Goal: Answer question/provide support: Share knowledge or assist other users

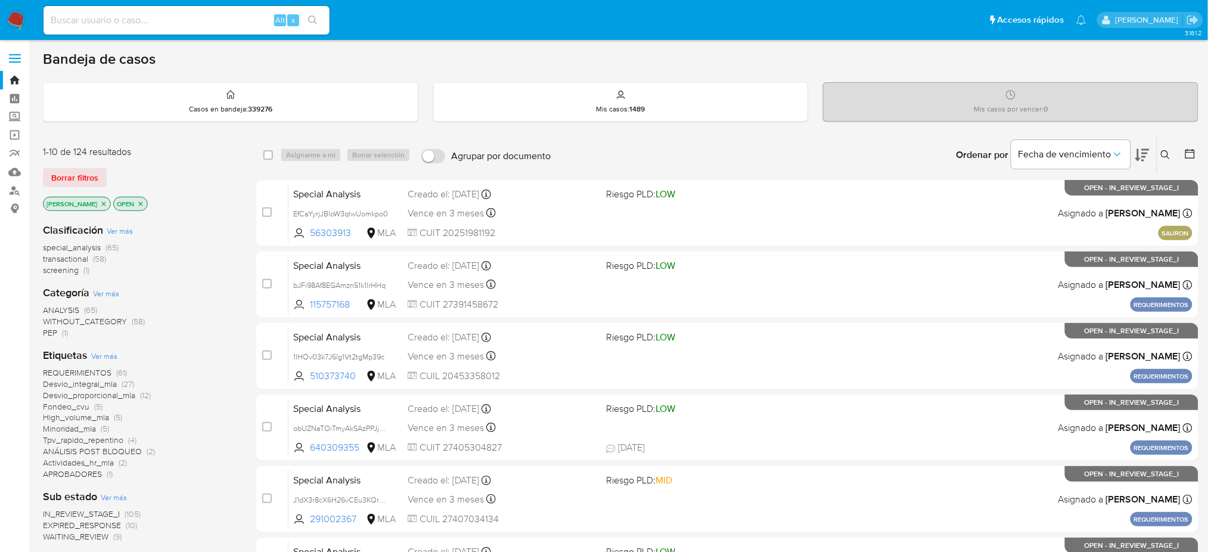
click at [210, 24] on input at bounding box center [187, 20] width 286 height 15
paste input "3oQPnUAEwzcJL4bU06XzUon6"
type input "3oQPnUAEwzcJL4bU06XzUon6"
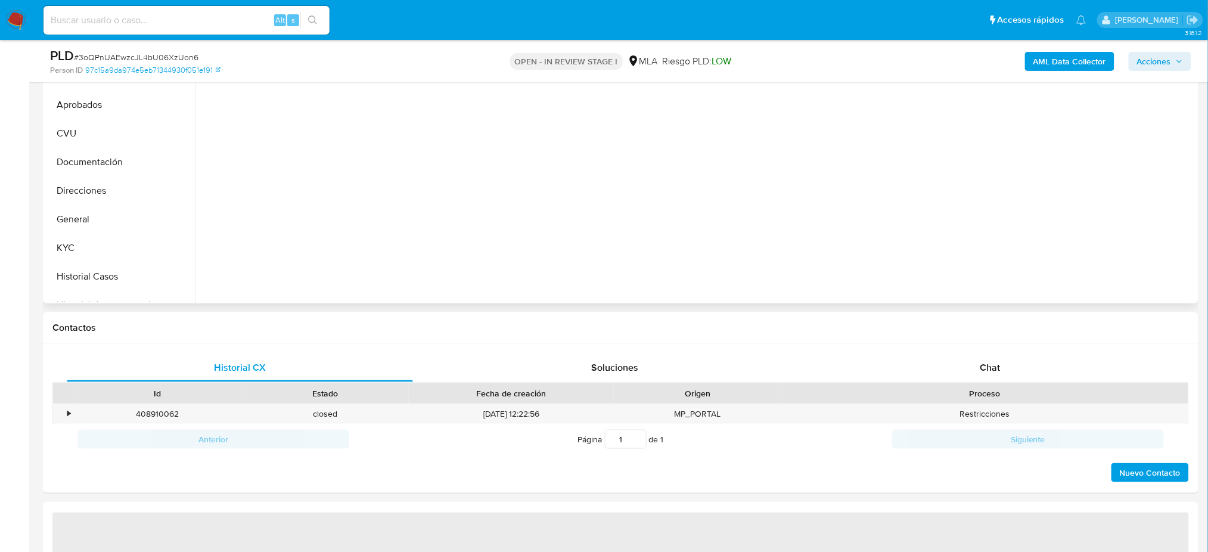
select select "10"
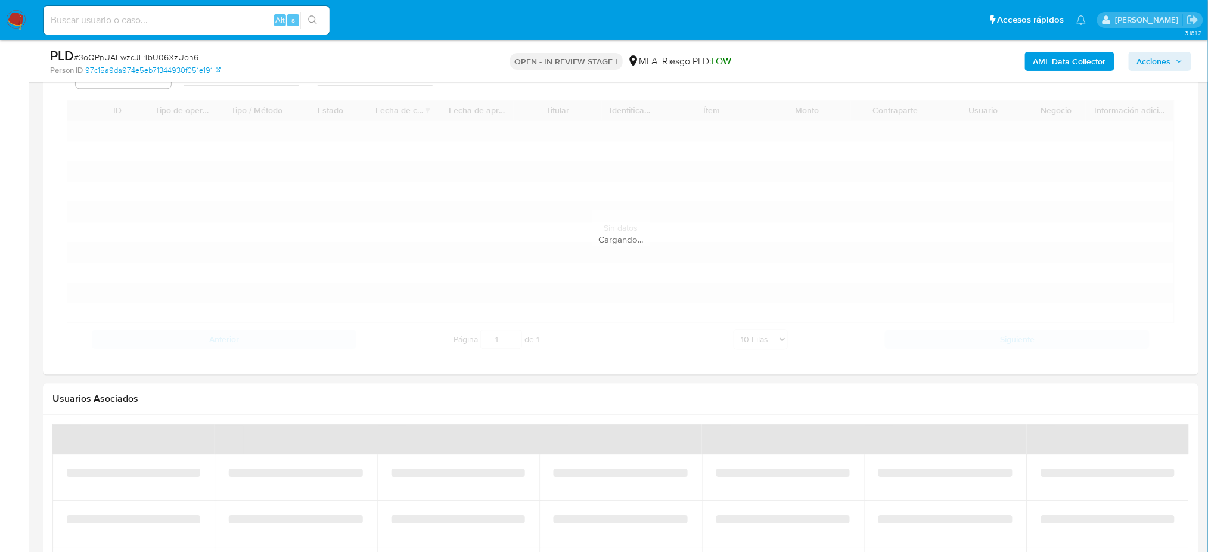
scroll to position [1502, 0]
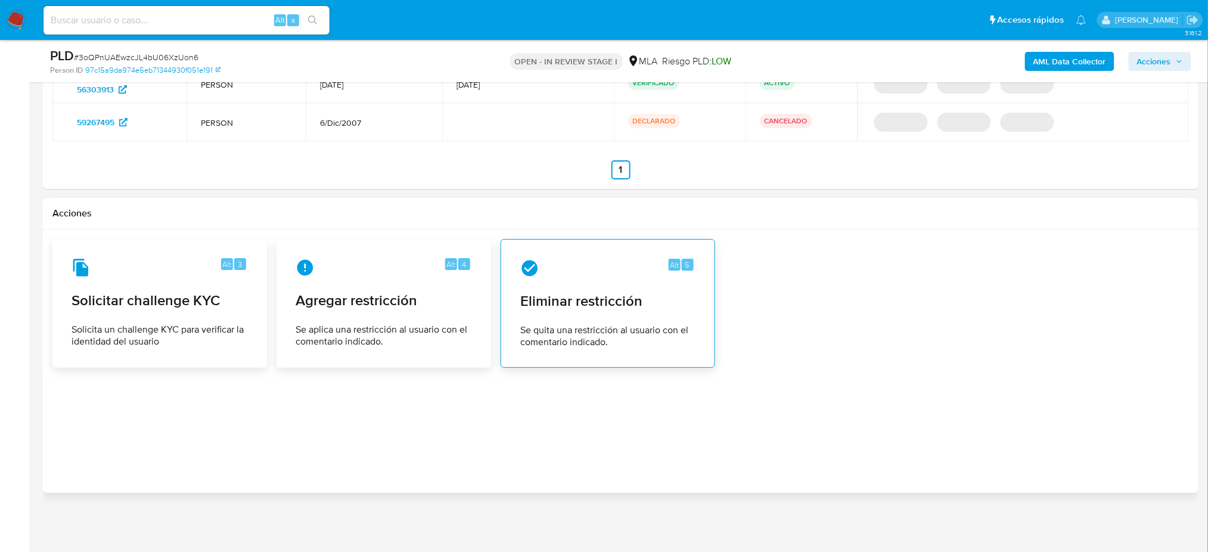
click at [569, 302] on span "Eliminar restricción" at bounding box center [607, 301] width 175 height 18
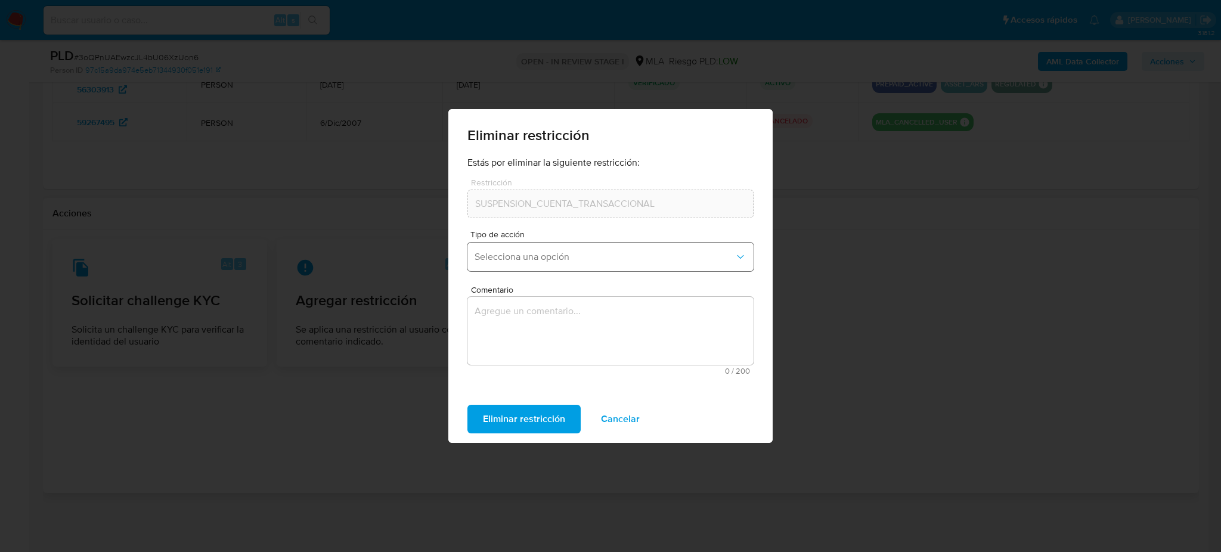
click at [516, 260] on span "Selecciona una opción" at bounding box center [604, 257] width 260 height 12
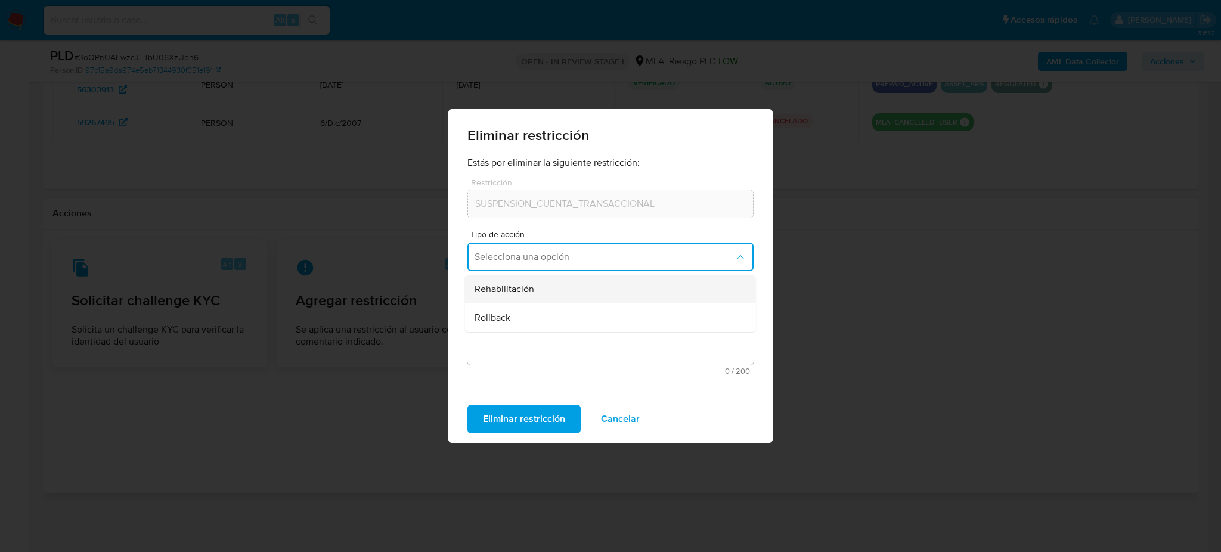
click at [528, 299] on div "Rehabilitación" at bounding box center [606, 289] width 265 height 29
click at [536, 328] on textarea "Comentario" at bounding box center [610, 331] width 286 height 68
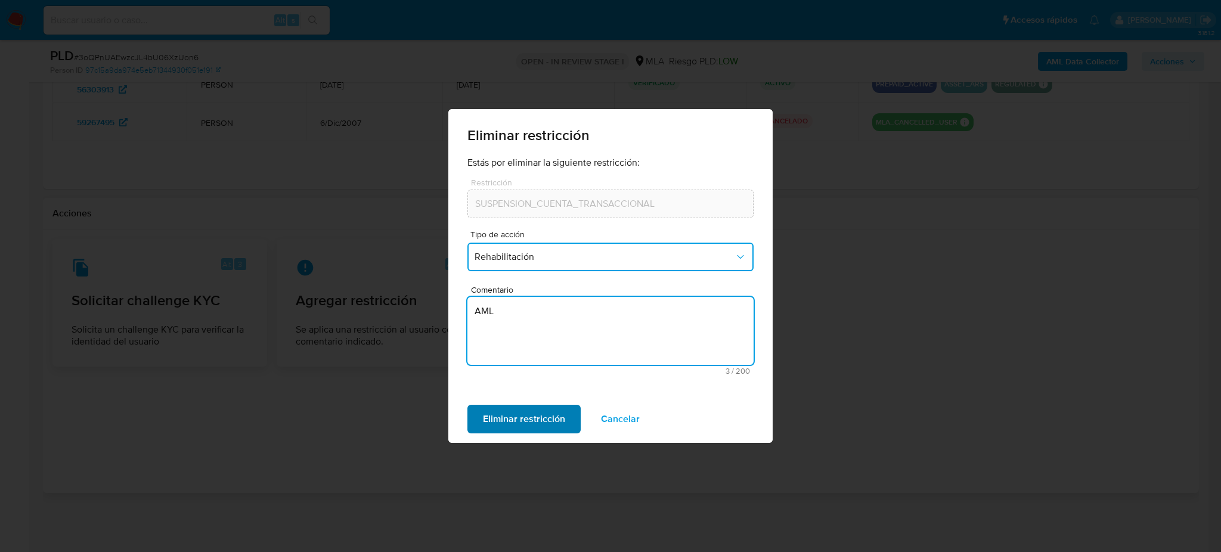
type textarea "AML"
click at [521, 427] on span "Eliminar restricción" at bounding box center [524, 419] width 82 height 26
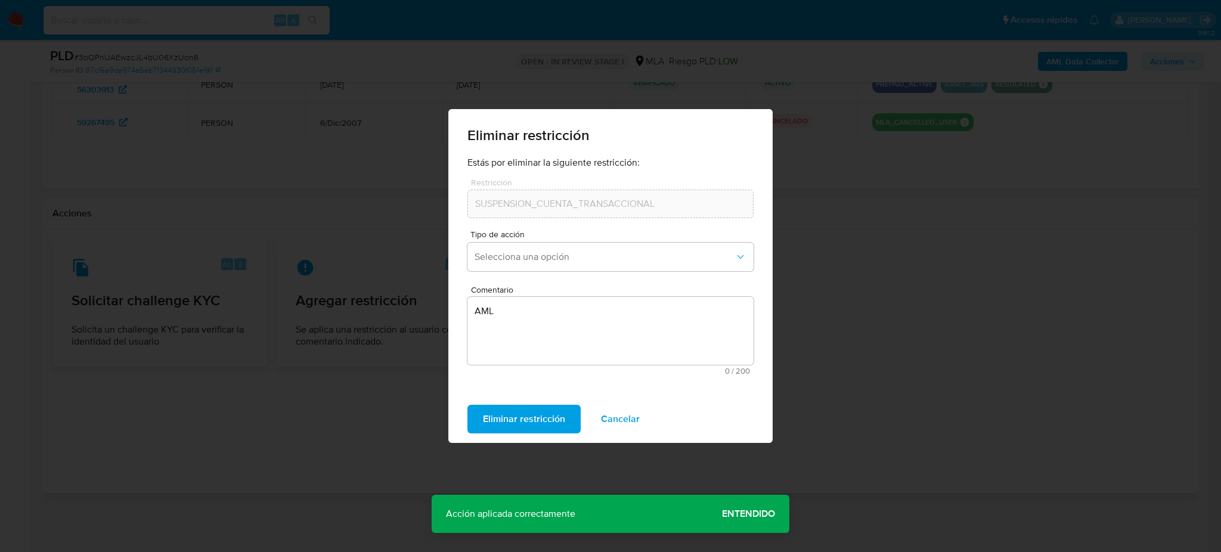
click at [626, 424] on span "Cancelar" at bounding box center [620, 419] width 39 height 26
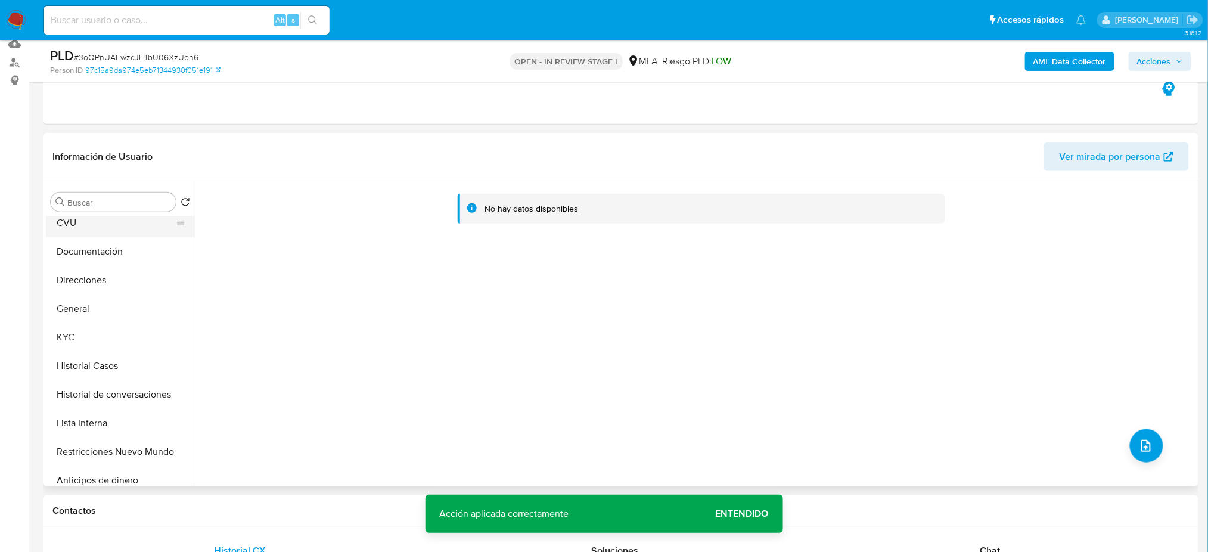
scroll to position [94, 0]
click at [131, 447] on button "Restricciones Nuevo Mundo" at bounding box center [115, 451] width 139 height 29
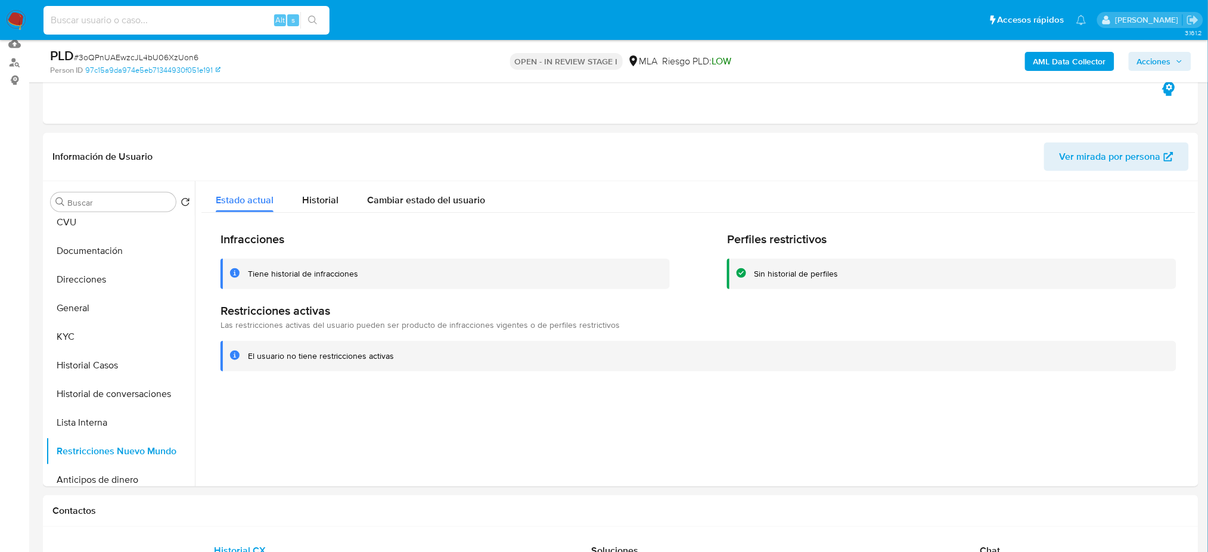
click at [222, 17] on input at bounding box center [187, 20] width 286 height 15
paste input "2P4JI915DO0bZKJGrTvJ69Uj"
type input "2P4JI915DO0bZKJGrTvJ69Uj"
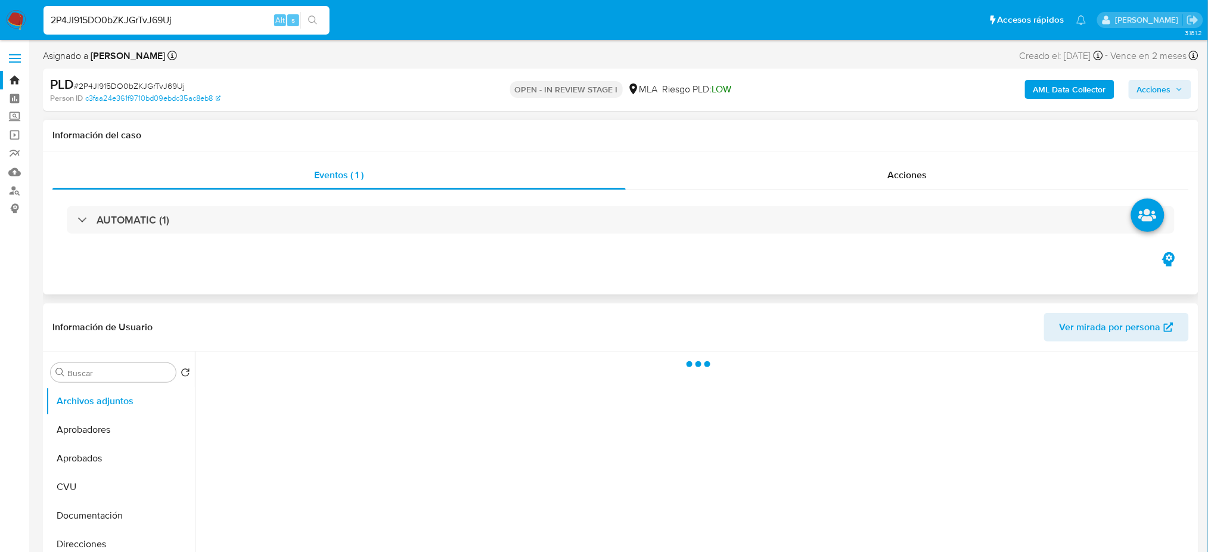
select select "10"
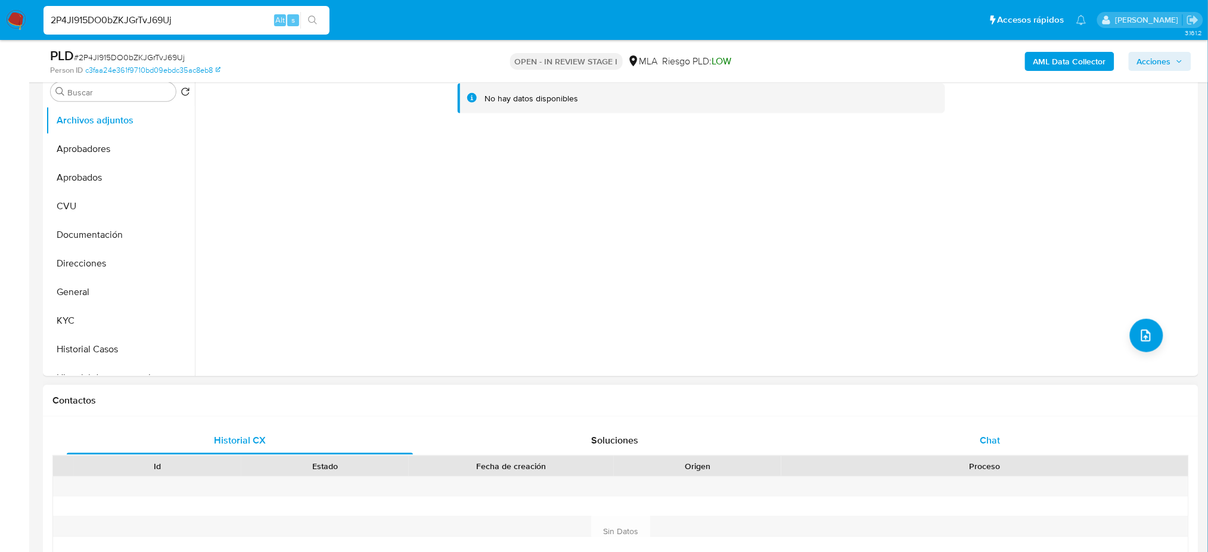
click at [1005, 432] on div "Chat" at bounding box center [990, 440] width 346 height 29
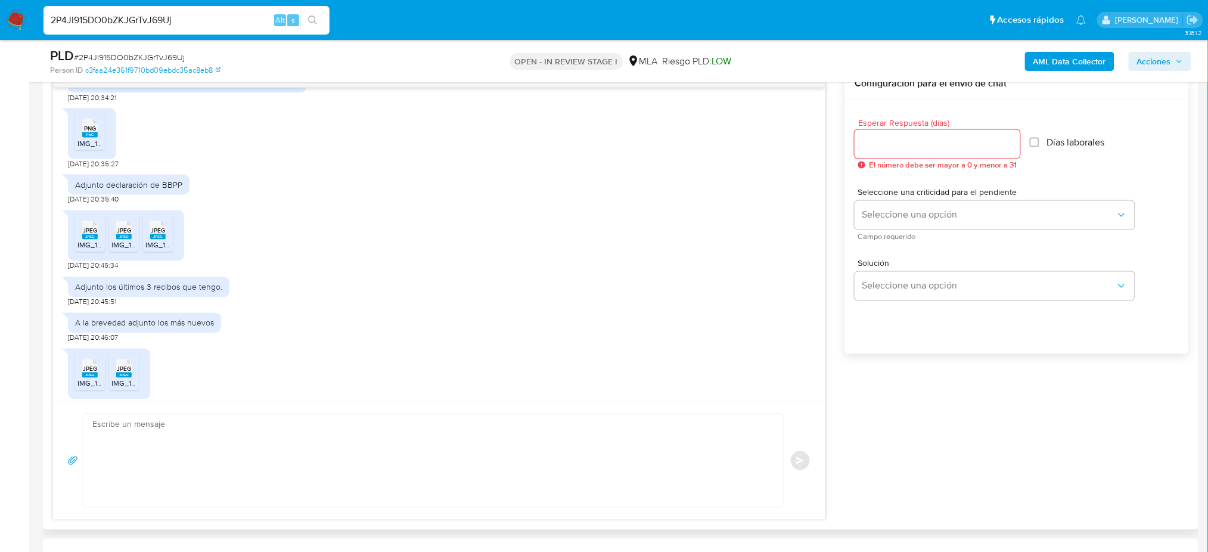
scroll to position [1044, 0]
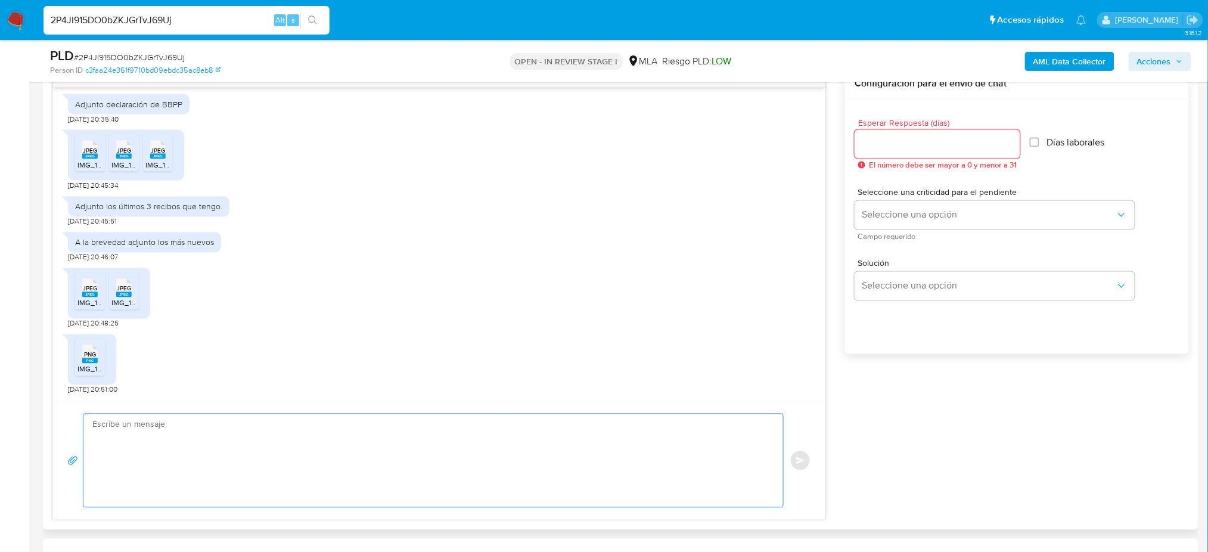
click at [327, 436] on textarea at bounding box center [430, 460] width 676 height 93
paste textarea "Hola, ¡Muchas gracias por tu respuesta! Confirmamos la recepción de la document…"
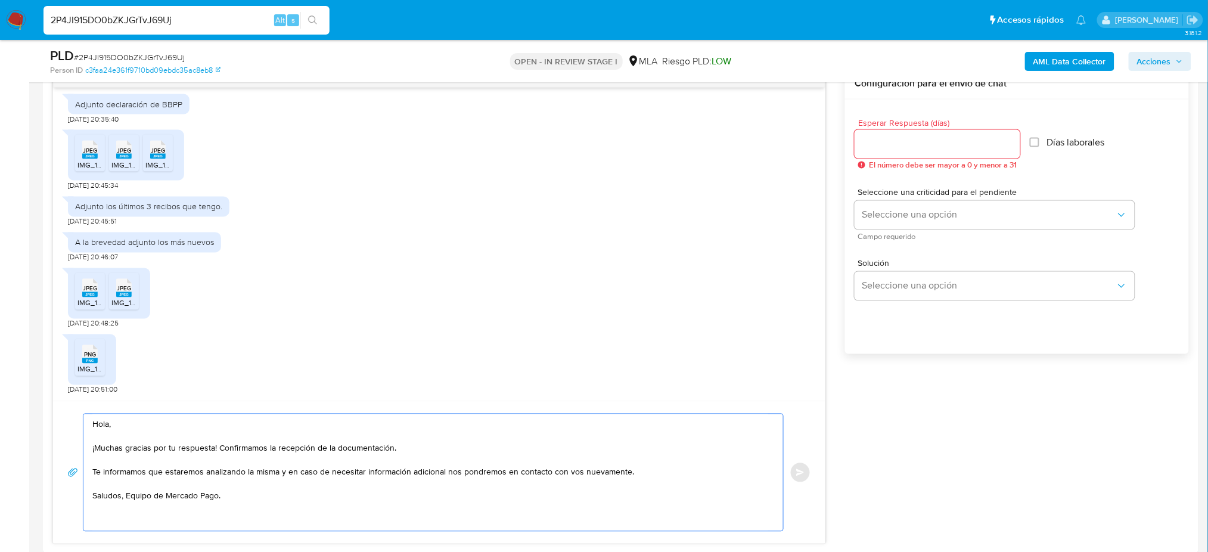
type textarea "Hola, ¡Muchas gracias por tu respuesta! Confirmamos la recepción de la document…"
click at [901, 151] on div at bounding box center [938, 144] width 166 height 29
click at [892, 142] on input "Esperar Respuesta (días)" at bounding box center [938, 143] width 166 height 15
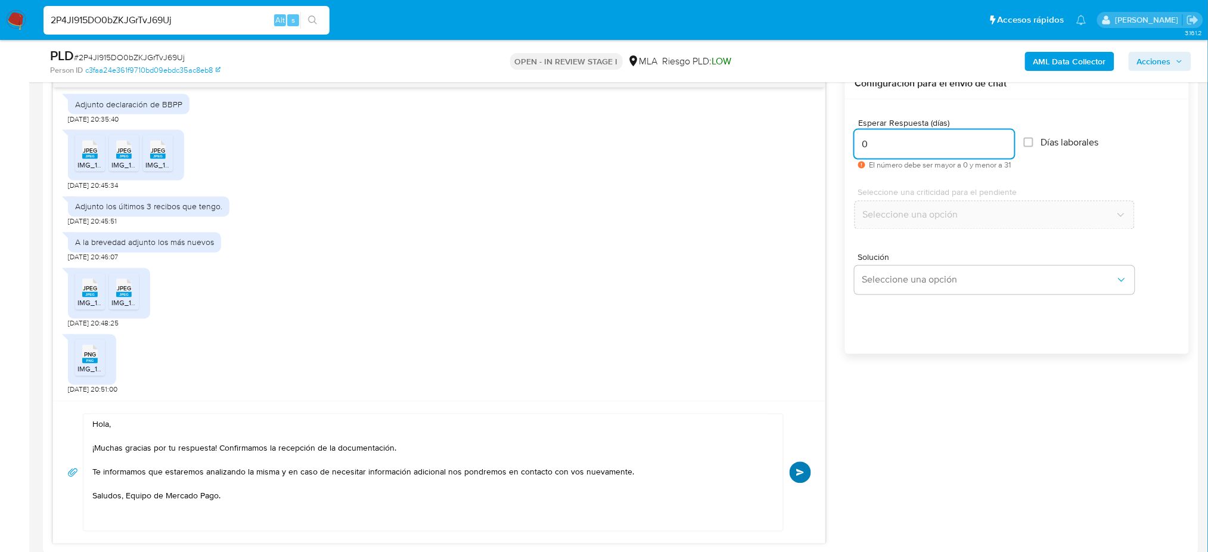
type input "0"
click at [806, 468] on button "Enviar" at bounding box center [800, 472] width 21 height 21
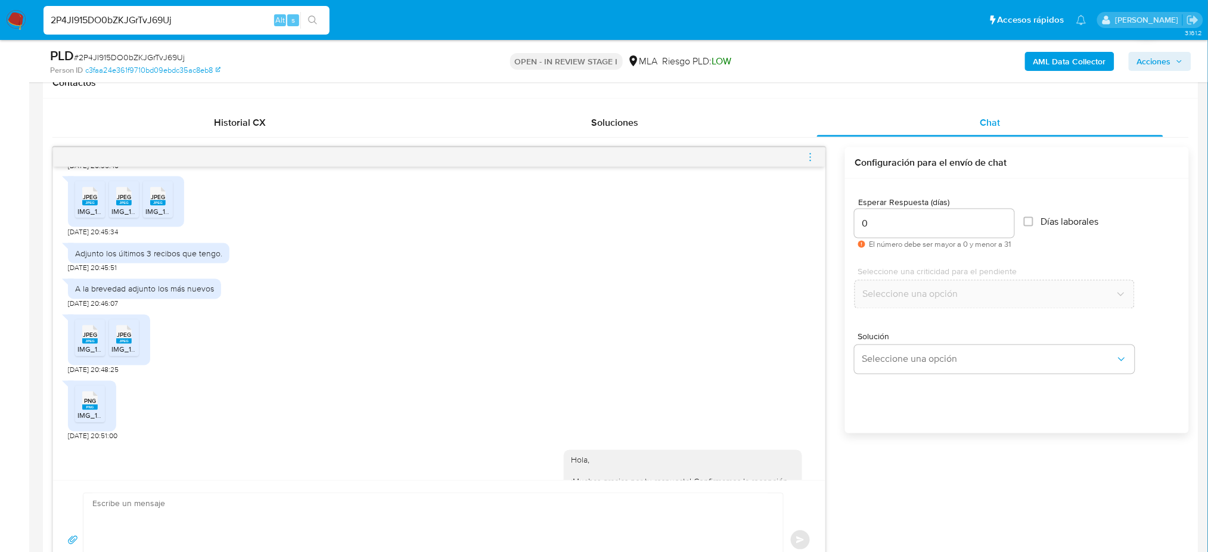
scroll to position [1198, 0]
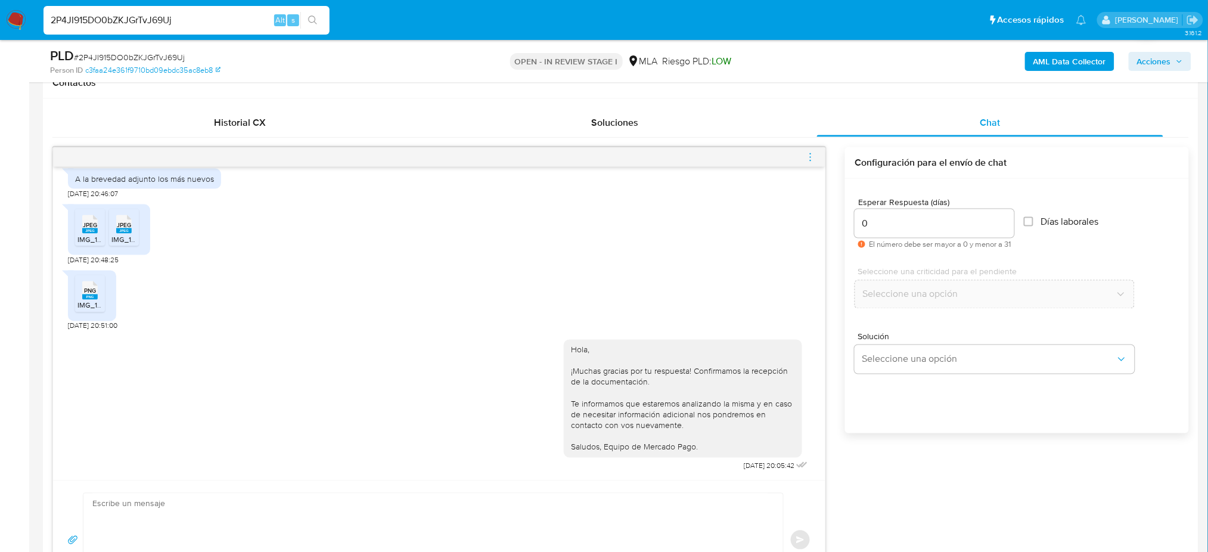
click at [811, 154] on icon "menu-action" at bounding box center [810, 157] width 11 height 11
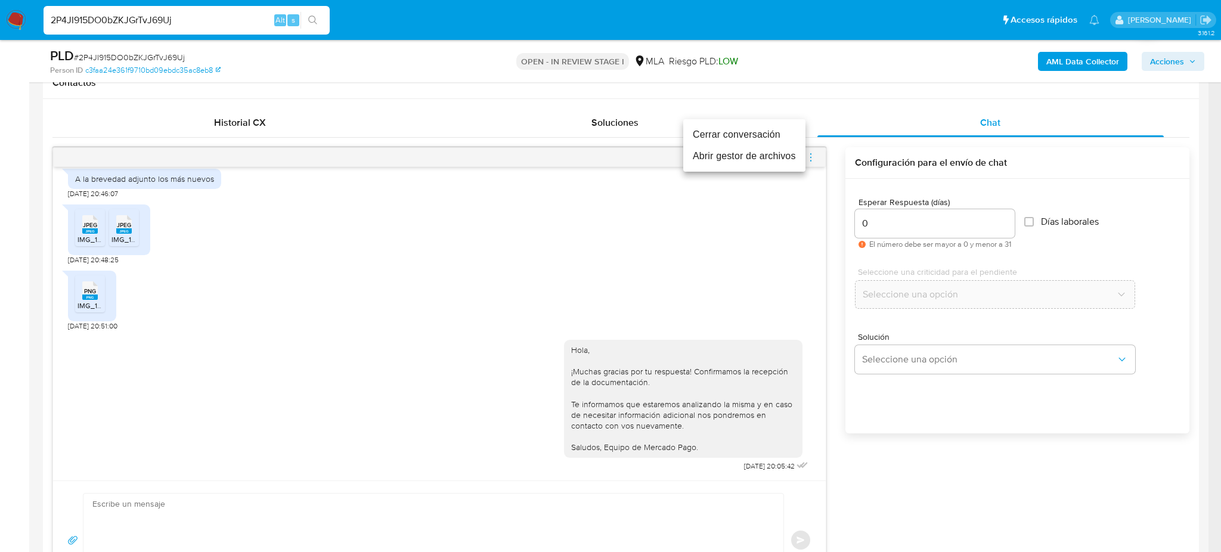
click at [735, 128] on li "Cerrar conversación" at bounding box center [744, 134] width 122 height 21
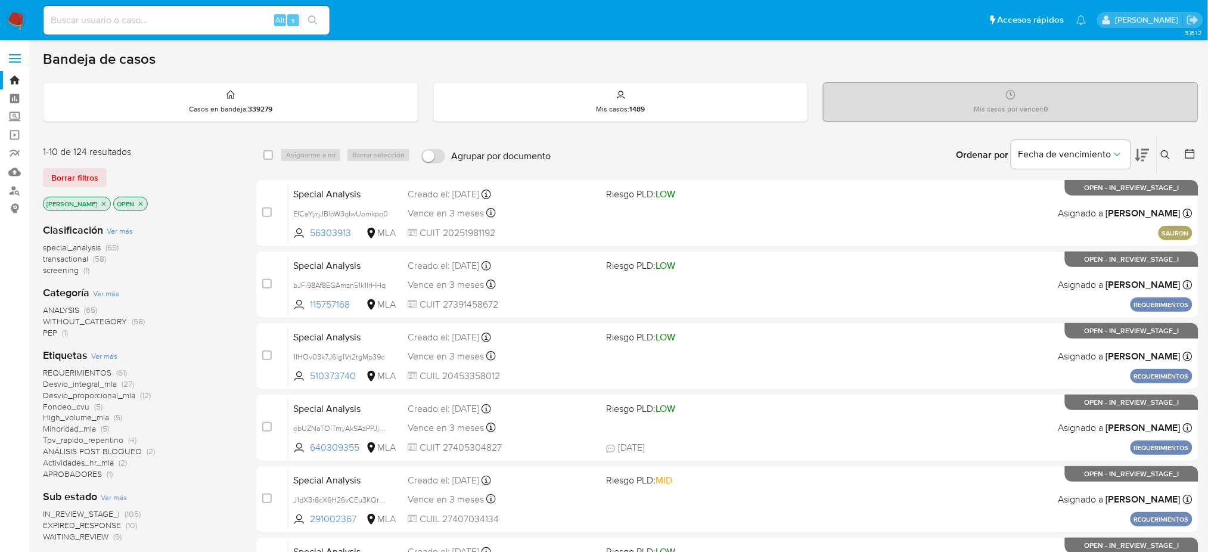
click at [1158, 152] on button at bounding box center [1167, 155] width 20 height 14
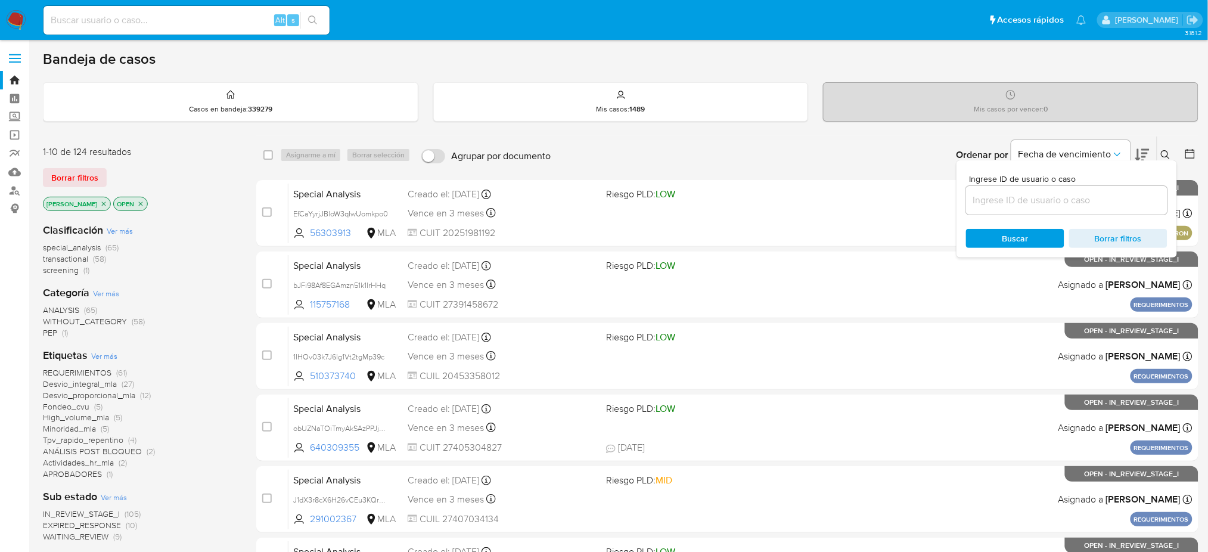
click at [1087, 199] on input at bounding box center [1066, 200] width 201 height 15
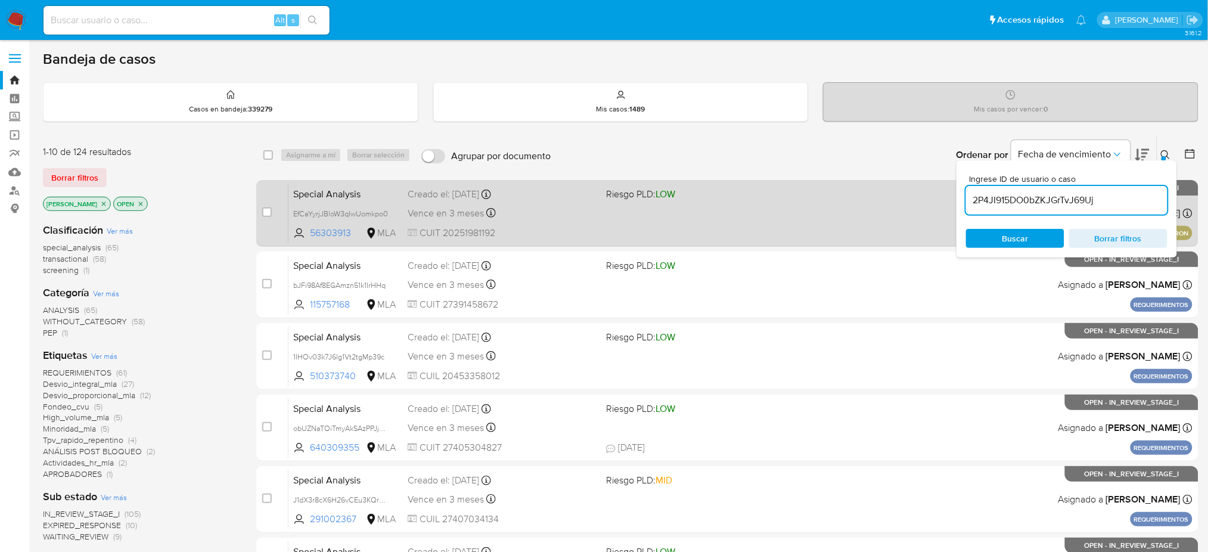
type input "2P4JI915DO0bZKJGrTvJ69Uj"
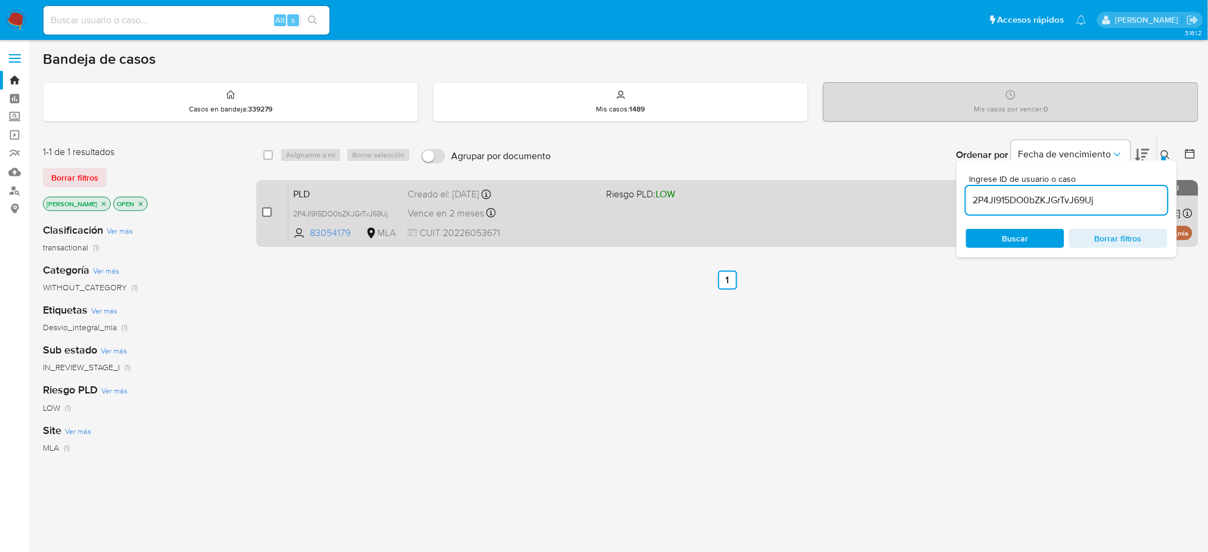
click at [269, 213] on input "checkbox" at bounding box center [267, 212] width 10 height 10
checkbox input "true"
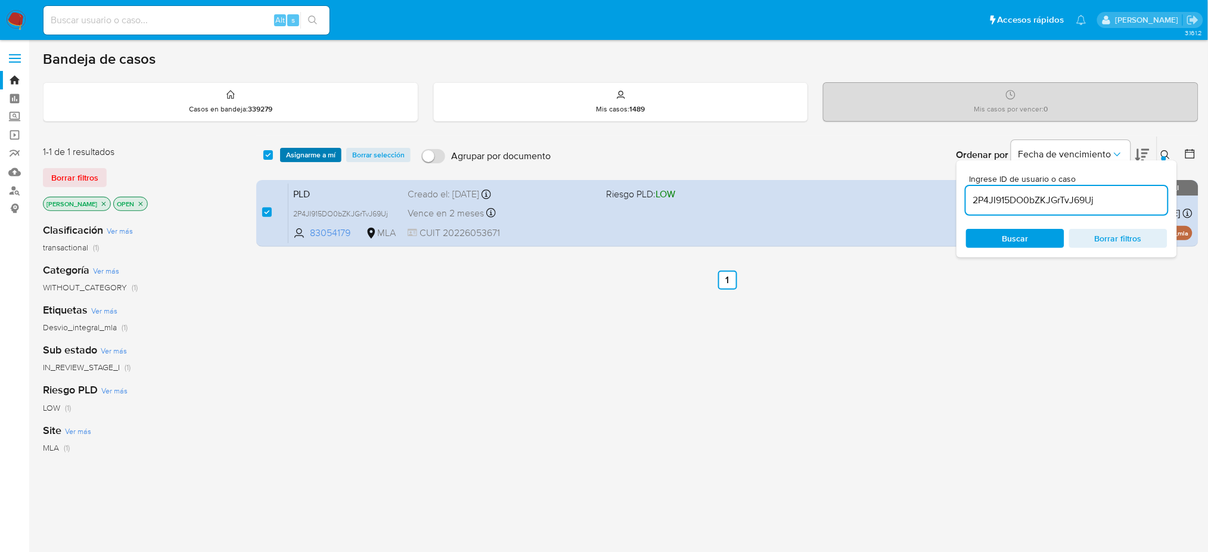
click at [307, 153] on span "Asignarme a mí" at bounding box center [310, 155] width 49 height 12
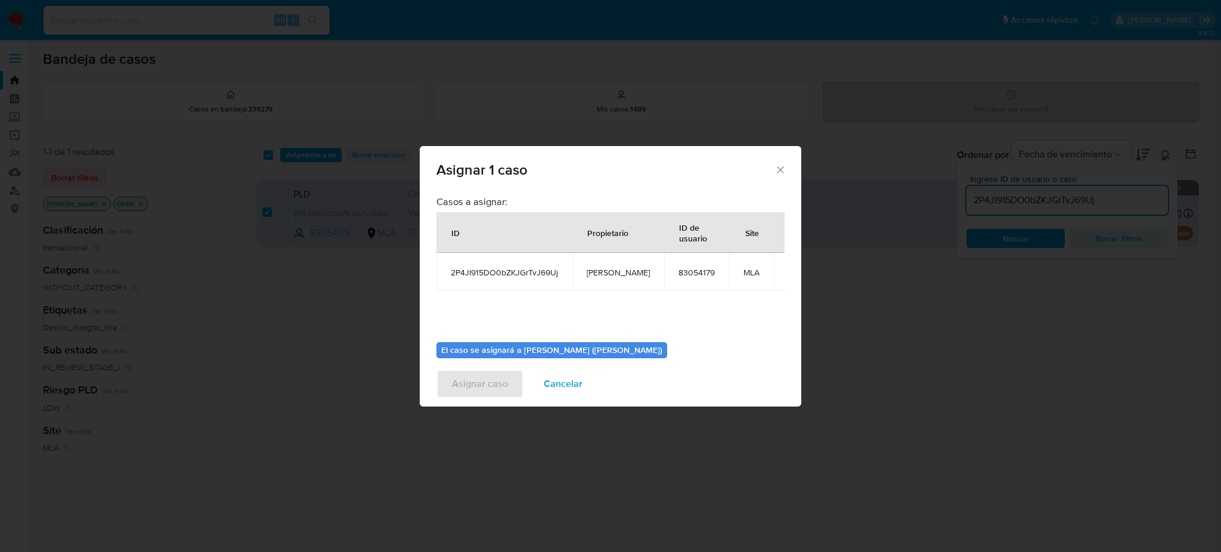
click at [616, 269] on span "[PERSON_NAME]" at bounding box center [617, 272] width 63 height 11
copy span "[PERSON_NAME]"
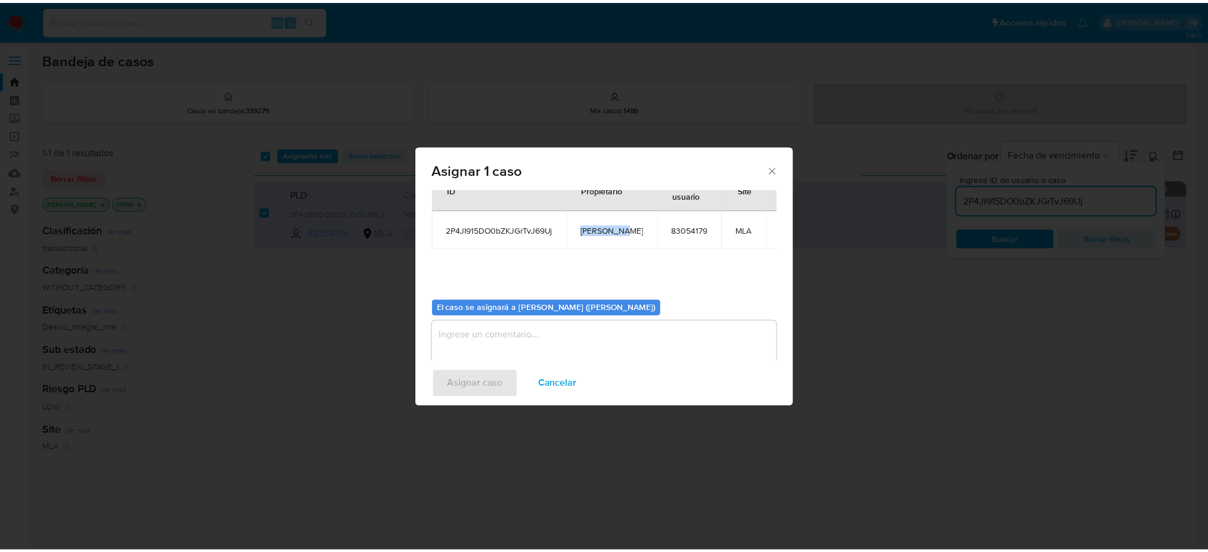
scroll to position [61, 0]
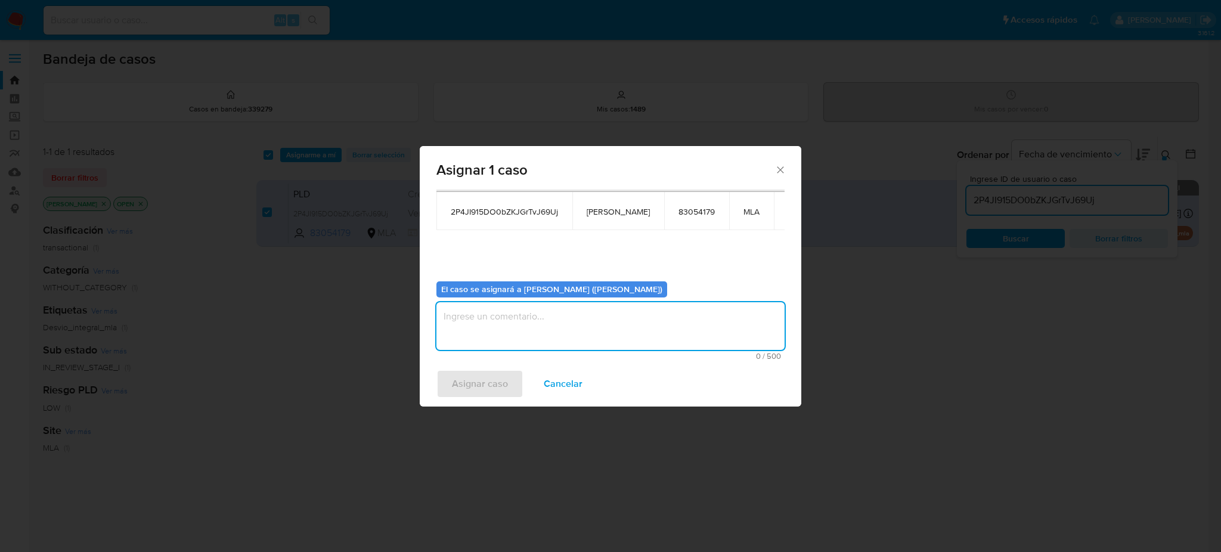
click at [515, 334] on textarea "assign-modal" at bounding box center [610, 326] width 348 height 48
paste textarea "[PERSON_NAME]"
type textarea "[PERSON_NAME]"
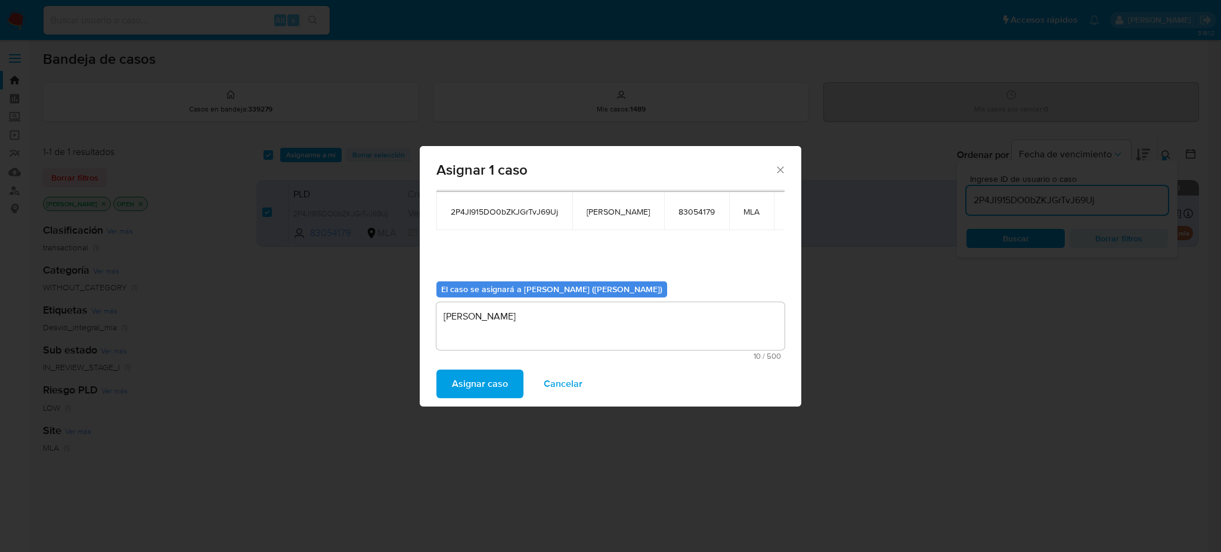
click at [496, 382] on span "Asignar caso" at bounding box center [480, 384] width 56 height 26
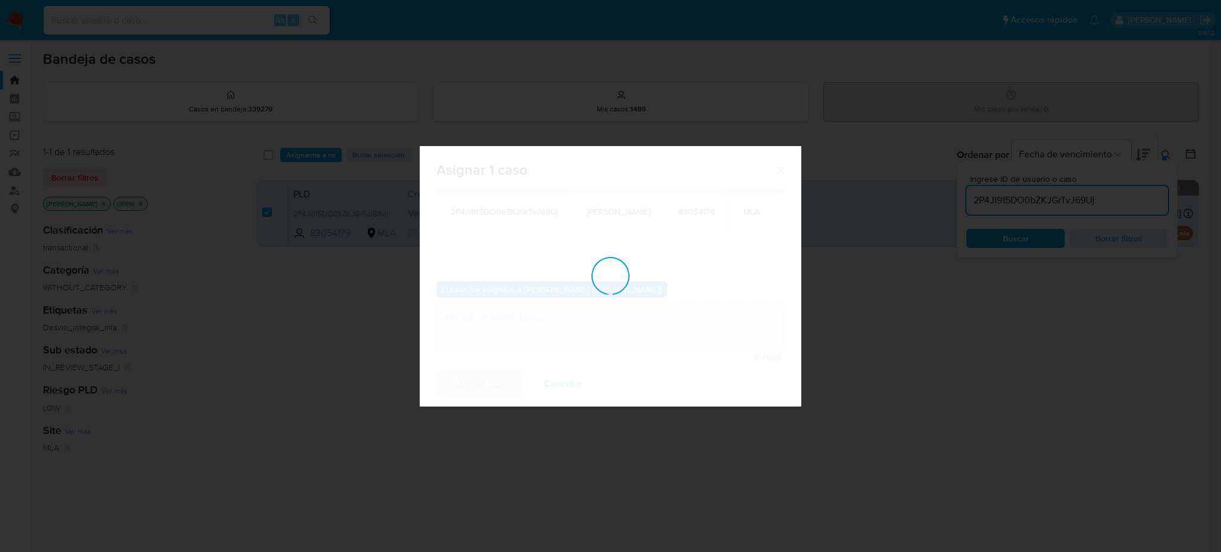
checkbox input "false"
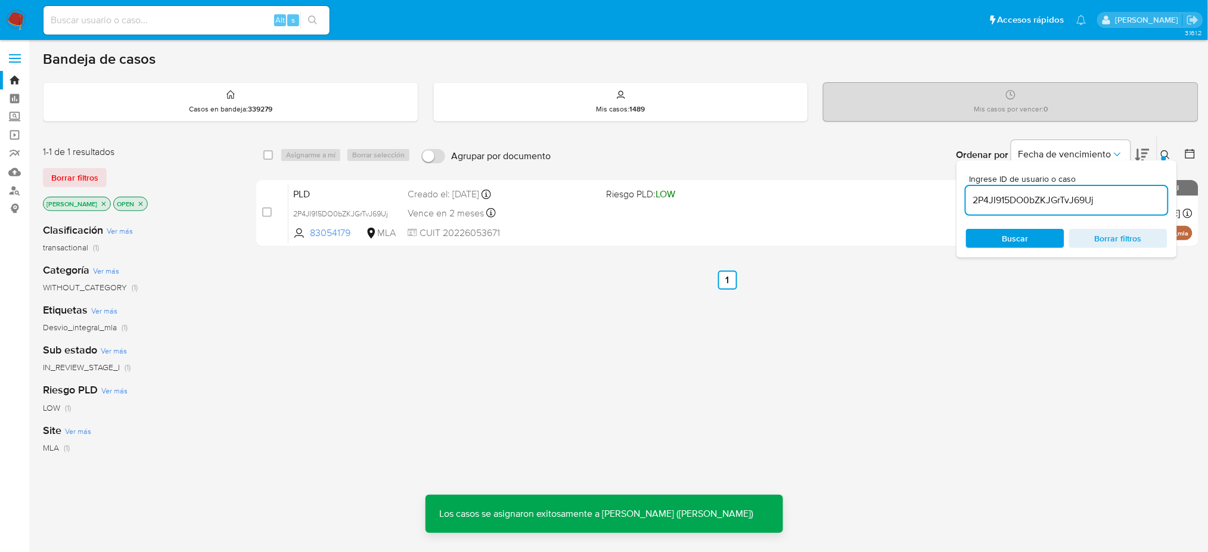
click at [356, 187] on span "PLD" at bounding box center [345, 192] width 105 height 15
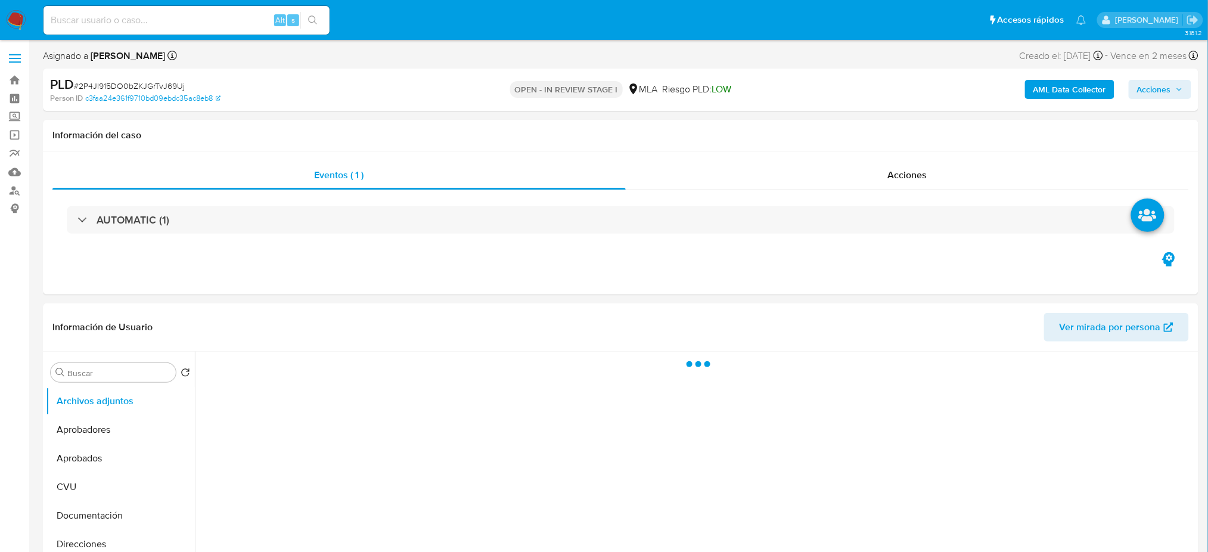
click at [1086, 92] on b "AML Data Collector" at bounding box center [1069, 89] width 73 height 19
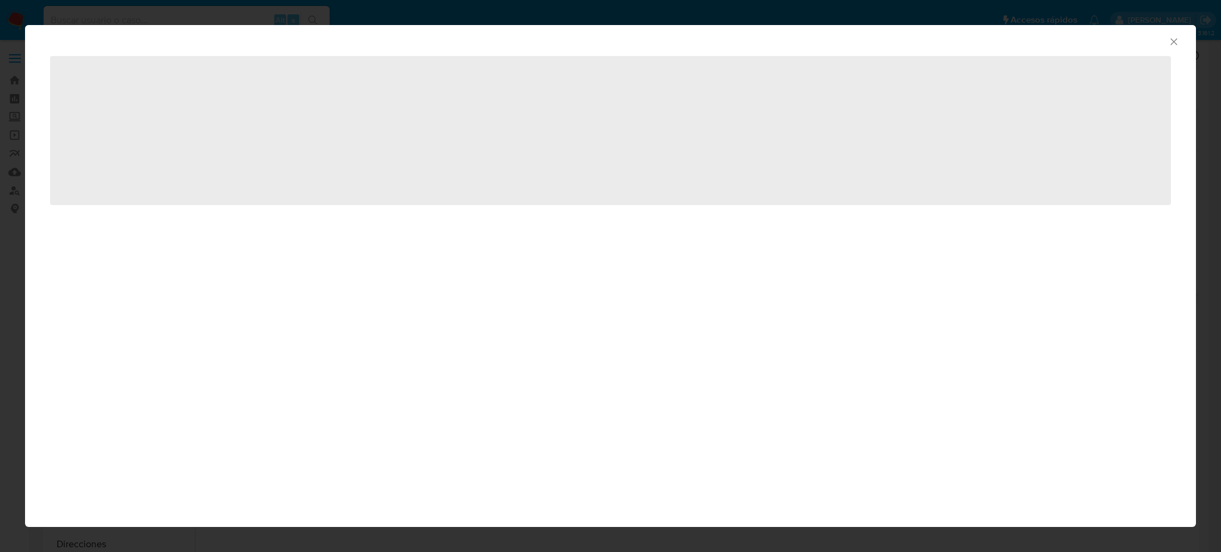
select select "10"
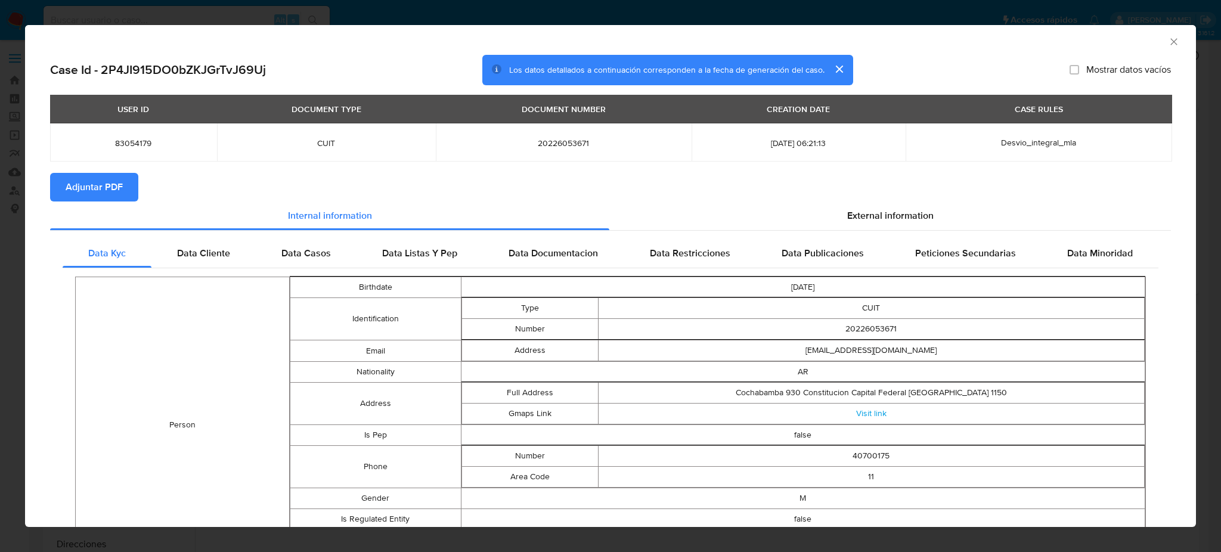
click at [125, 185] on button "Adjuntar PDF" at bounding box center [94, 187] width 88 height 29
click at [1170, 43] on icon "Cerrar ventana" at bounding box center [1173, 41] width 7 height 7
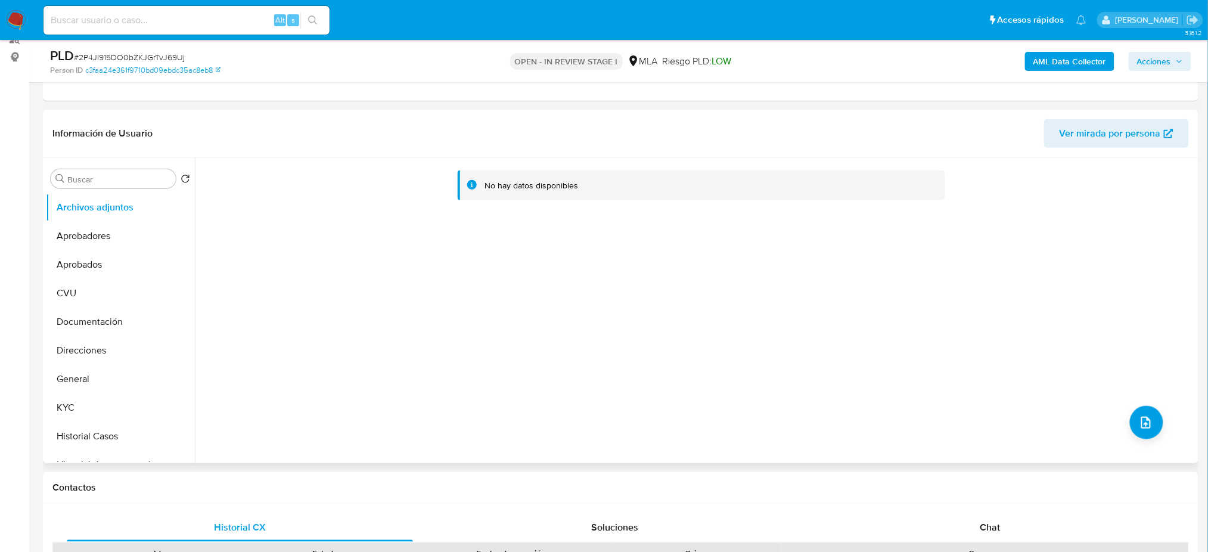
scroll to position [159, 0]
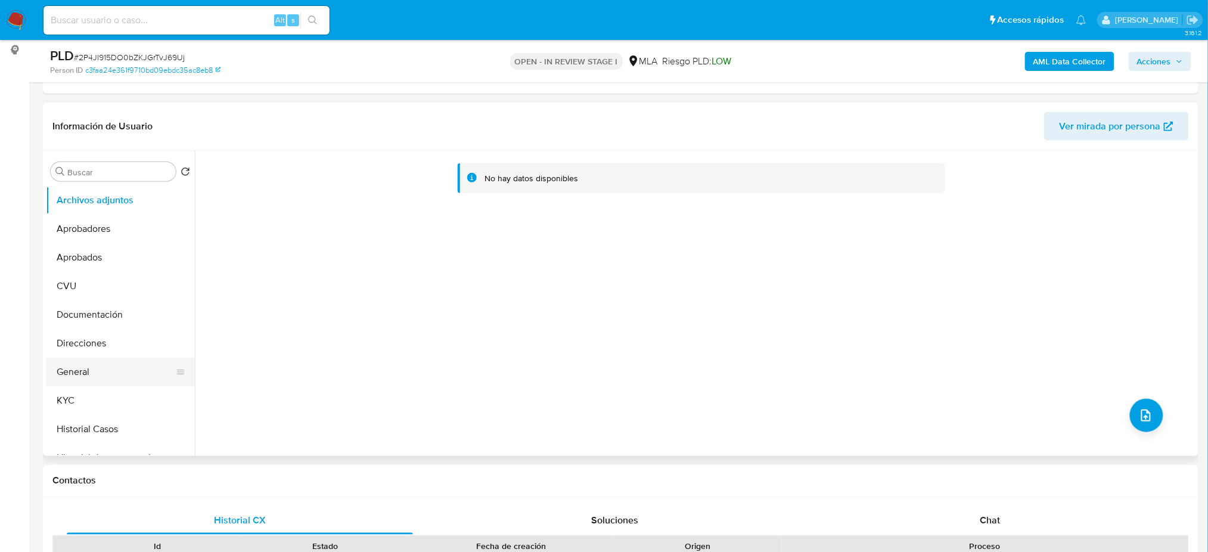
click at [74, 362] on button "General" at bounding box center [115, 372] width 139 height 29
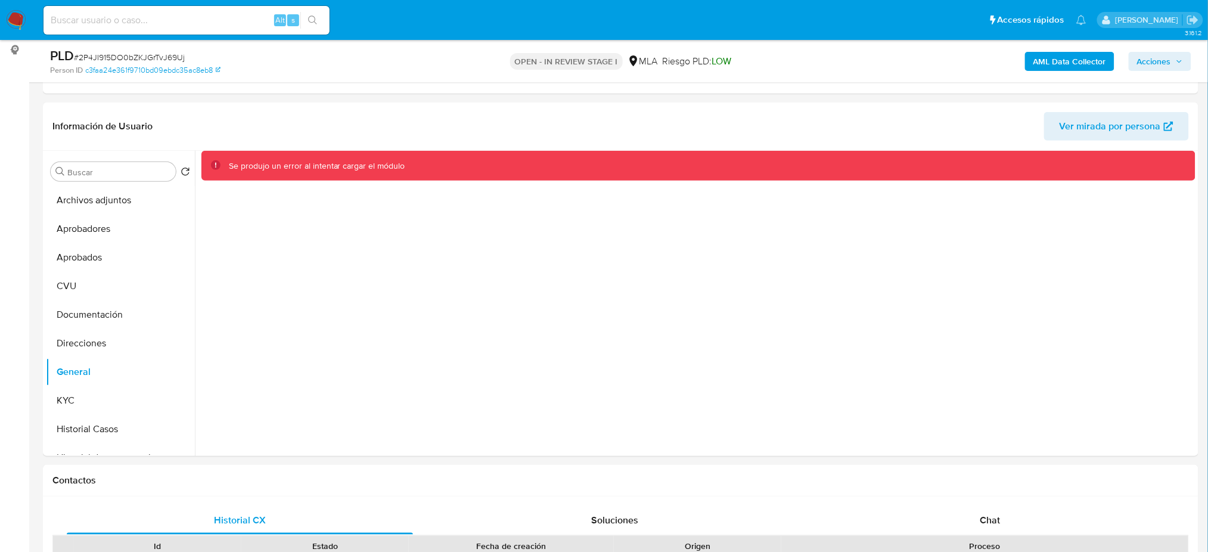
click at [223, 173] on div "Se produjo un error al intentar cargar el módulo" at bounding box center [698, 166] width 994 height 30
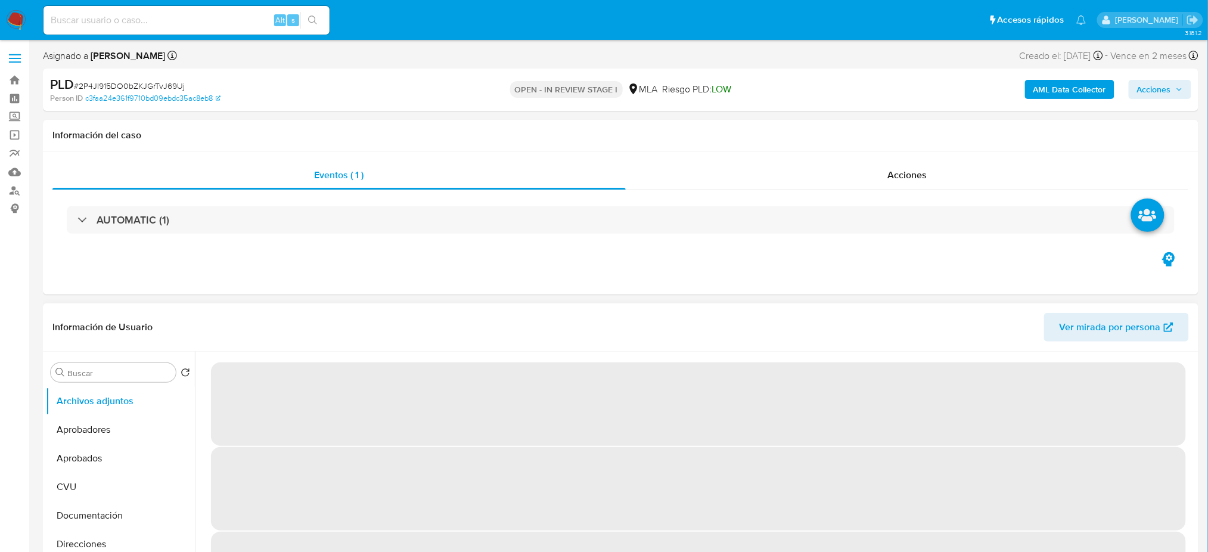
select select "10"
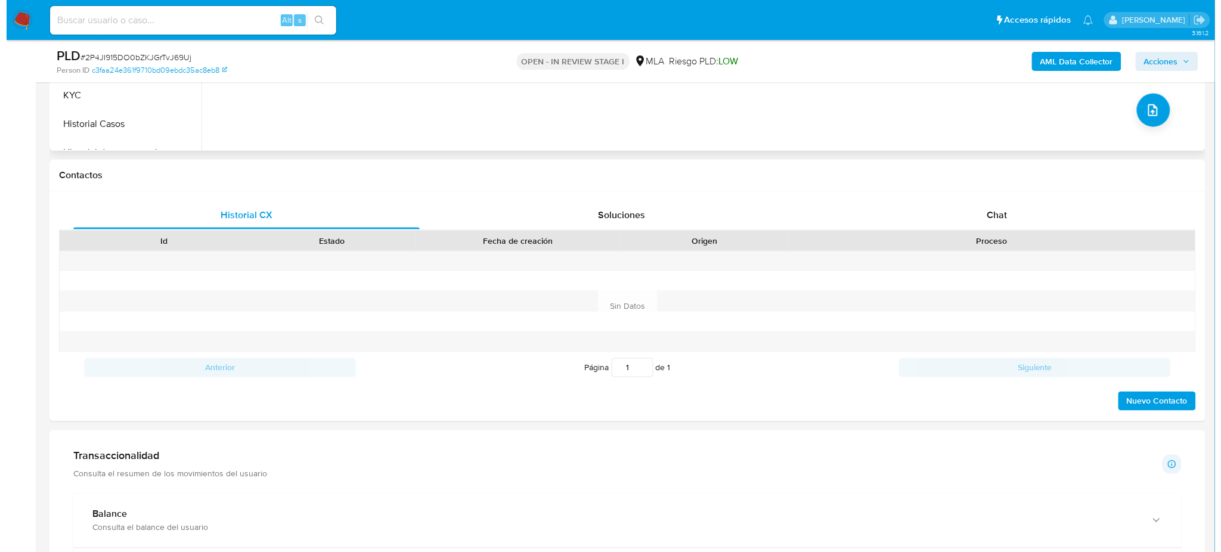
scroll to position [159, 0]
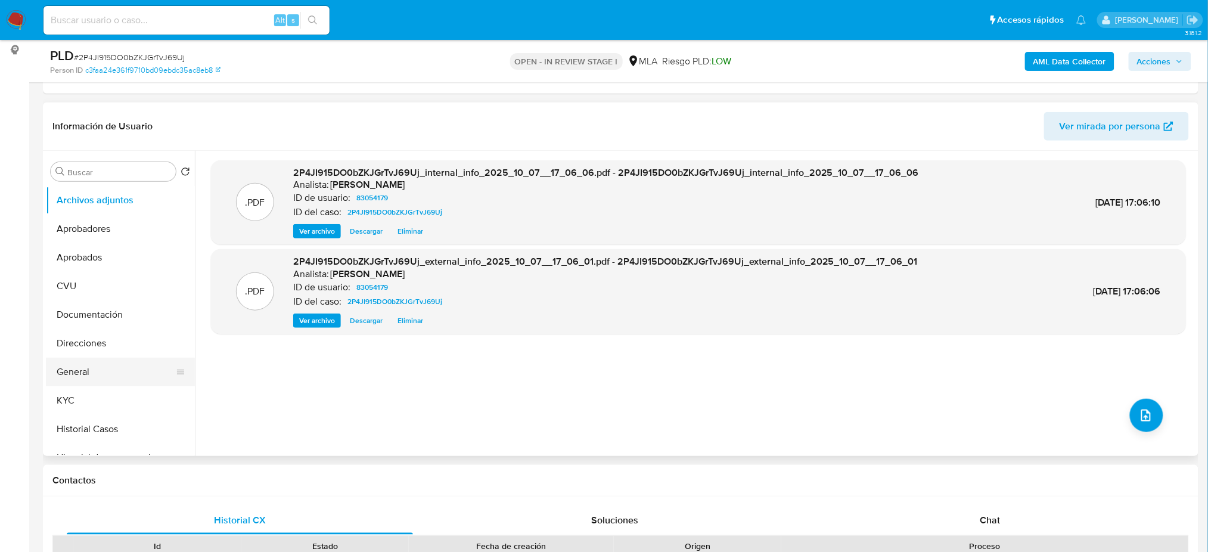
click at [119, 373] on button "General" at bounding box center [115, 372] width 139 height 29
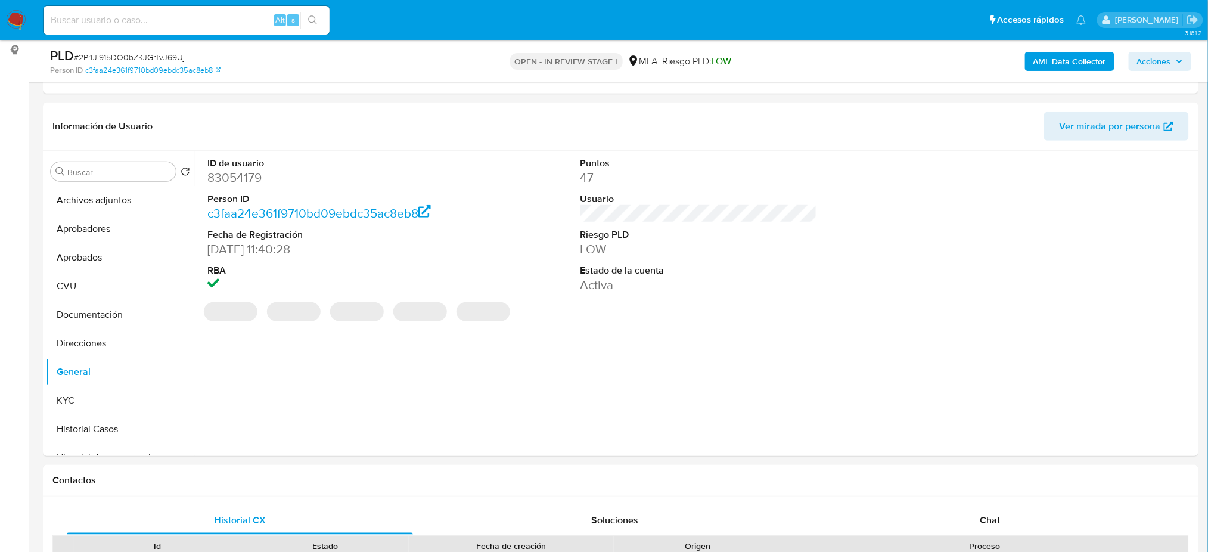
click at [230, 182] on dd "83054179" at bounding box center [325, 177] width 237 height 17
copy dd "83054179"
click at [101, 197] on button "Archivos adjuntos" at bounding box center [115, 200] width 139 height 29
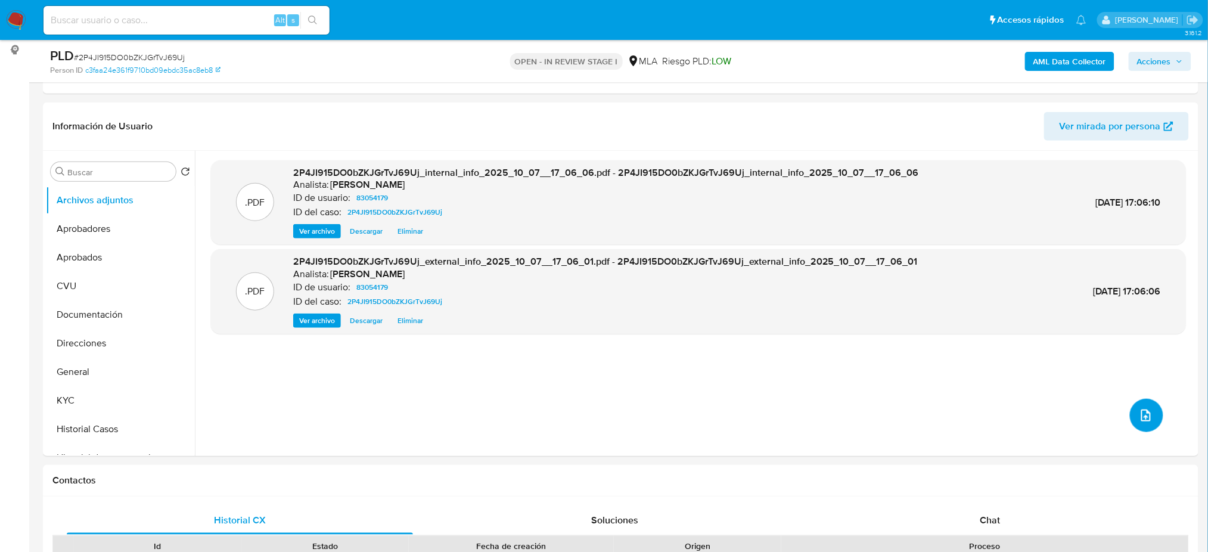
click at [1139, 410] on span "upload-file" at bounding box center [1146, 415] width 14 height 14
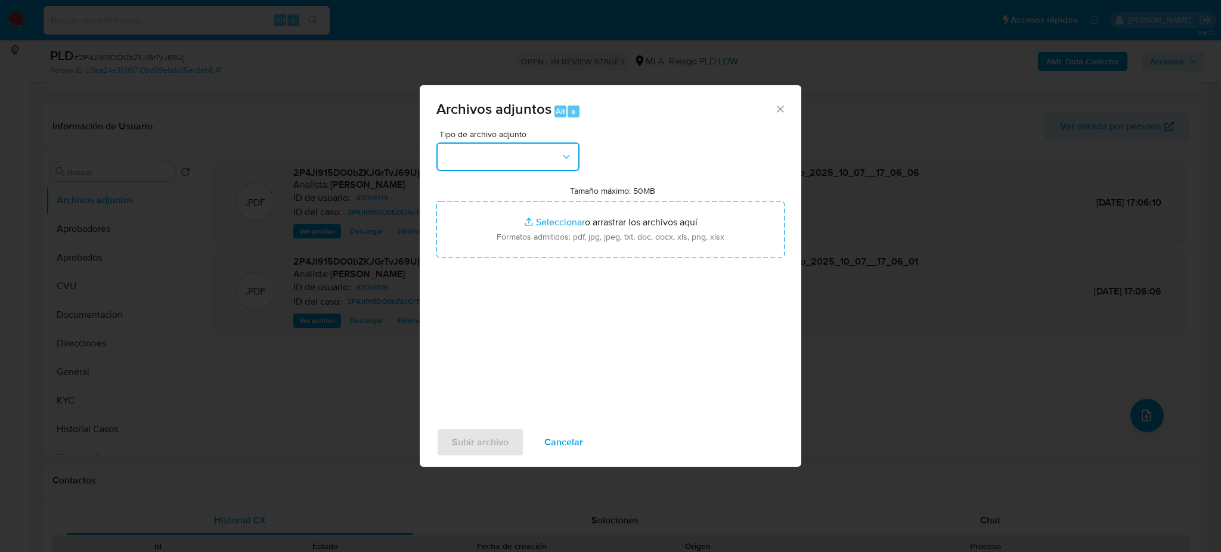
click at [538, 162] on button "button" at bounding box center [507, 156] width 143 height 29
click at [478, 274] on div "OTROS" at bounding box center [504, 259] width 122 height 29
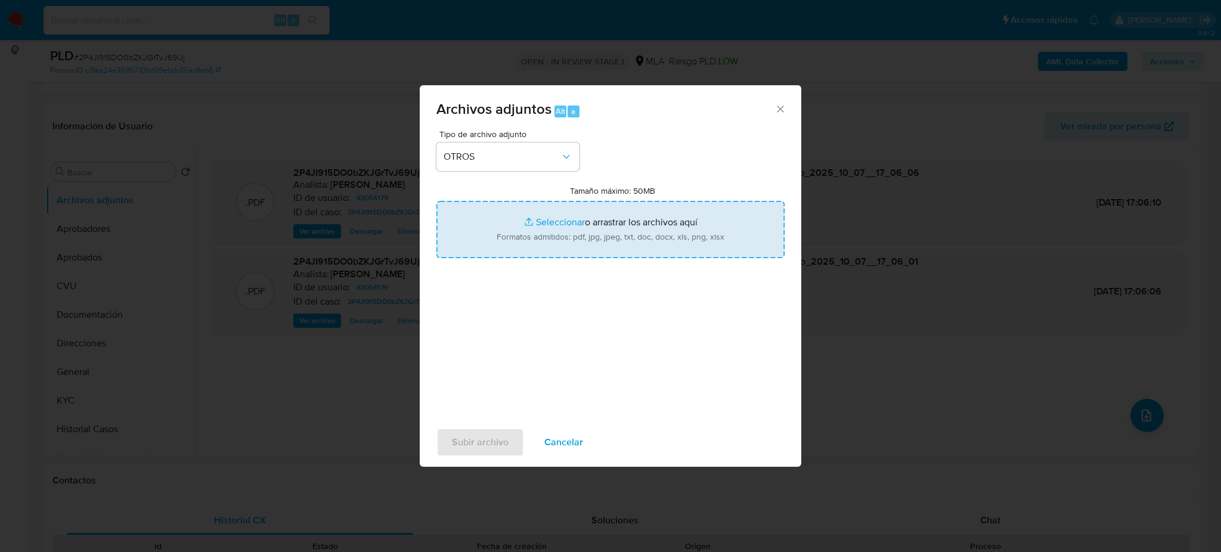
click at [535, 235] on input "Tamaño máximo: 50MB Seleccionar archivos" at bounding box center [610, 229] width 348 height 57
type input "C:\fakepath\Caselog 2P4JI915DO0bZKJGrTvJ69Uj_2025_09_17_13_35_50.docx"
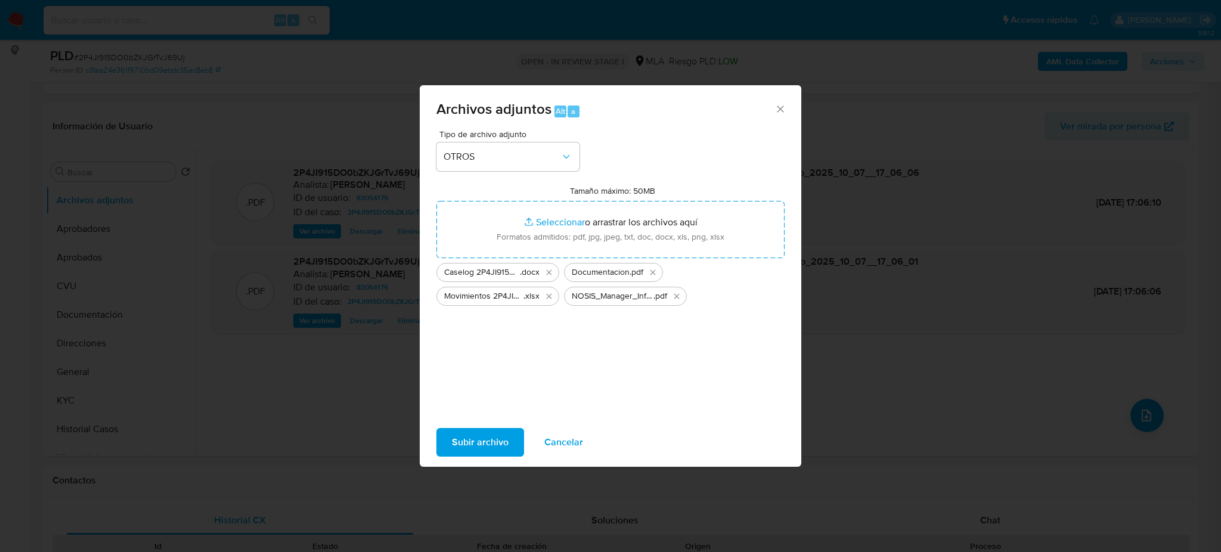
click at [462, 444] on span "Subir archivo" at bounding box center [480, 442] width 57 height 26
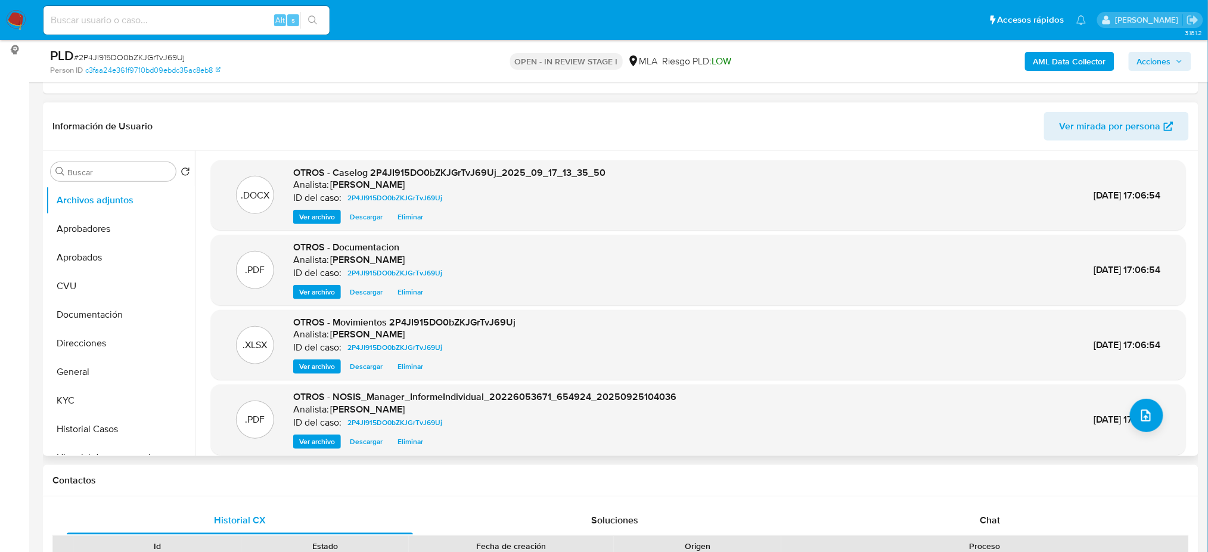
click at [319, 287] on span "Ver archivo" at bounding box center [317, 292] width 36 height 12
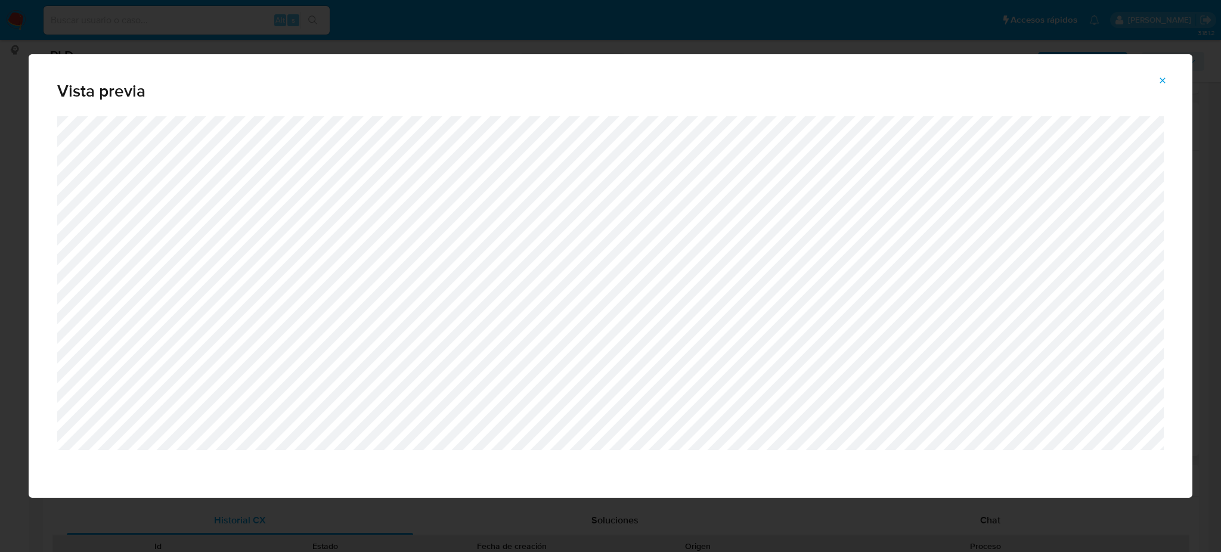
click at [1164, 82] on icon "Attachment preview" at bounding box center [1162, 79] width 5 height 5
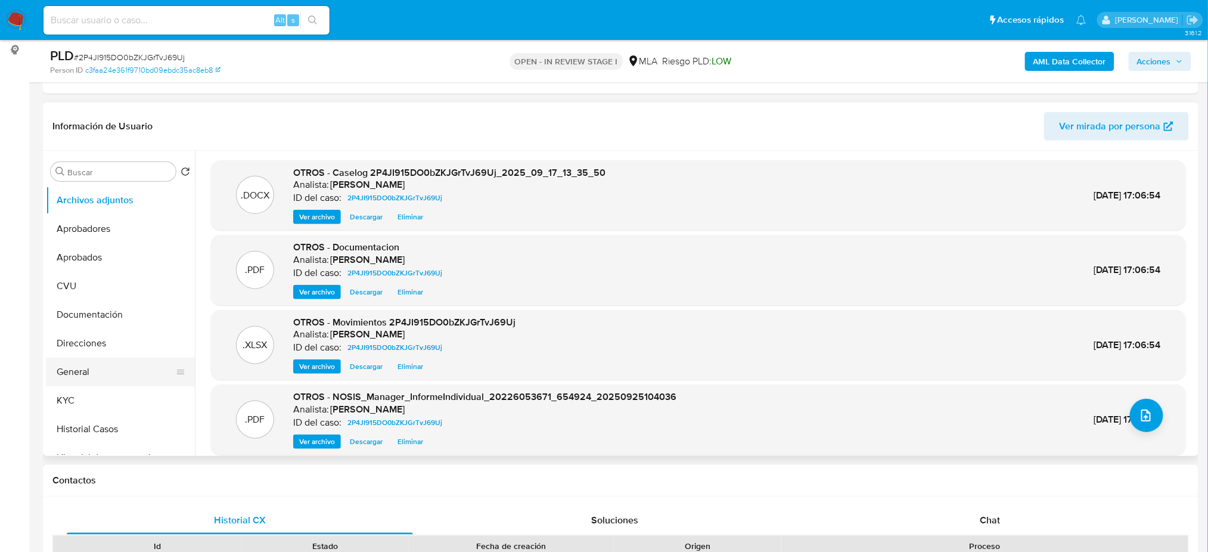
click at [92, 361] on button "General" at bounding box center [115, 372] width 139 height 29
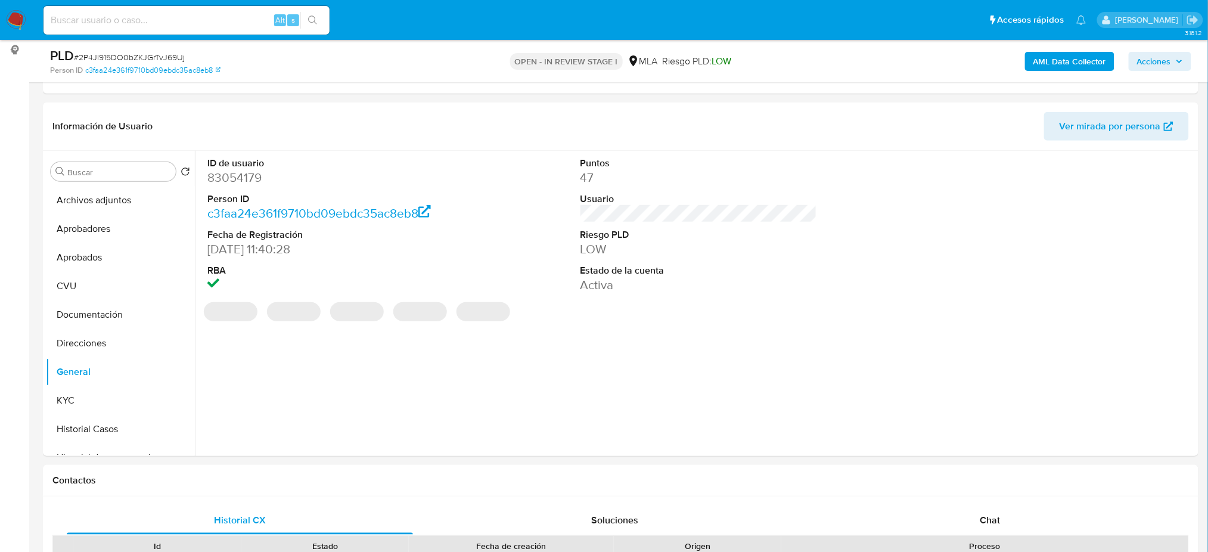
click at [238, 170] on dd "83054179" at bounding box center [325, 177] width 237 height 17
click at [238, 169] on dd "83054179" at bounding box center [325, 177] width 237 height 17
copy dd "83054179"
click at [1169, 52] on span "Acciones" at bounding box center [1154, 61] width 34 height 19
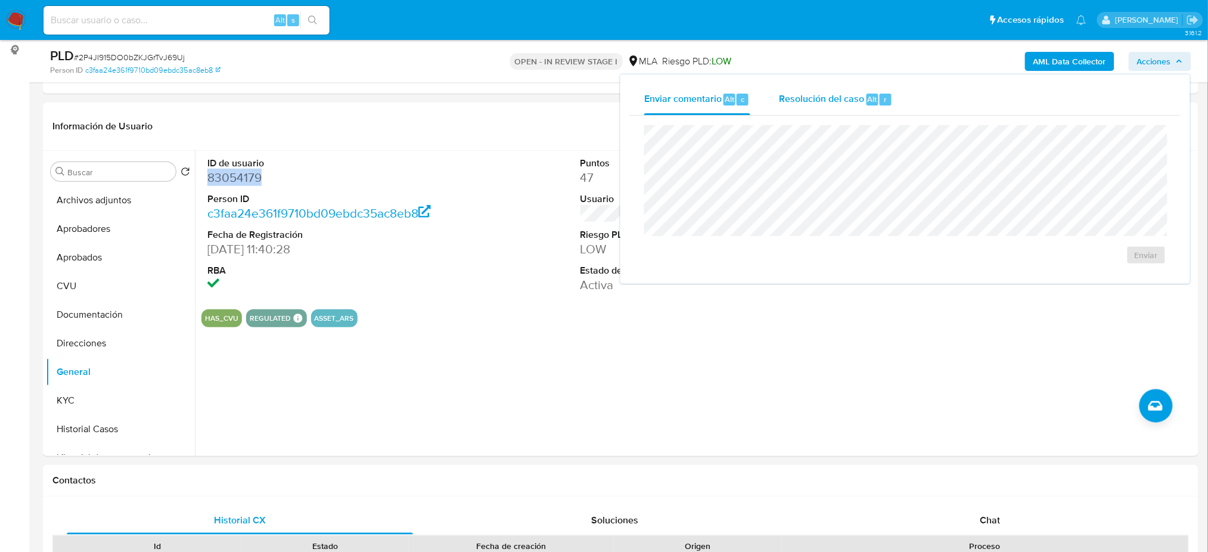
click at [835, 98] on span "Resolución del caso" at bounding box center [821, 99] width 85 height 14
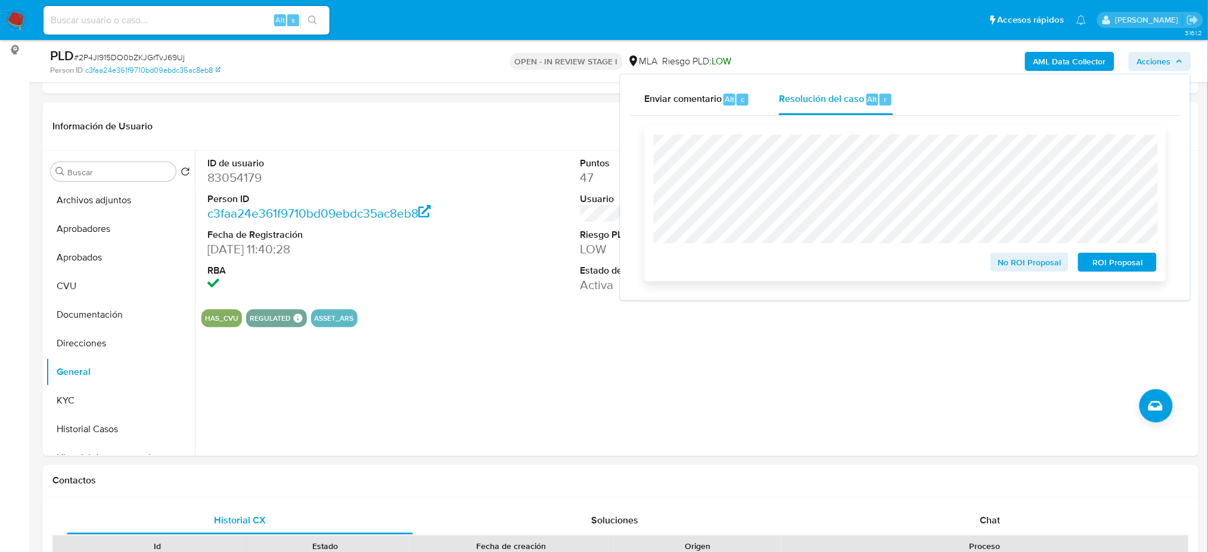
click at [997, 259] on button "No ROI Proposal" at bounding box center [1030, 262] width 79 height 19
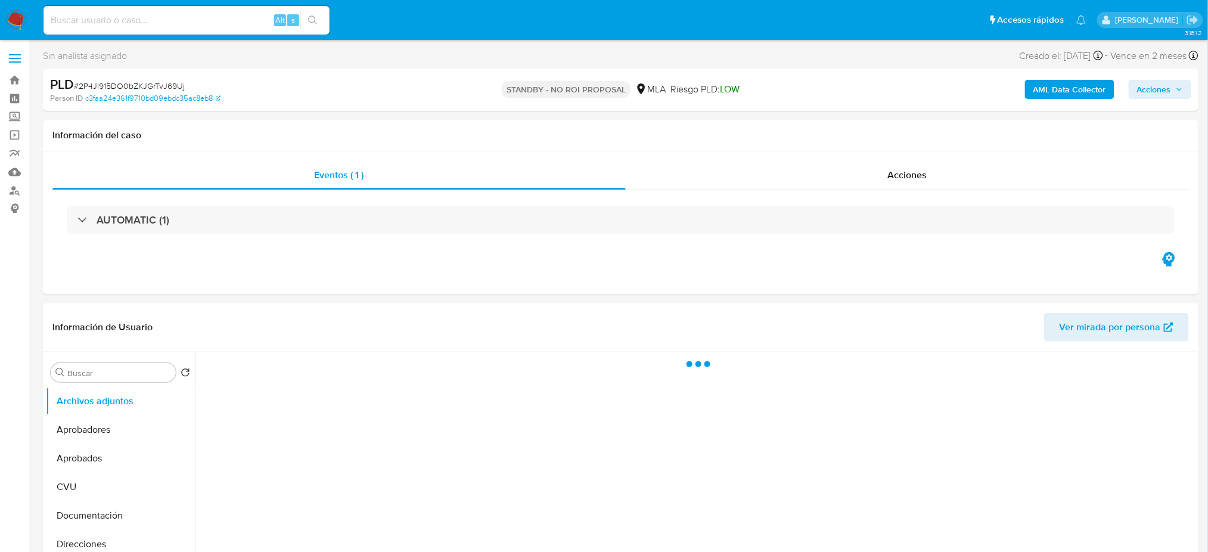
select select "10"
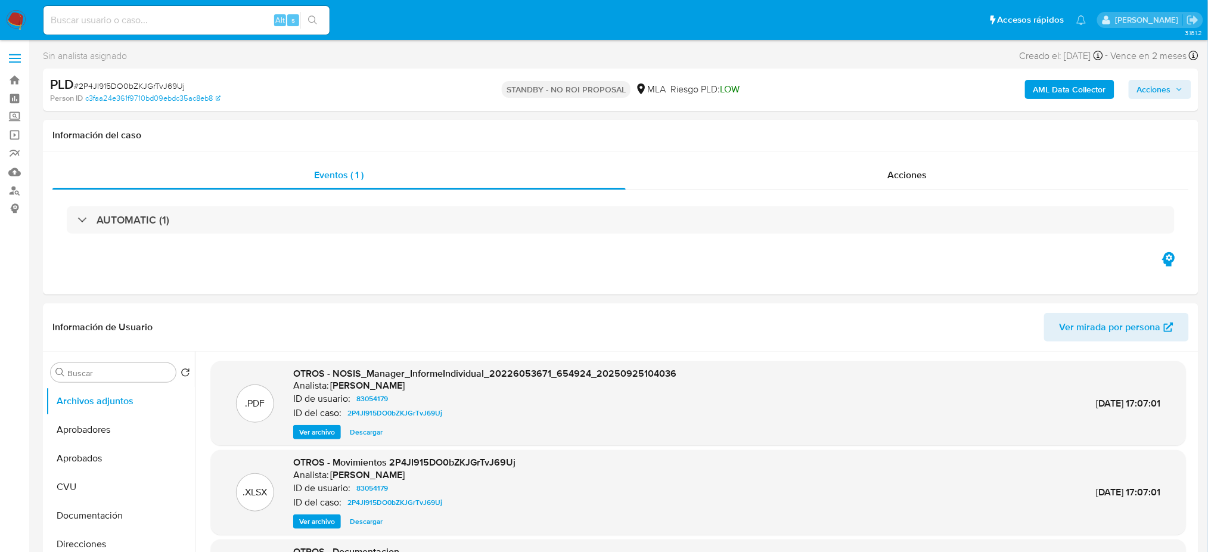
click at [199, 24] on input at bounding box center [187, 20] width 286 height 15
paste input "6MSECHJvOP0vKRJySZ7Fh1HU"
type input "6MSECHJvOP0vKRJySZ7Fh1HU"
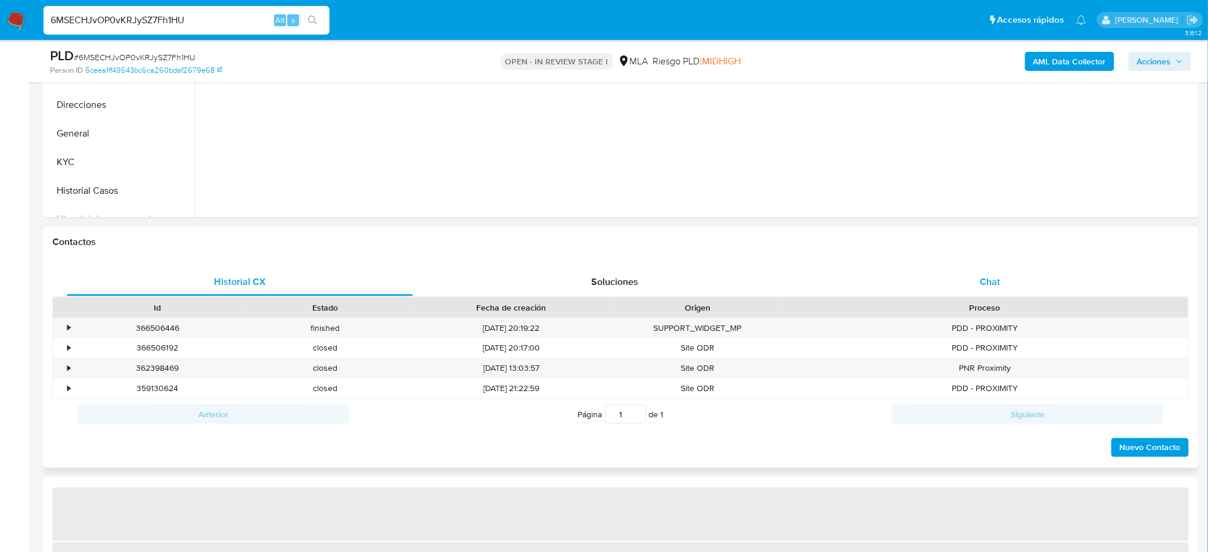
click at [1002, 291] on div "Chat" at bounding box center [990, 282] width 346 height 29
select select "10"
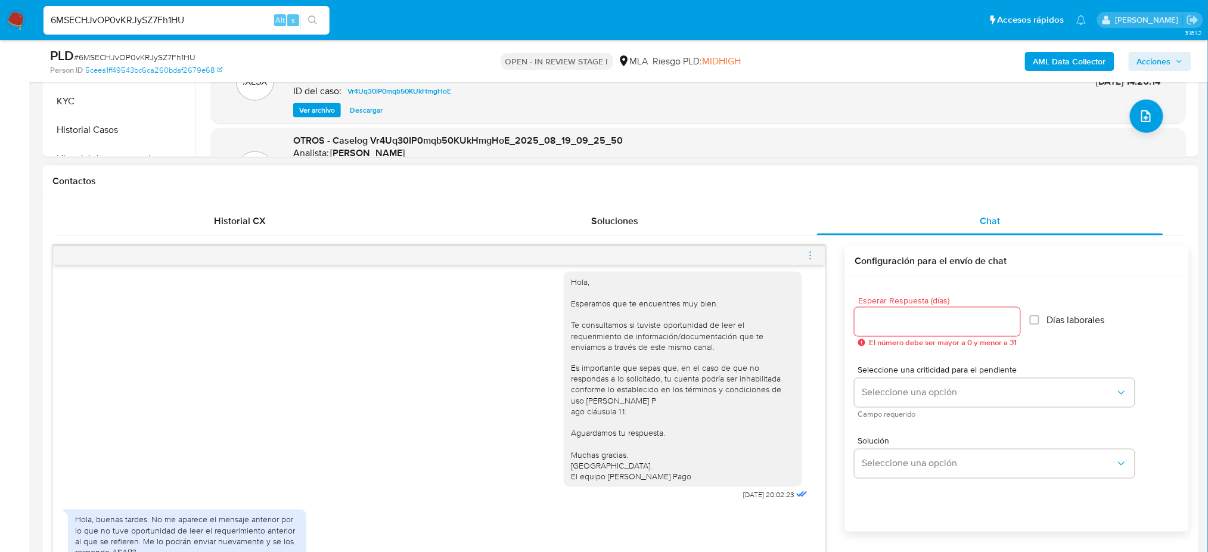
scroll to position [477, 0]
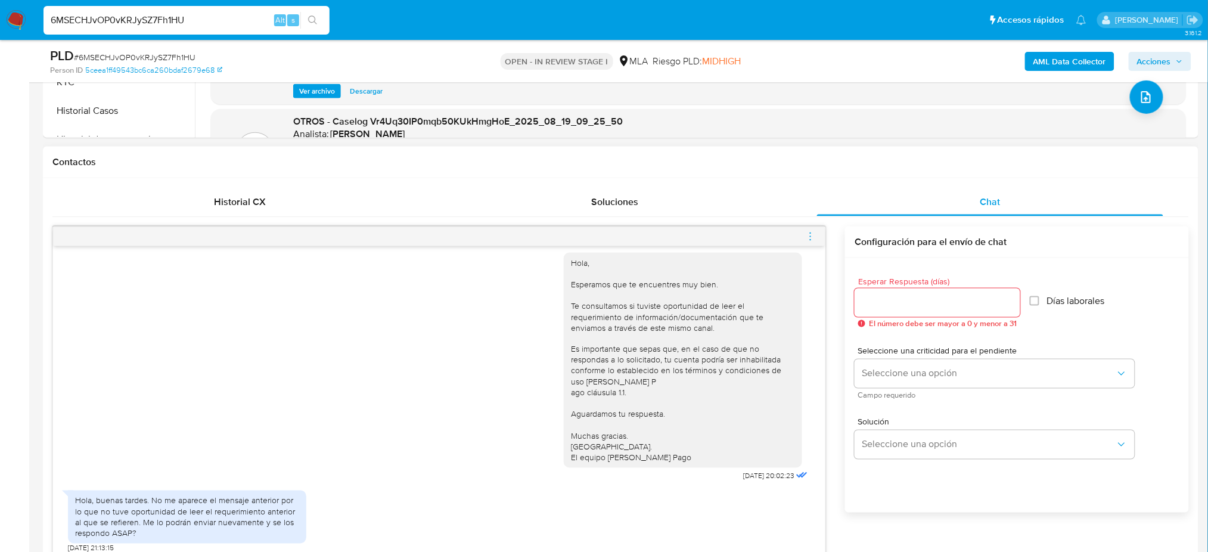
click at [812, 235] on icon "menu-action" at bounding box center [810, 236] width 11 height 11
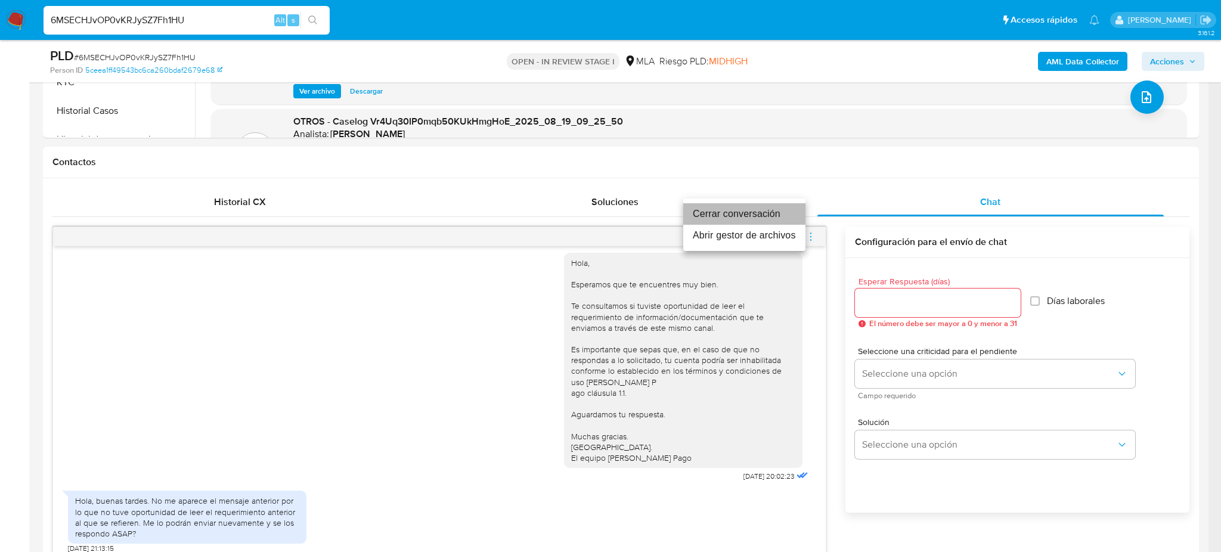
click at [708, 218] on li "Cerrar conversación" at bounding box center [744, 213] width 122 height 21
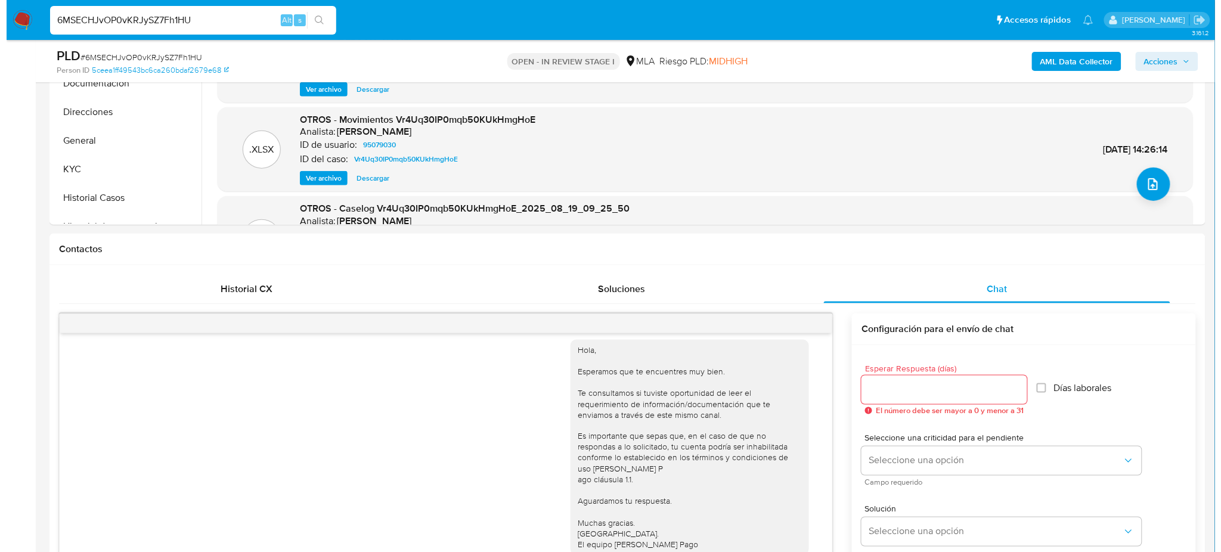
scroll to position [79, 0]
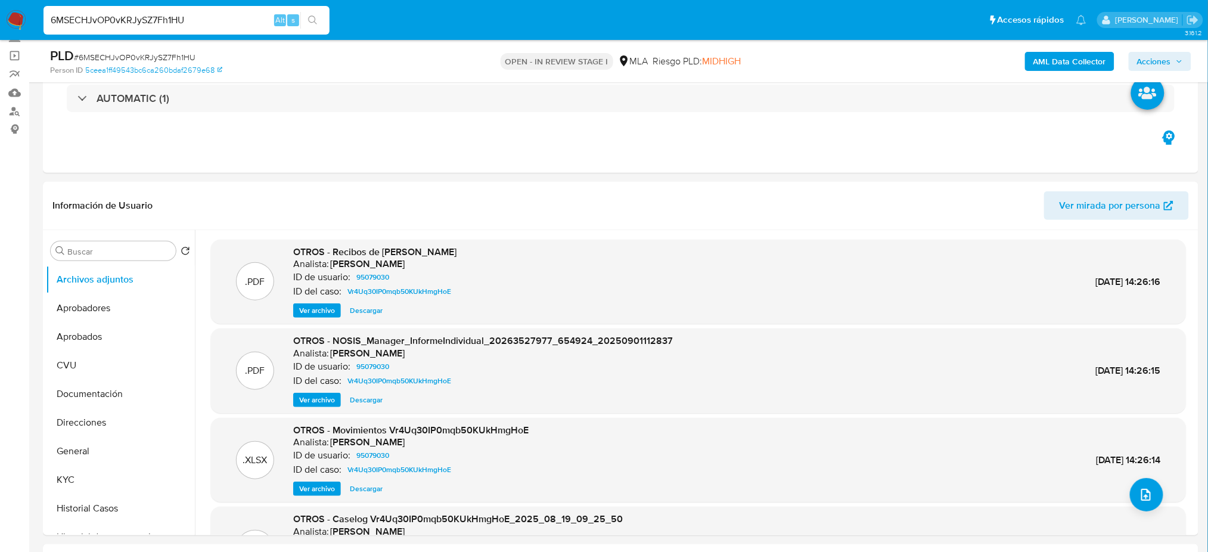
click at [1046, 68] on b "AML Data Collector" at bounding box center [1069, 61] width 73 height 19
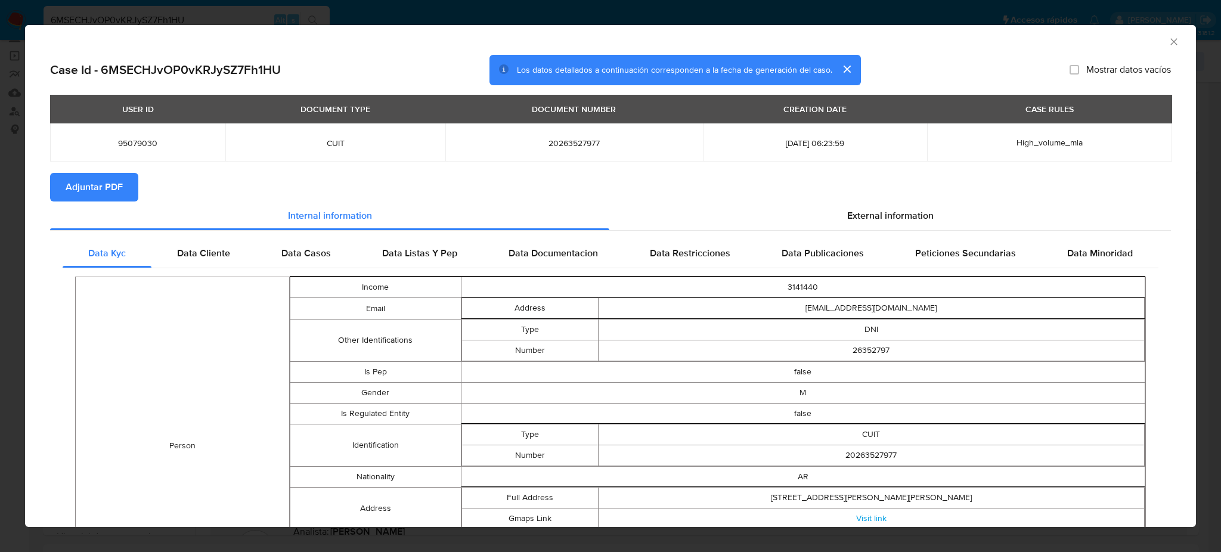
click at [98, 184] on span "Adjuntar PDF" at bounding box center [94, 187] width 57 height 26
click at [1170, 41] on icon "Cerrar ventana" at bounding box center [1173, 41] width 7 height 7
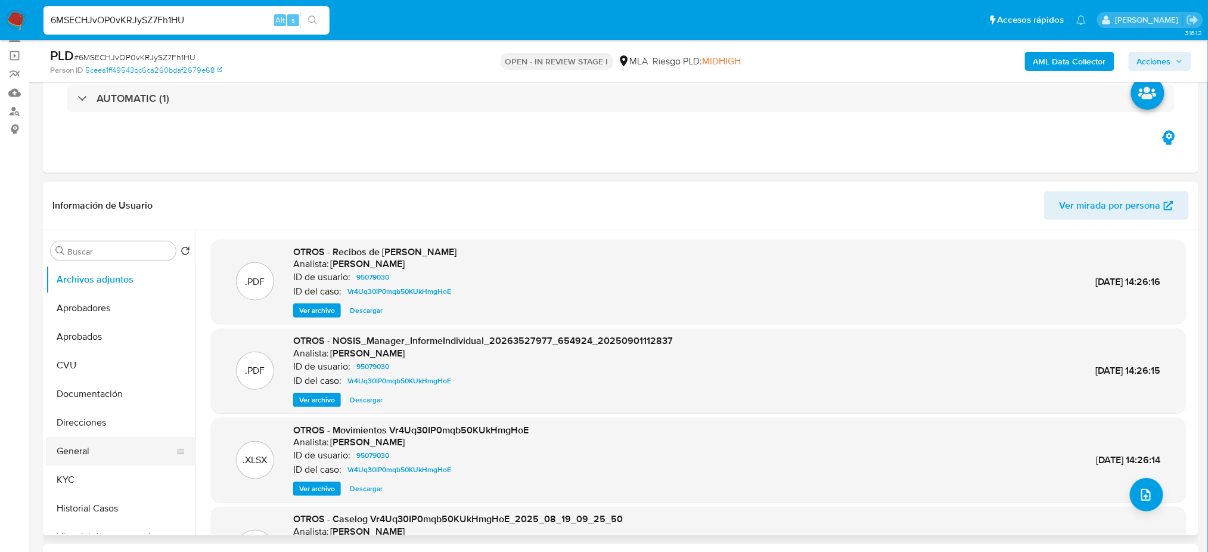
click at [112, 449] on button "General" at bounding box center [115, 451] width 139 height 29
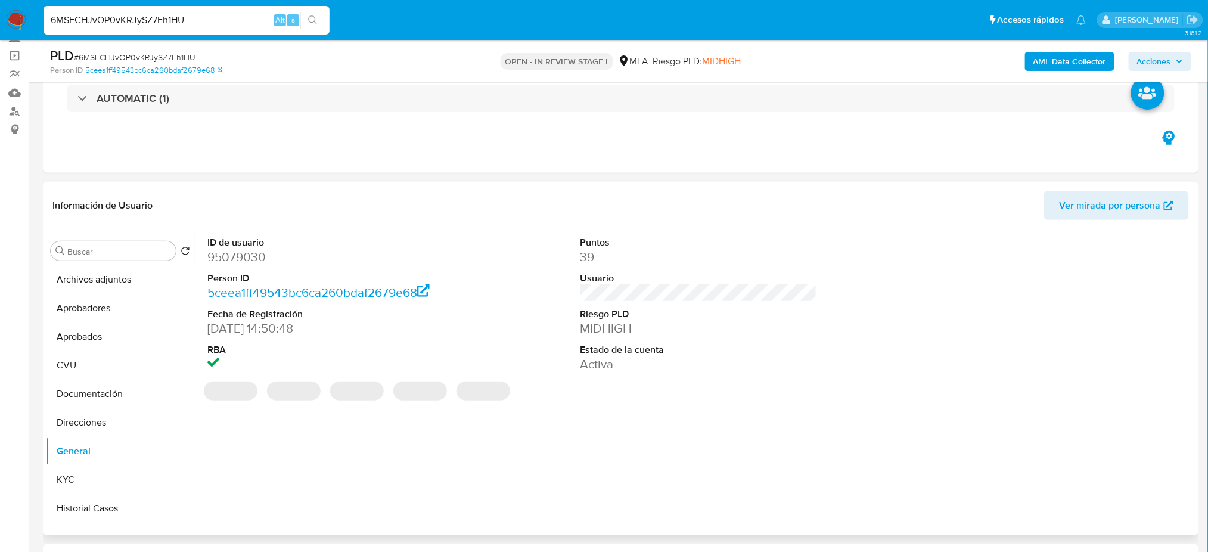
click at [212, 247] on dt "ID de usuario" at bounding box center [325, 242] width 237 height 13
click at [215, 260] on dd "95079030" at bounding box center [325, 257] width 237 height 17
copy dd "95079030"
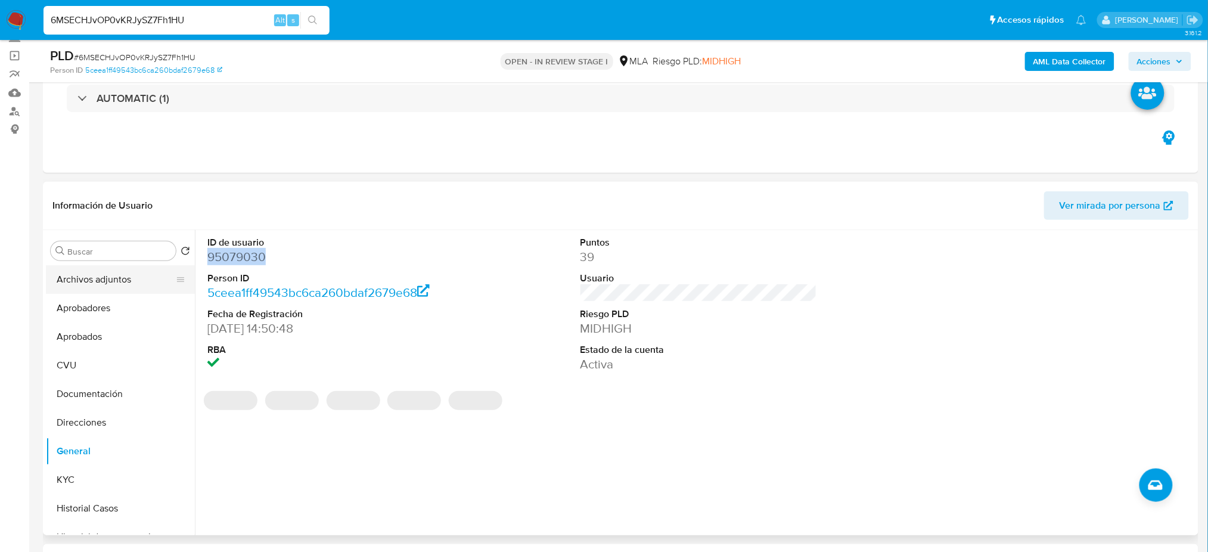
click at [102, 283] on button "Archivos adjuntos" at bounding box center [115, 279] width 139 height 29
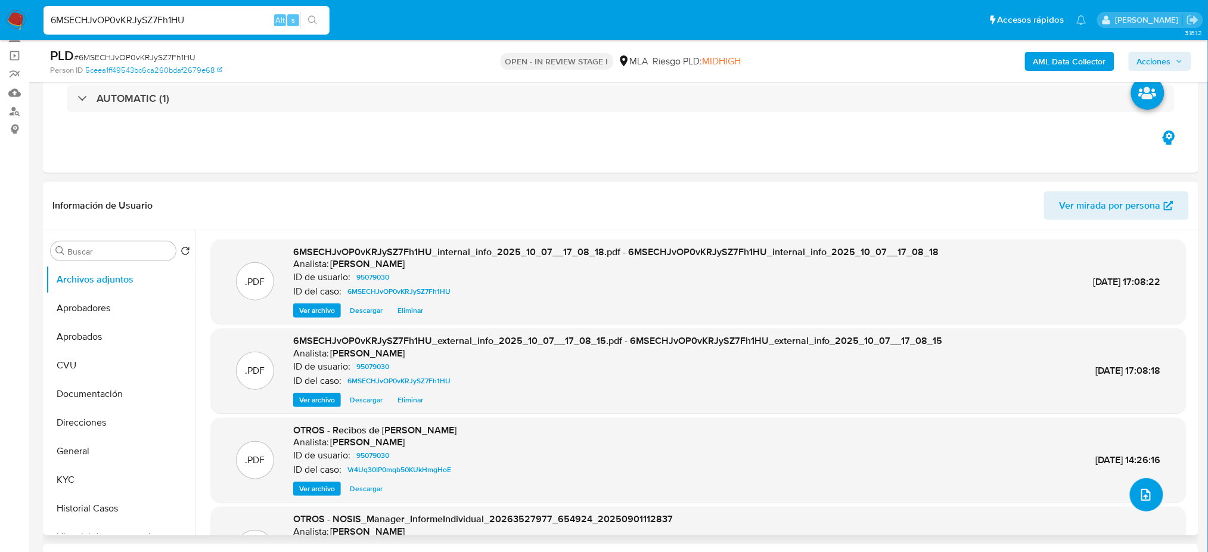
click at [1150, 498] on button "upload-file" at bounding box center [1146, 494] width 33 height 33
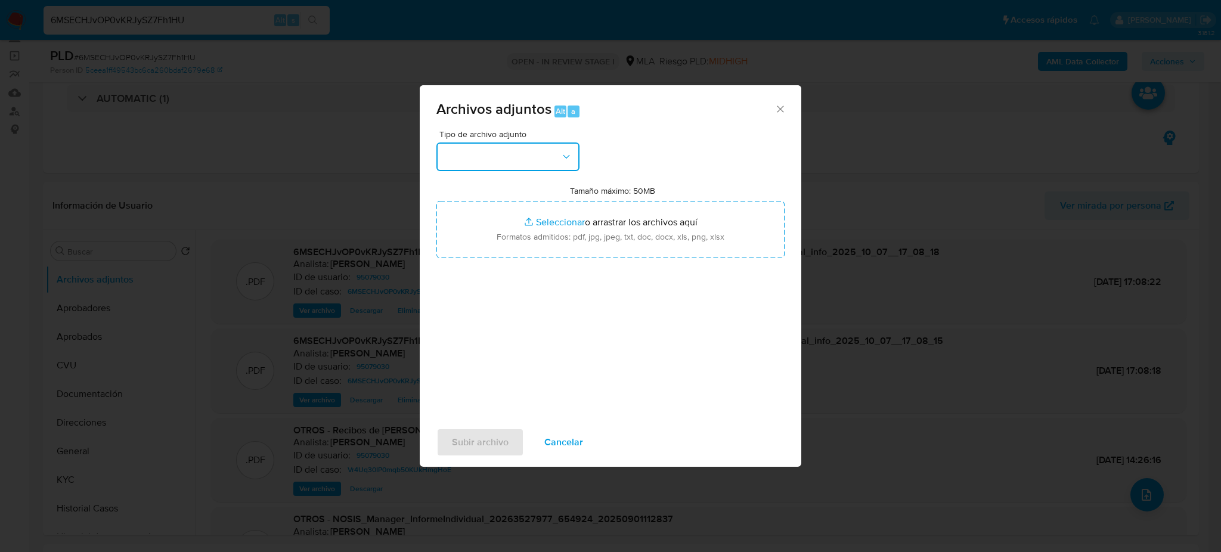
click at [515, 162] on button "button" at bounding box center [507, 156] width 143 height 29
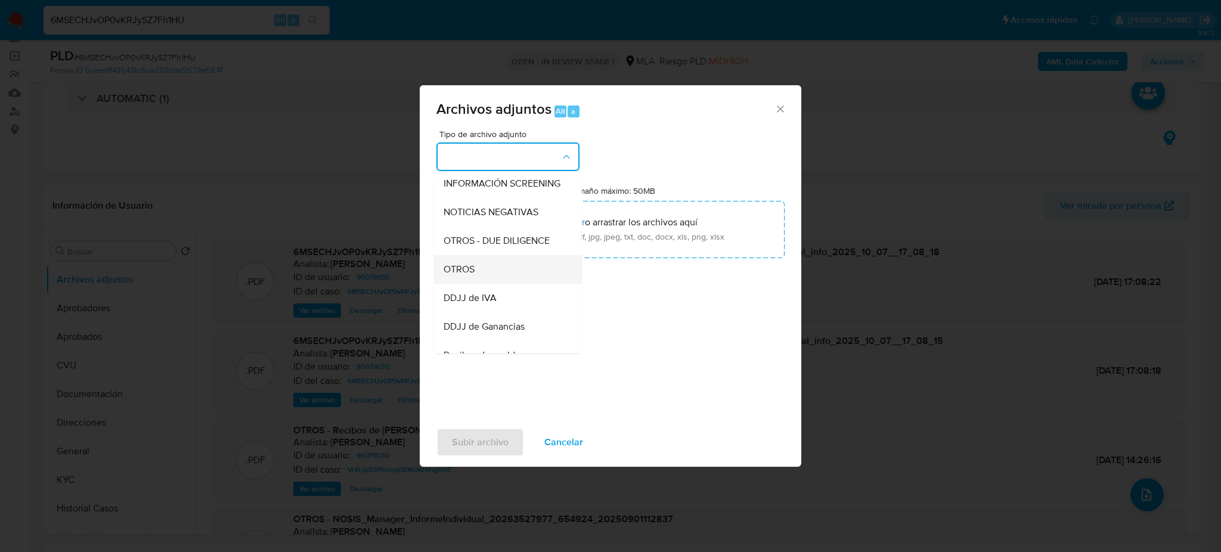
scroll to position [159, 0]
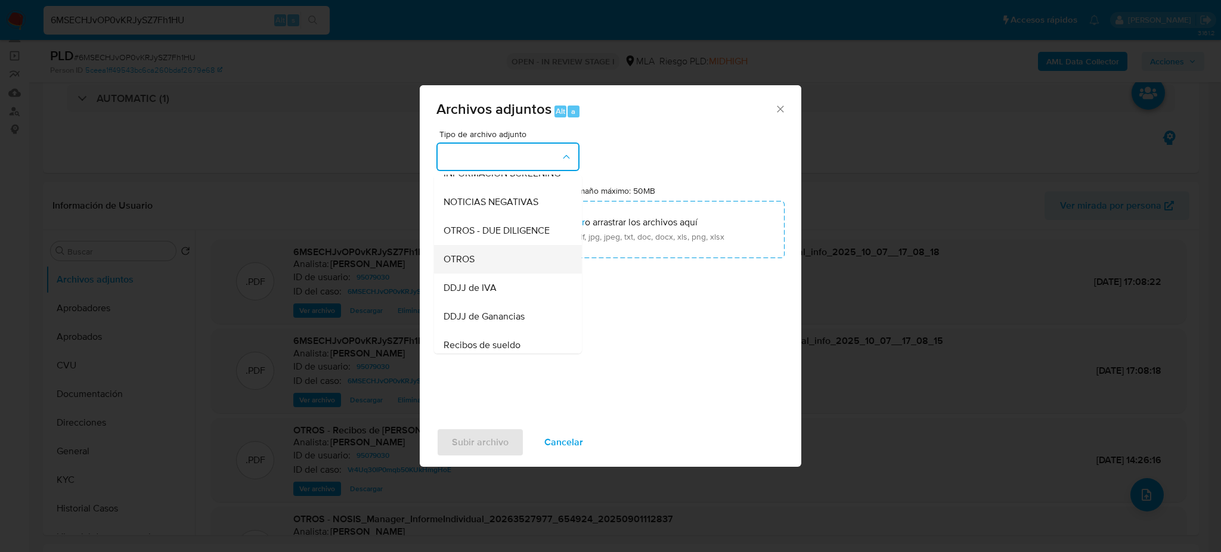
click at [477, 274] on div "OTROS" at bounding box center [504, 259] width 122 height 29
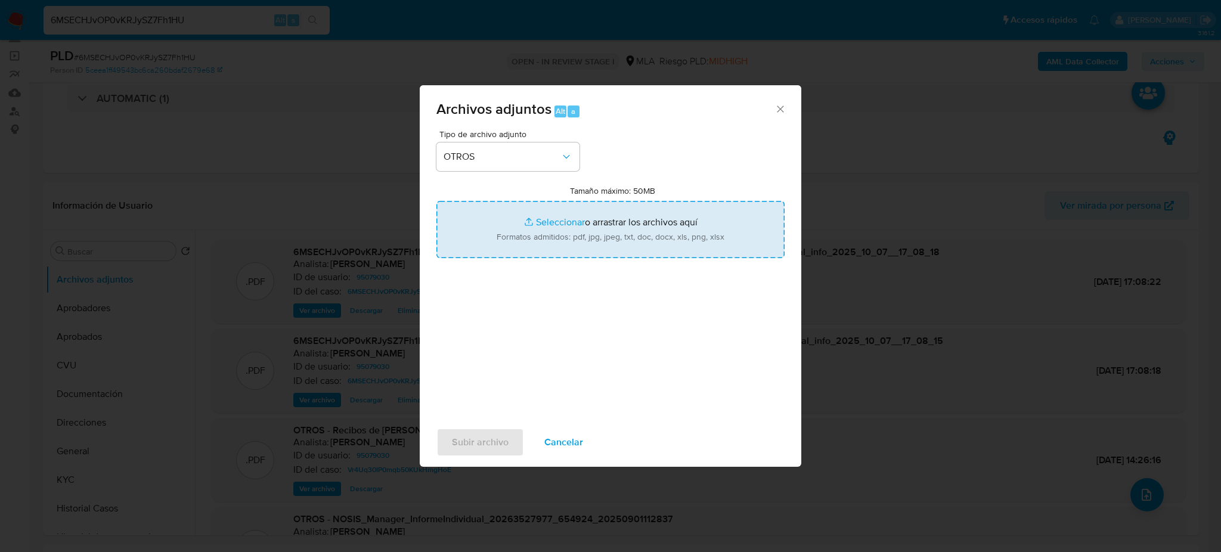
click at [505, 232] on input "Tamaño máximo: 50MB Seleccionar archivos" at bounding box center [610, 229] width 348 height 57
type input "C:\fakepath\Caselog 6MSECHJvOP0vKRJySZ7Fh1HU_2025_10_01_08_31_14.docx"
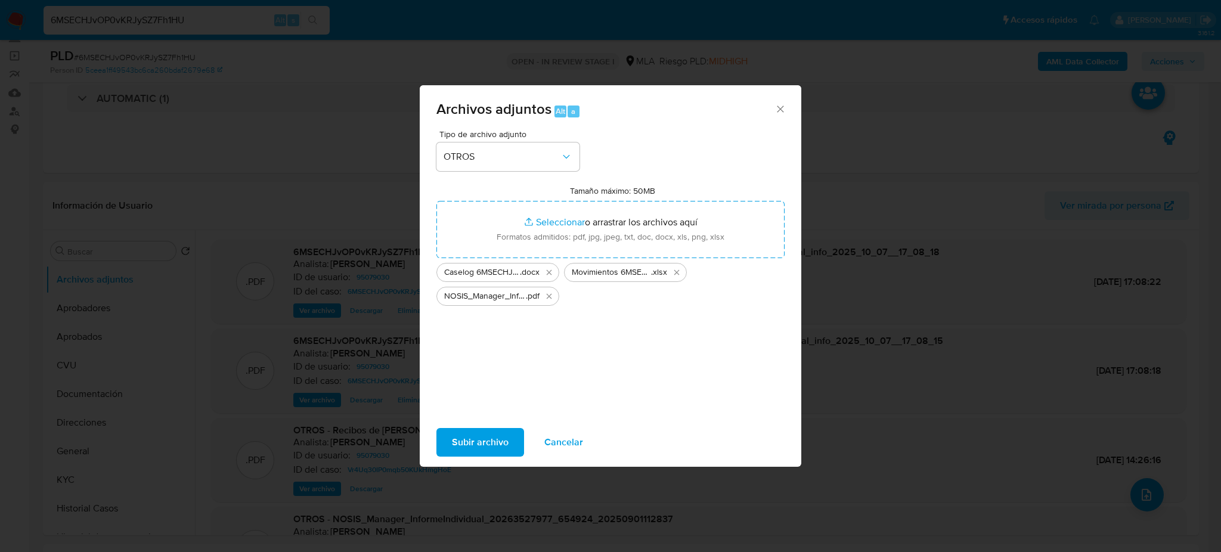
click at [485, 443] on span "Subir archivo" at bounding box center [480, 442] width 57 height 26
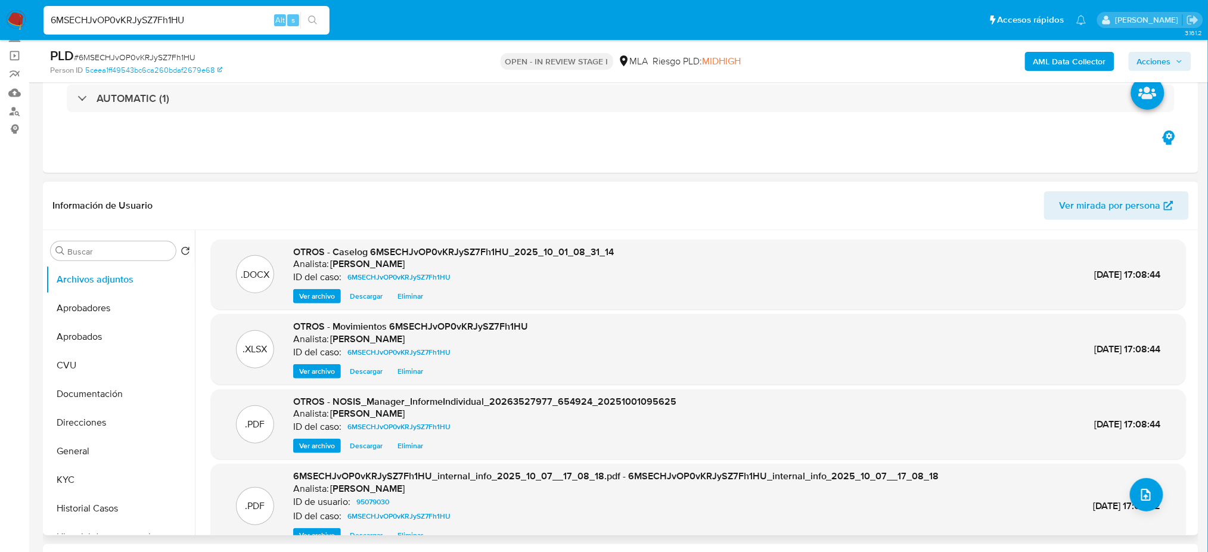
click at [315, 290] on span "Ver archivo" at bounding box center [317, 296] width 36 height 12
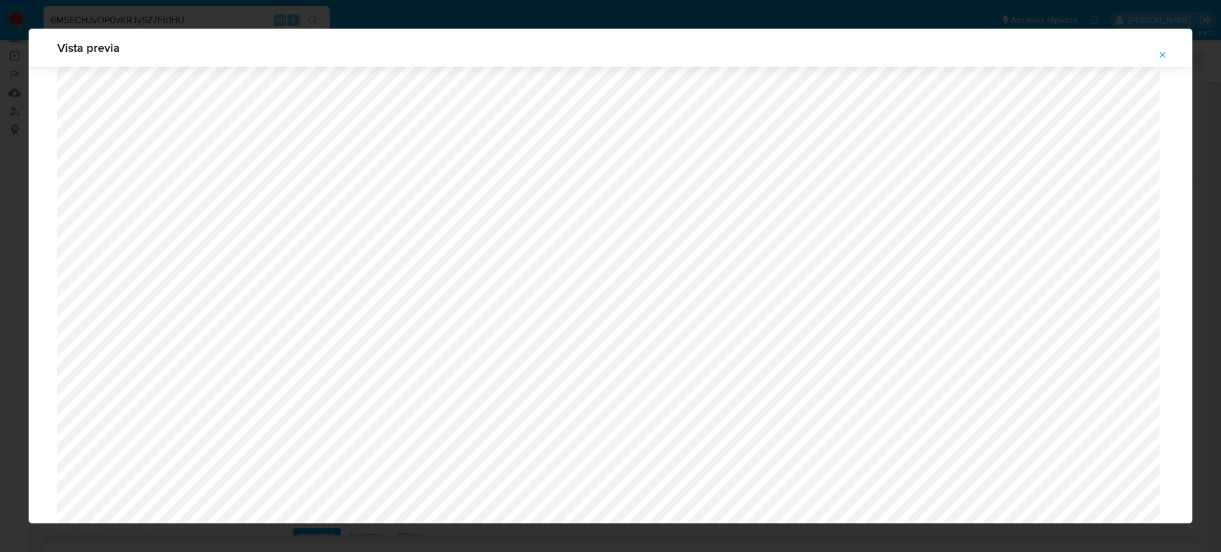
scroll to position [850, 0]
click at [1162, 55] on icon "Attachment preview" at bounding box center [1162, 55] width 10 height 10
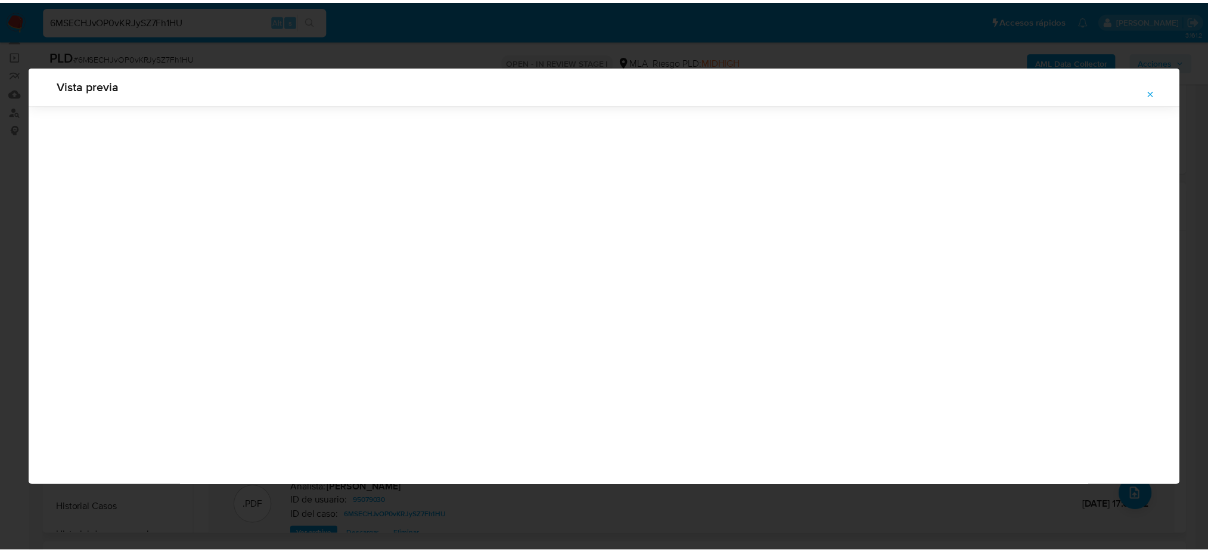
scroll to position [0, 0]
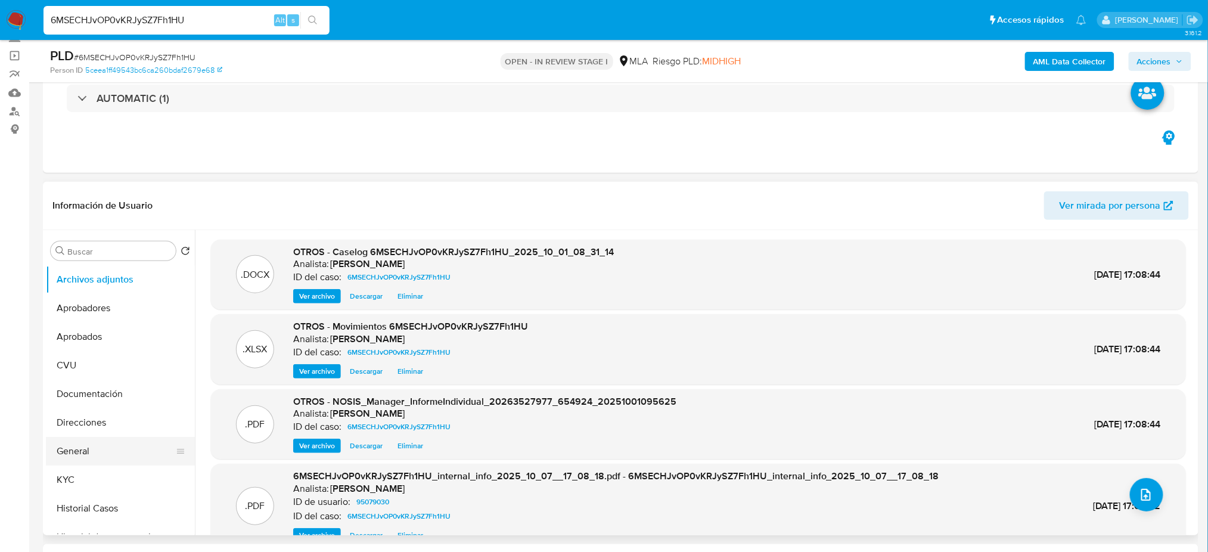
click at [92, 454] on button "General" at bounding box center [115, 451] width 139 height 29
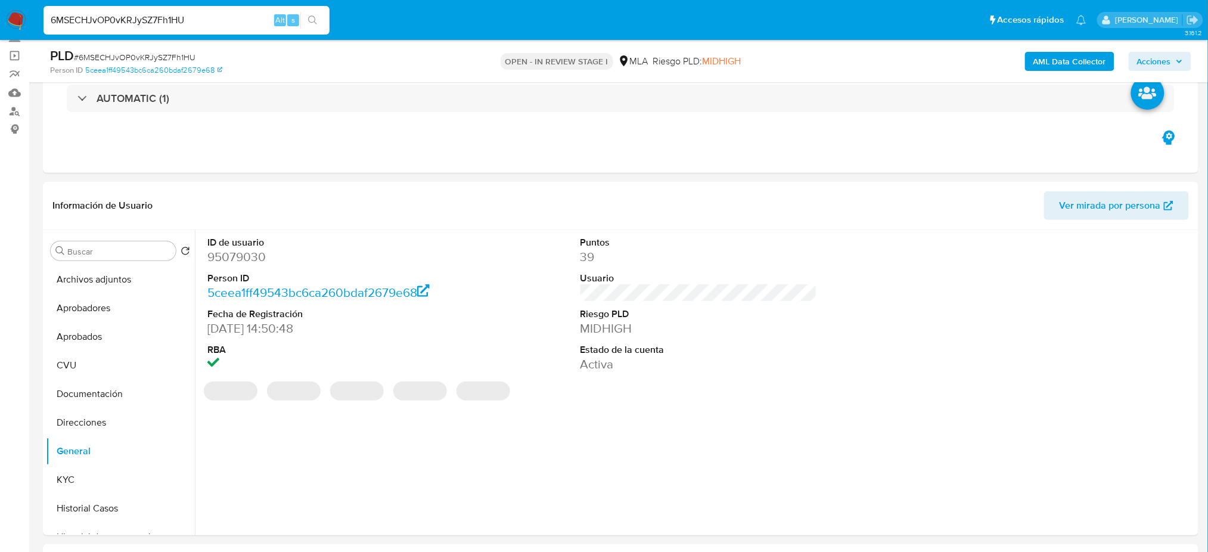
click at [226, 255] on dd "95079030" at bounding box center [325, 257] width 237 height 17
copy dd "95079030"
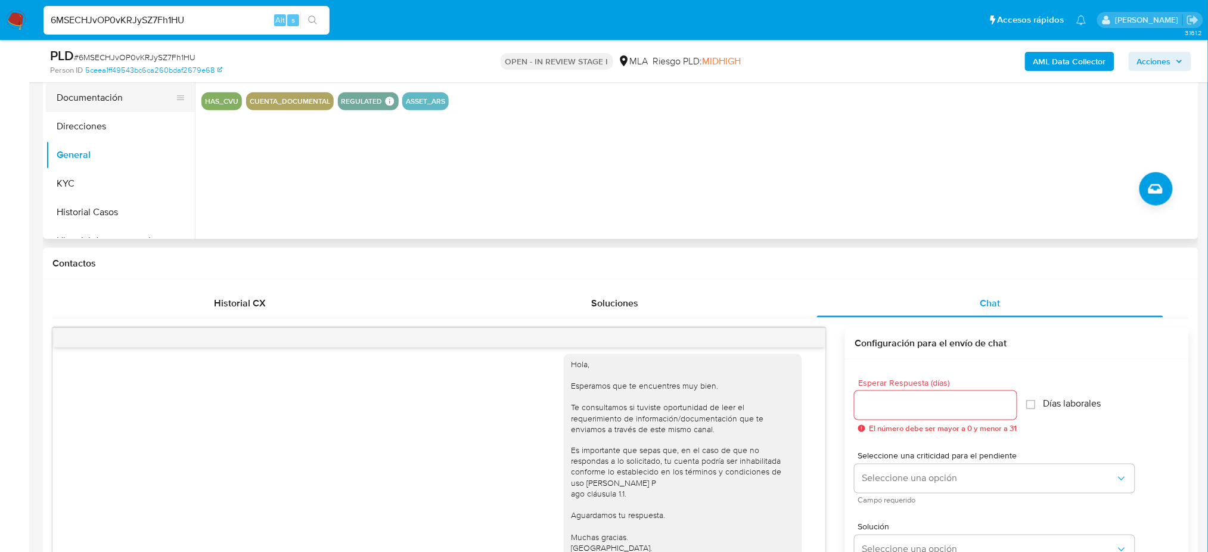
scroll to position [159, 0]
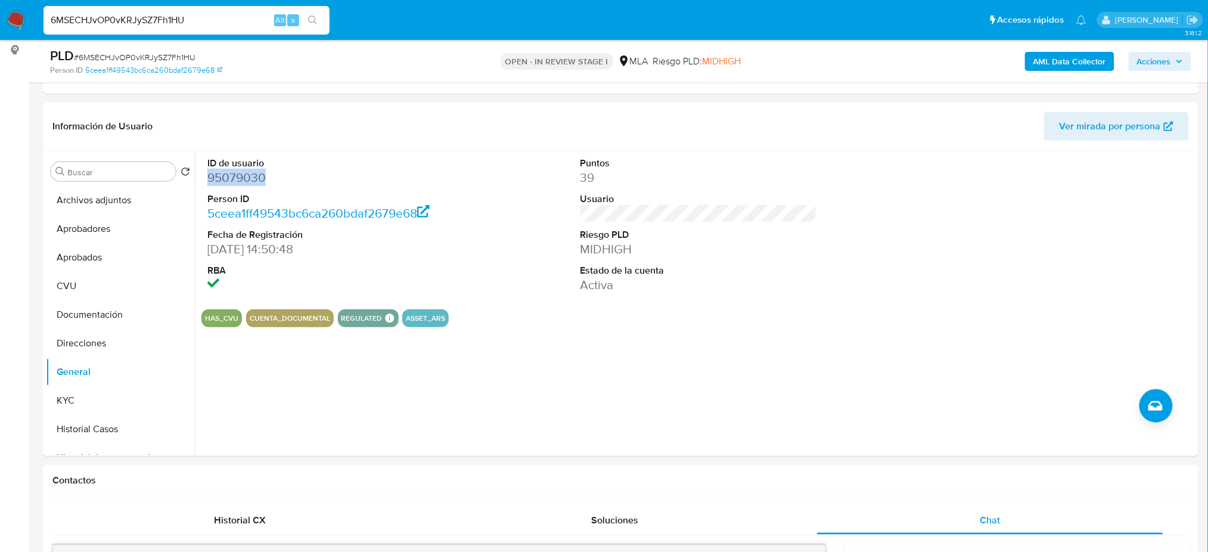
click at [1177, 58] on icon "button" at bounding box center [1179, 61] width 7 height 7
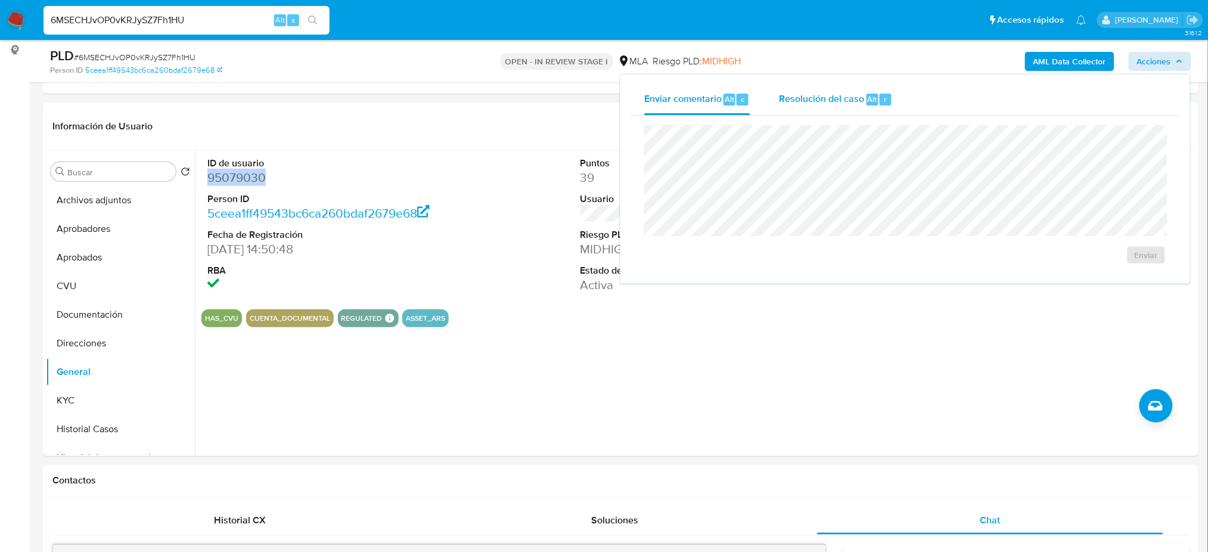
click at [842, 92] on span "Resolución del caso" at bounding box center [821, 99] width 85 height 14
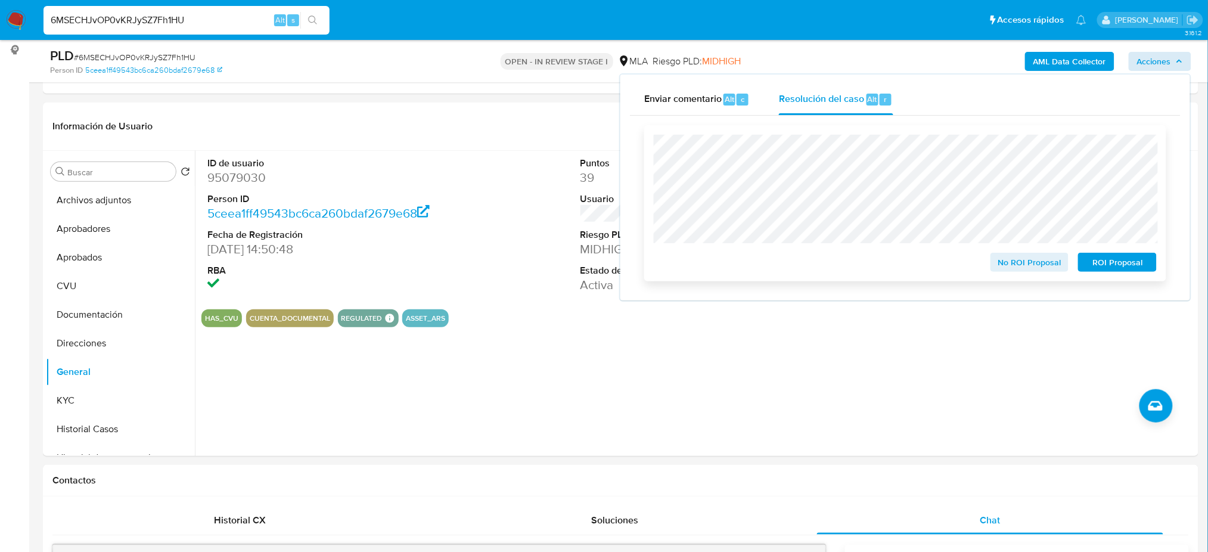
click at [1044, 261] on span "No ROI Proposal" at bounding box center [1030, 262] width 62 height 17
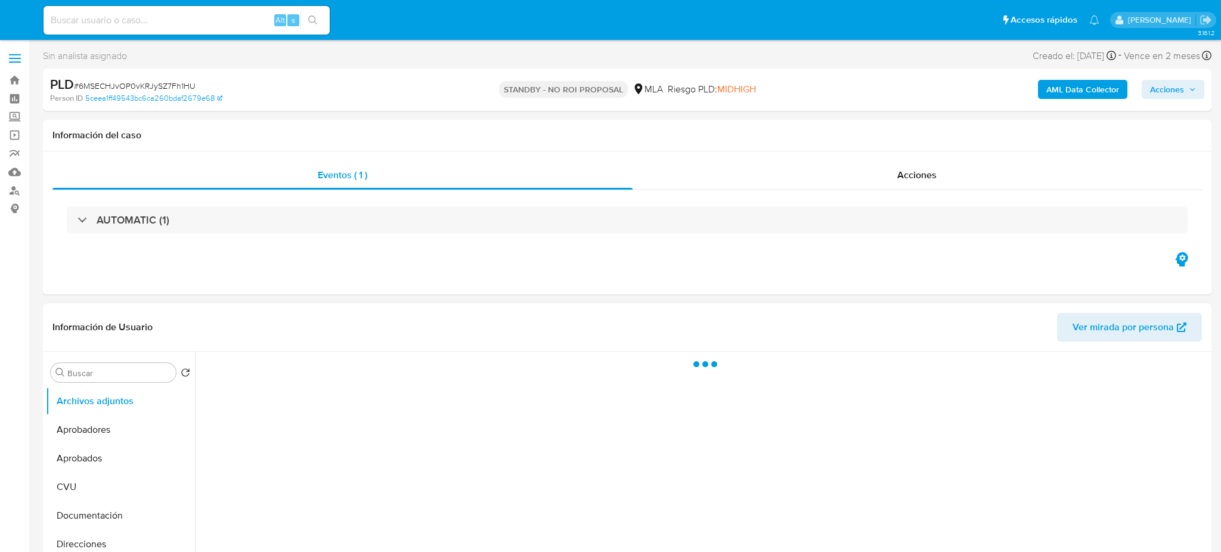
select select "10"
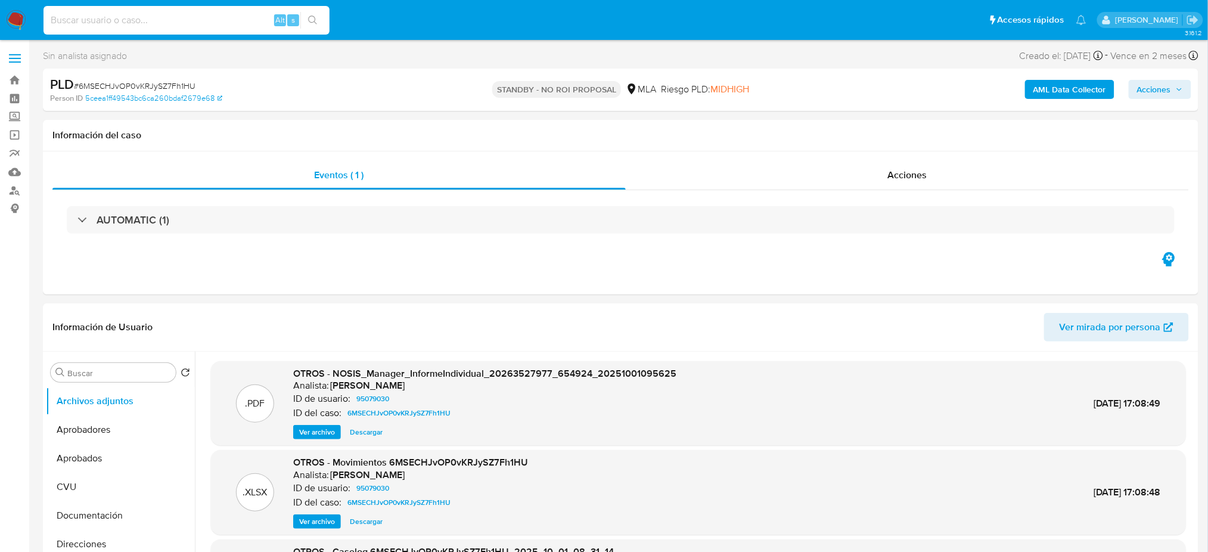
click at [250, 14] on input at bounding box center [187, 20] width 286 height 15
paste input "YsRoESP2umQAQMQRYtmLreRc"
type input "YsRoESP2umQAQMQRYtmLreRc"
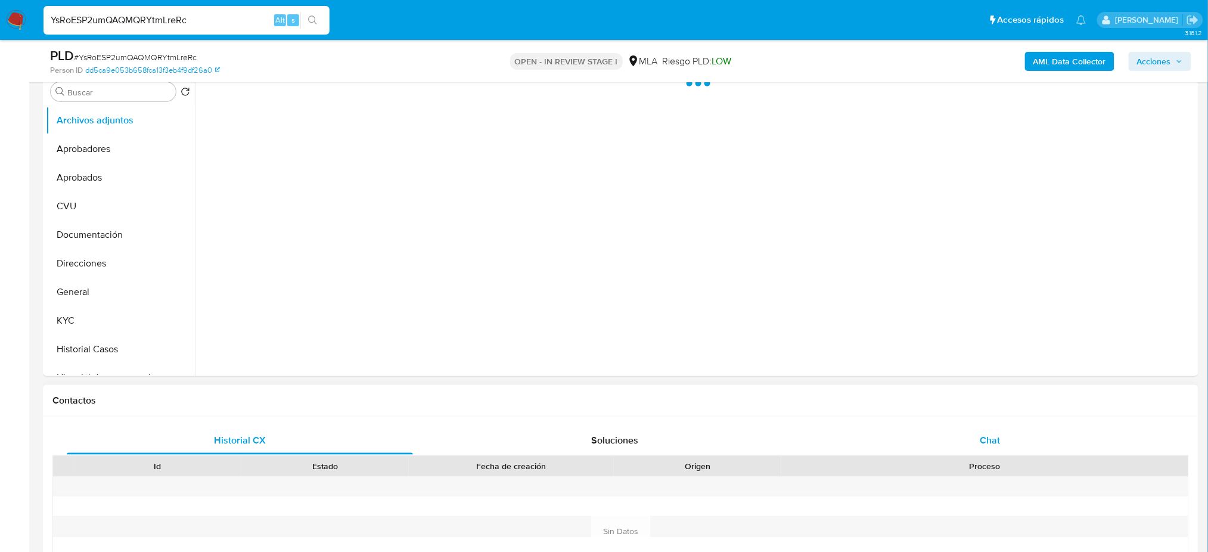
select select "10"
click at [1026, 437] on div "Chat" at bounding box center [990, 440] width 346 height 29
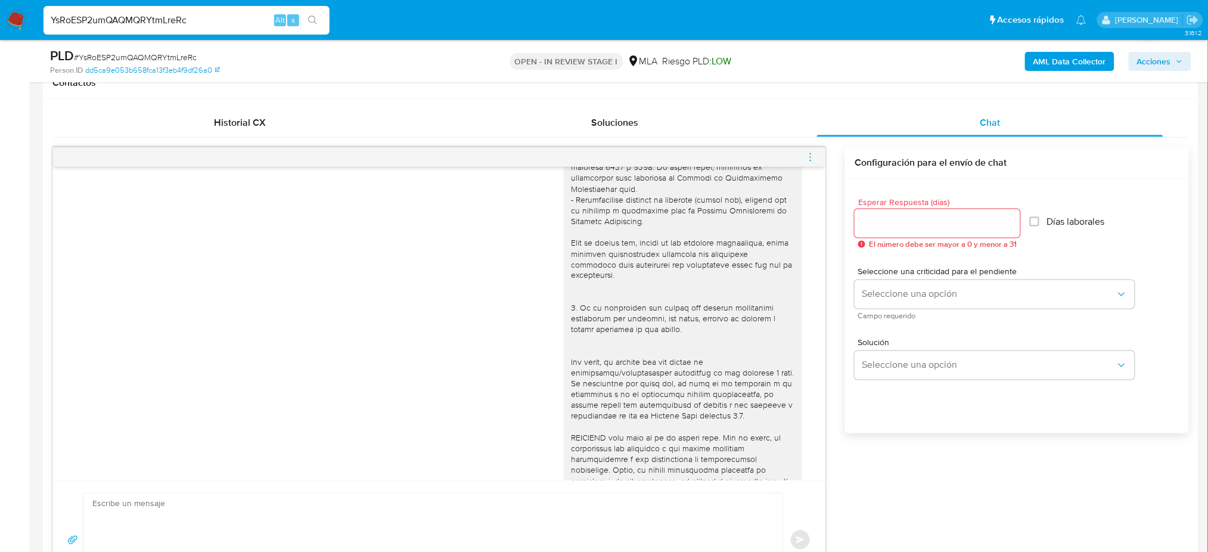
scroll to position [556, 0]
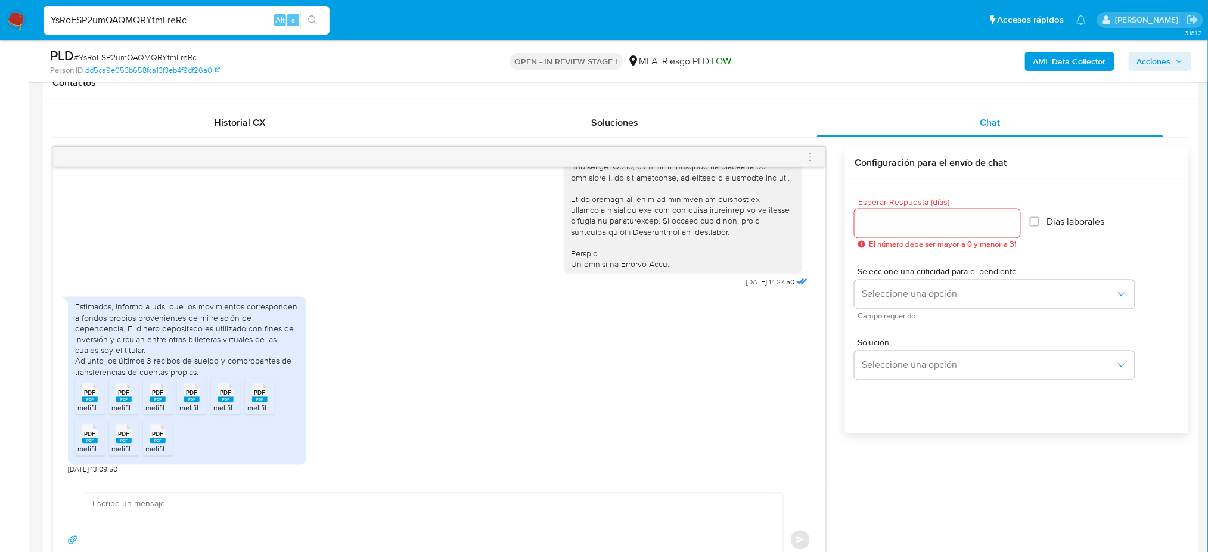
drag, startPoint x: 209, startPoint y: 22, endPoint x: 17, endPoint y: 20, distance: 191.3
click at [17, 20] on nav "Pausado Ver notificaciones YsRoESP2umQAQMQRYtmLreRc Alt s Accesos rápidos Presi…" at bounding box center [604, 20] width 1208 height 40
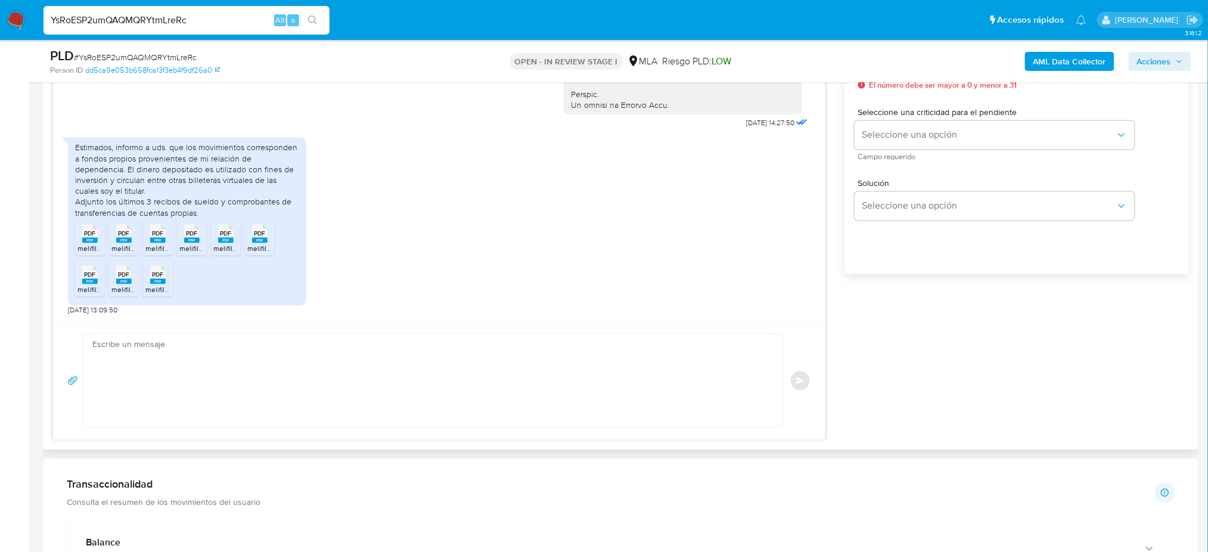
click at [138, 440] on div "[DATE] 14:27:50 Estimados, informo a uds. que los movimientos corresponden a fo…" at bounding box center [439, 214] width 774 height 452
click at [151, 381] on textarea at bounding box center [430, 380] width 676 height 93
paste textarea "Hola, ¡Muchas gracias por tu respuesta! Confirmamos la recepción de la document…"
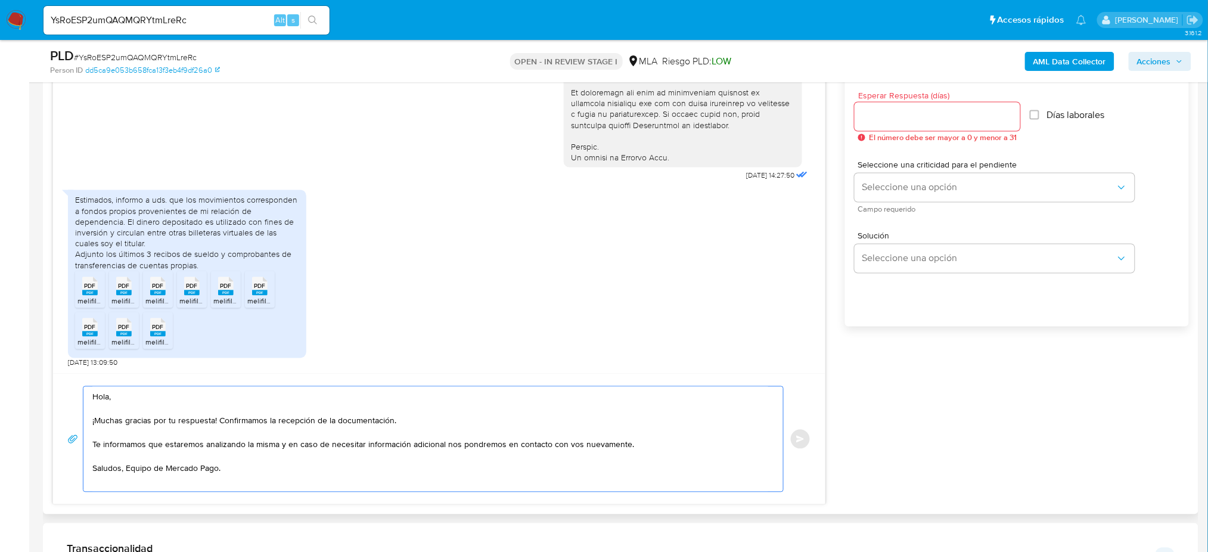
scroll to position [635, 0]
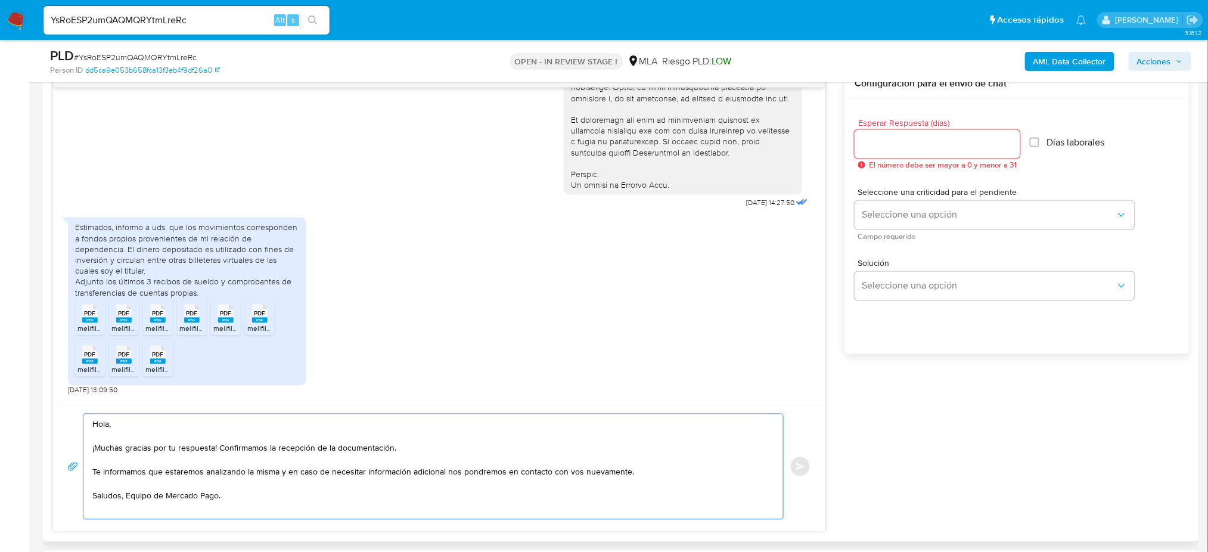
type textarea "Hola, ¡Muchas gracias por tu respuesta! Confirmamos la recepción de la document…"
click at [912, 142] on input "Esperar Respuesta (días)" at bounding box center [938, 143] width 166 height 15
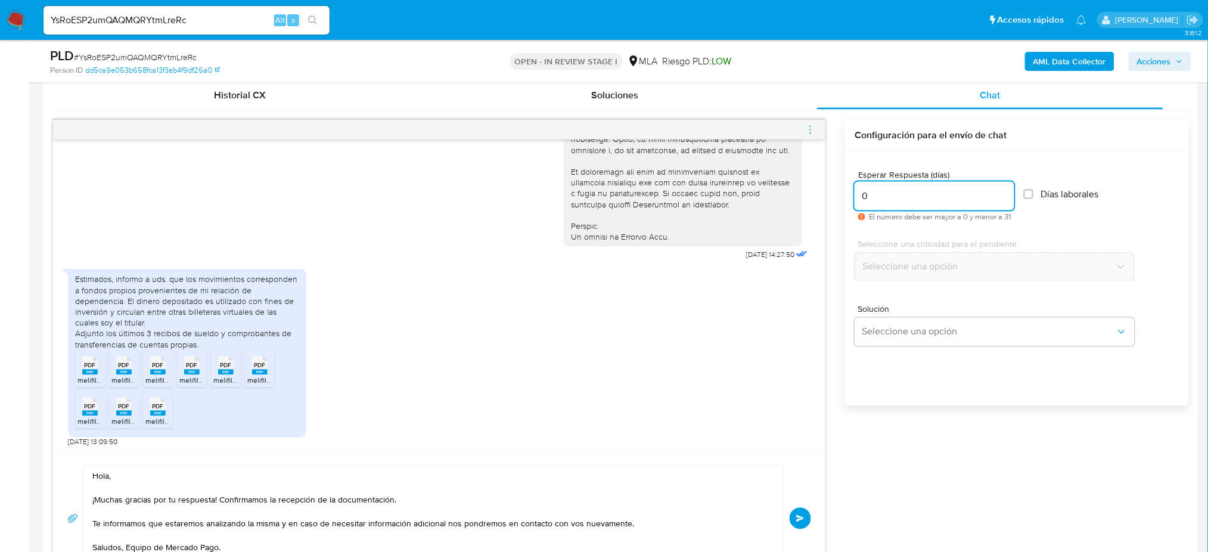
scroll to position [556, 0]
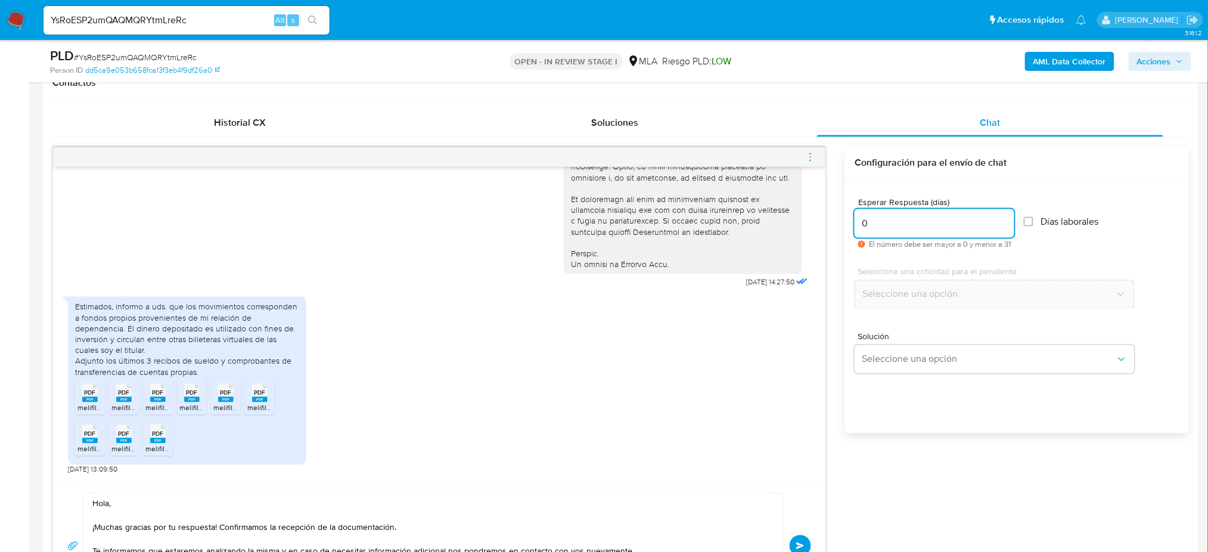
type input "0"
click at [802, 550] on span "Enviar" at bounding box center [800, 545] width 8 height 7
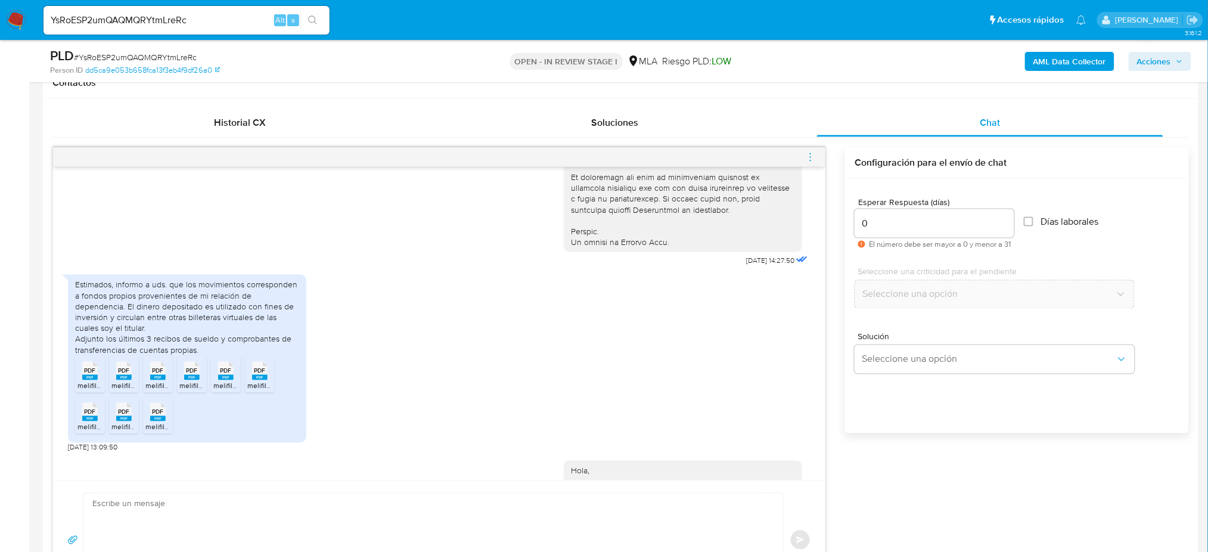
scroll to position [699, 0]
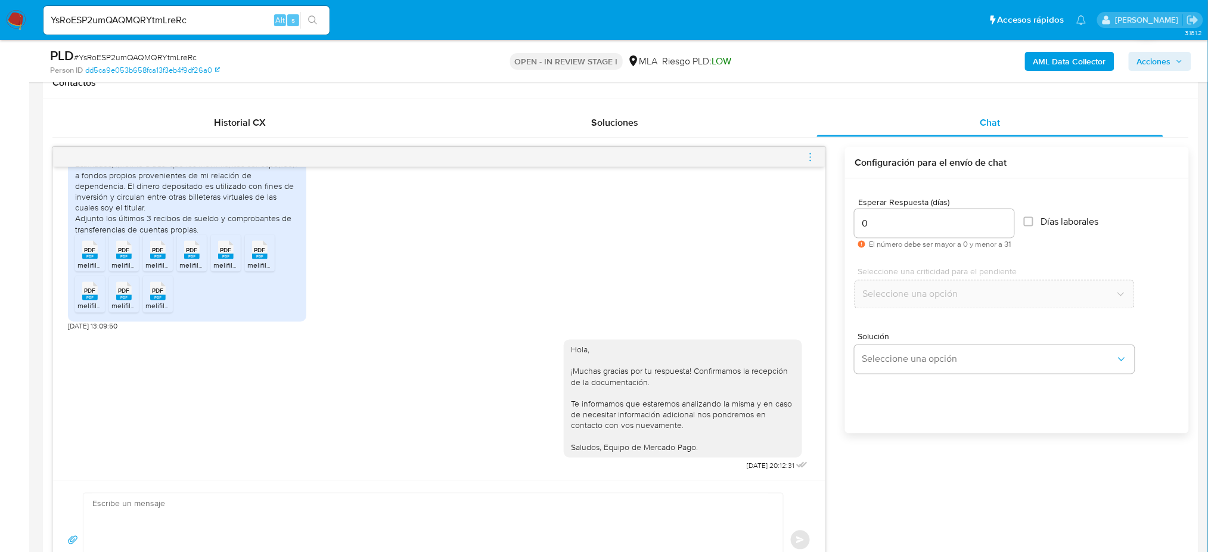
click at [812, 157] on icon "menu-action" at bounding box center [810, 157] width 11 height 11
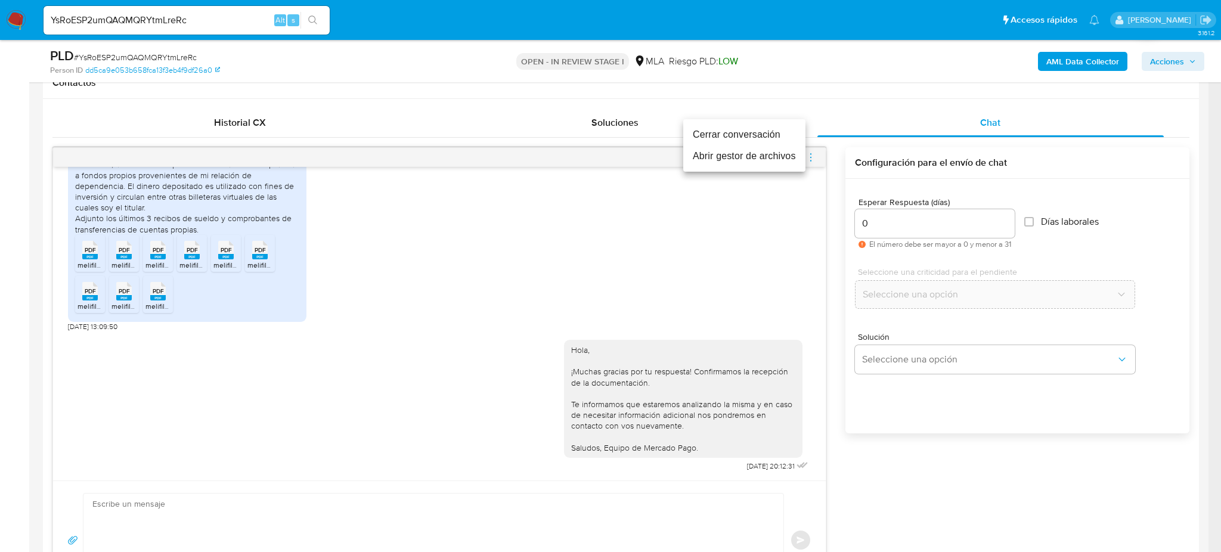
click at [717, 136] on li "Cerrar conversación" at bounding box center [744, 134] width 122 height 21
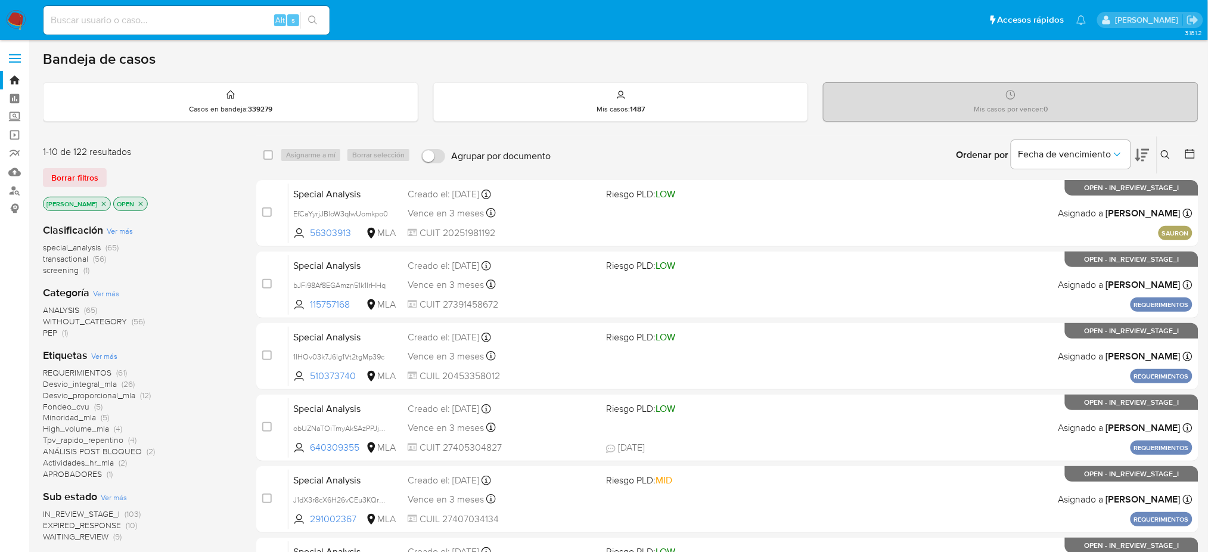
click at [1167, 152] on icon at bounding box center [1166, 155] width 10 height 10
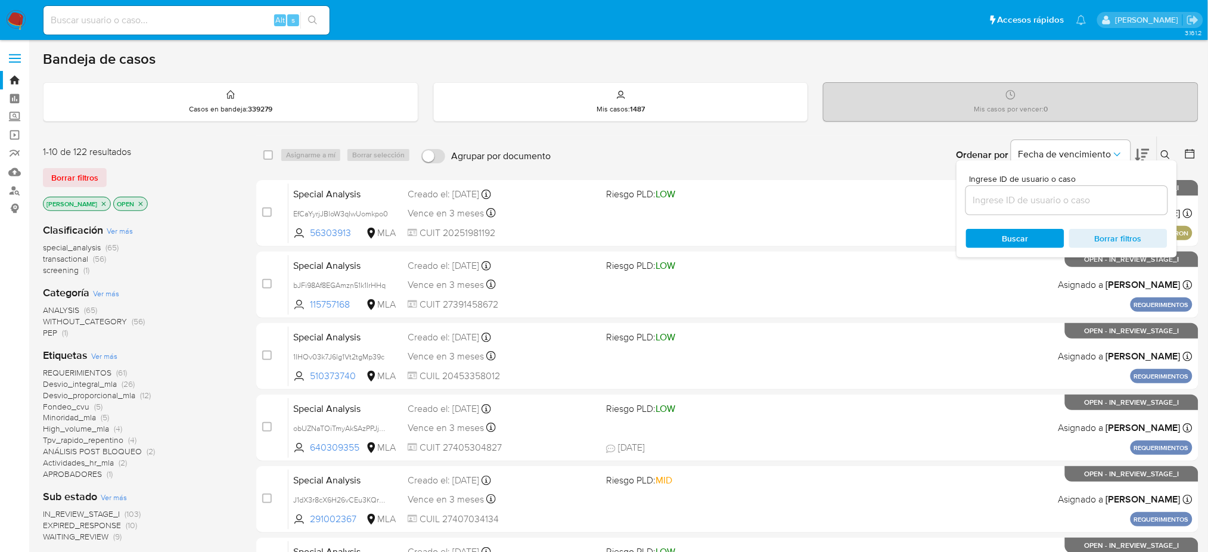
click at [1095, 199] on input at bounding box center [1066, 200] width 201 height 15
type input "YsRoESP2umQAQMQRYtmLreRc"
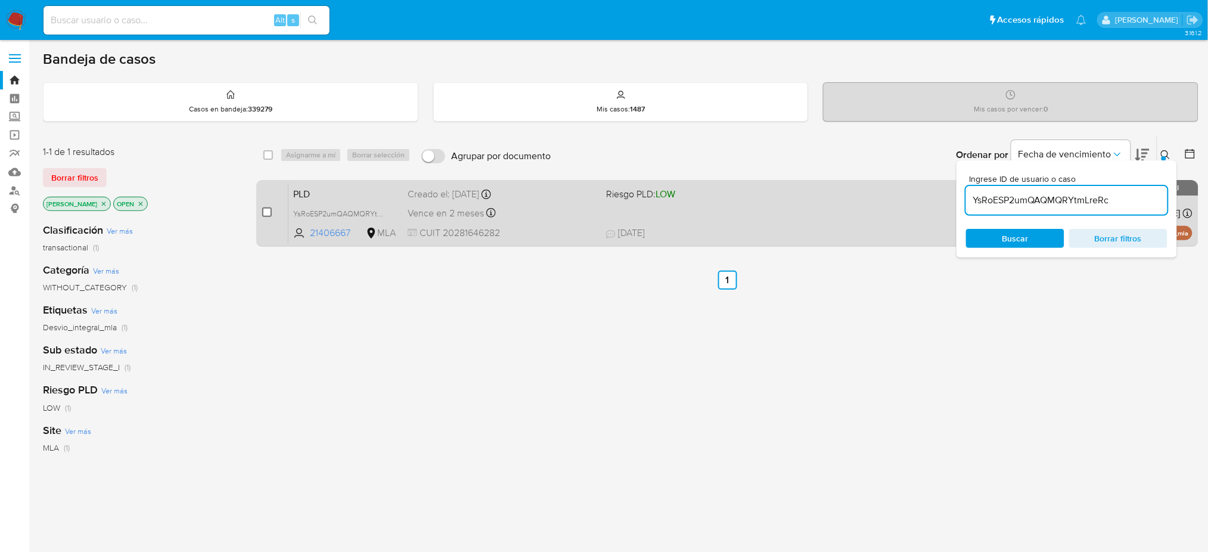
click at [268, 208] on input "checkbox" at bounding box center [267, 212] width 10 height 10
checkbox input "true"
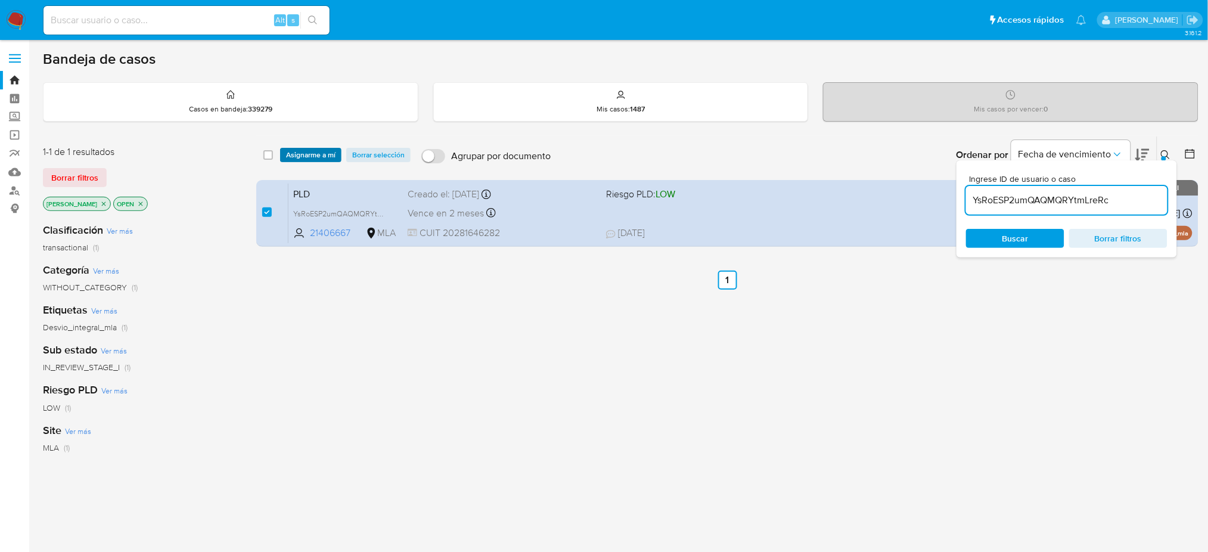
click at [311, 158] on span "Asignarme a mí" at bounding box center [310, 155] width 49 height 12
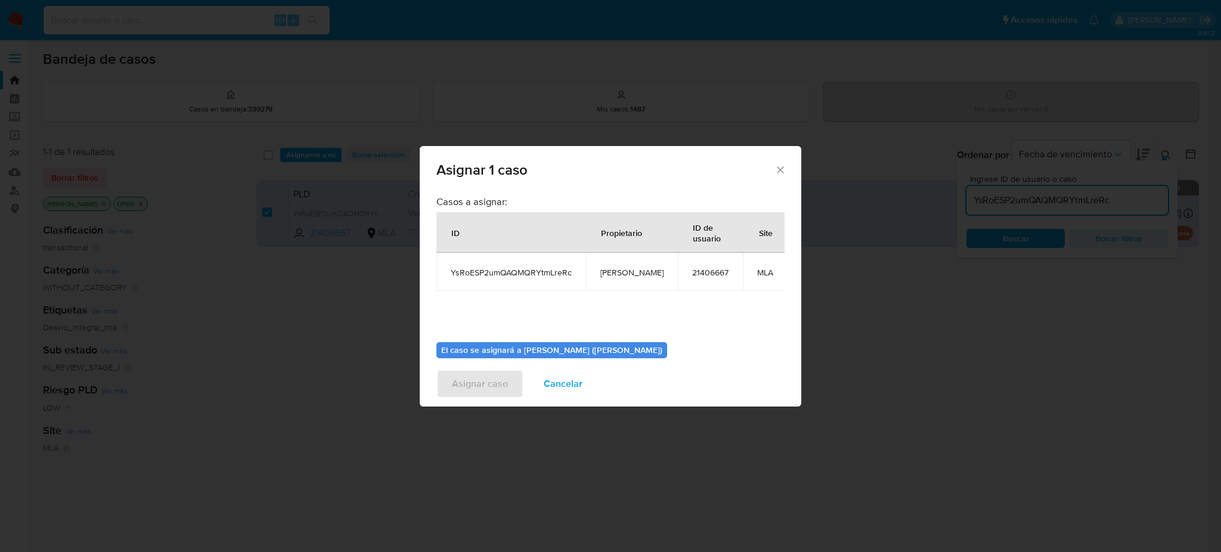
click at [610, 263] on td "[PERSON_NAME]" at bounding box center [632, 272] width 92 height 38
copy span "[PERSON_NAME]"
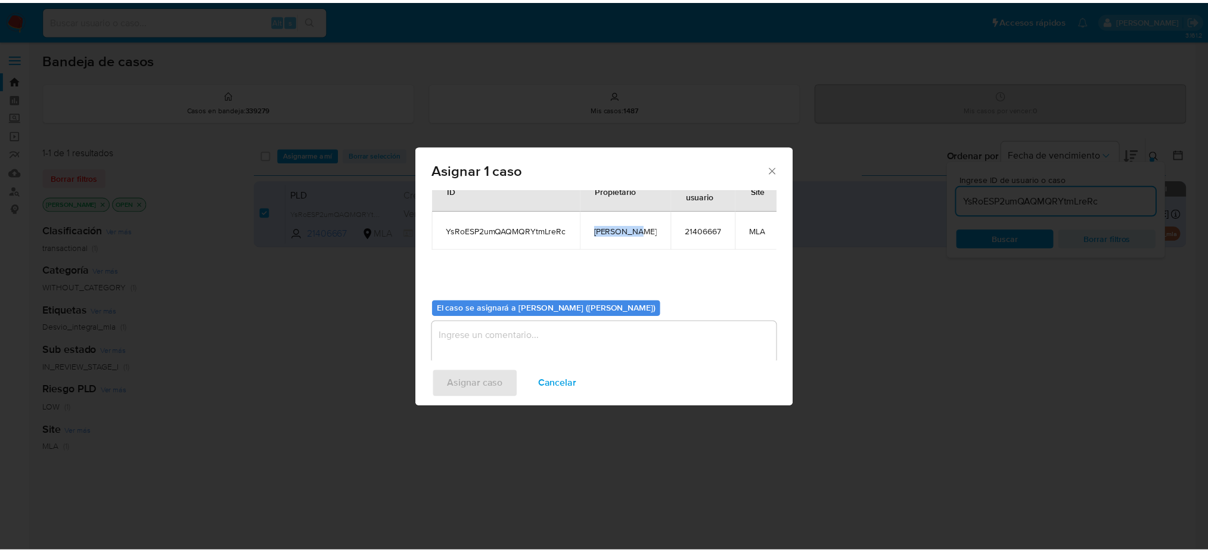
scroll to position [61, 0]
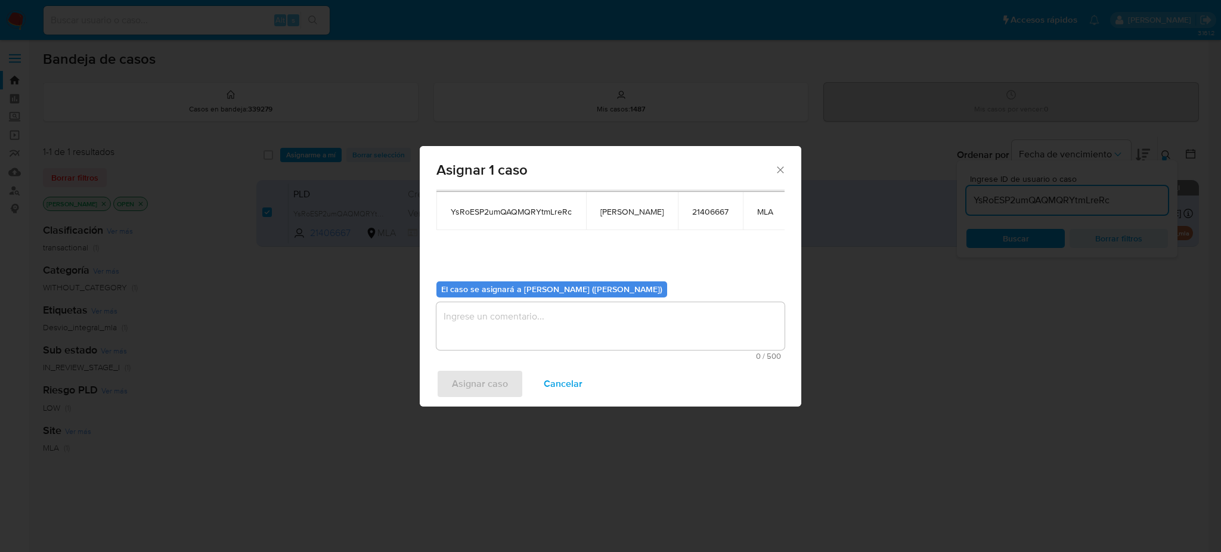
click at [545, 319] on textarea "assign-modal" at bounding box center [610, 326] width 348 height 48
paste textarea "[PERSON_NAME]"
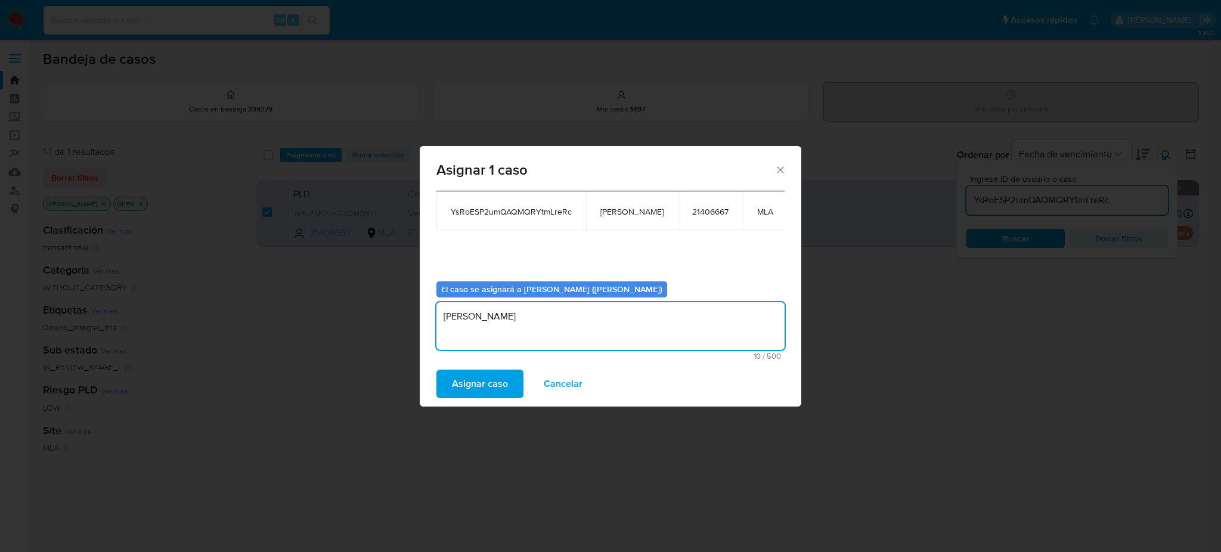
type textarea "[PERSON_NAME]"
click at [496, 390] on span "Asignar caso" at bounding box center [480, 384] width 56 height 26
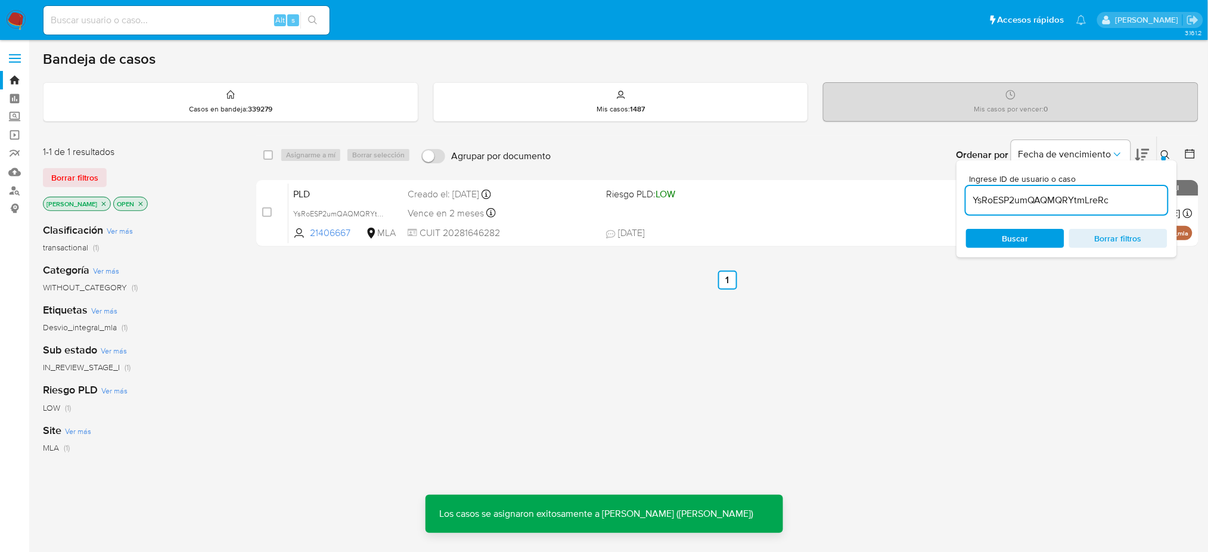
click at [374, 186] on span "PLD" at bounding box center [345, 192] width 105 height 15
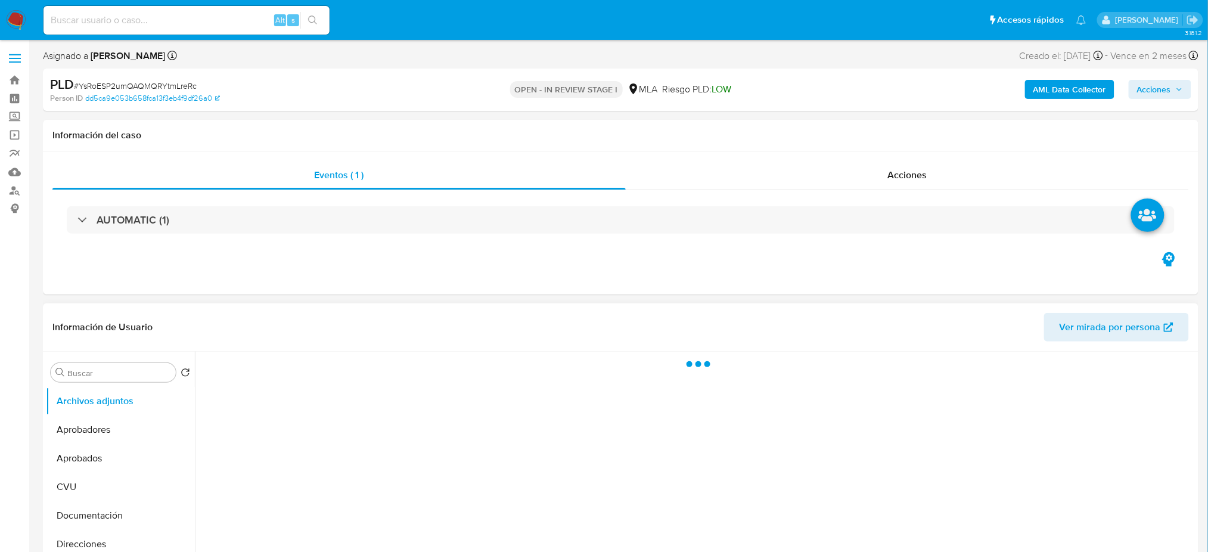
select select "10"
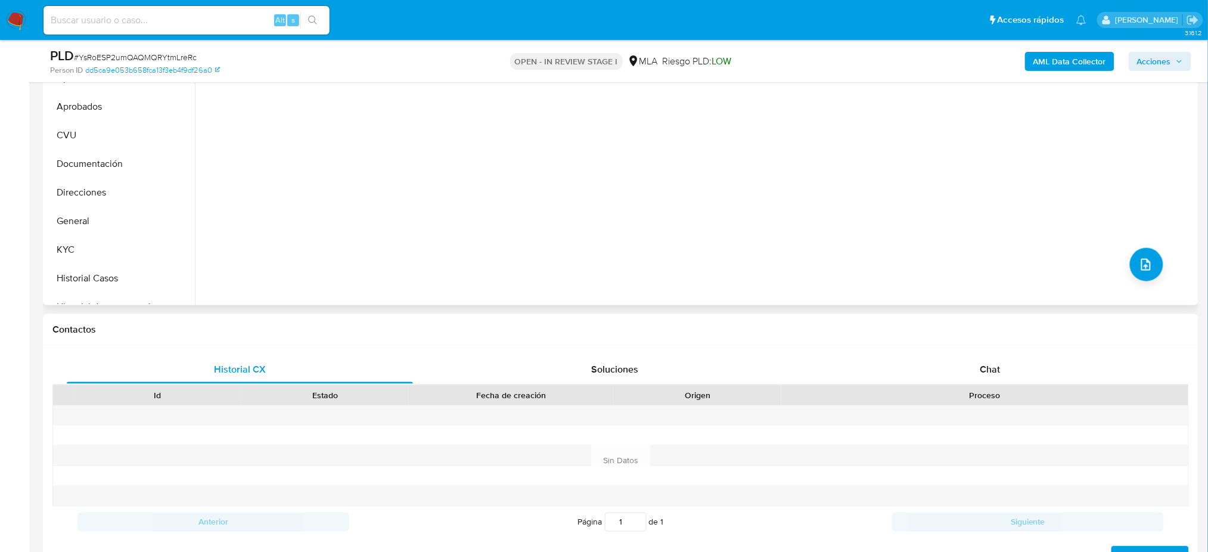
scroll to position [318, 0]
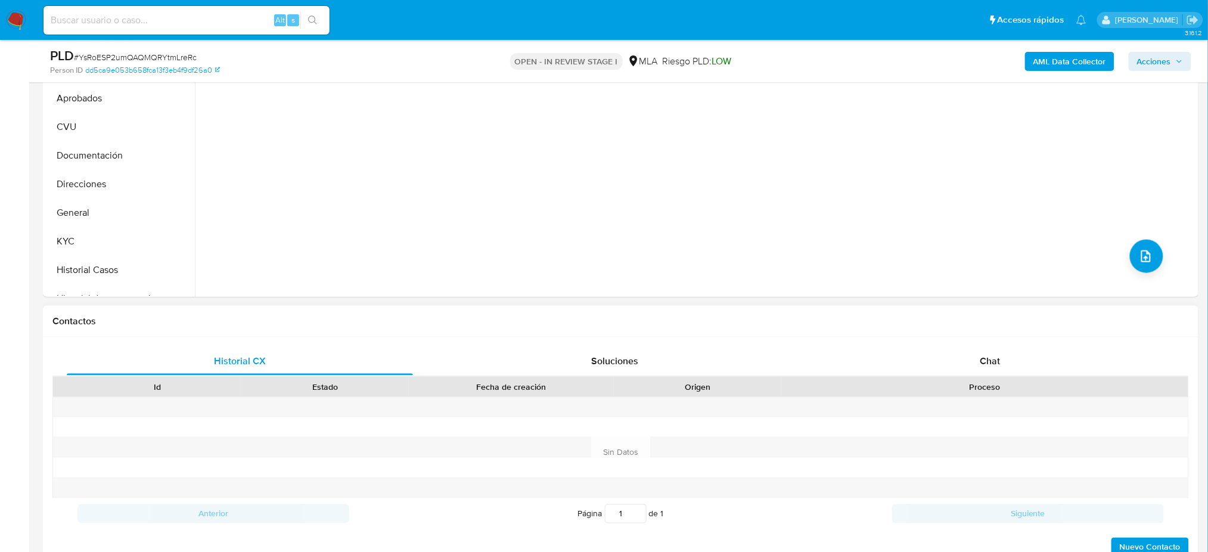
click at [962, 378] on div "Proceso" at bounding box center [984, 387] width 407 height 20
click at [955, 352] on div "Chat" at bounding box center [990, 361] width 346 height 29
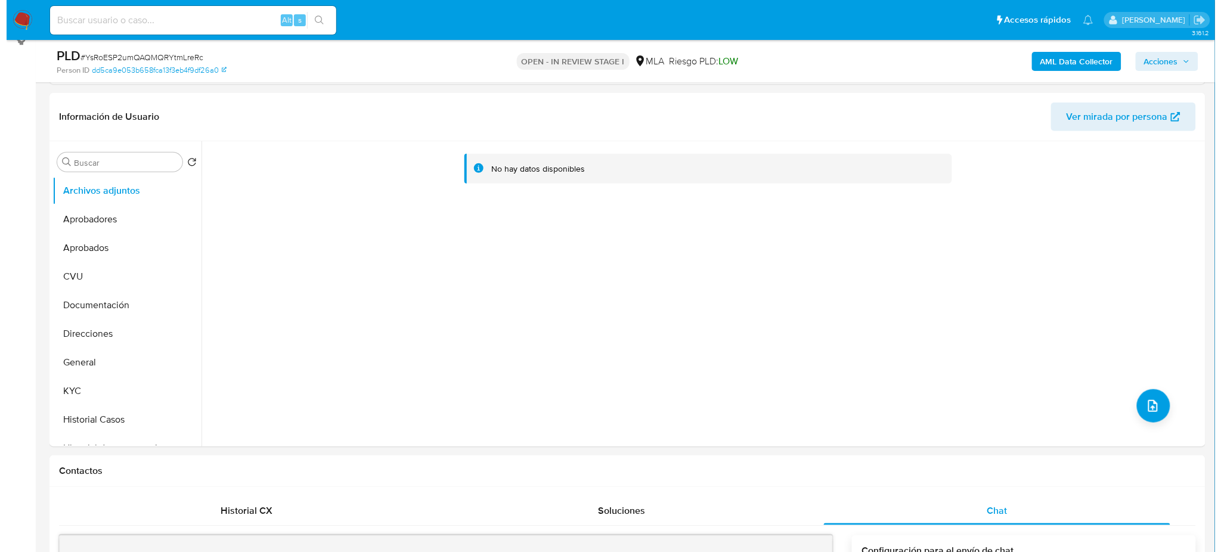
scroll to position [159, 0]
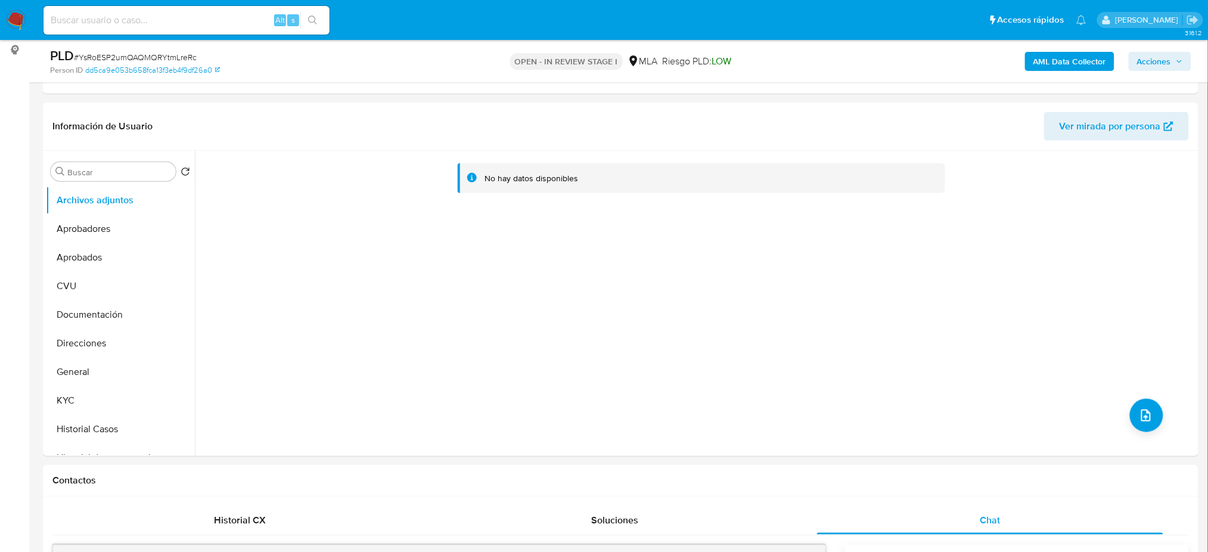
click at [1053, 63] on b "AML Data Collector" at bounding box center [1069, 61] width 73 height 19
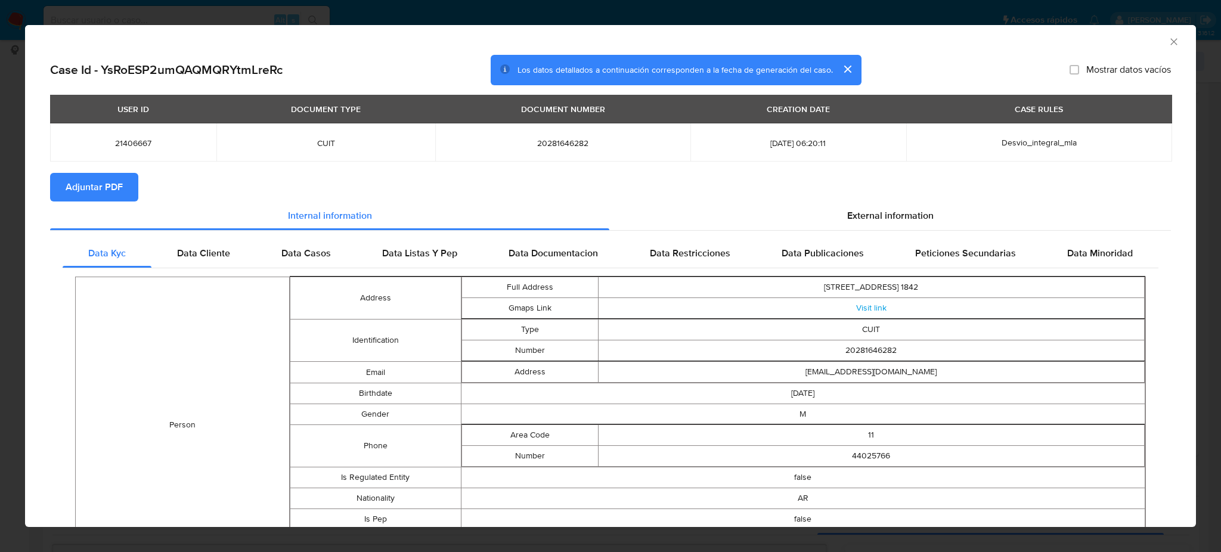
click at [111, 181] on span "Adjuntar PDF" at bounding box center [94, 187] width 57 height 26
click at [1168, 44] on icon "Cerrar ventana" at bounding box center [1174, 42] width 12 height 12
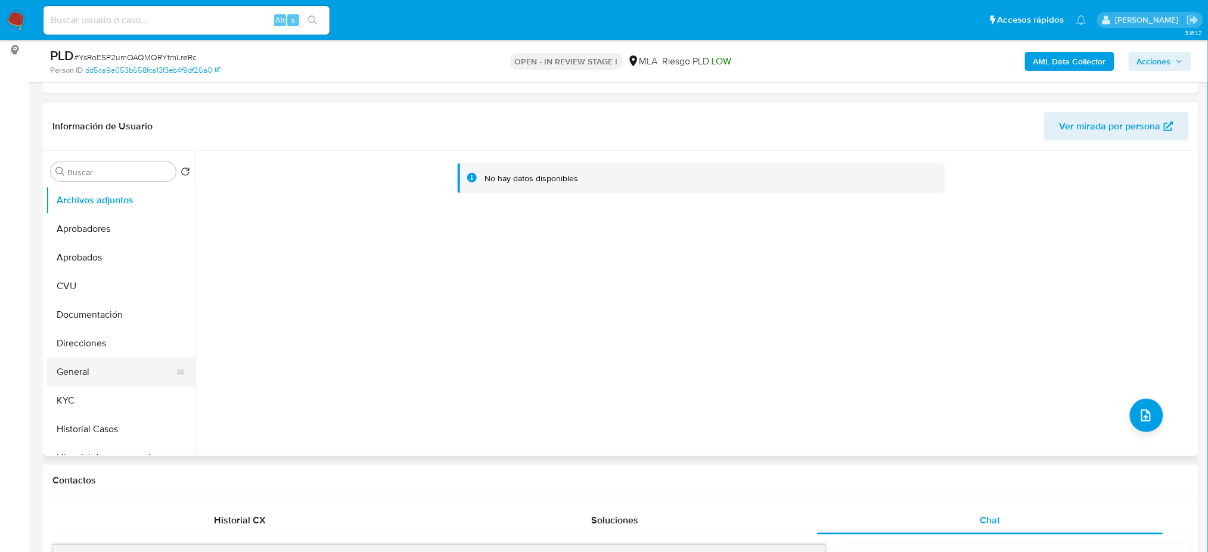
click at [79, 375] on button "General" at bounding box center [115, 372] width 139 height 29
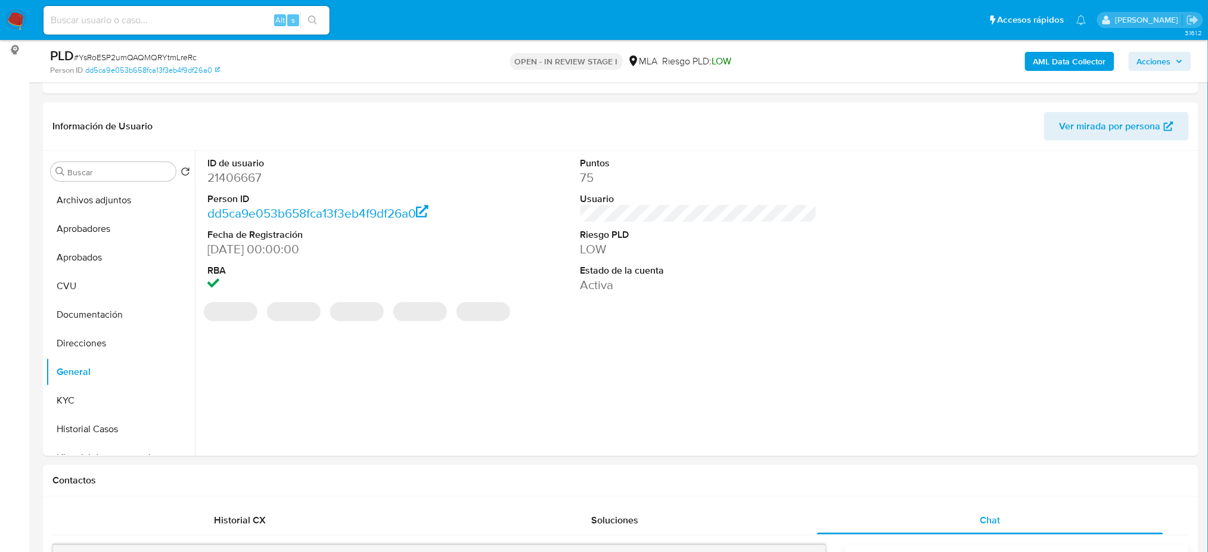
click at [232, 176] on dd "21406667" at bounding box center [325, 177] width 237 height 17
copy dd "21406667"
click at [117, 201] on button "Archivos adjuntos" at bounding box center [115, 200] width 139 height 29
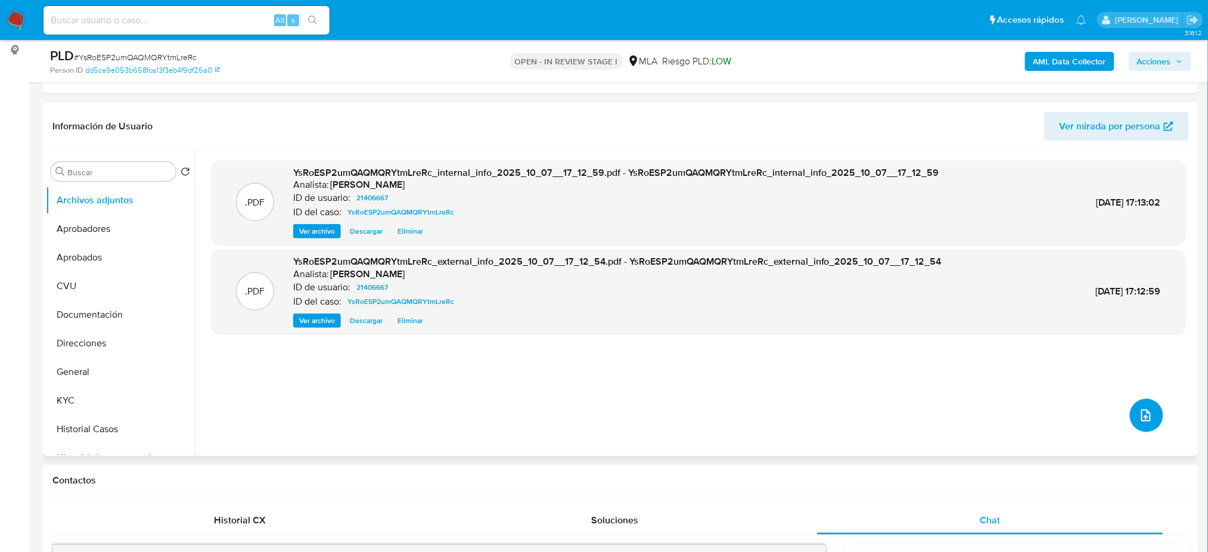
click at [1131, 407] on button "upload-file" at bounding box center [1146, 415] width 33 height 33
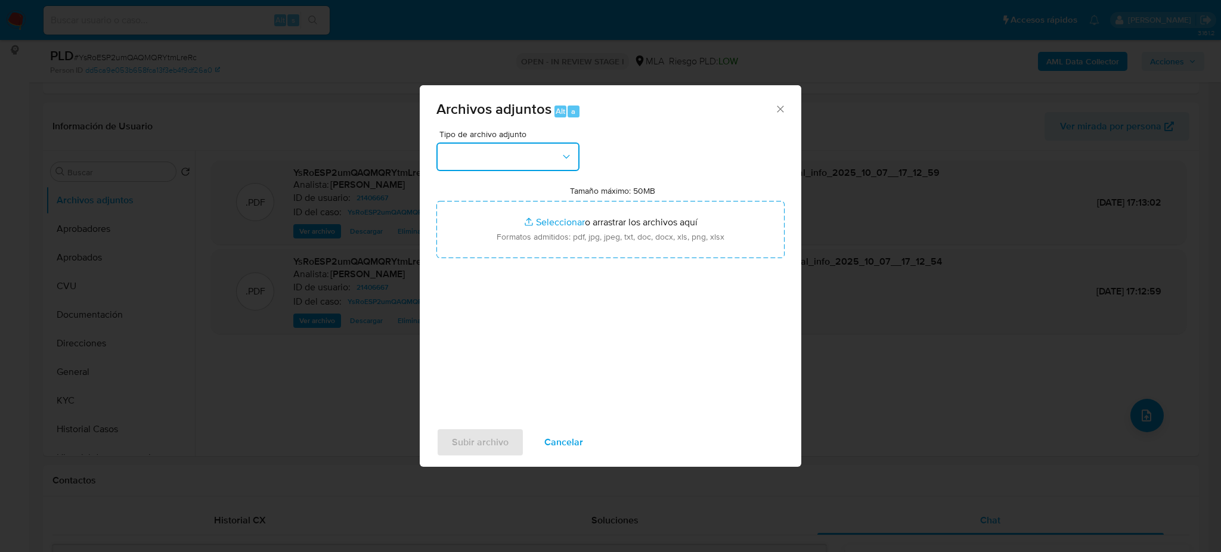
click at [509, 162] on button "button" at bounding box center [507, 156] width 143 height 29
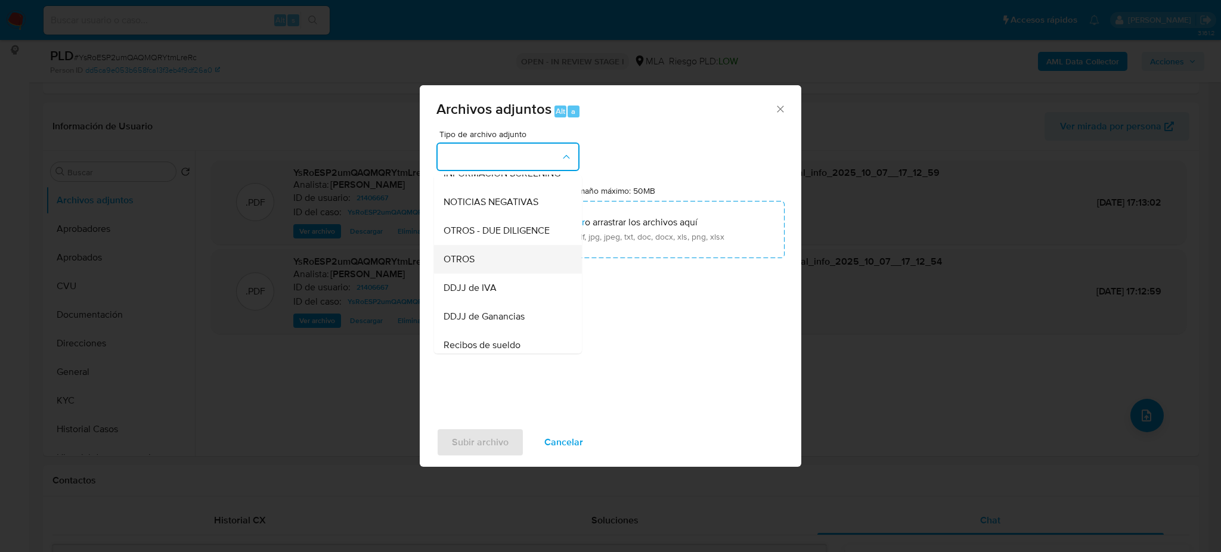
click at [470, 265] on span "OTROS" at bounding box center [458, 259] width 31 height 12
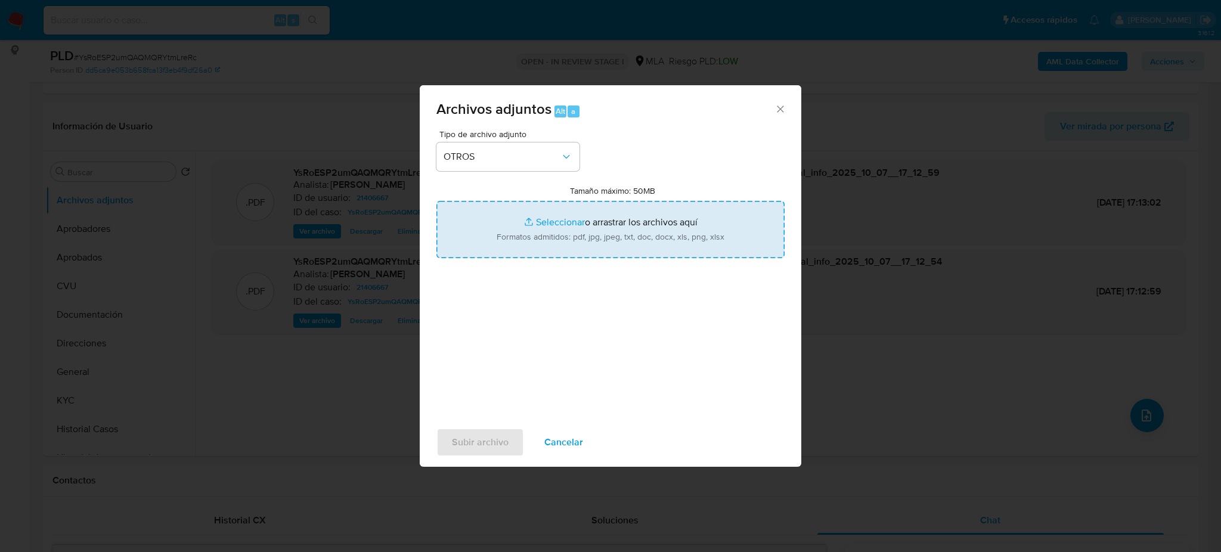
click at [513, 252] on input "Tamaño máximo: 50MB Seleccionar archivos" at bounding box center [610, 229] width 348 height 57
type input "C:\fakepath\Caselog YsRoESP2umQAQMQRYtmLreRc_2025_09_17_12_56_15.docx"
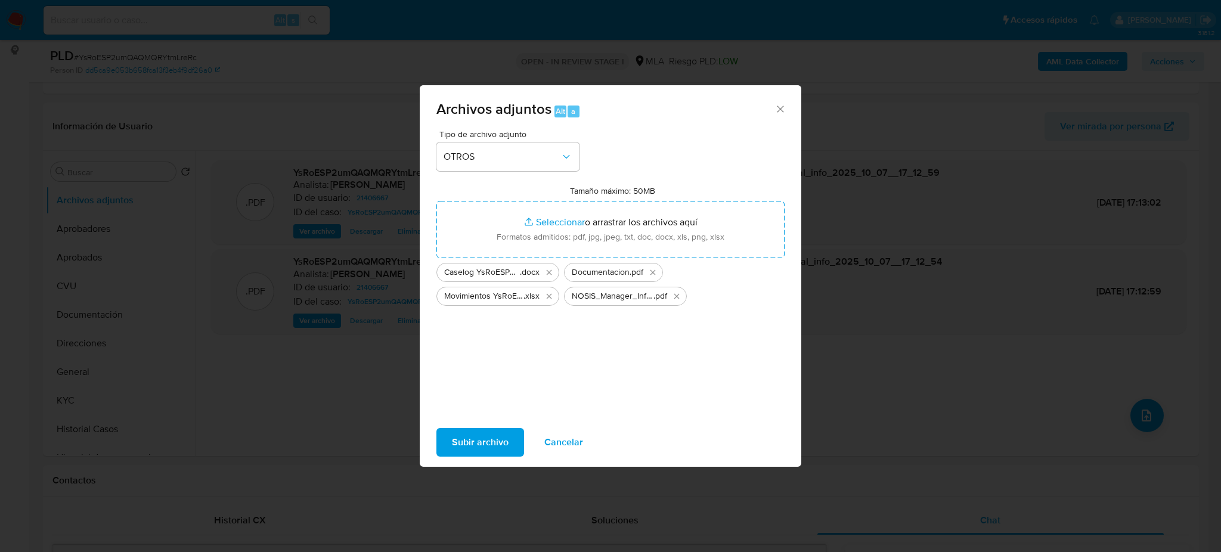
click at [489, 430] on span "Subir archivo" at bounding box center [480, 442] width 57 height 26
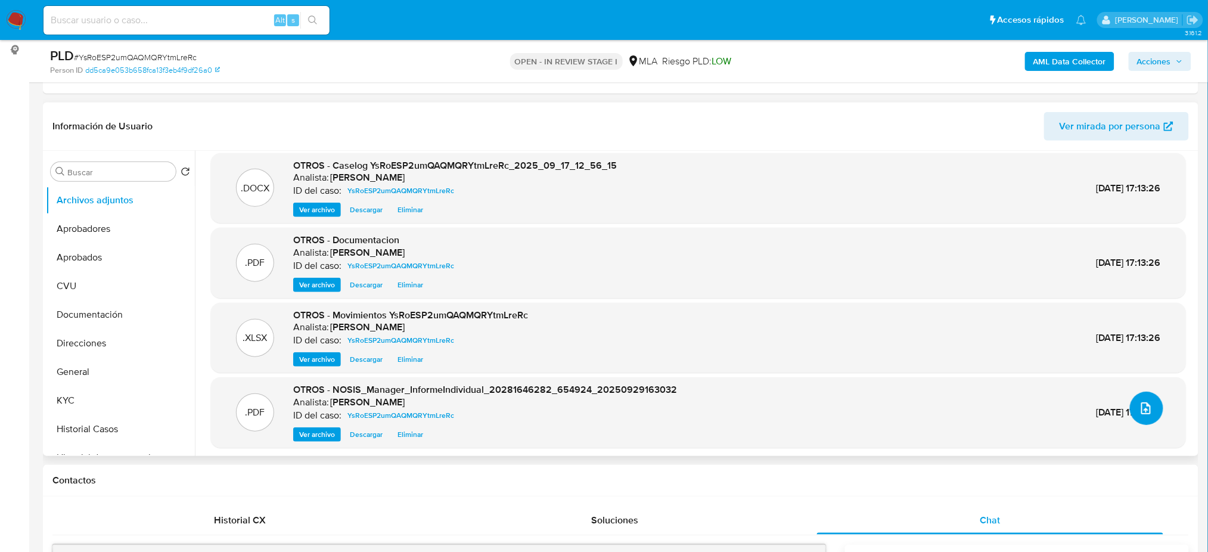
scroll to position [10, 0]
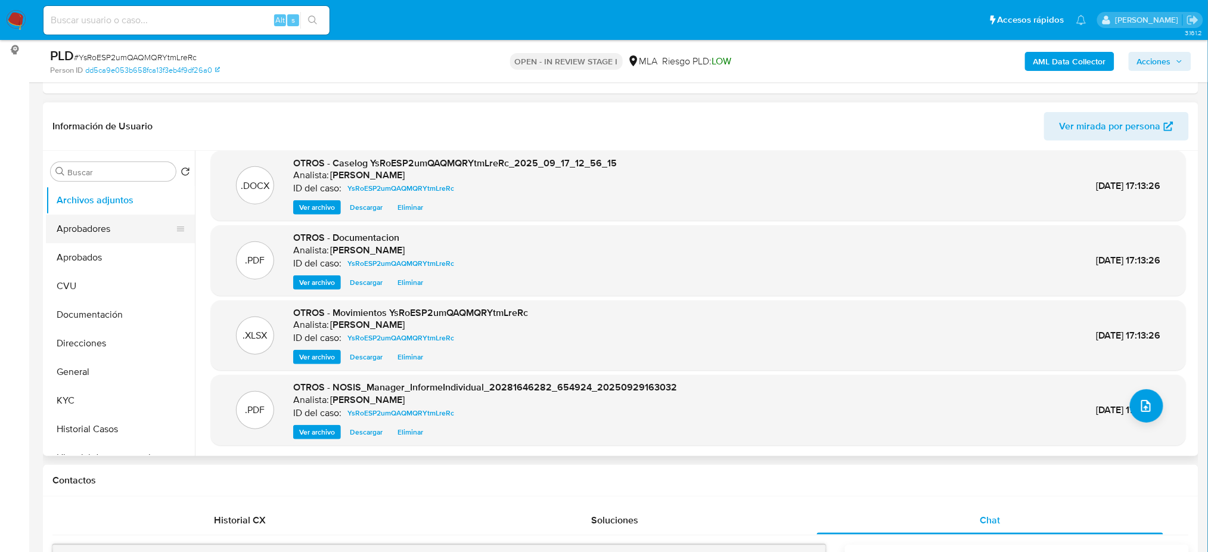
click at [83, 229] on button "Aprobadores" at bounding box center [115, 229] width 139 height 29
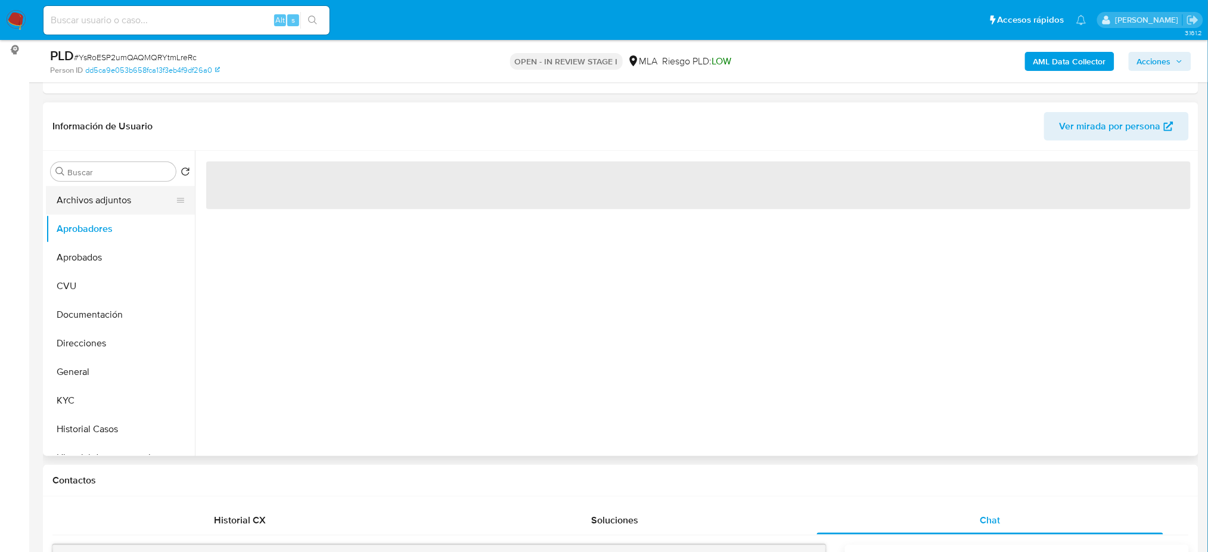
scroll to position [0, 0]
drag, startPoint x: 80, startPoint y: 195, endPoint x: 80, endPoint y: 203, distance: 7.2
click at [80, 195] on button "Archivos adjuntos" at bounding box center [115, 200] width 139 height 29
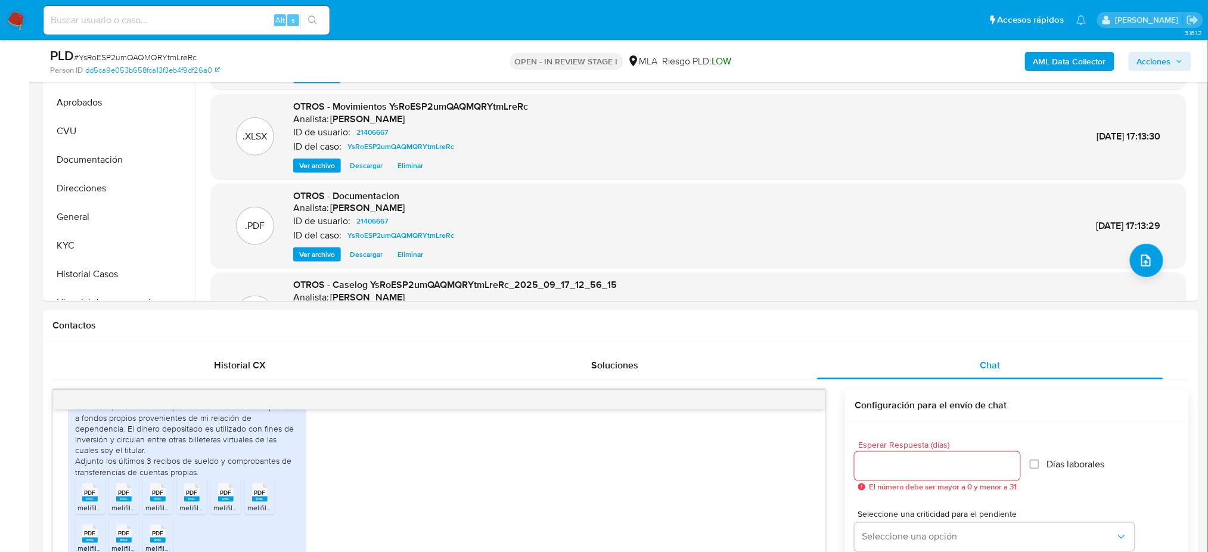
scroll to position [159, 0]
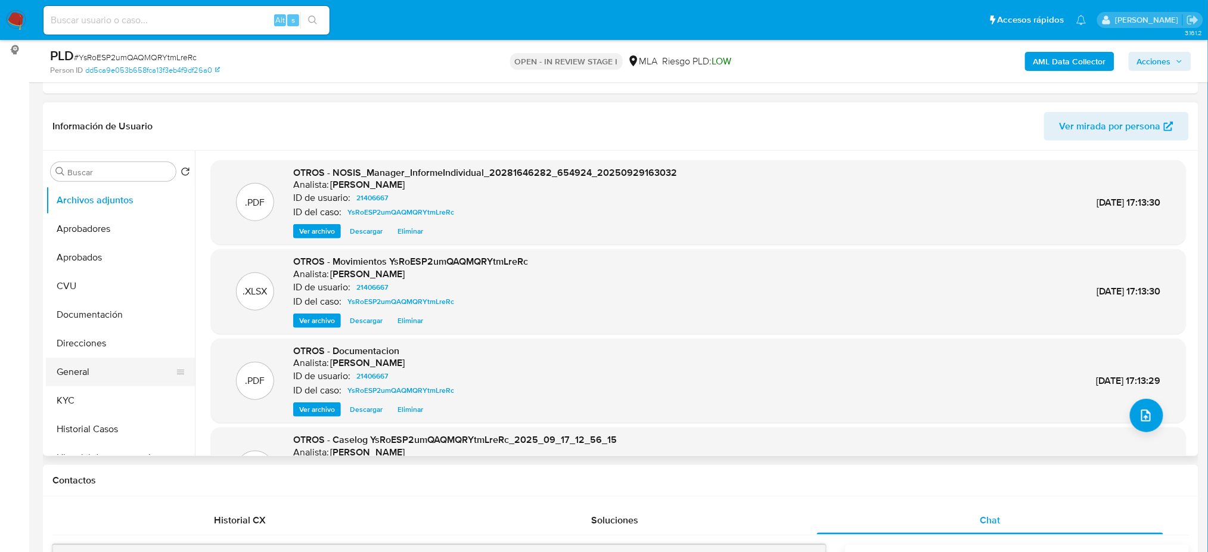
click at [121, 371] on button "General" at bounding box center [115, 372] width 139 height 29
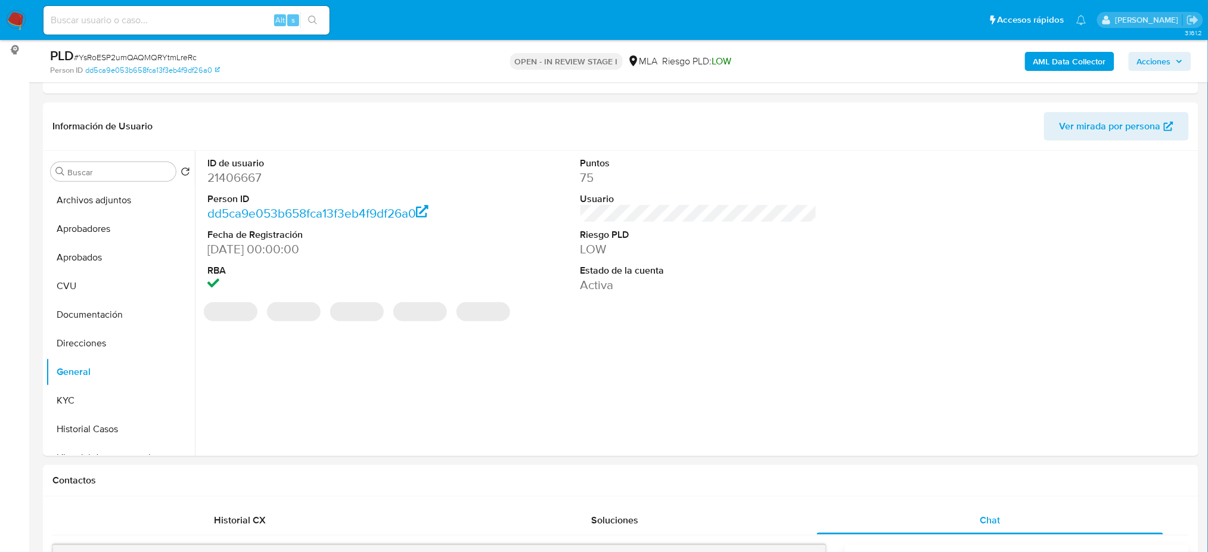
click at [230, 178] on dd "21406667" at bounding box center [325, 177] width 237 height 17
copy dd "21406667"
click at [1140, 64] on span "Acciones" at bounding box center [1154, 61] width 34 height 19
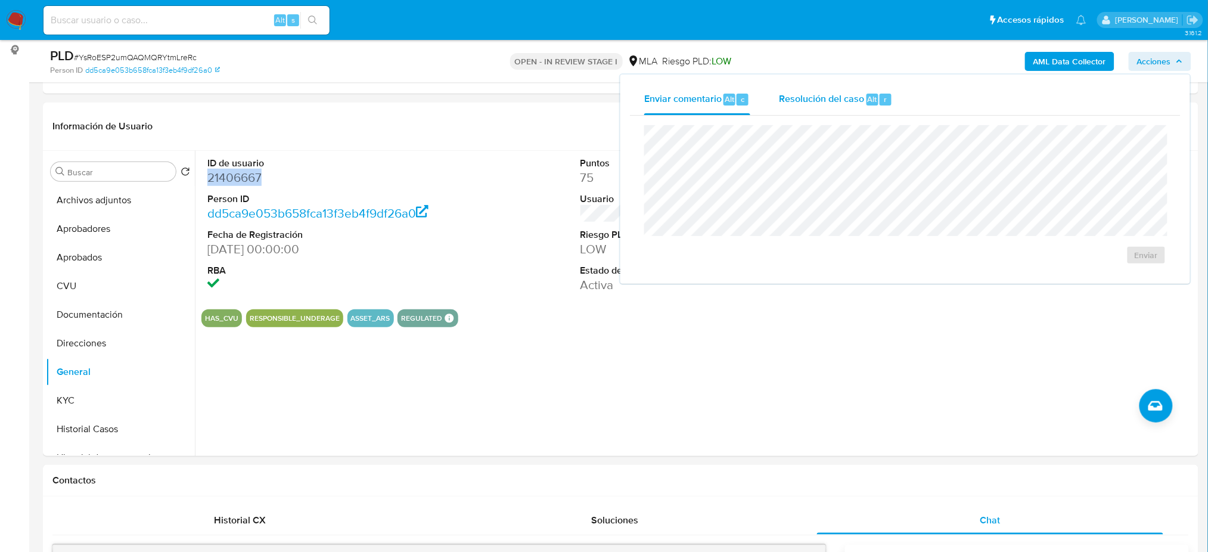
click at [833, 98] on span "Resolución del caso" at bounding box center [821, 99] width 85 height 14
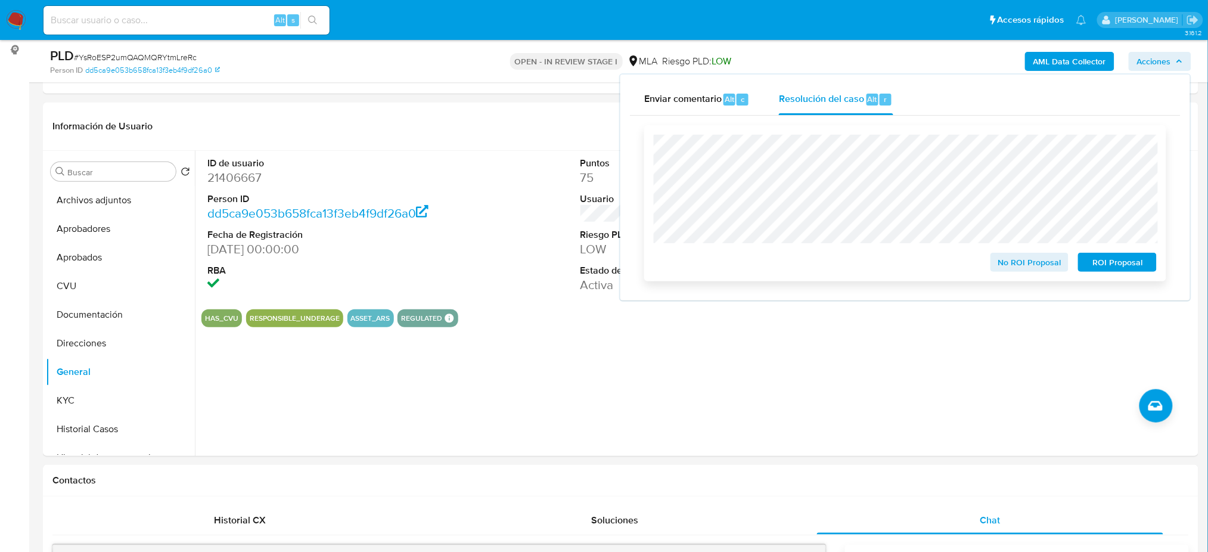
click at [999, 257] on span "No ROI Proposal" at bounding box center [1030, 262] width 62 height 17
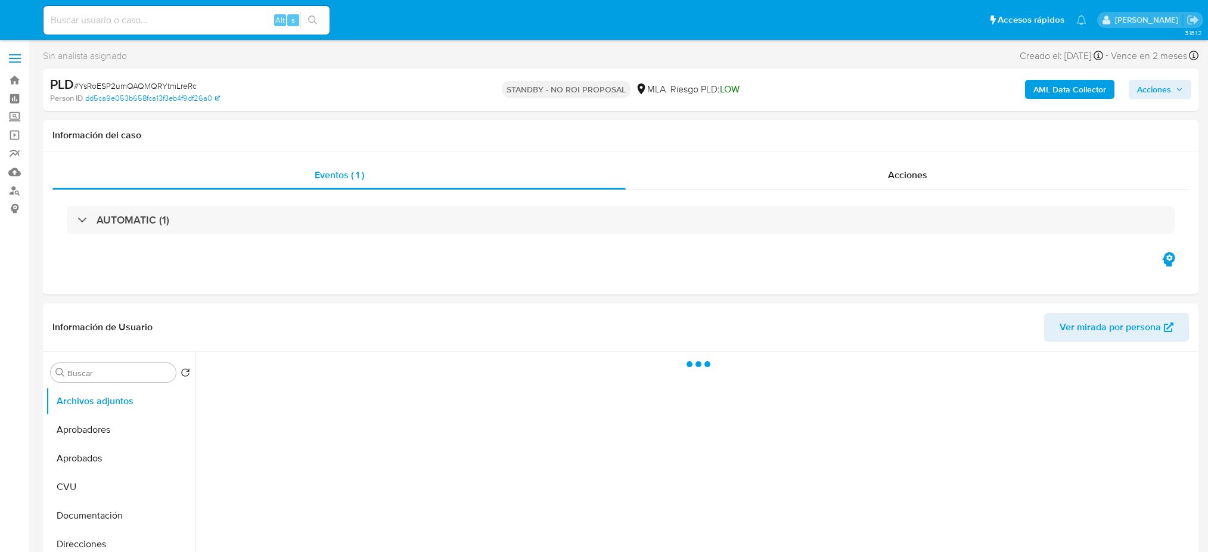
select select "10"
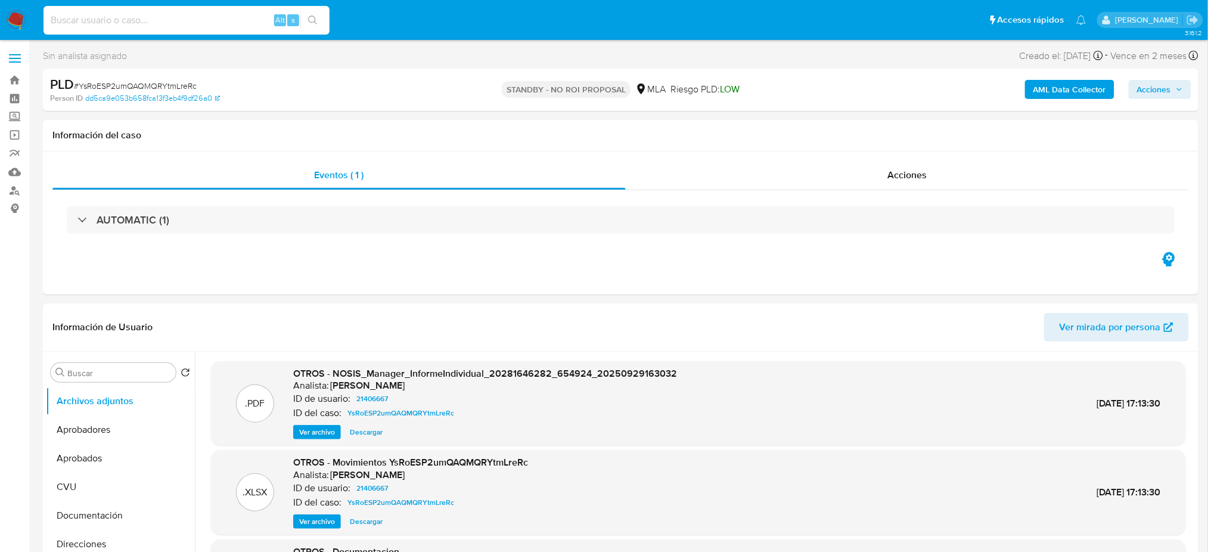
click at [233, 20] on input at bounding box center [187, 20] width 286 height 15
paste input "iP5BoHYKoc7hfjDIlodsKb7h"
type input "iP5BoHYKoc7hfjDIlodsKb7h"
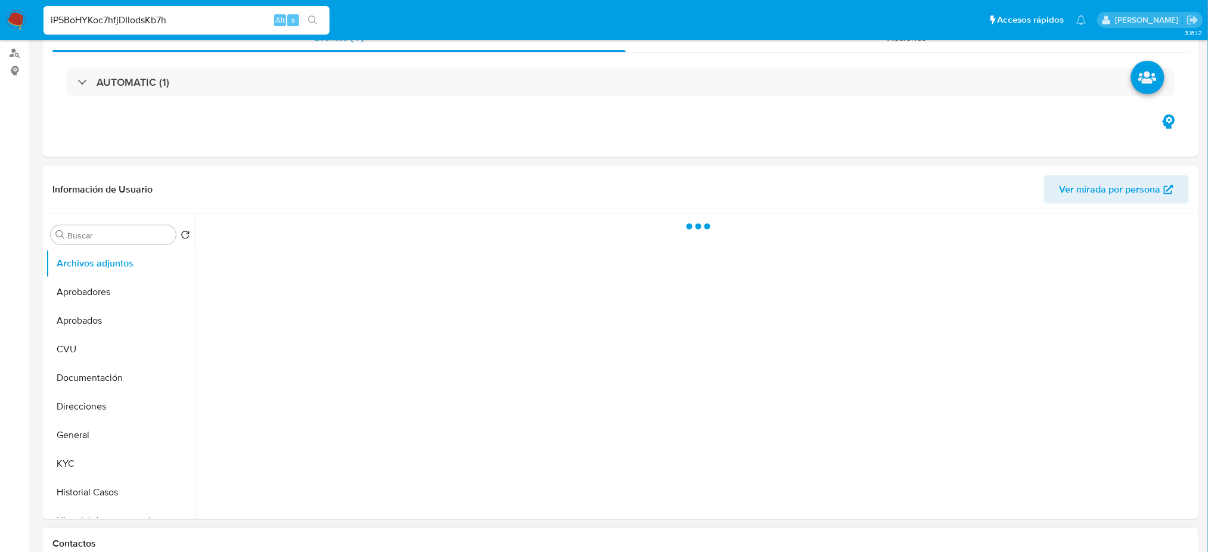
scroll to position [397, 0]
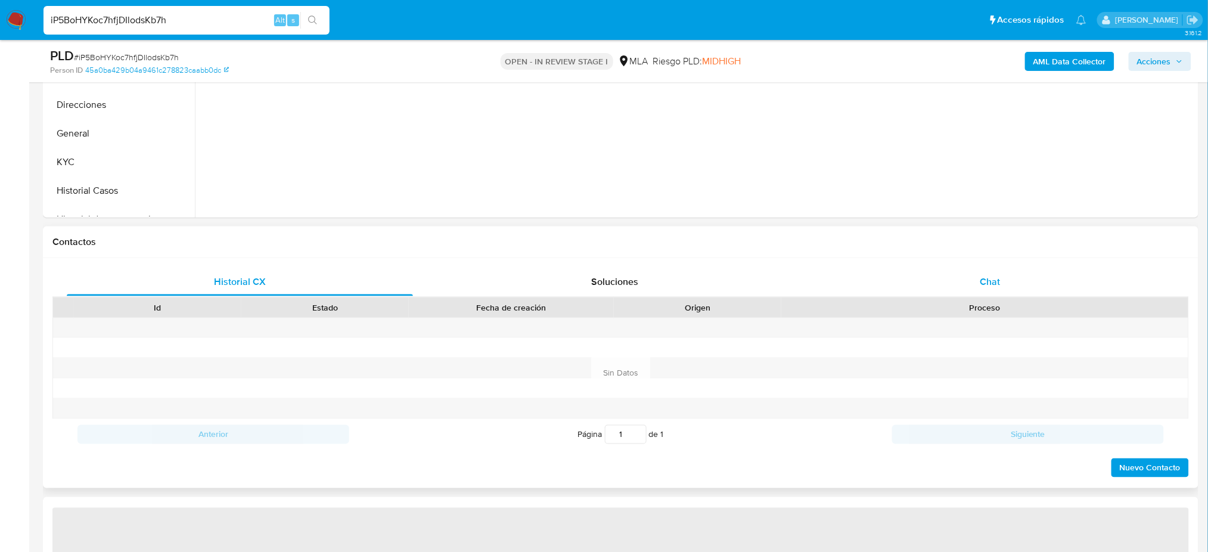
click at [1009, 297] on div "Proceso" at bounding box center [984, 307] width 407 height 20
select select "10"
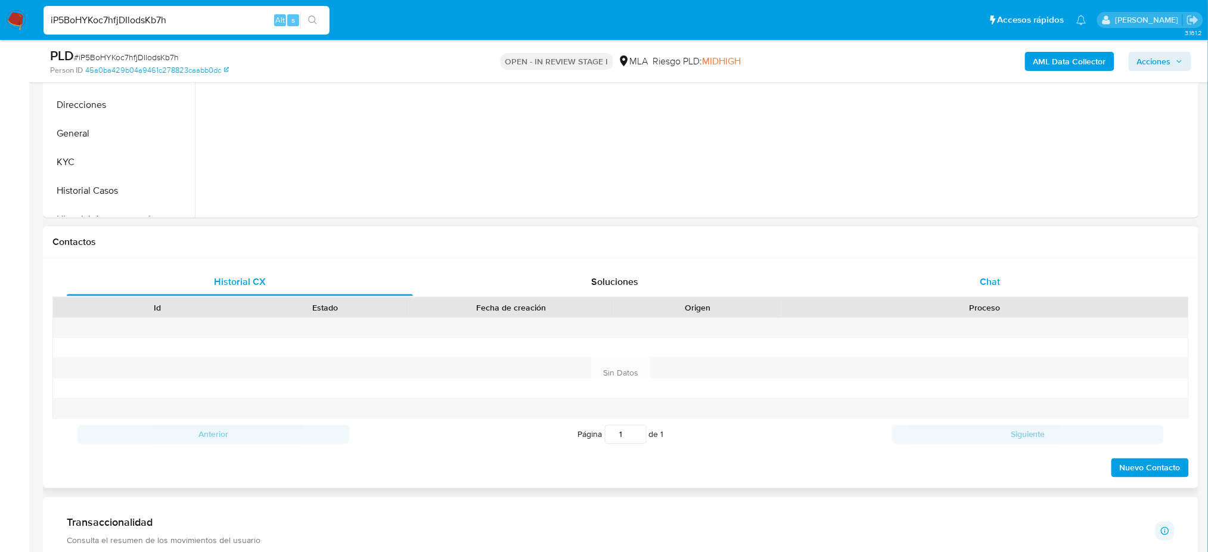
click at [989, 284] on span "Chat" at bounding box center [990, 282] width 20 height 14
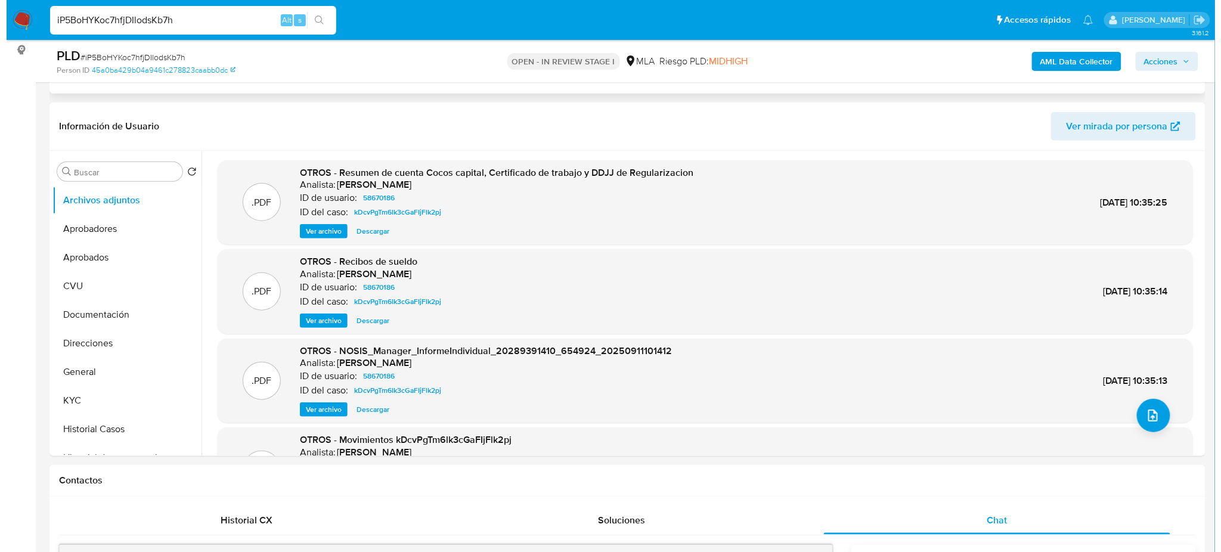
scroll to position [79, 0]
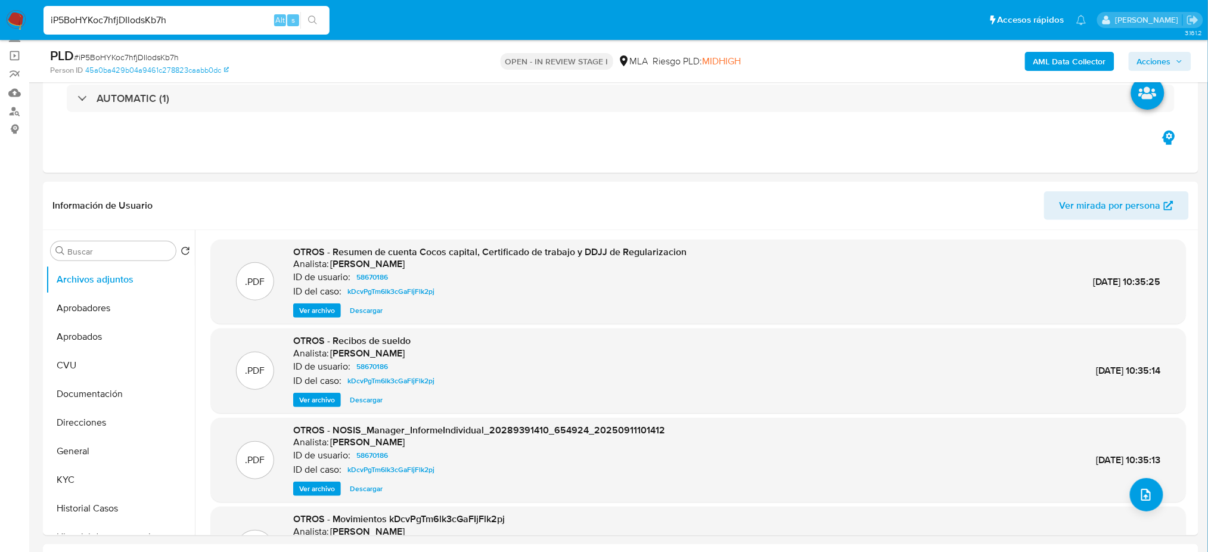
click at [1056, 67] on b "AML Data Collector" at bounding box center [1069, 61] width 73 height 19
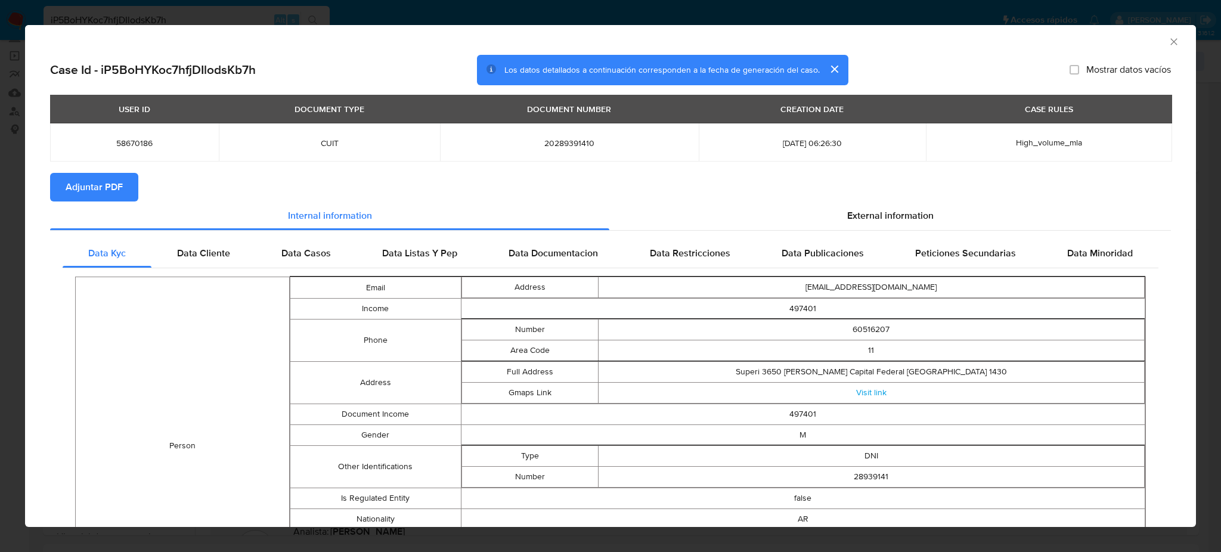
click at [92, 181] on span "Adjuntar PDF" at bounding box center [94, 187] width 57 height 26
click at [1170, 41] on icon "Cerrar ventana" at bounding box center [1173, 41] width 7 height 7
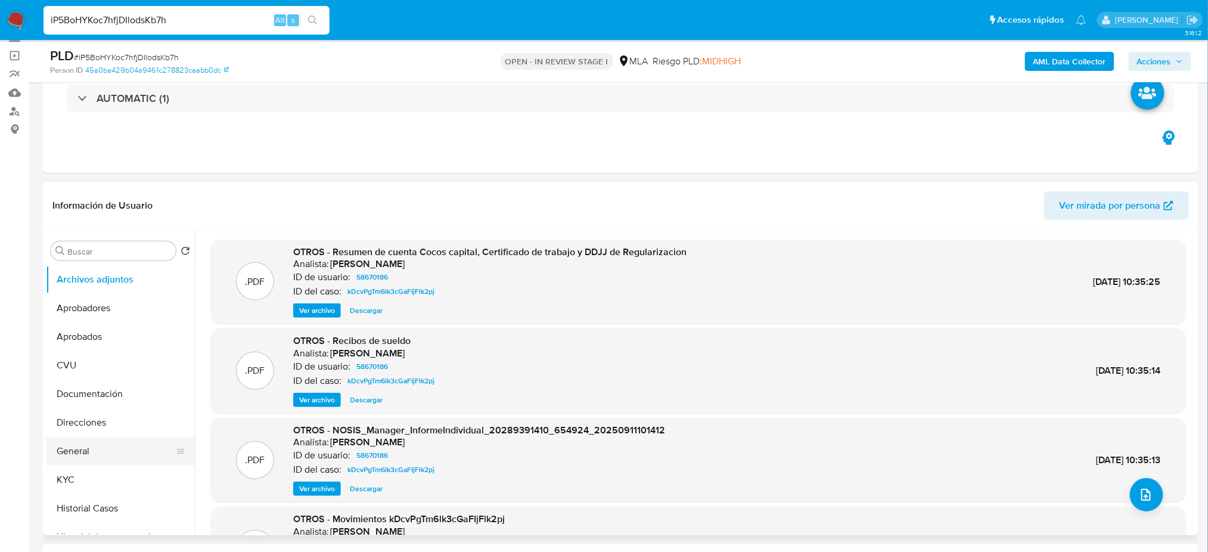
click at [104, 443] on button "General" at bounding box center [115, 451] width 139 height 29
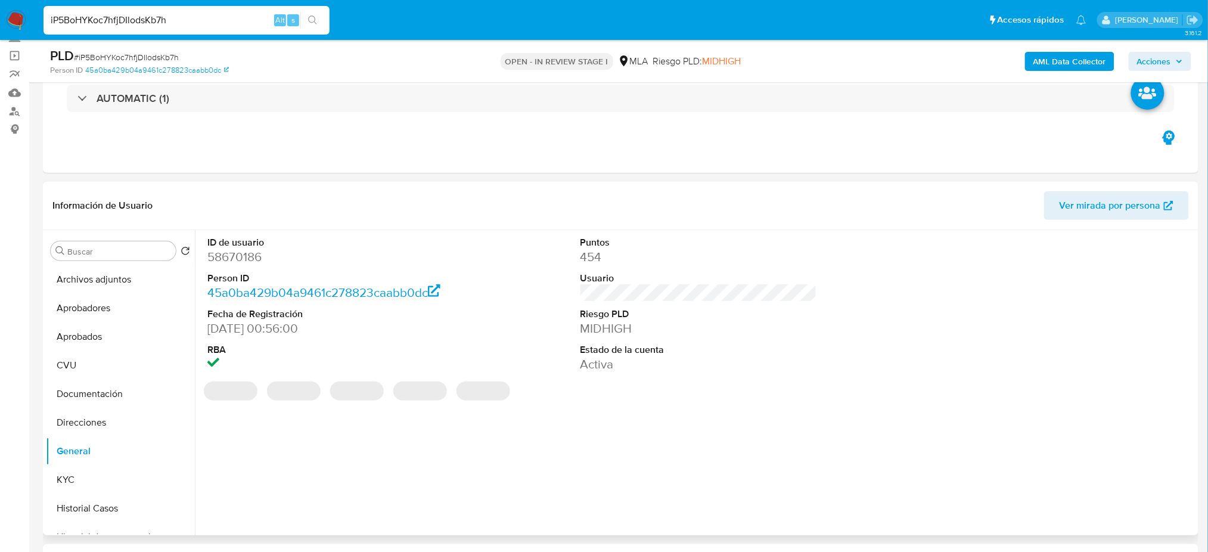
click at [223, 263] on dd "58670186" at bounding box center [325, 257] width 237 height 17
copy dd "58670186"
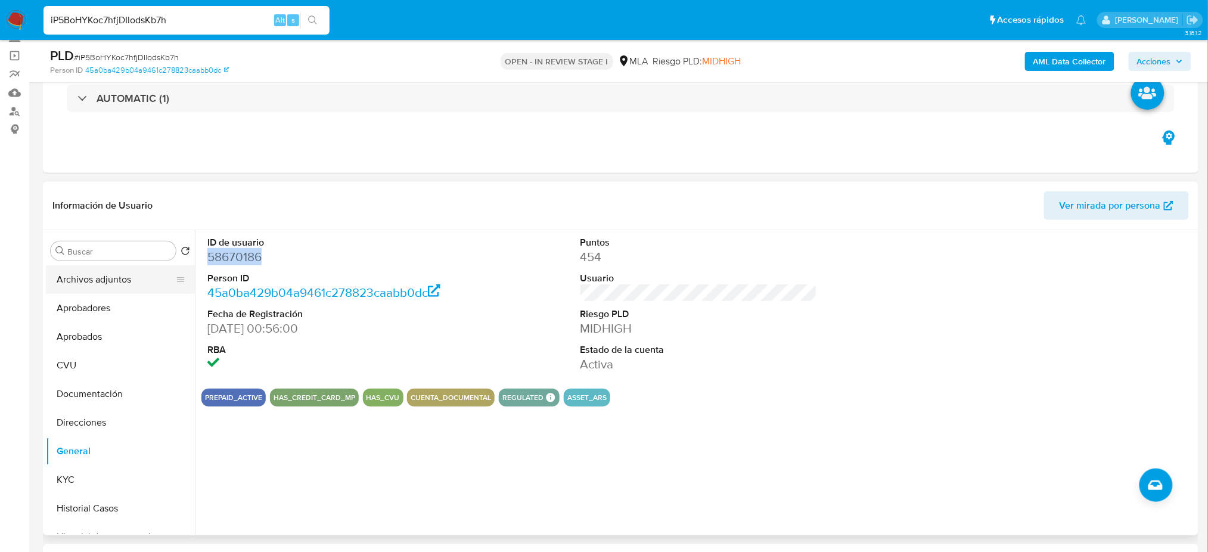
click at [95, 277] on button "Archivos adjuntos" at bounding box center [115, 279] width 139 height 29
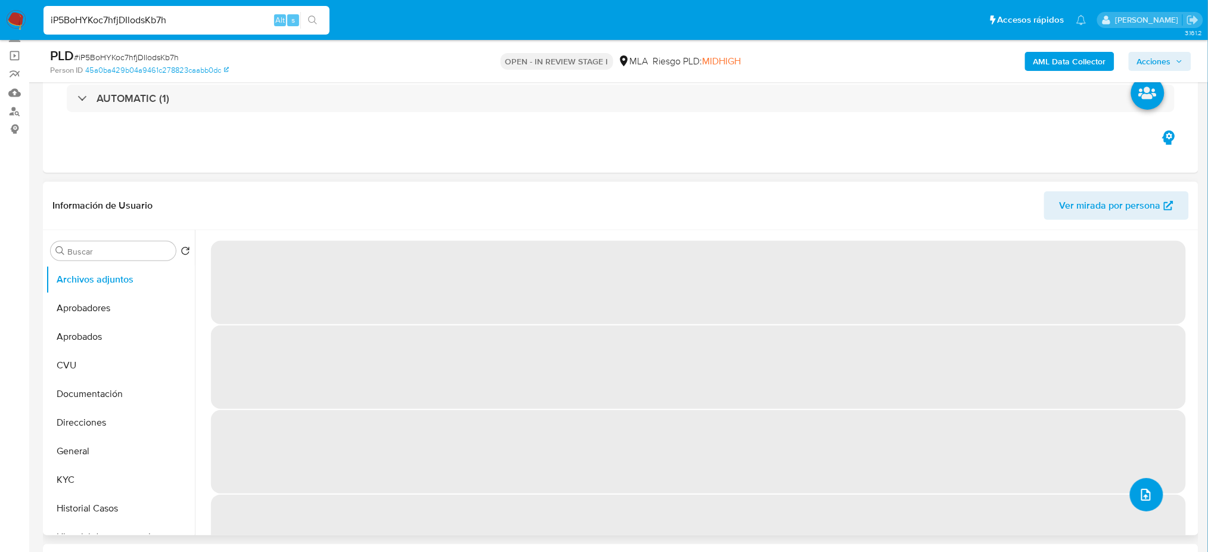
click at [1143, 503] on button "upload-file" at bounding box center [1146, 494] width 33 height 33
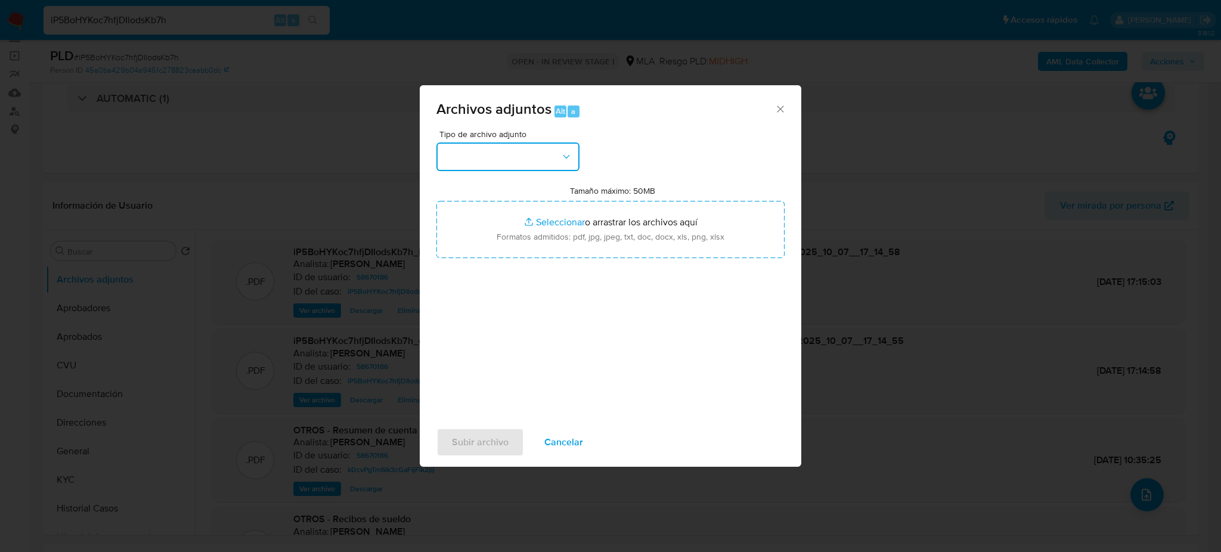
click at [493, 149] on button "button" at bounding box center [507, 156] width 143 height 29
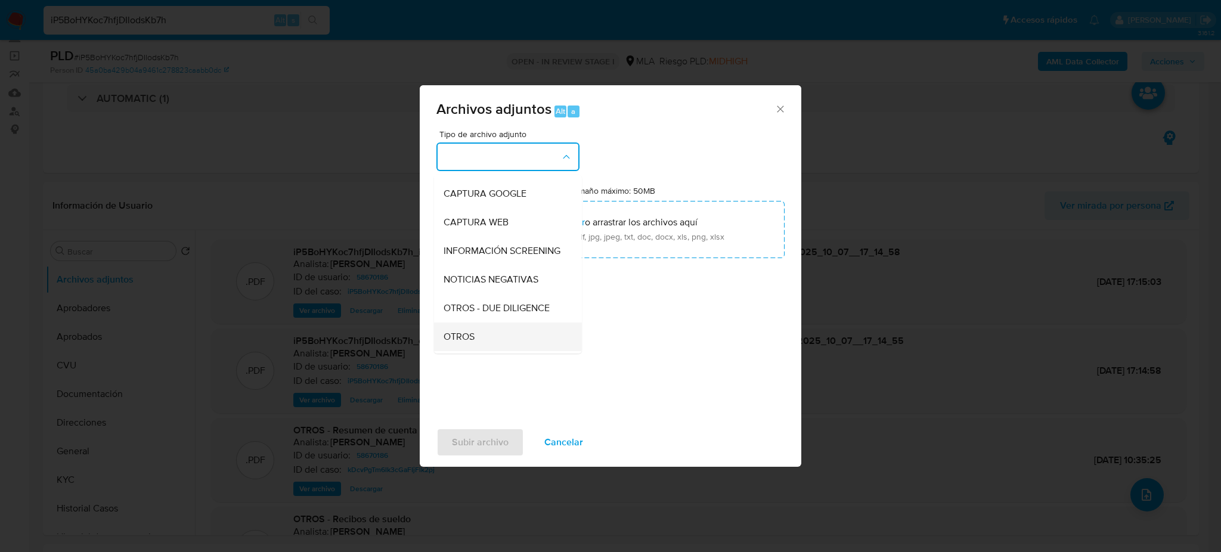
scroll to position [159, 0]
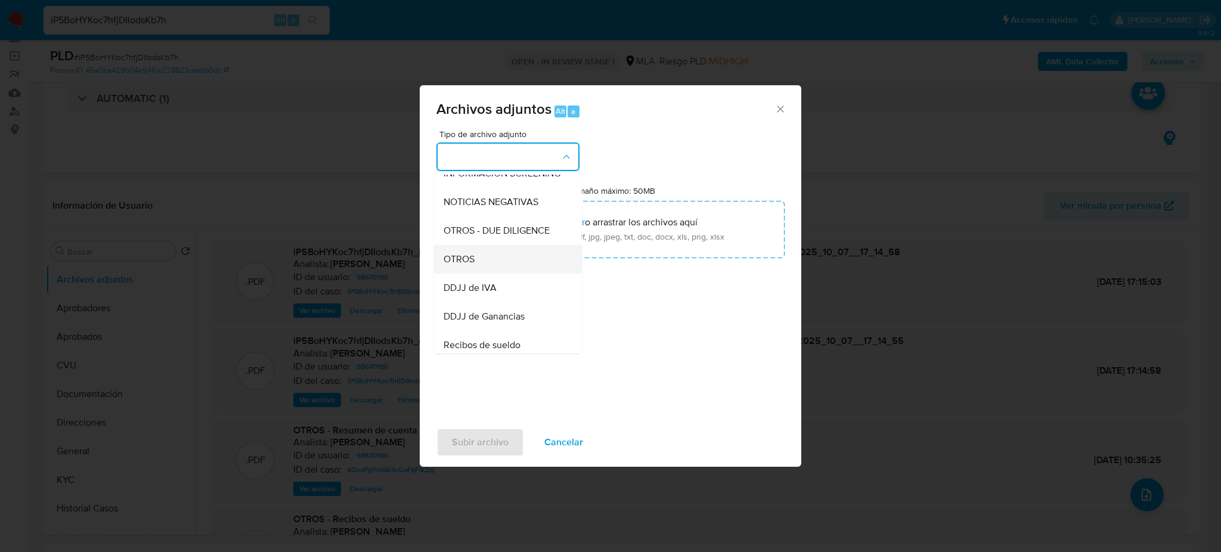
click at [509, 267] on div "OTROS" at bounding box center [504, 259] width 122 height 29
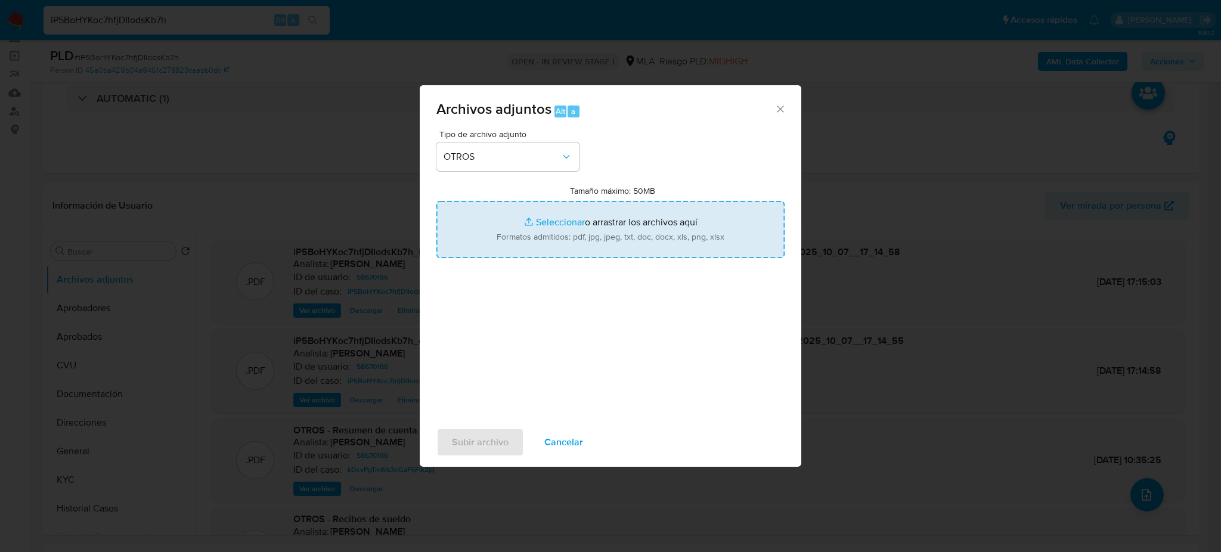
click at [532, 241] on input "Tamaño máximo: 50MB Seleccionar archivos" at bounding box center [610, 229] width 348 height 57
type input "C:\fakepath\Caselog iP5BoHYKoc7hfjDIlodsKb7h_2025_10_01_08_33_12.docx"
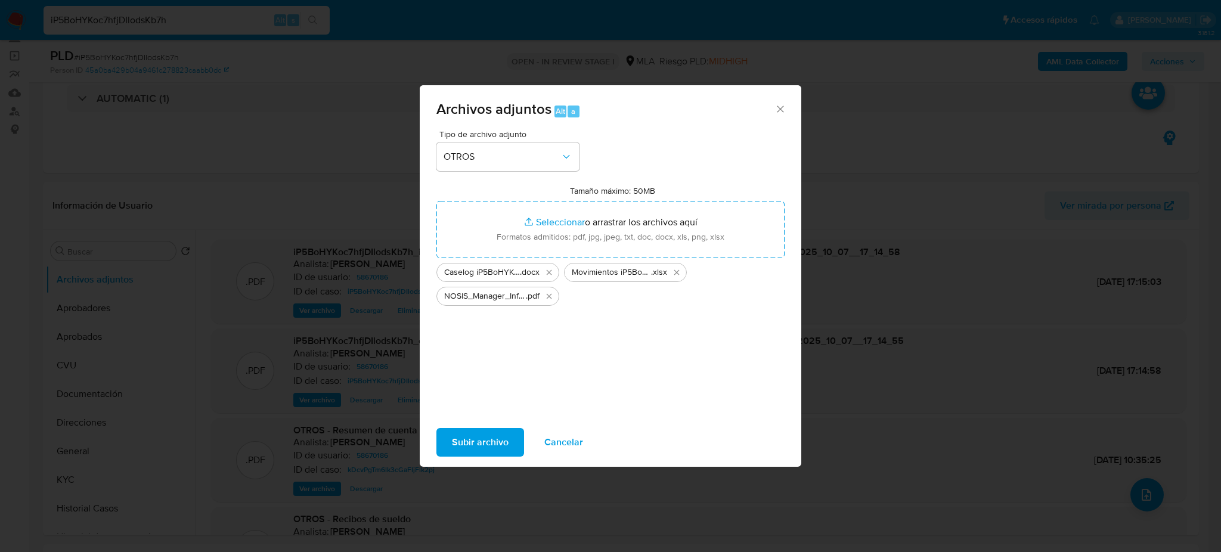
click at [480, 433] on span "Subir archivo" at bounding box center [480, 442] width 57 height 26
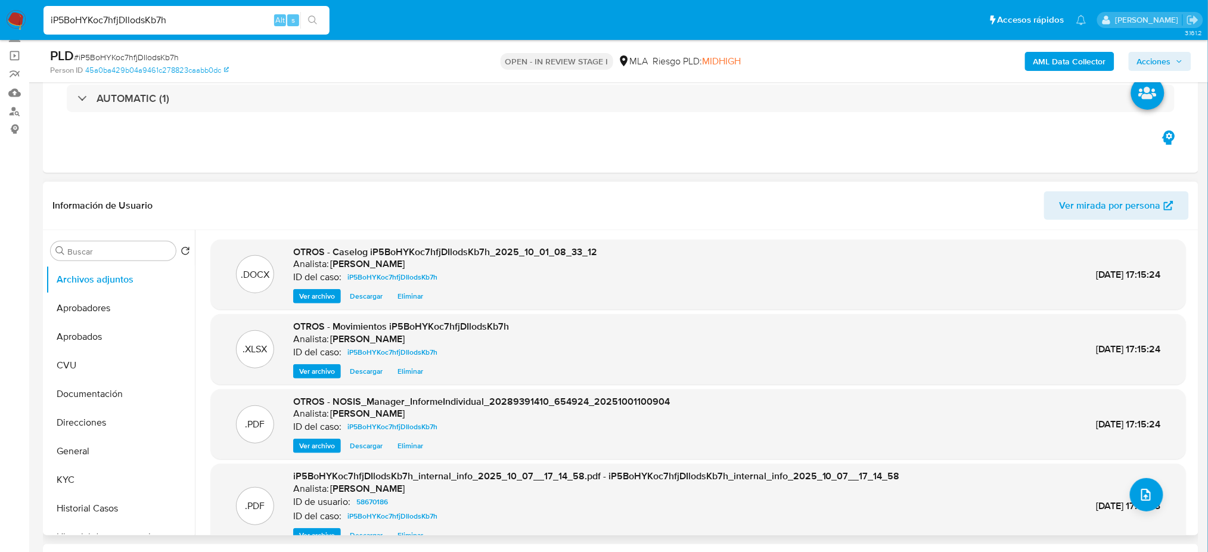
click at [313, 300] on span "Ver archivo" at bounding box center [317, 296] width 36 height 12
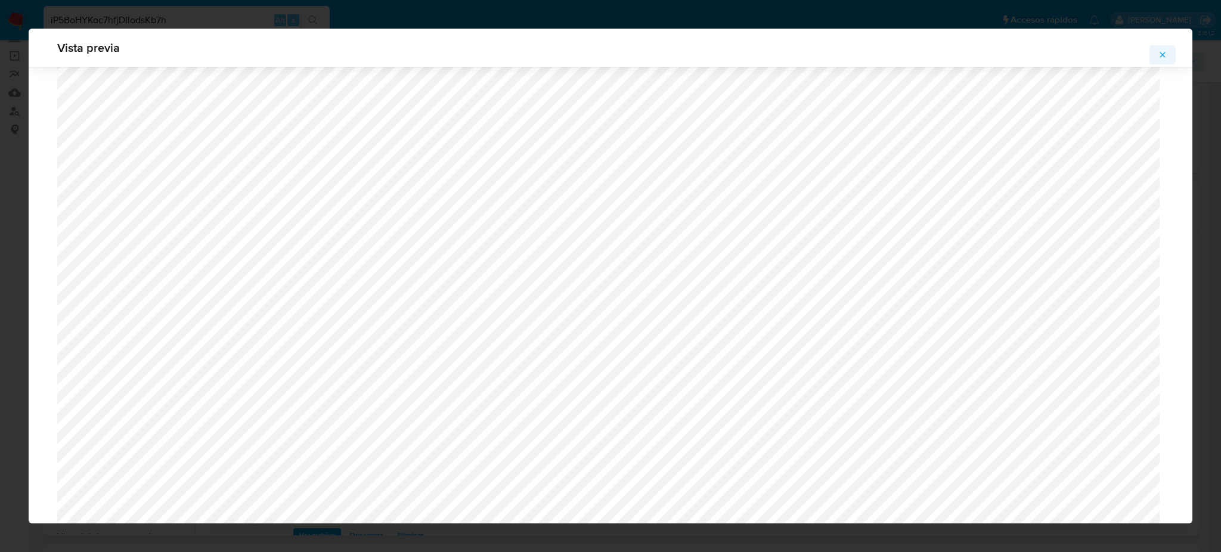
scroll to position [1486, 0]
click at [1161, 55] on icon "Attachment preview" at bounding box center [1162, 54] width 5 height 5
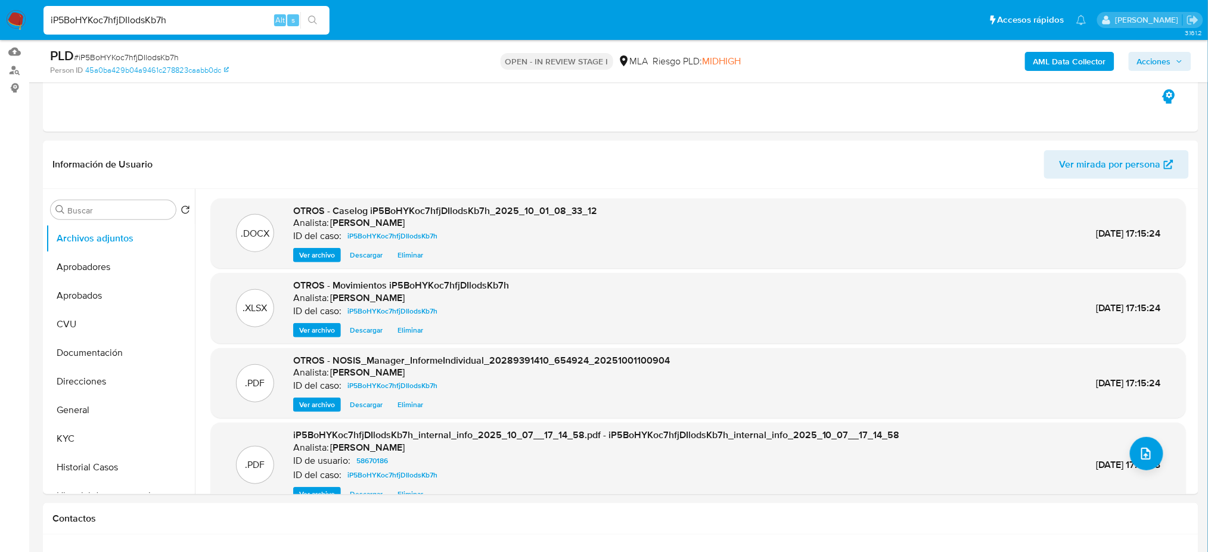
scroll to position [159, 0]
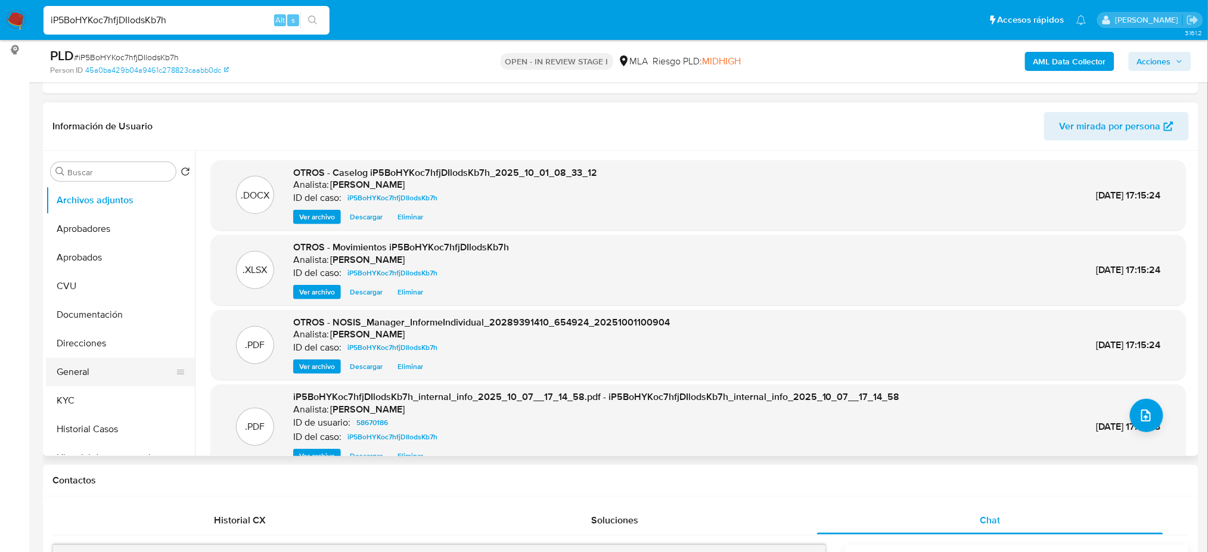
click at [83, 359] on button "General" at bounding box center [115, 372] width 139 height 29
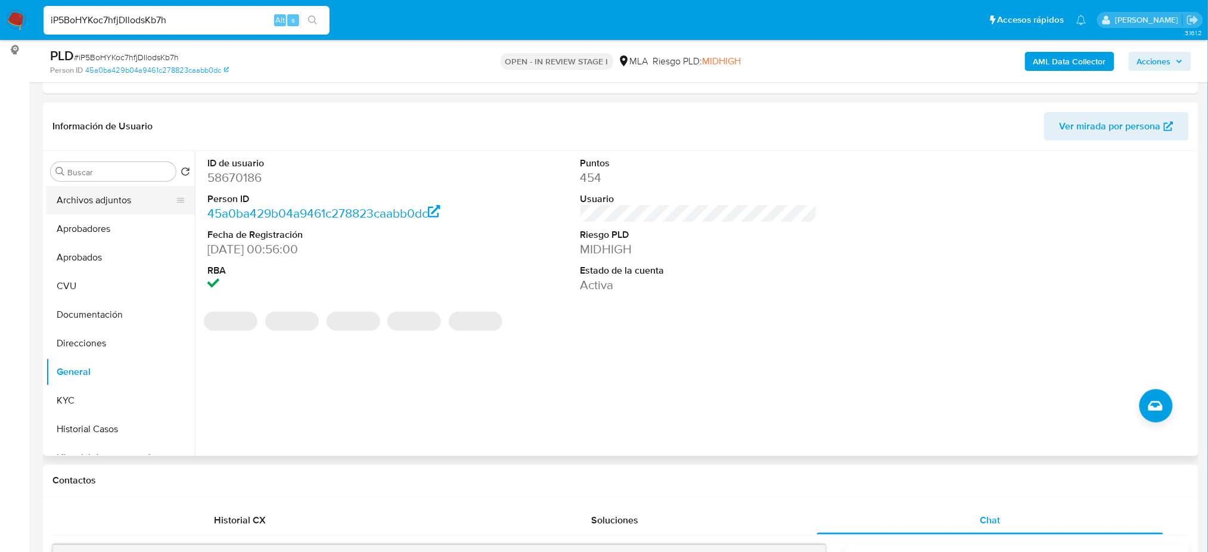
click at [98, 197] on button "Archivos adjuntos" at bounding box center [115, 200] width 139 height 29
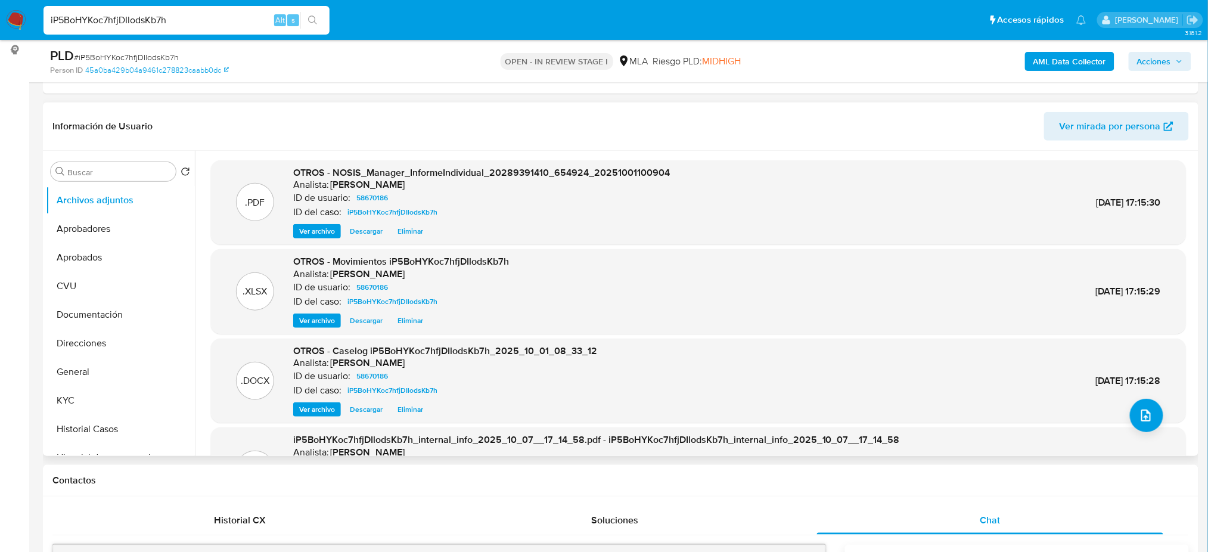
scroll to position [100, 0]
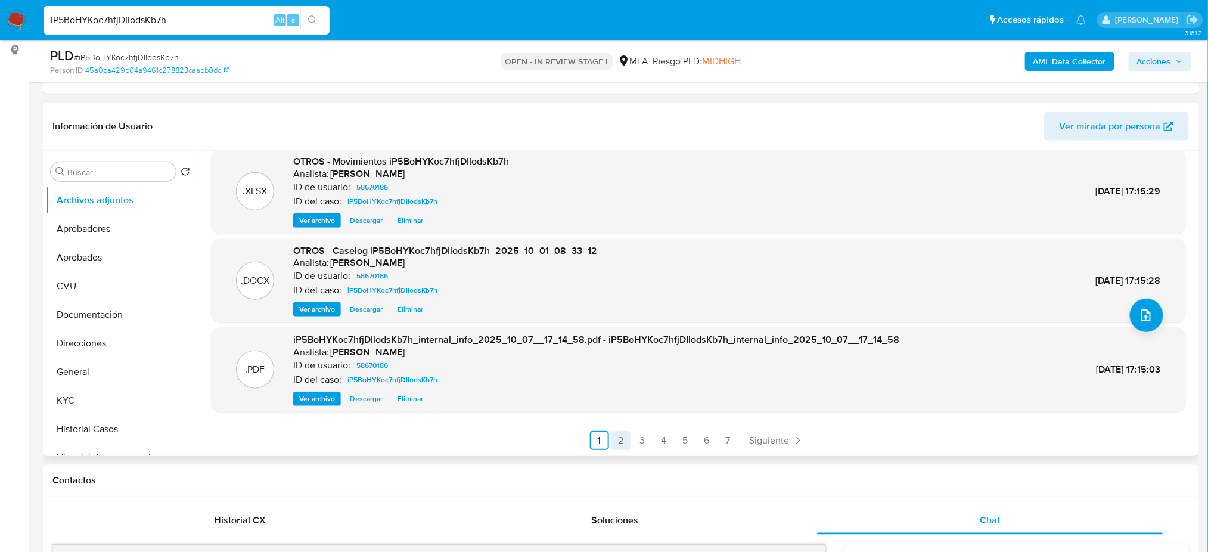
click at [622, 433] on link "2" at bounding box center [620, 440] width 19 height 19
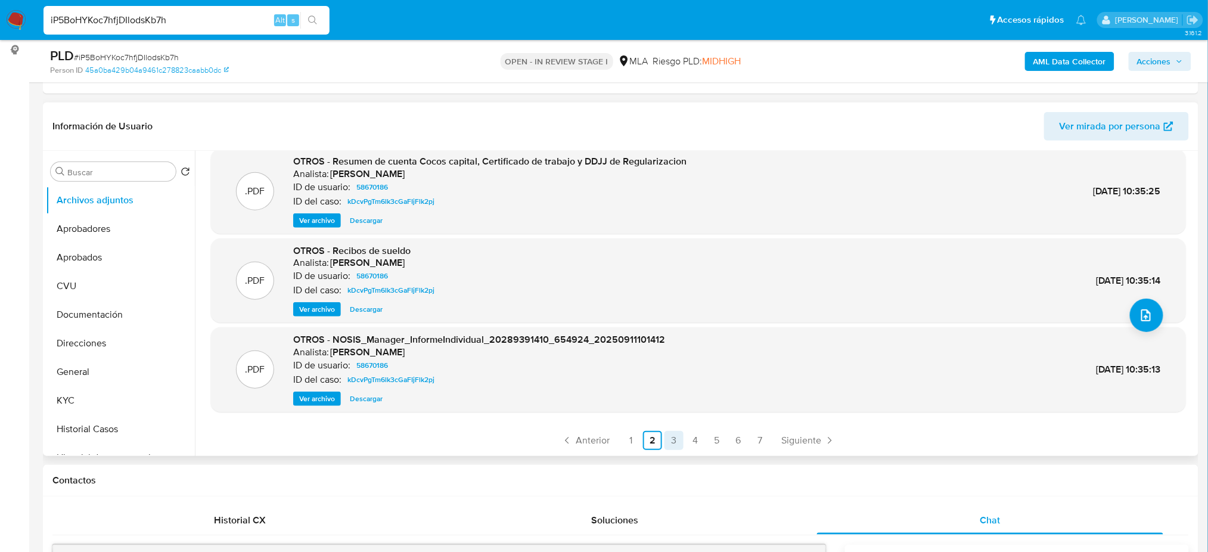
click at [679, 439] on link "3" at bounding box center [674, 440] width 19 height 19
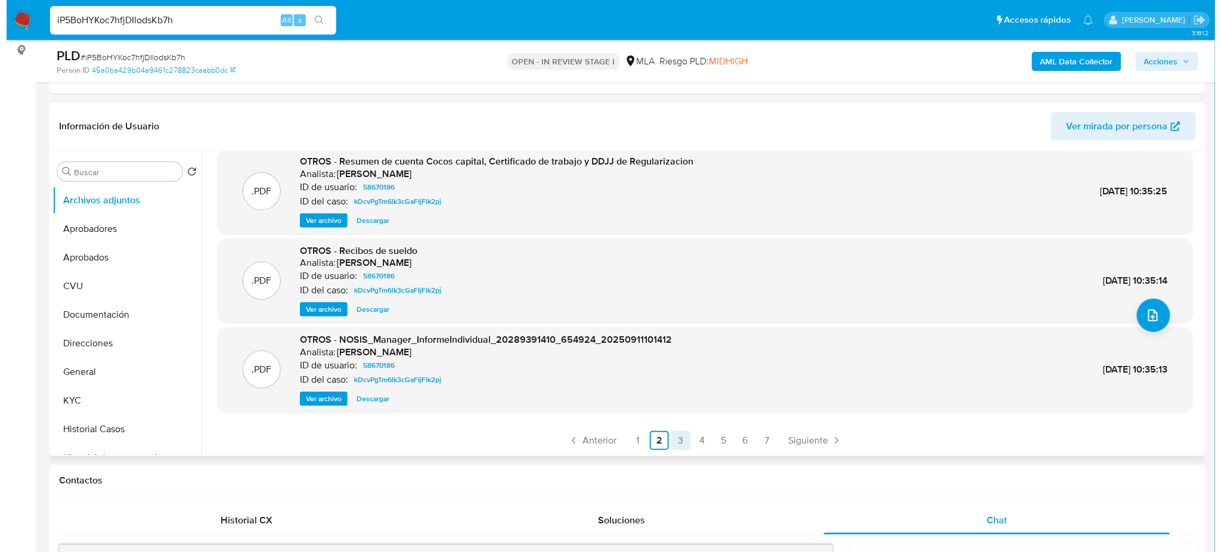
scroll to position [0, 0]
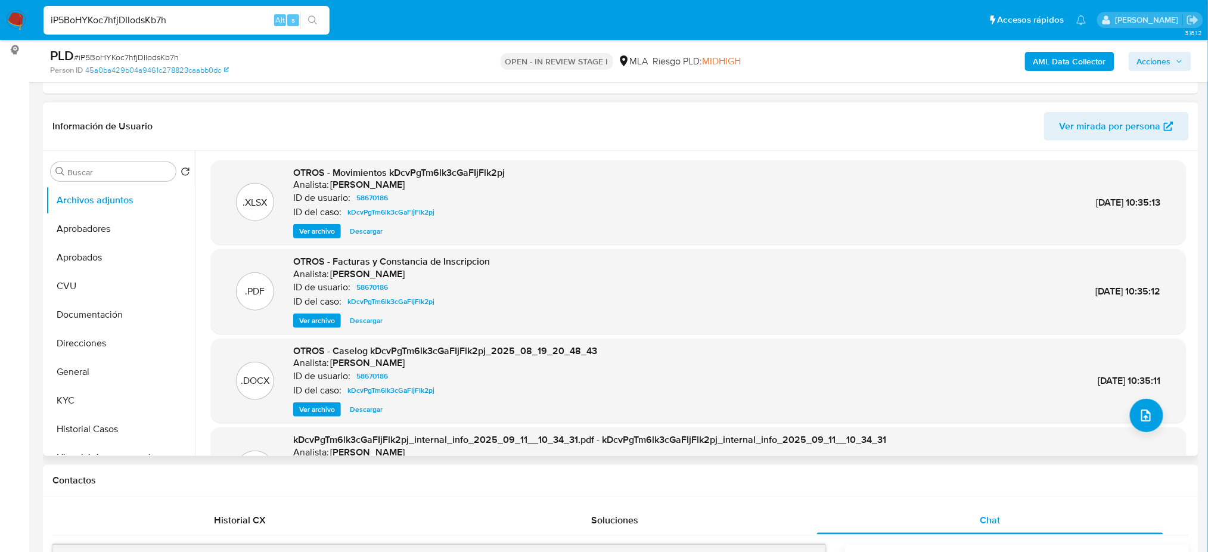
click at [310, 407] on span "Ver archivo" at bounding box center [317, 409] width 36 height 12
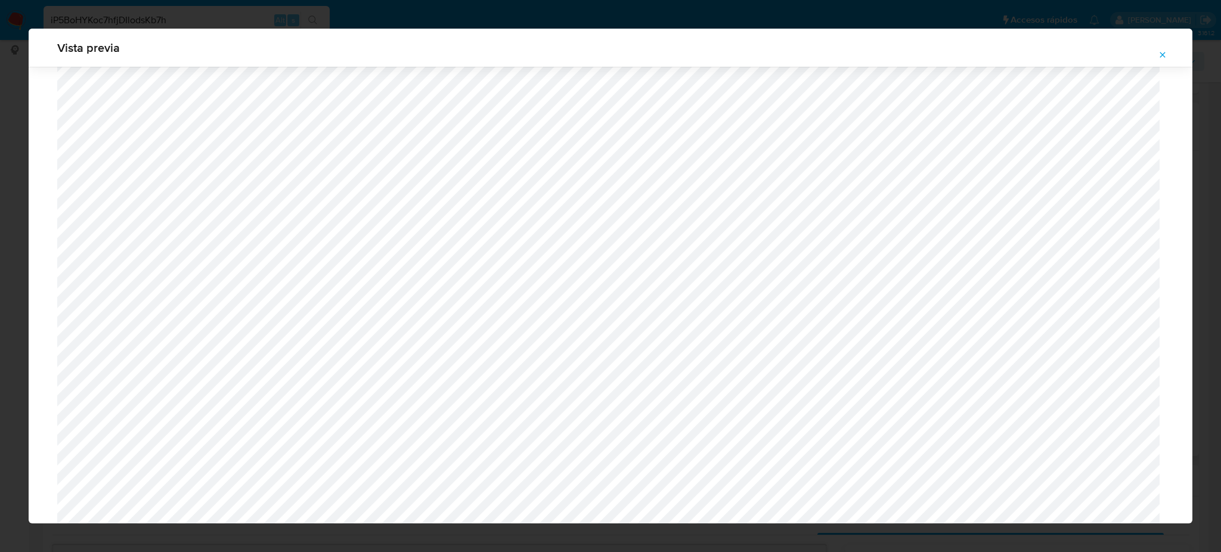
scroll to position [1247, 0]
click at [1157, 53] on button "Attachment preview" at bounding box center [1162, 54] width 26 height 19
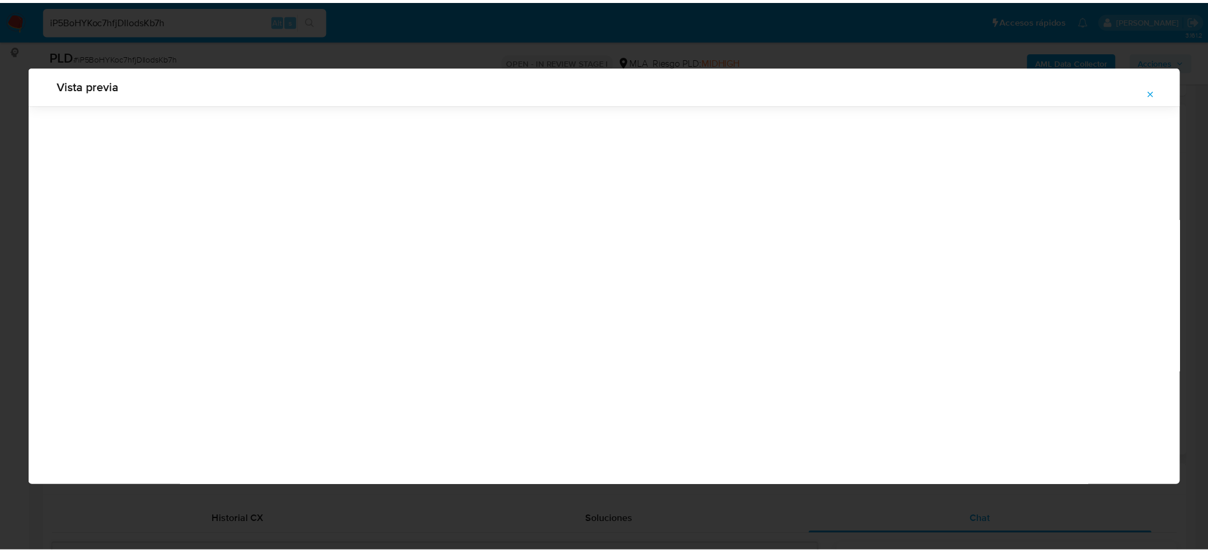
scroll to position [0, 0]
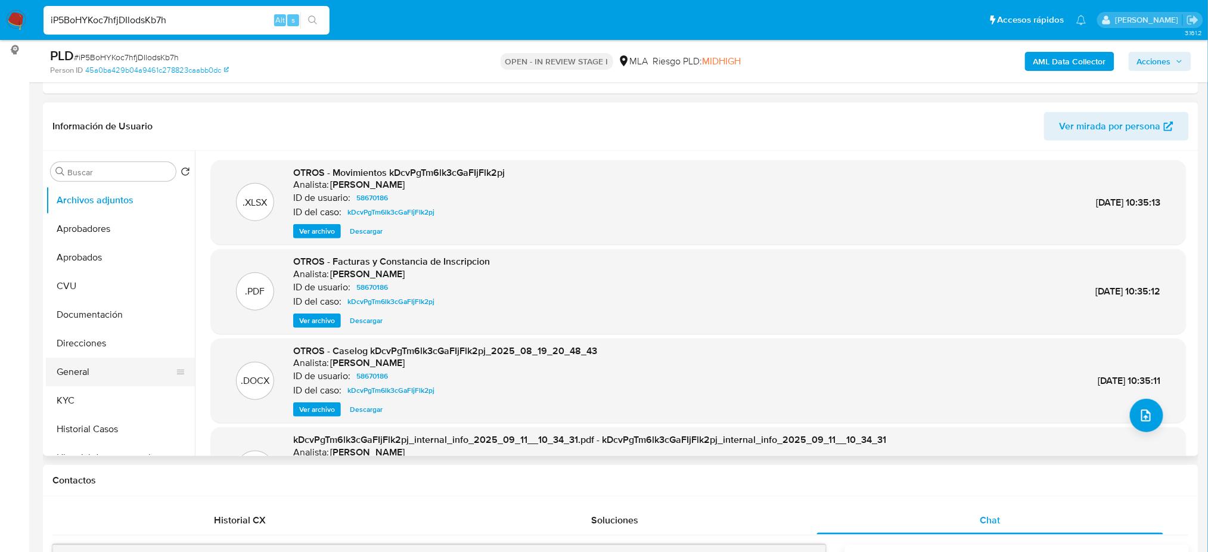
click at [79, 368] on button "General" at bounding box center [115, 372] width 139 height 29
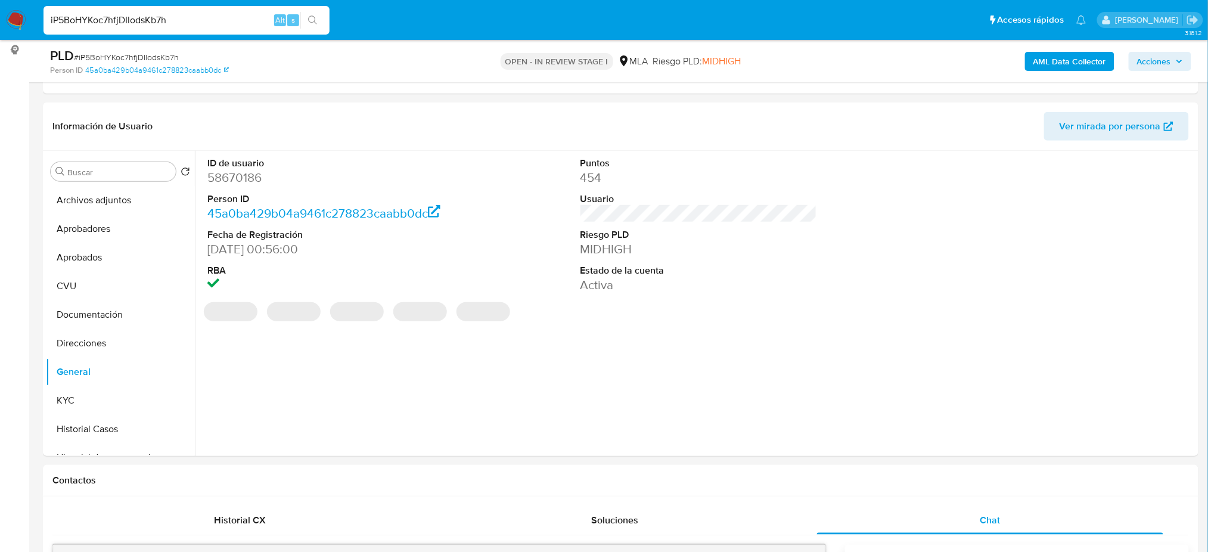
click at [224, 184] on dd "58670186" at bounding box center [325, 177] width 237 height 17
copy dd "58670186"
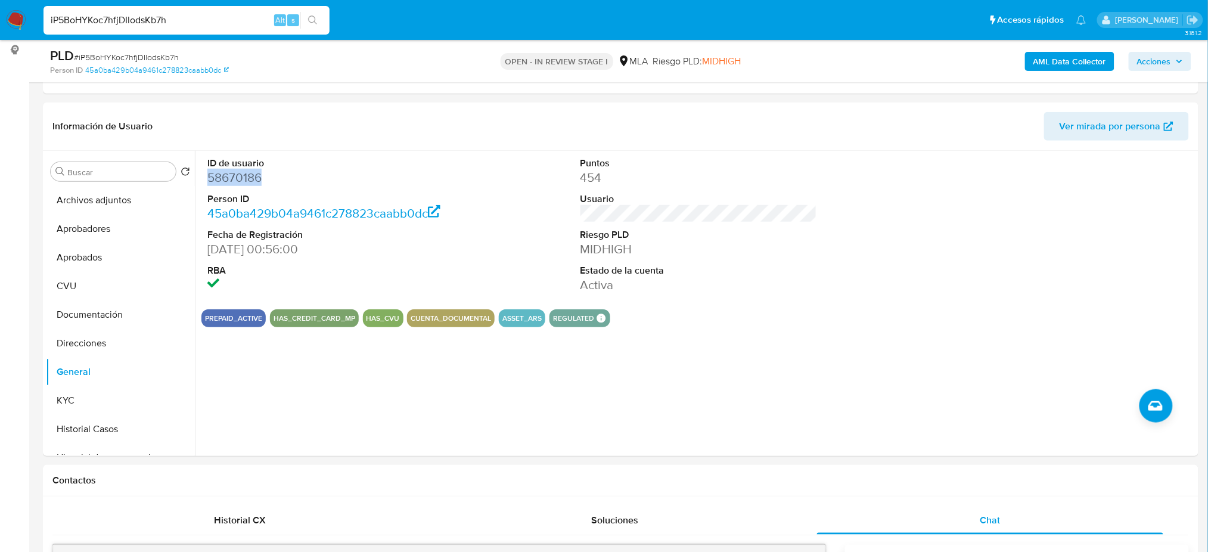
click at [1176, 63] on icon "button" at bounding box center [1179, 61] width 7 height 7
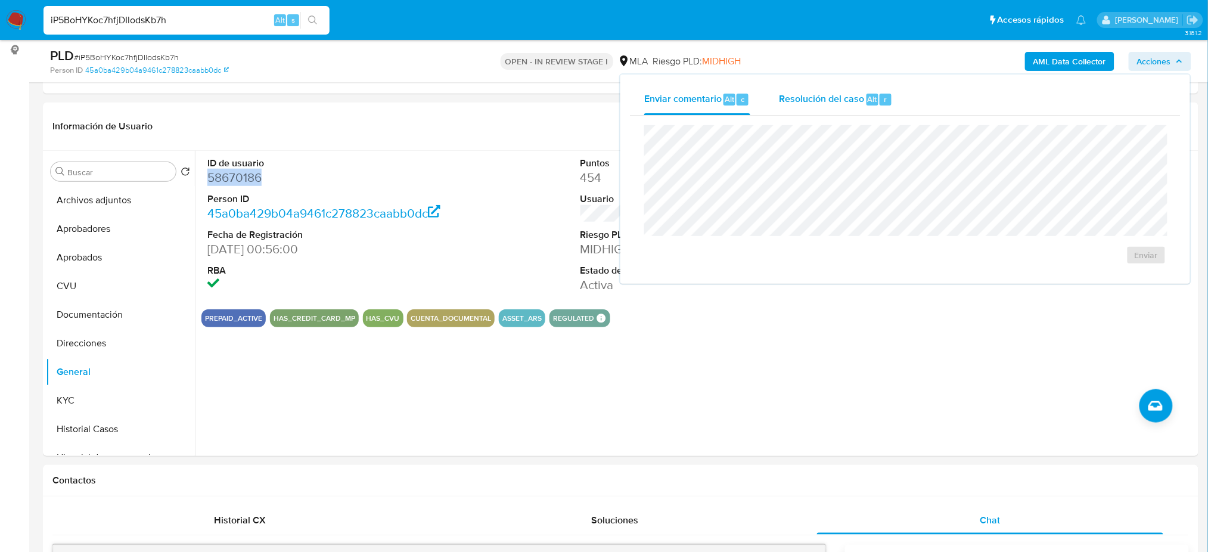
click at [803, 100] on span "Resolución del caso" at bounding box center [821, 99] width 85 height 14
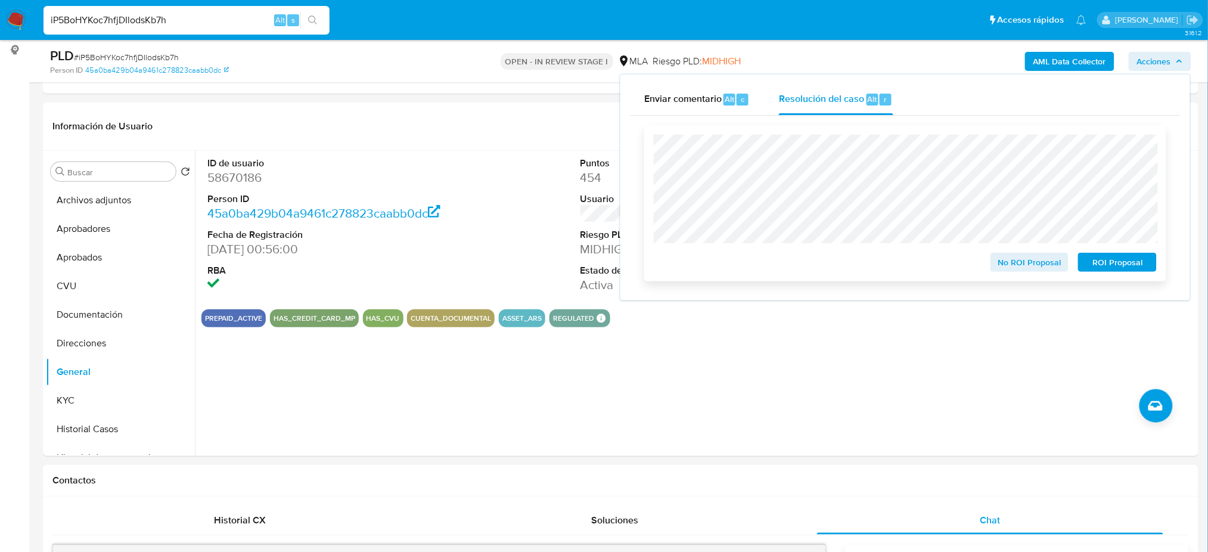
click at [1007, 263] on span "No ROI Proposal" at bounding box center [1030, 262] width 62 height 17
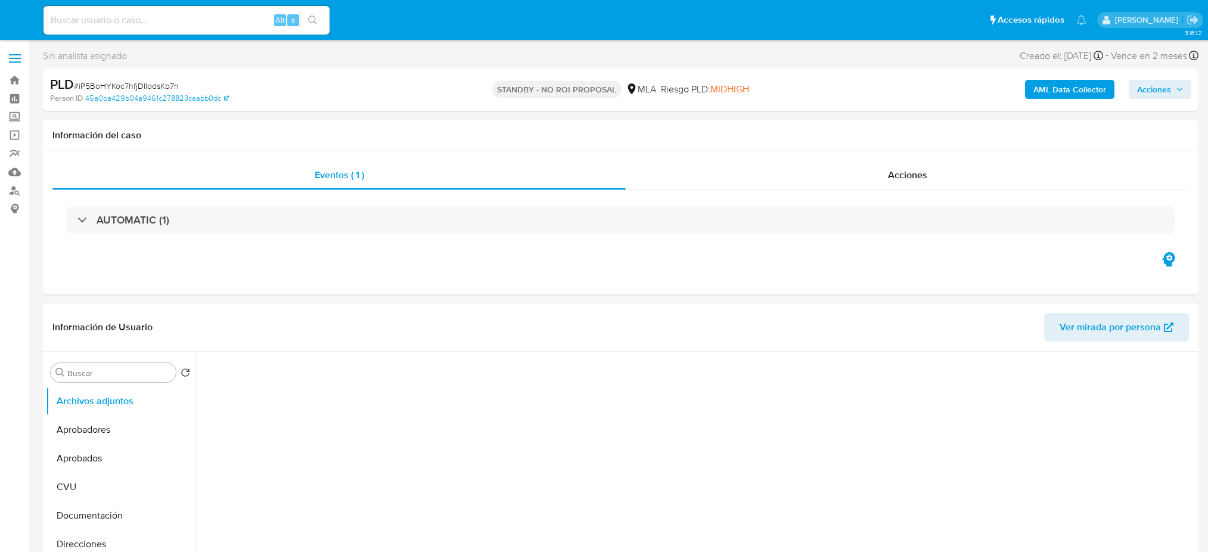
select select "10"
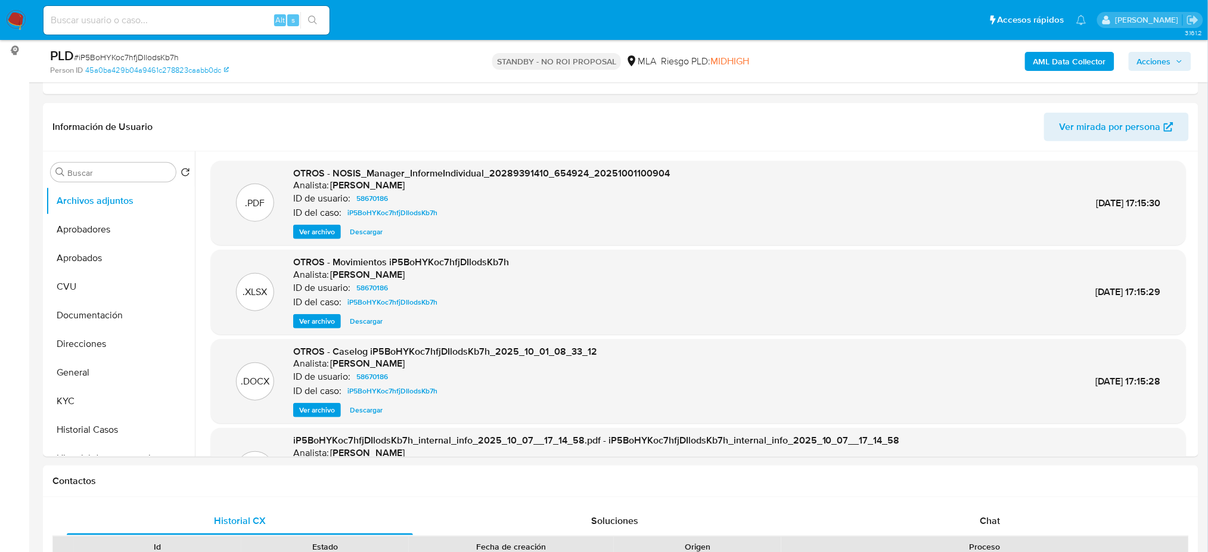
scroll to position [159, 0]
click at [100, 369] on button "General" at bounding box center [115, 372] width 139 height 29
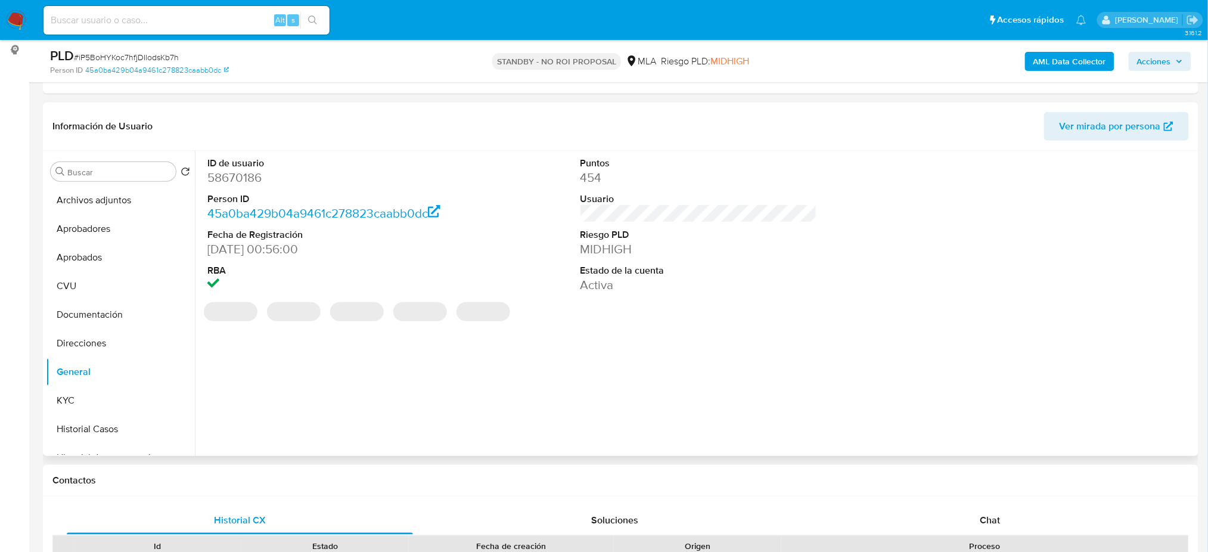
click at [229, 173] on dd "58670186" at bounding box center [325, 177] width 237 height 17
copy dd "58670186"
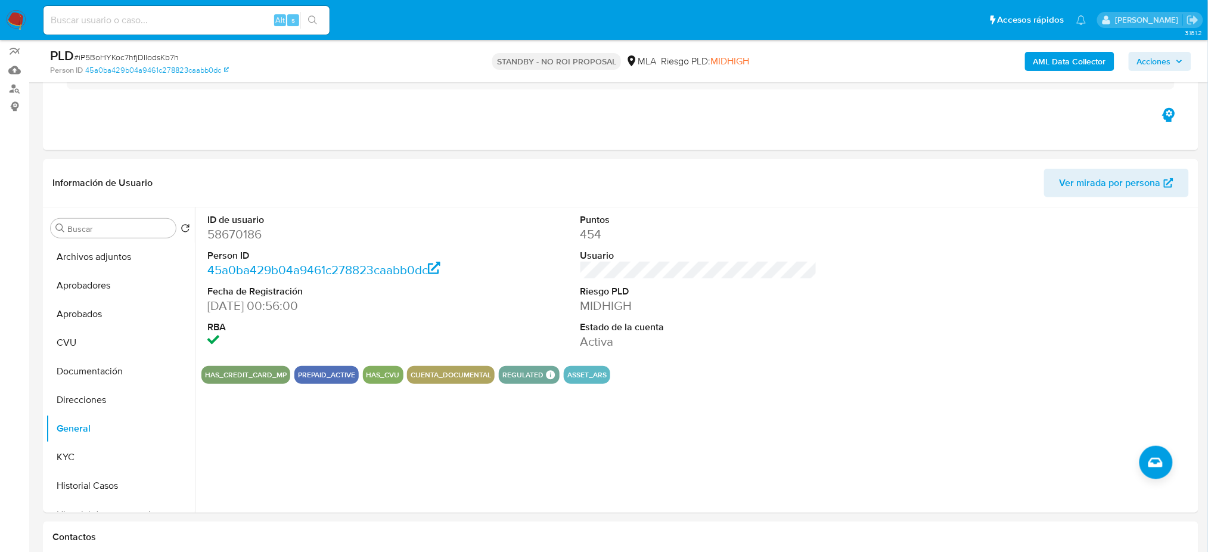
scroll to position [0, 0]
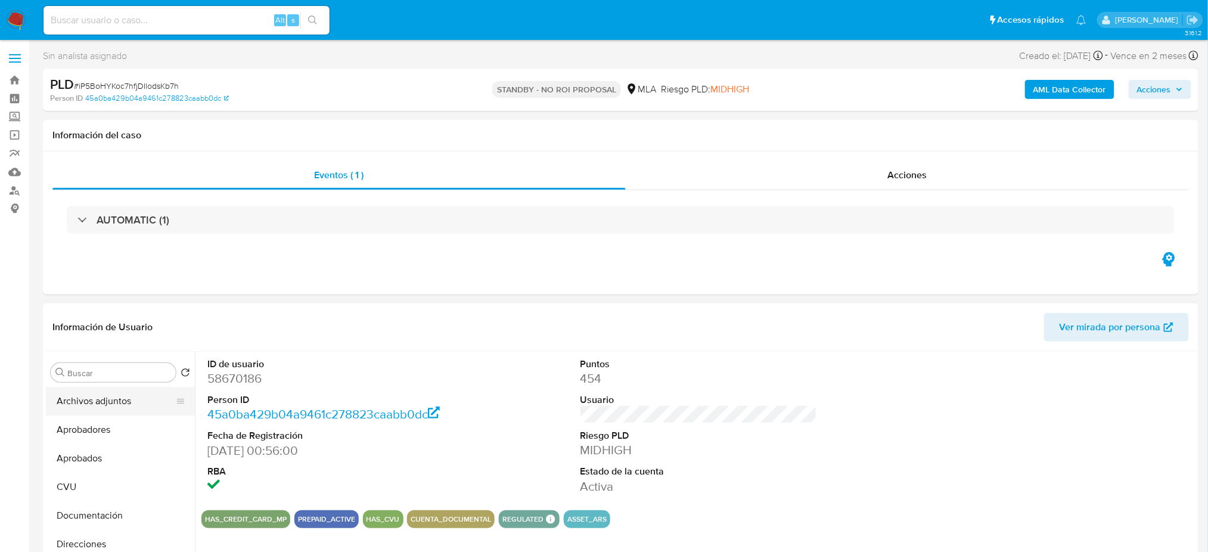
click at [60, 396] on button "Archivos adjuntos" at bounding box center [115, 401] width 139 height 29
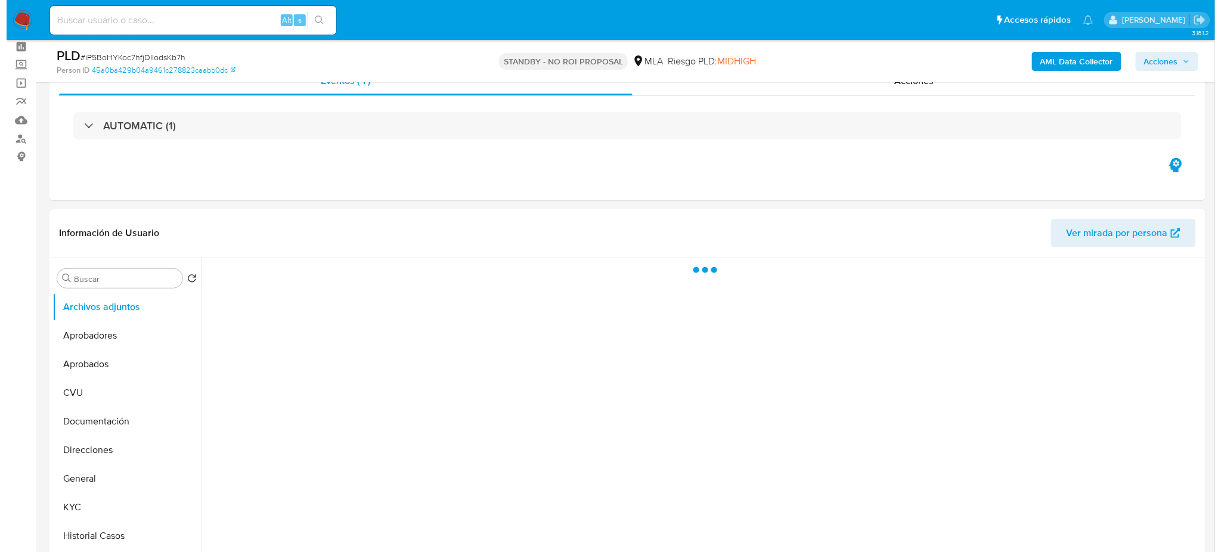
scroll to position [79, 0]
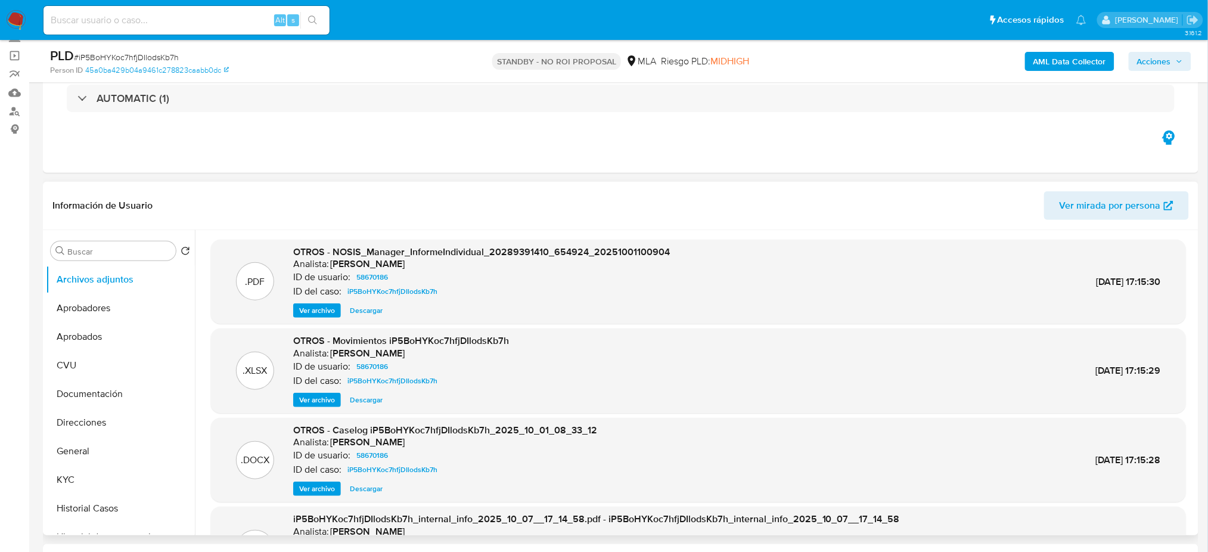
click at [318, 486] on span "Ver archivo" at bounding box center [317, 489] width 36 height 12
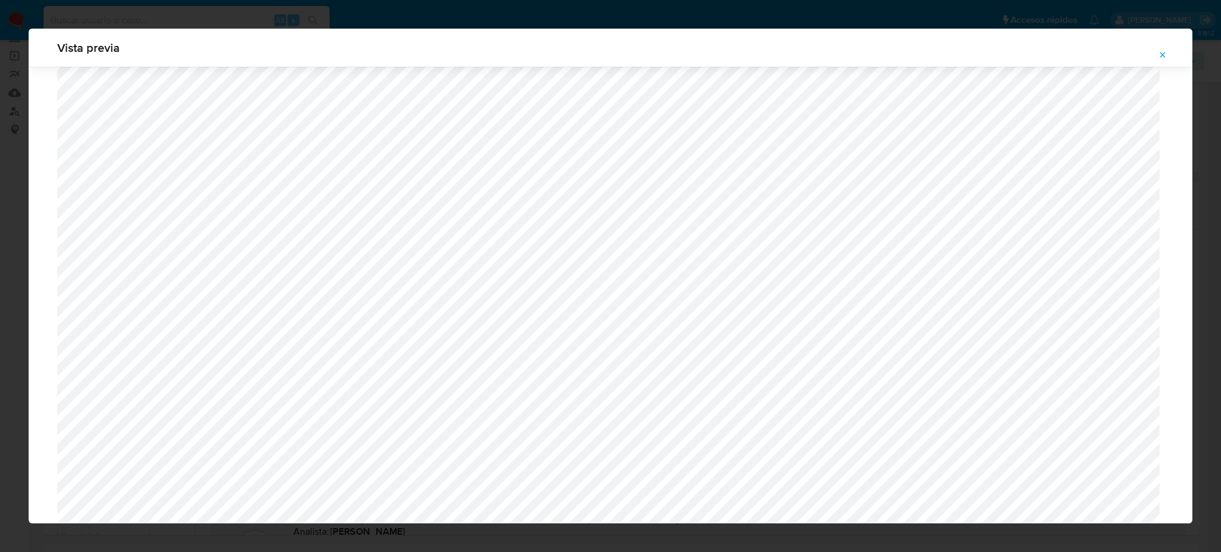
scroll to position [1566, 0]
click at [1167, 51] on icon "Attachment preview" at bounding box center [1162, 55] width 10 height 10
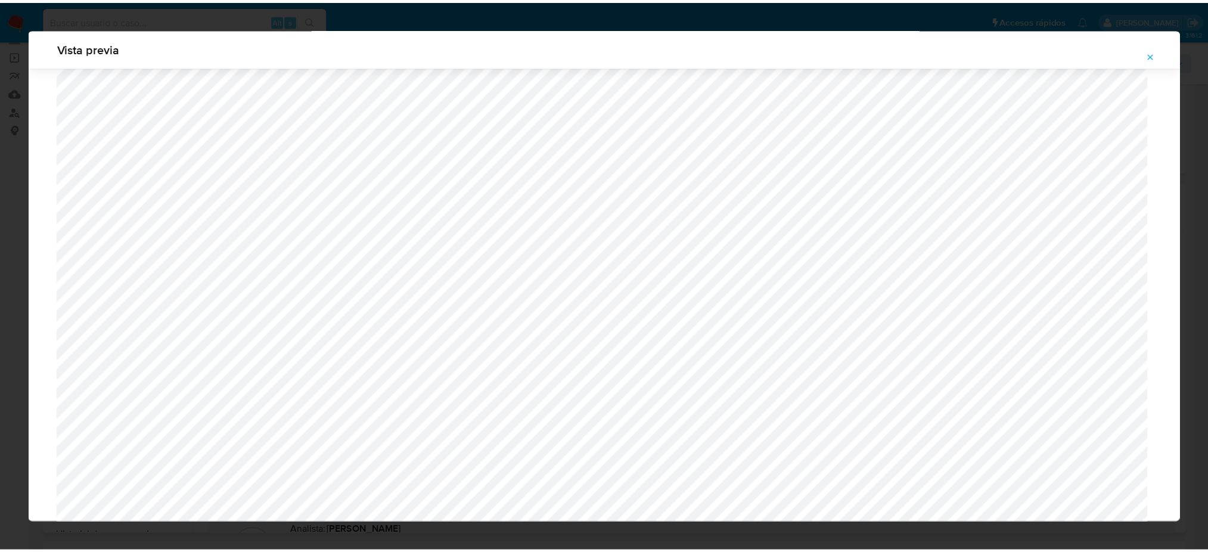
scroll to position [0, 0]
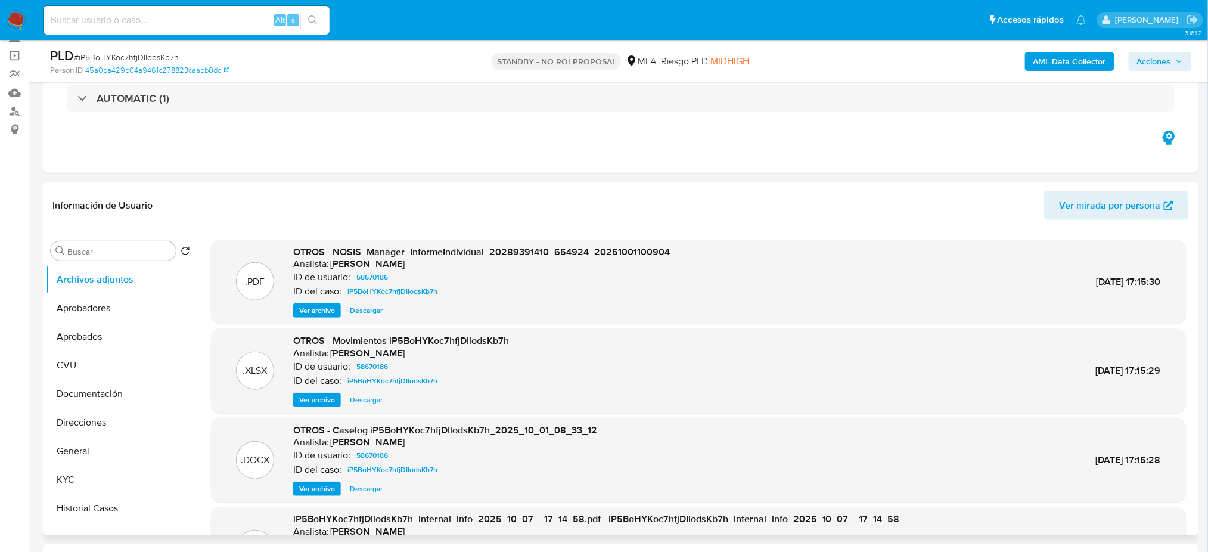
click at [200, 23] on input at bounding box center [187, 20] width 286 height 15
paste input "maB9FYGBGkPq7vCay6iIvHsA"
type input "maB9FYGBGkPq7vCay6iIvHsA"
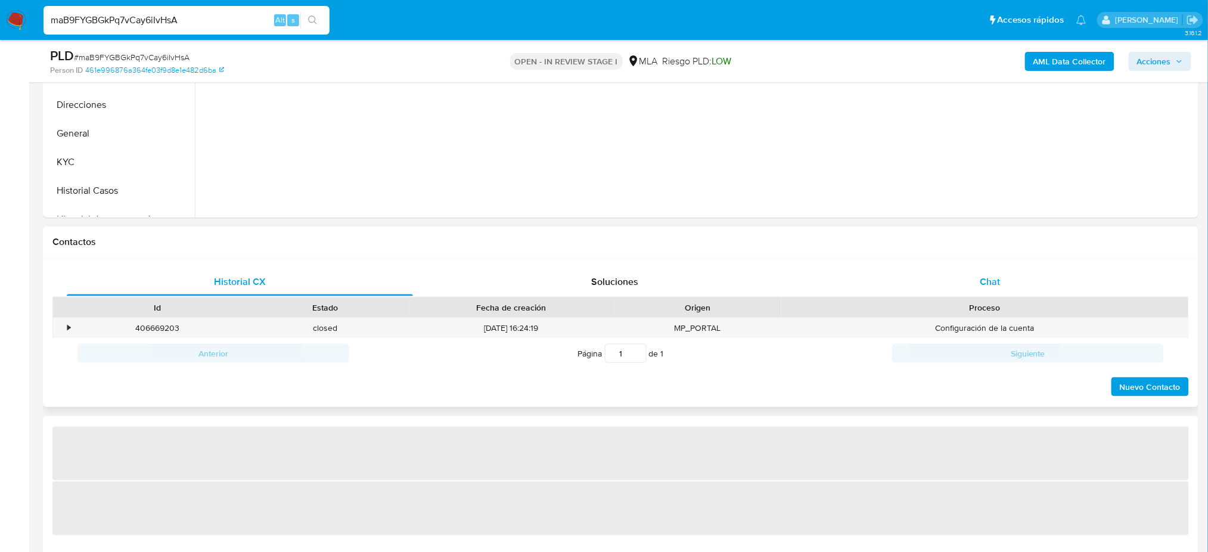
drag, startPoint x: 1010, startPoint y: 283, endPoint x: 902, endPoint y: 268, distance: 108.4
click at [1010, 283] on div "Chat" at bounding box center [990, 282] width 346 height 29
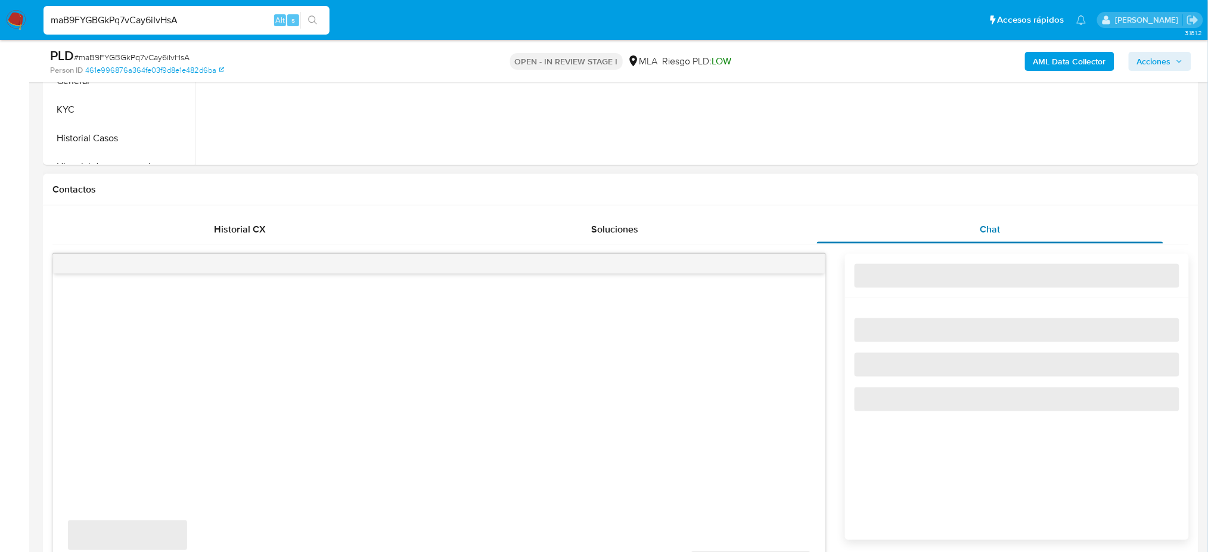
select select "10"
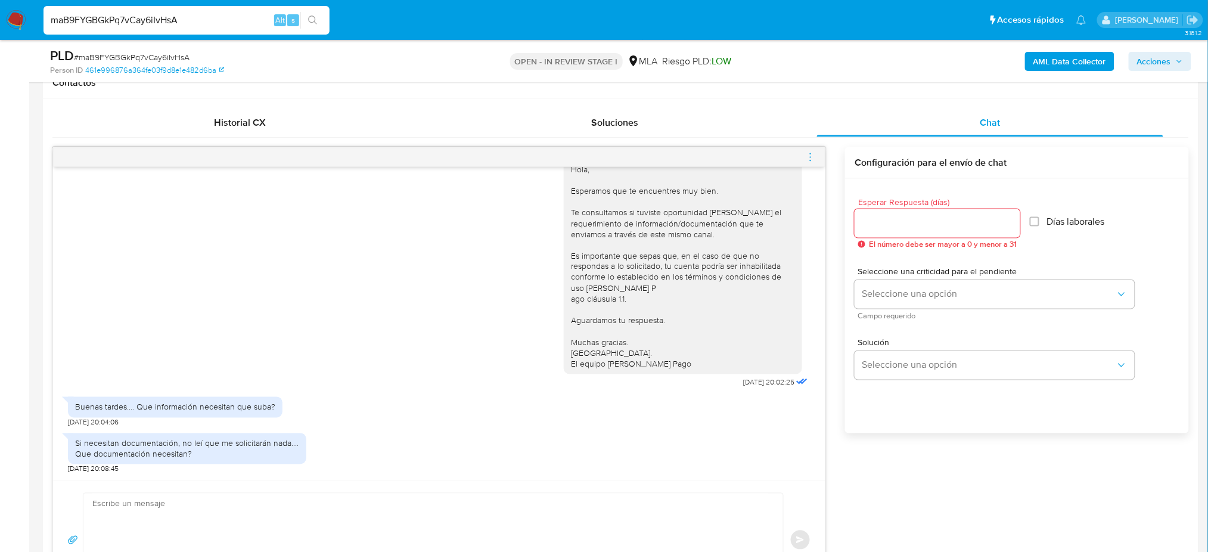
scroll to position [635, 0]
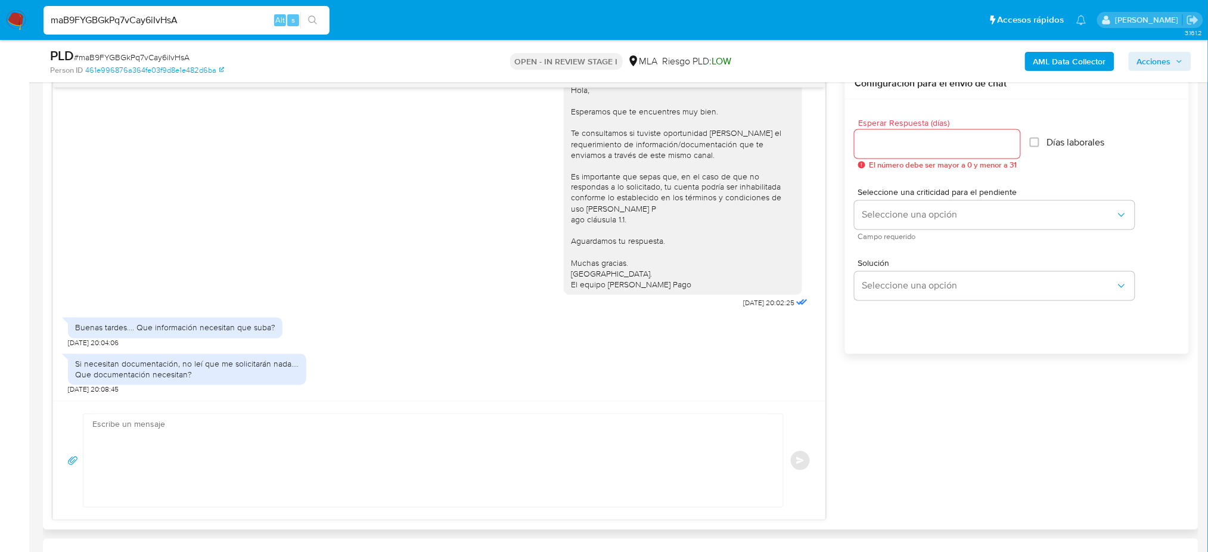
click at [143, 439] on textarea at bounding box center [430, 460] width 676 height 93
paste textarea "Hola, ¡Muchas gracias por tu respuesta! Te informamos que estaremos analizando …"
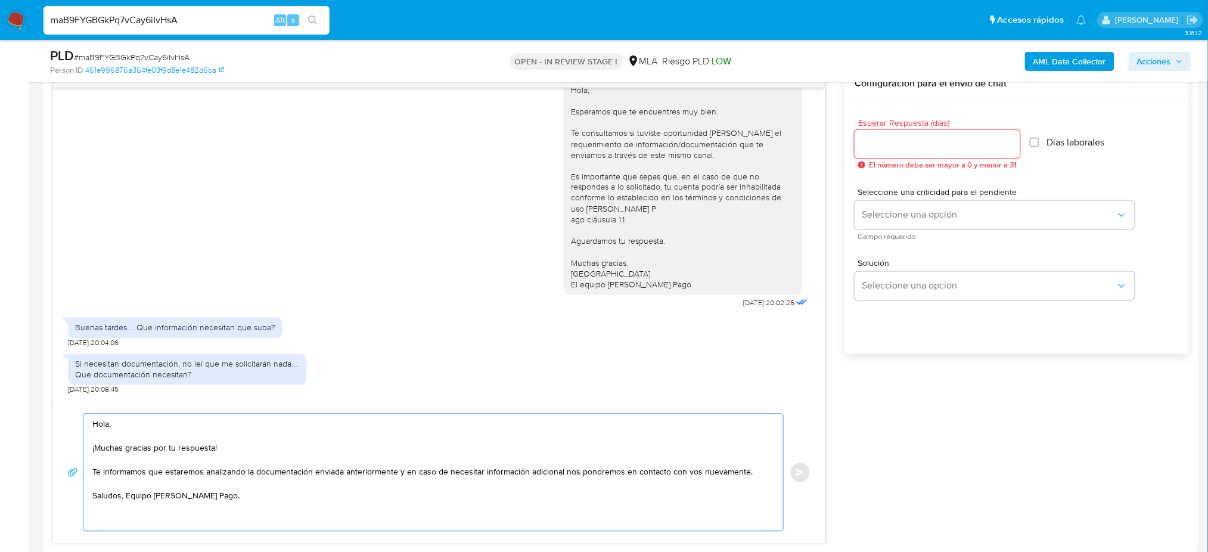
type textarea "Hola, ¡Muchas gracias por tu respuesta! Te informamos que estaremos analizando …"
click at [921, 146] on input "Esperar Respuesta (días)" at bounding box center [938, 143] width 166 height 15
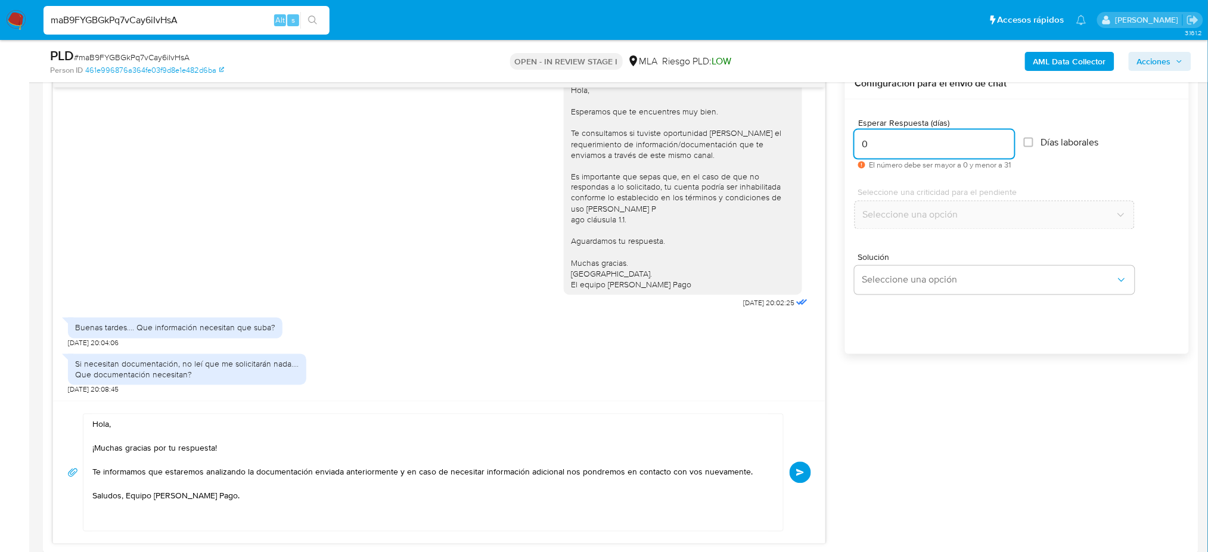
type input "0"
click at [159, 57] on span "# maB9FYGBGkPq7vCay6iIvHsA" at bounding box center [132, 57] width 116 height 12
copy span "maB9FYGBGkPq7vCay6iIvHsA"
click at [796, 475] on button "Enviar" at bounding box center [800, 472] width 21 height 21
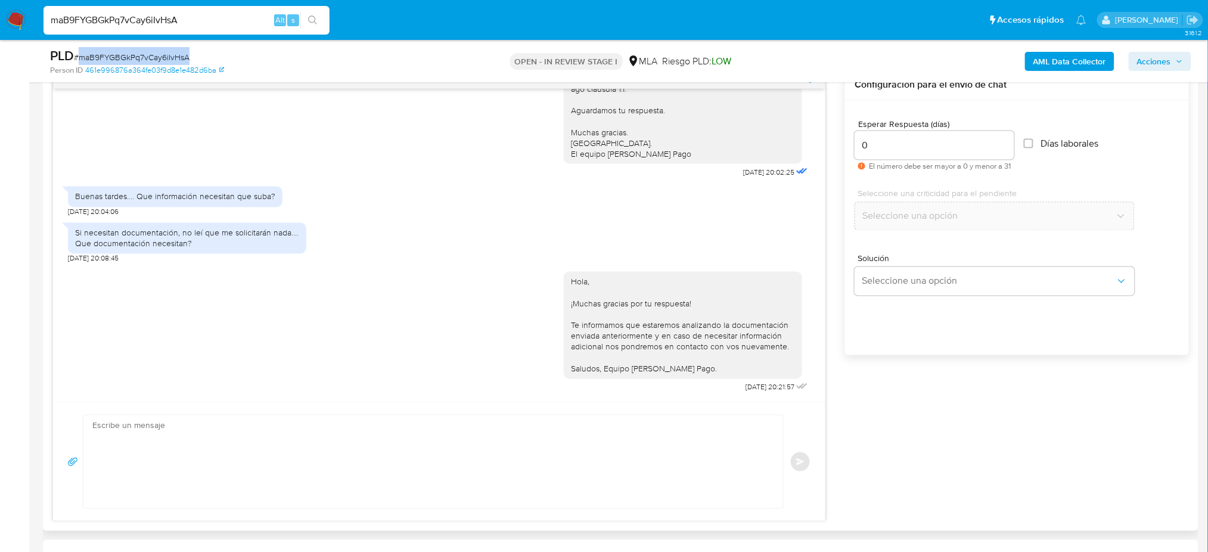
scroll to position [556, 0]
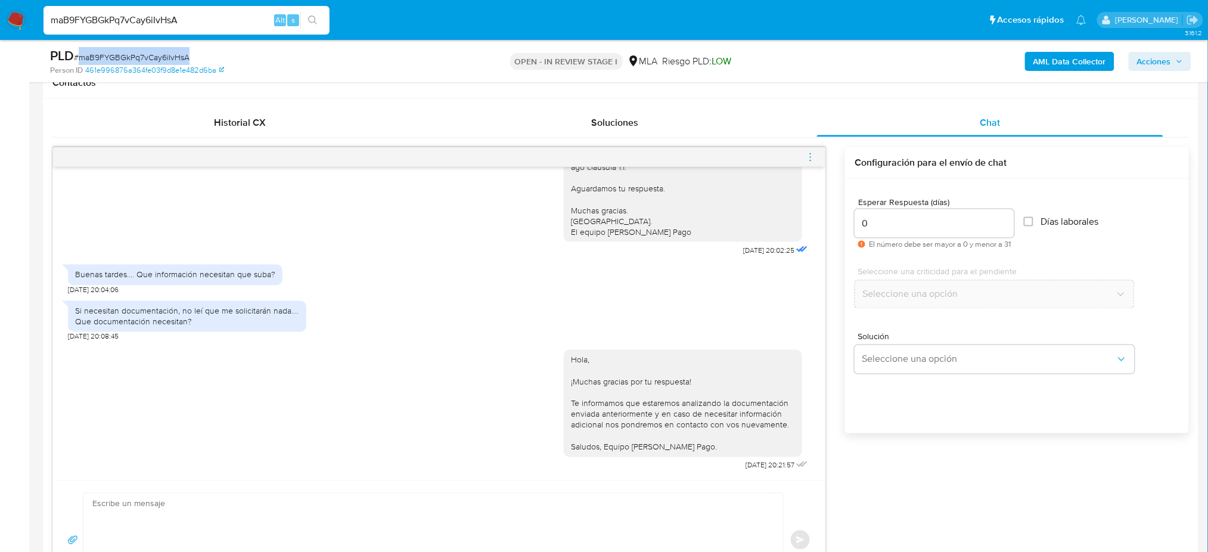
click at [812, 153] on icon "menu-action" at bounding box center [810, 157] width 11 height 11
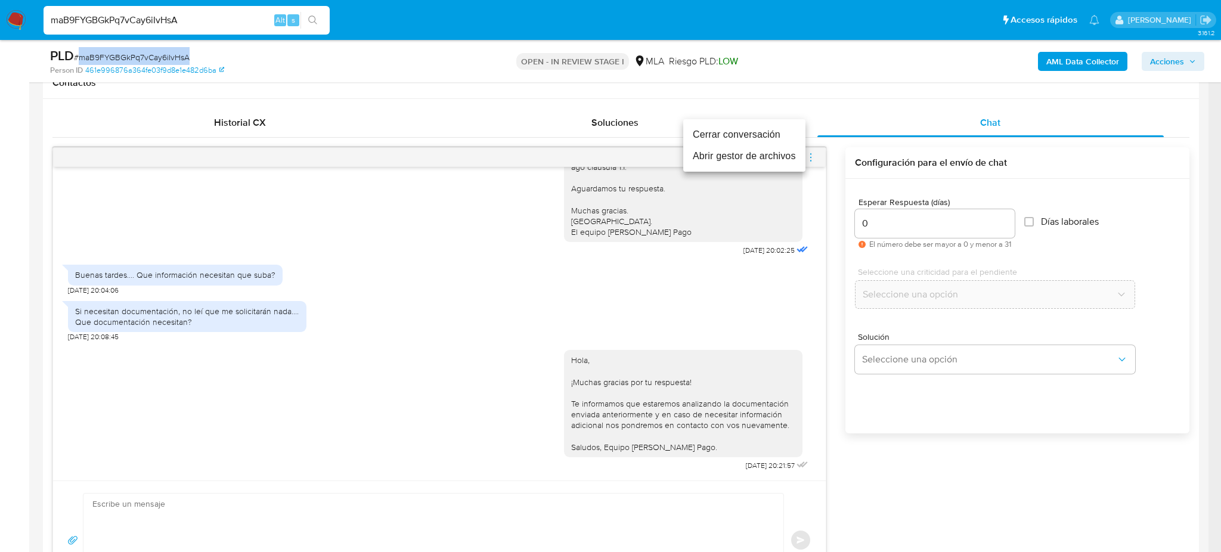
click at [741, 129] on li "Cerrar conversación" at bounding box center [744, 134] width 122 height 21
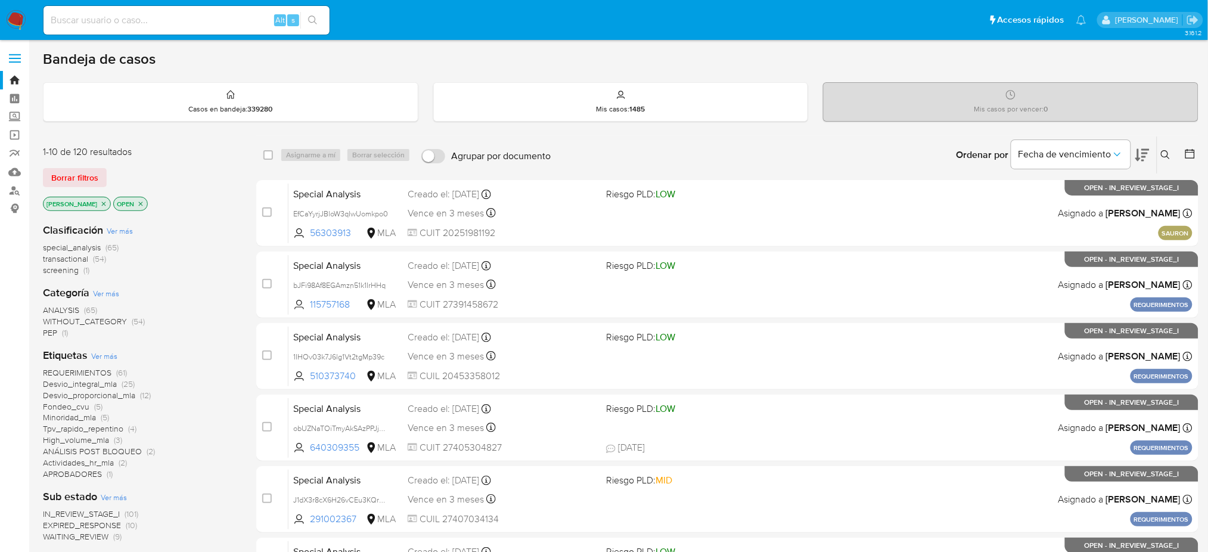
click at [1169, 157] on icon at bounding box center [1165, 154] width 9 height 9
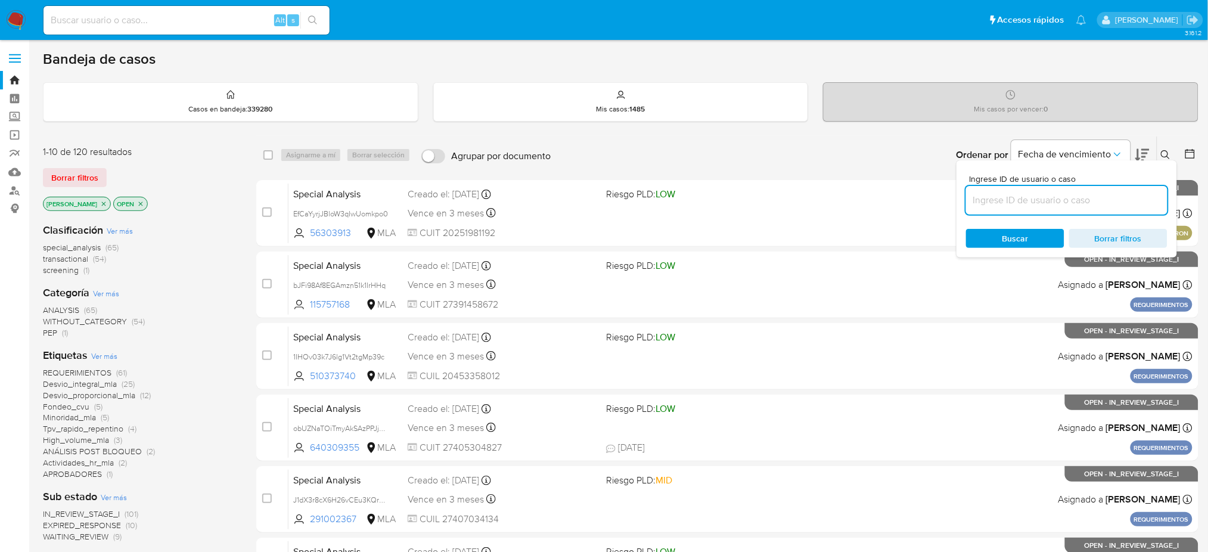
click at [1076, 196] on input at bounding box center [1066, 200] width 201 height 15
type input "maB9FYGBGkPq7vCay6iIvHsA"
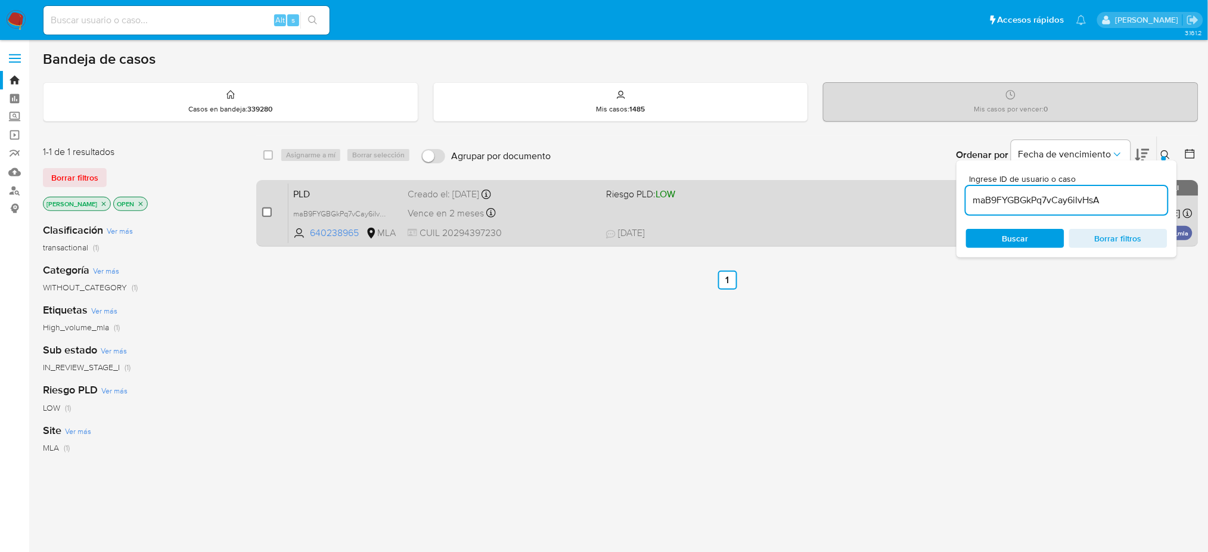
click at [268, 215] on input "checkbox" at bounding box center [267, 212] width 10 height 10
checkbox input "true"
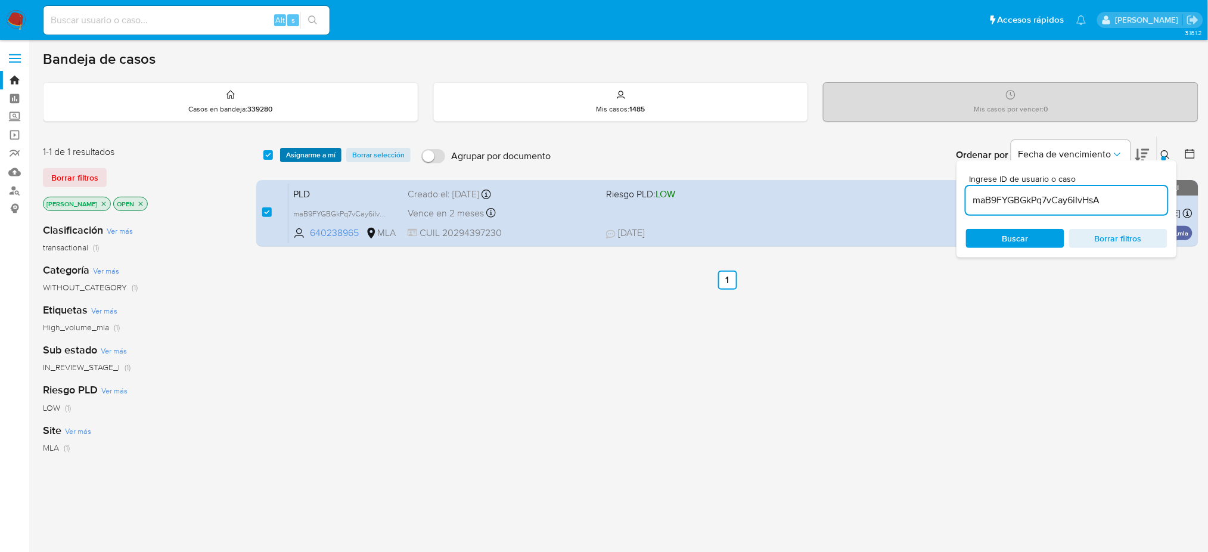
click at [315, 156] on span "Asignarme a mí" at bounding box center [310, 155] width 49 height 12
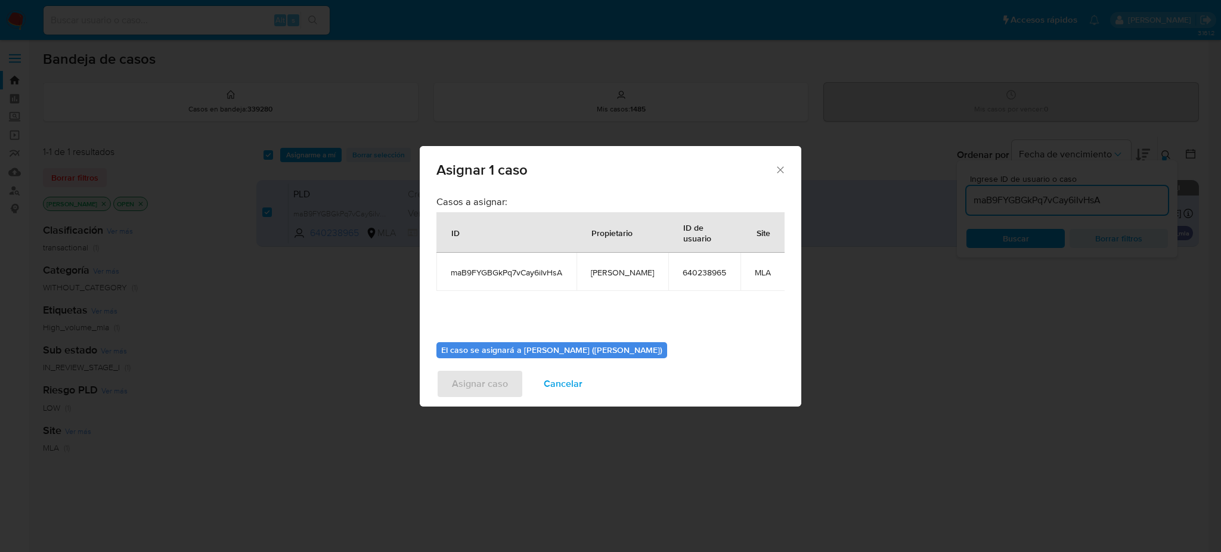
click at [606, 274] on span "[PERSON_NAME]" at bounding box center [622, 272] width 63 height 11
copy span "[PERSON_NAME]"
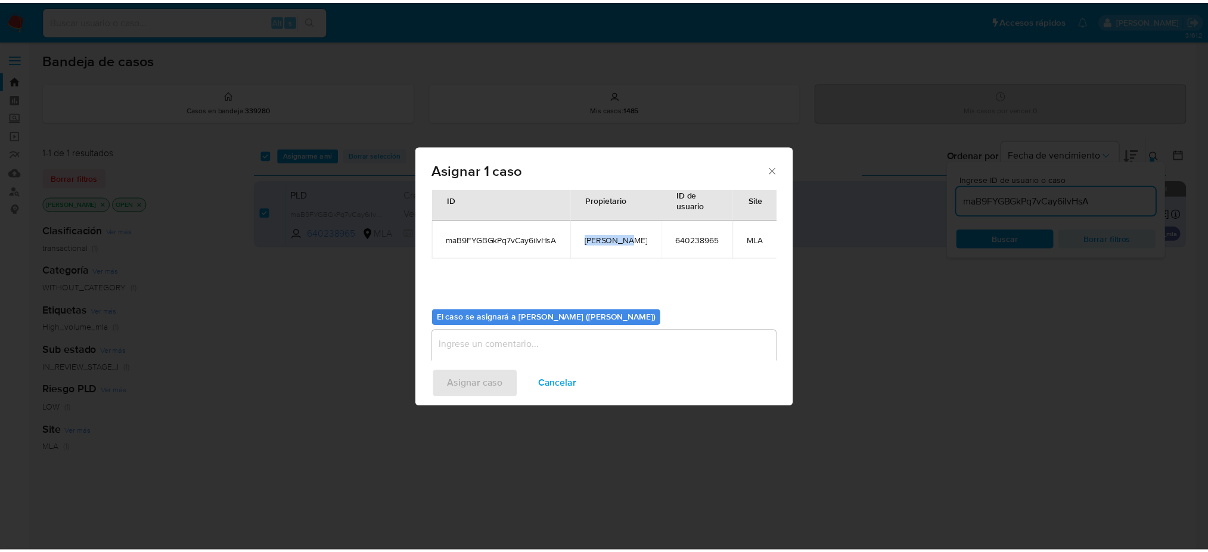
scroll to position [61, 0]
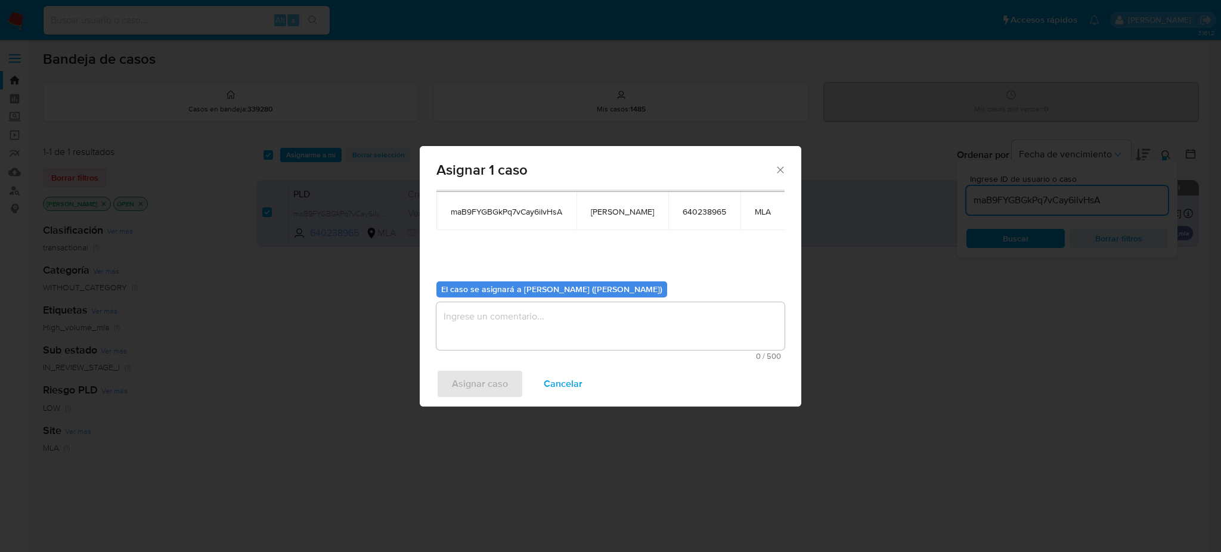
click at [503, 325] on textarea "assign-modal" at bounding box center [610, 326] width 348 height 48
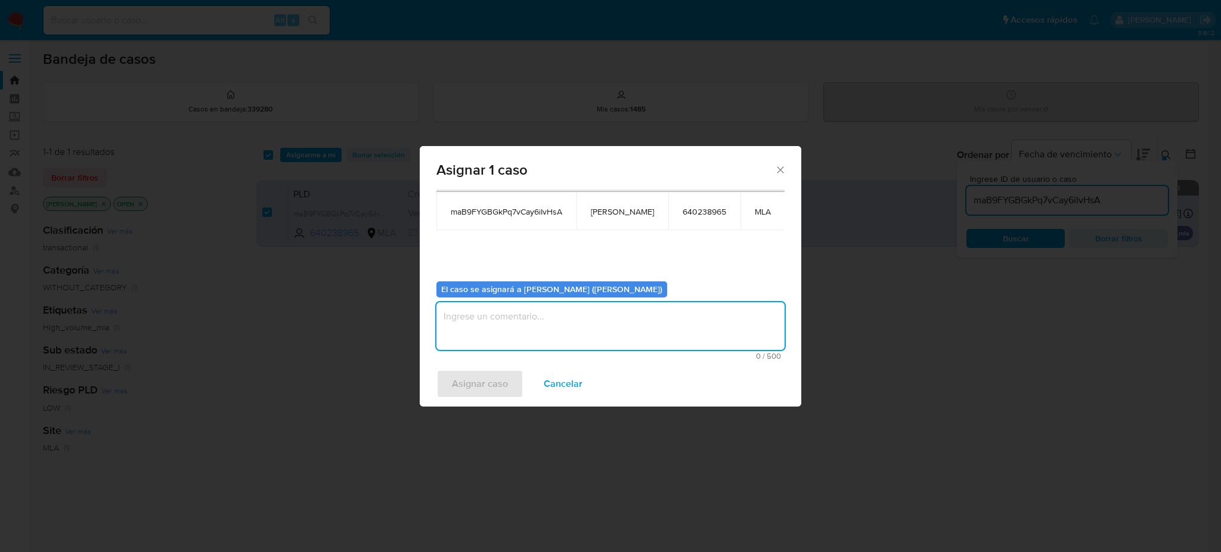
paste textarea "[PERSON_NAME]"
type textarea "[PERSON_NAME]"
click at [486, 389] on span "Asignar caso" at bounding box center [480, 384] width 56 height 26
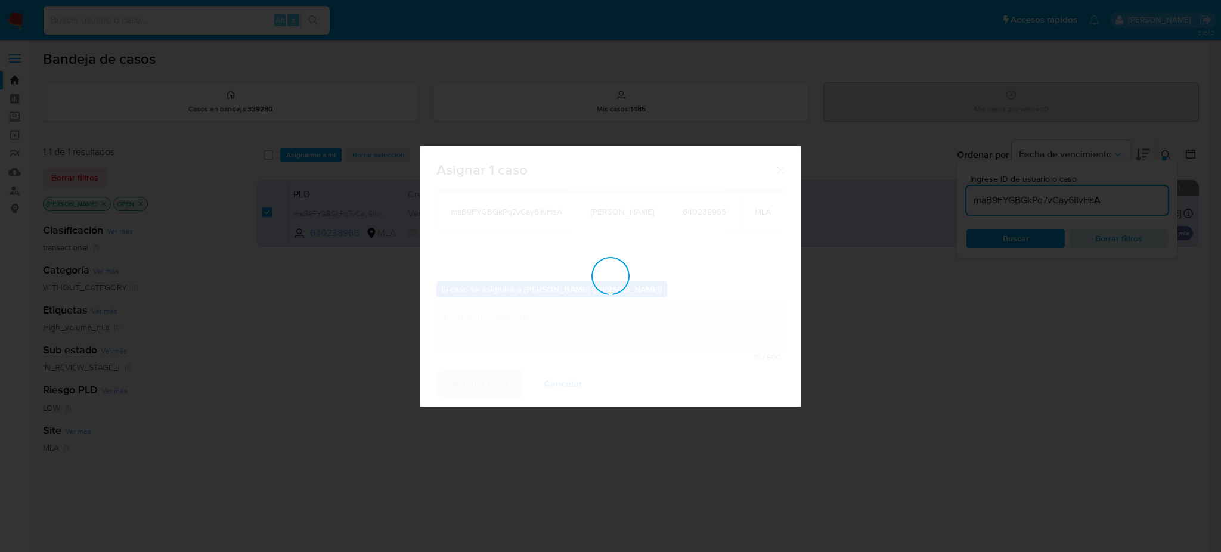
checkbox input "false"
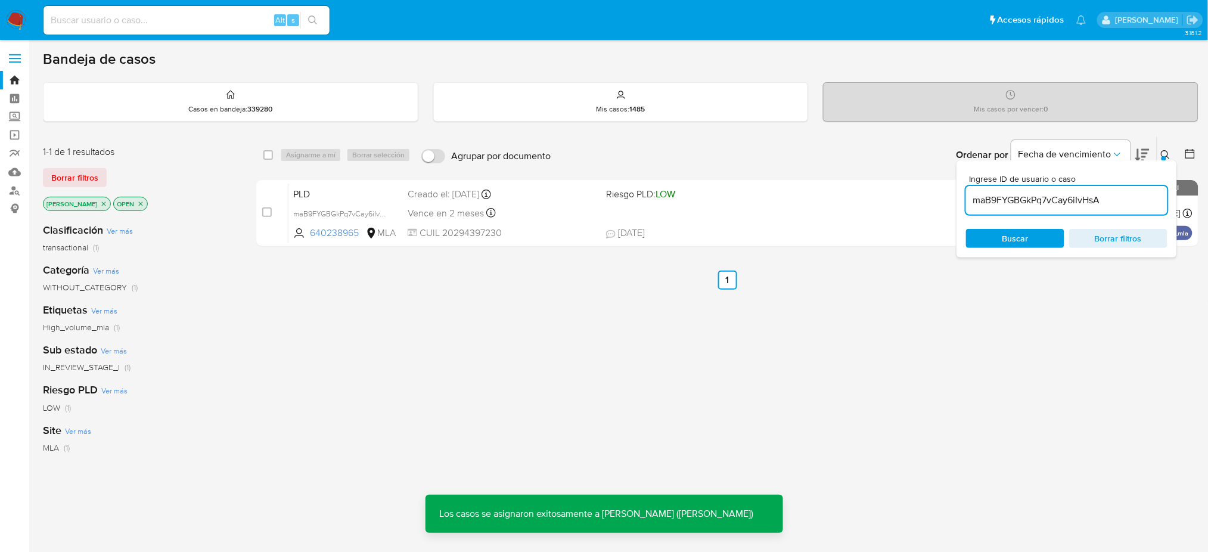
click at [346, 194] on span "PLD" at bounding box center [345, 192] width 105 height 15
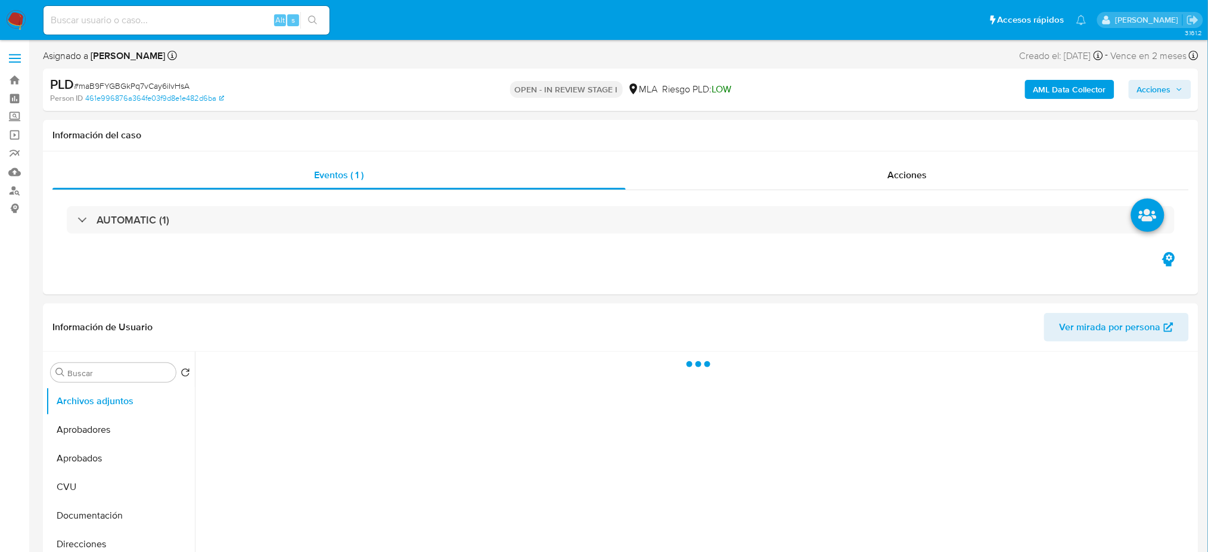
click at [1066, 90] on b "AML Data Collector" at bounding box center [1069, 89] width 73 height 19
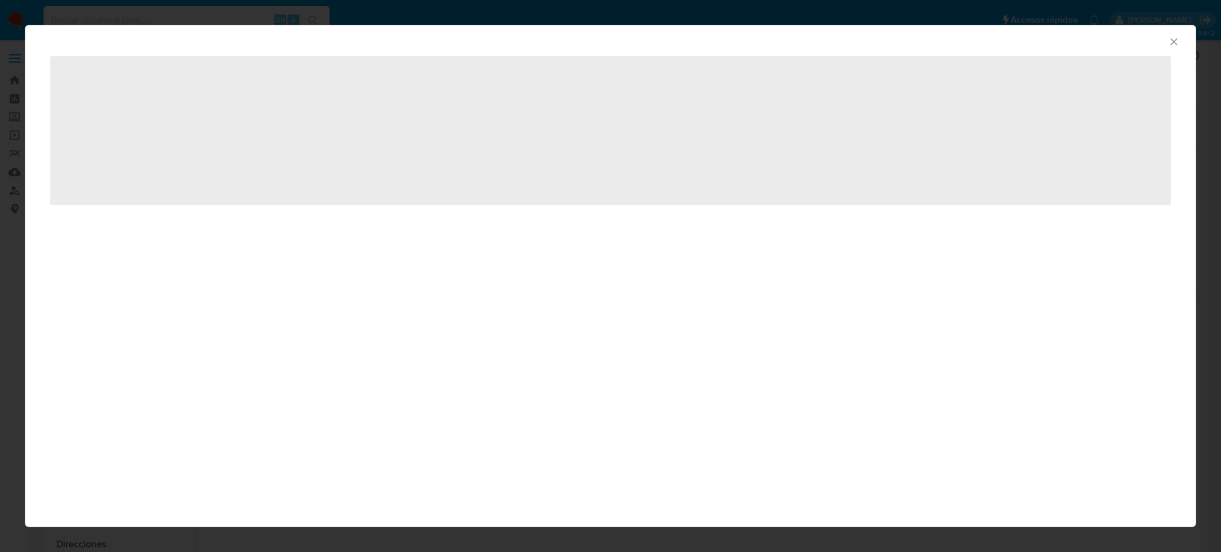
select select "10"
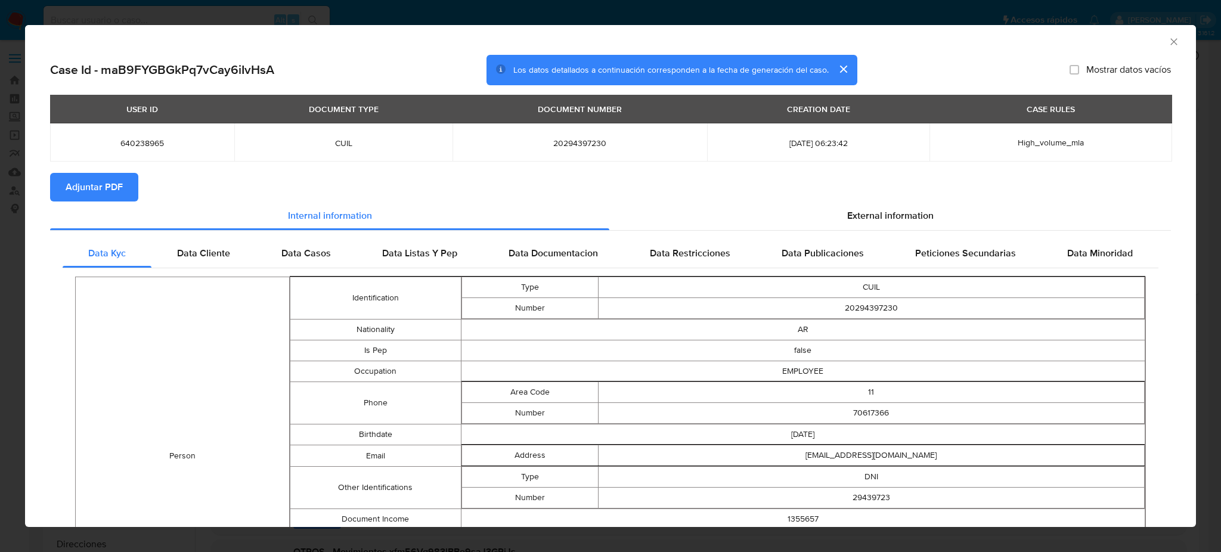
click at [89, 191] on span "Adjuntar PDF" at bounding box center [94, 187] width 57 height 26
click at [1168, 39] on icon "Cerrar ventana" at bounding box center [1174, 42] width 12 height 12
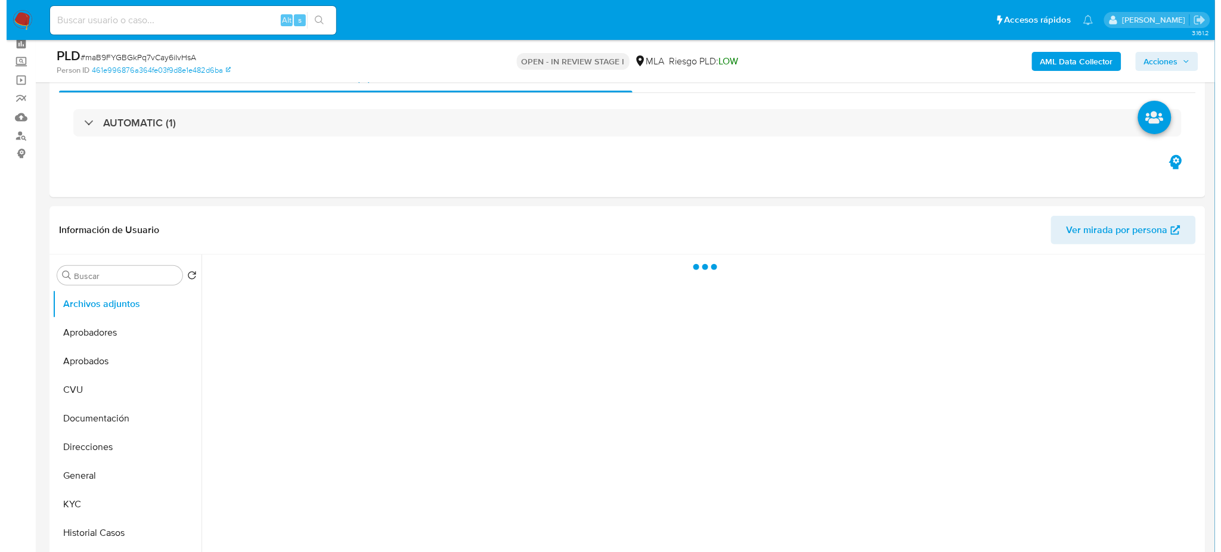
scroll to position [159, 0]
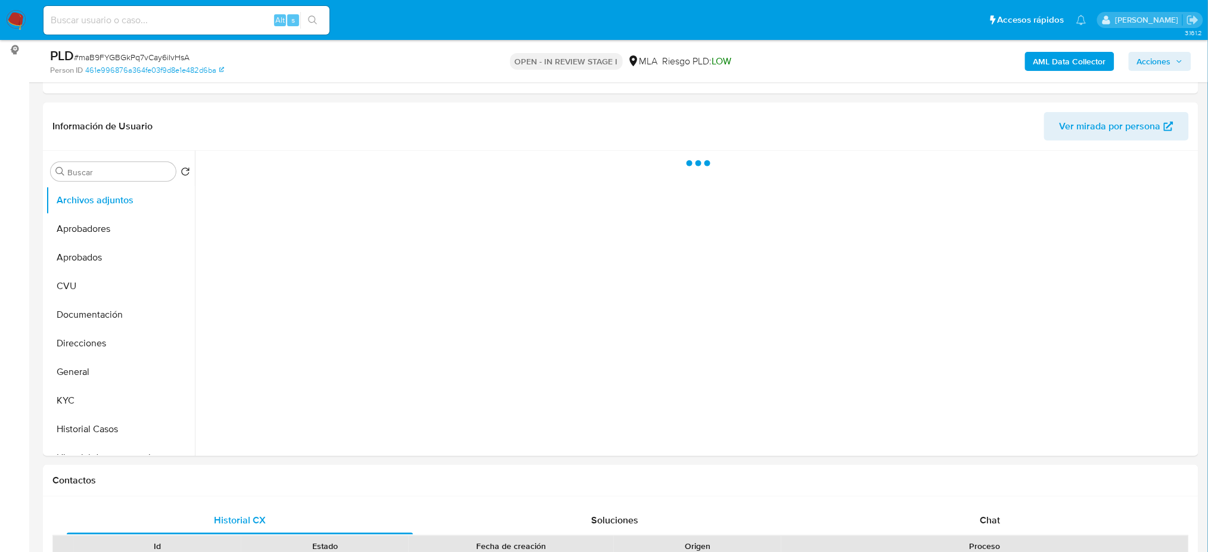
select select "10"
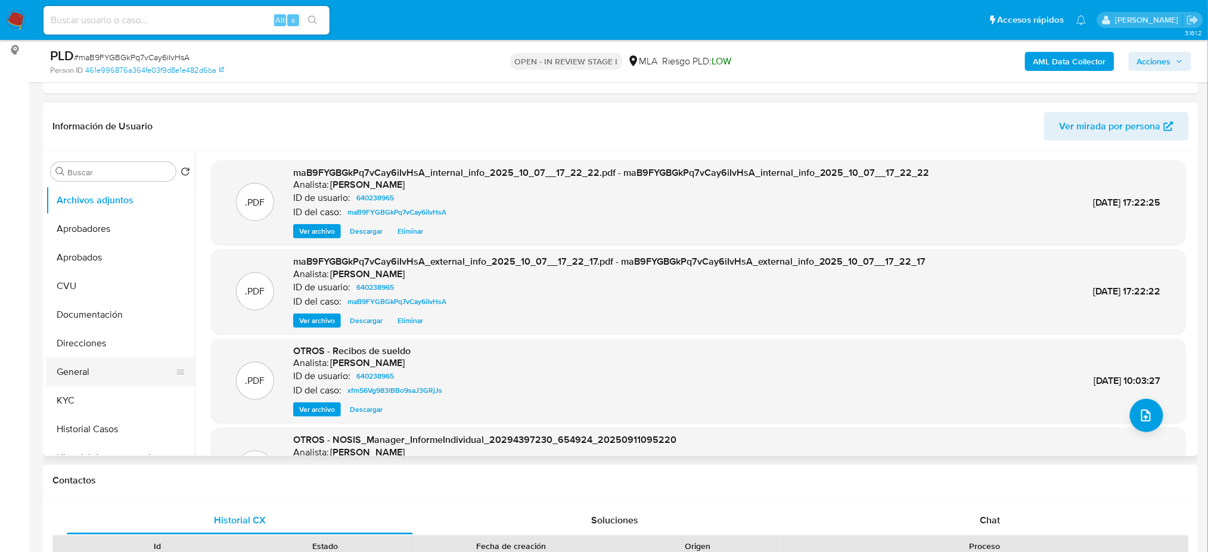
click at [110, 367] on button "General" at bounding box center [115, 372] width 139 height 29
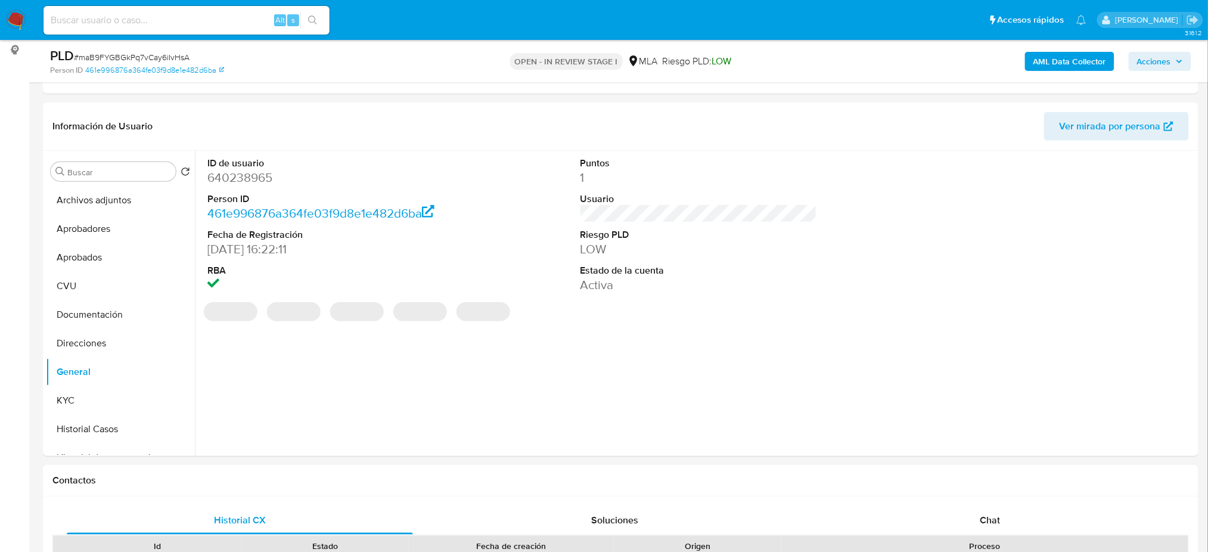
click at [233, 176] on dd "640238965" at bounding box center [325, 177] width 237 height 17
copy dd "640238965"
click at [91, 196] on button "Archivos adjuntos" at bounding box center [115, 200] width 139 height 29
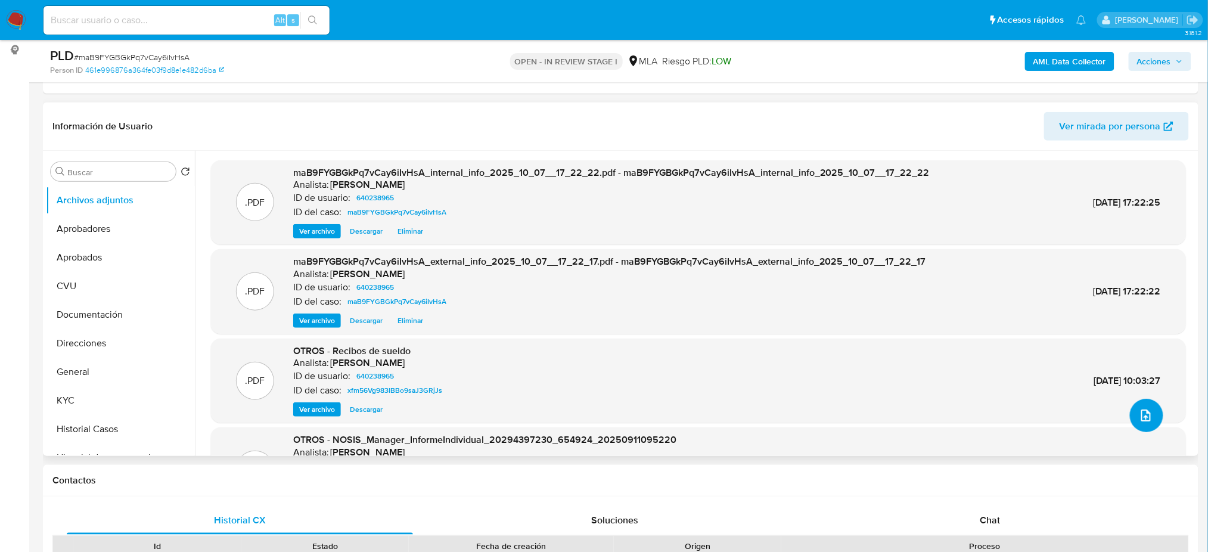
click at [1139, 414] on icon "upload-file" at bounding box center [1146, 415] width 14 height 14
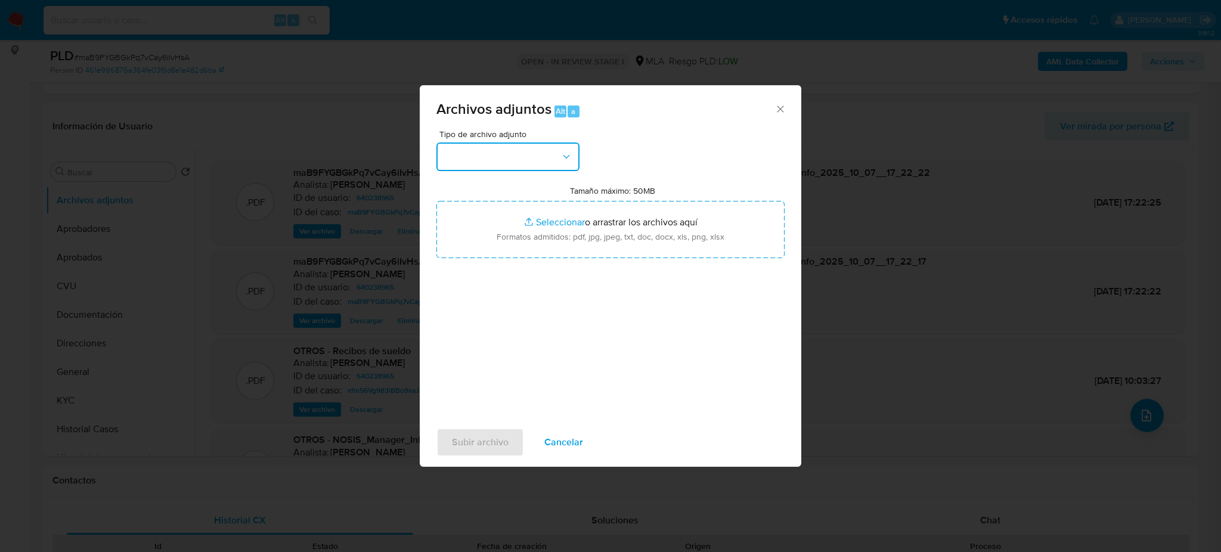
click at [507, 151] on button "button" at bounding box center [507, 156] width 143 height 29
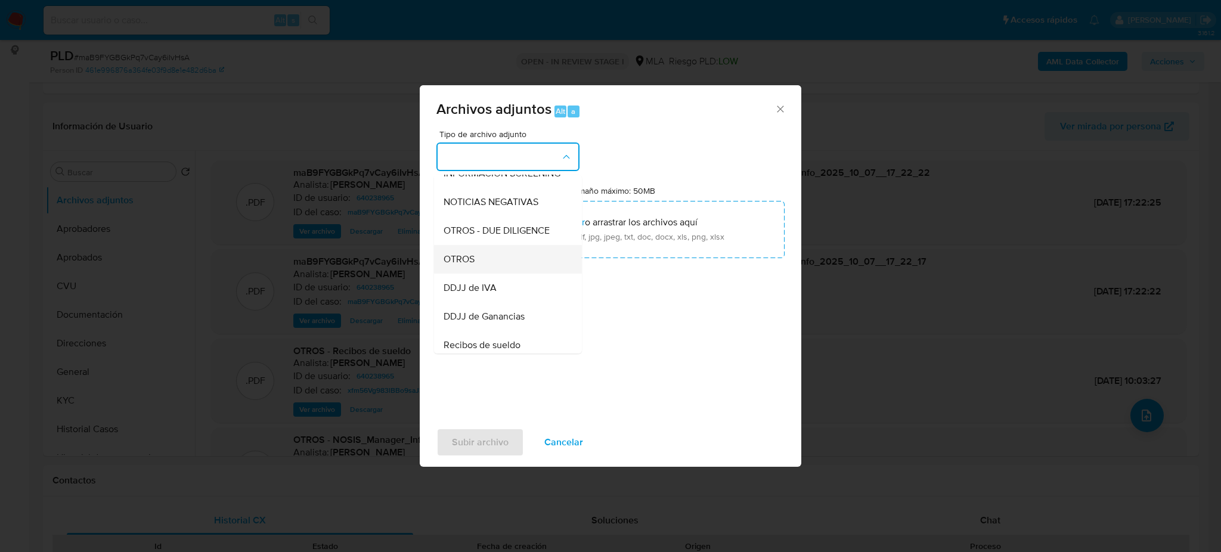
click at [492, 270] on div "OTROS" at bounding box center [504, 259] width 122 height 29
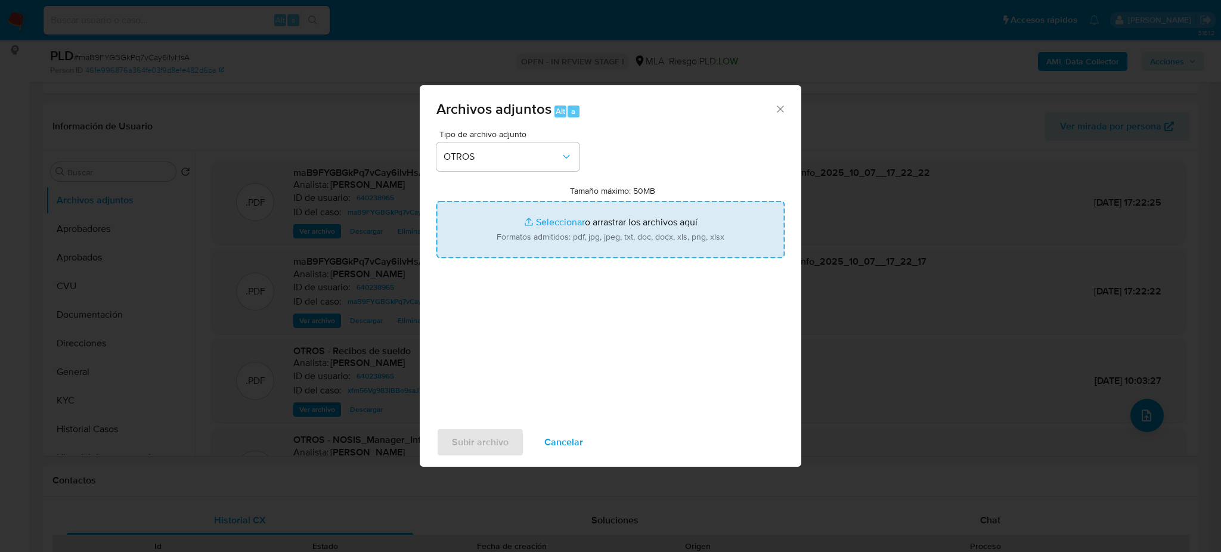
click at [535, 234] on input "Tamaño máximo: 50MB Seleccionar archivos" at bounding box center [610, 229] width 348 height 57
type input "C:\fakepath\Caselog maB9FYGBGkPq7vCay6iIvHsA_2025_10_01_08_33_42.docx"
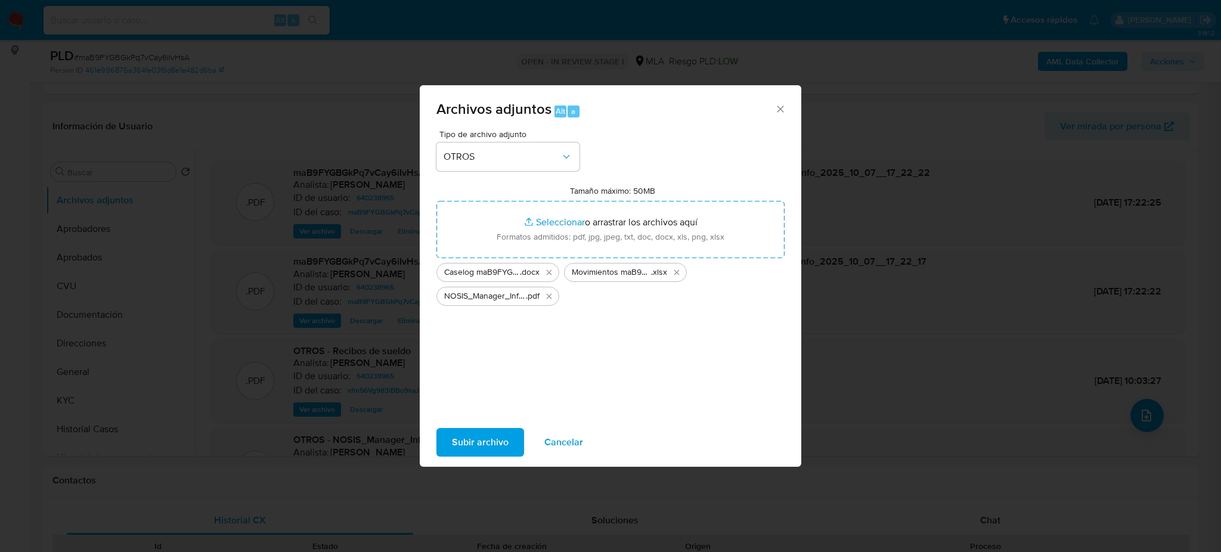
click at [485, 433] on span "Subir archivo" at bounding box center [480, 442] width 57 height 26
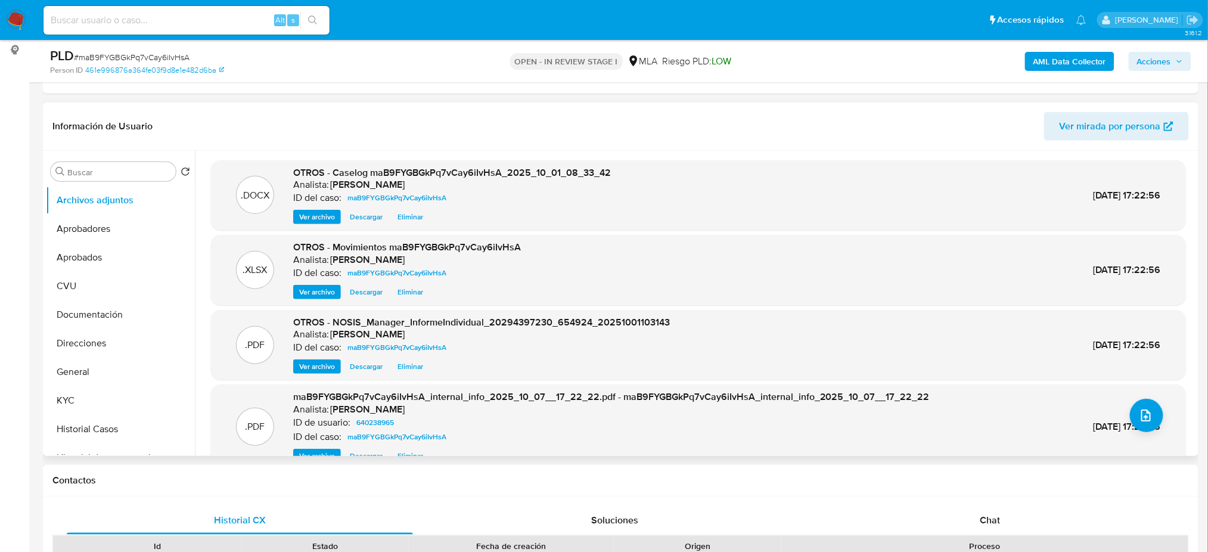
click at [322, 213] on span "Ver archivo" at bounding box center [317, 217] width 36 height 12
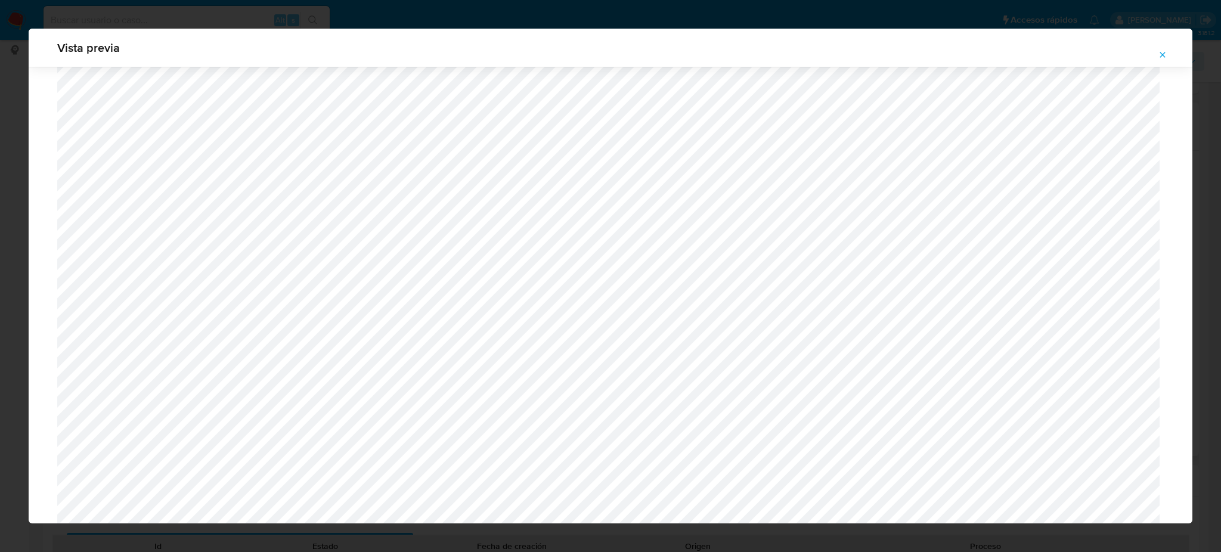
scroll to position [930, 0]
drag, startPoint x: 1165, startPoint y: 56, endPoint x: 951, endPoint y: 137, distance: 229.4
click at [1165, 55] on icon "Attachment preview" at bounding box center [1162, 55] width 10 height 10
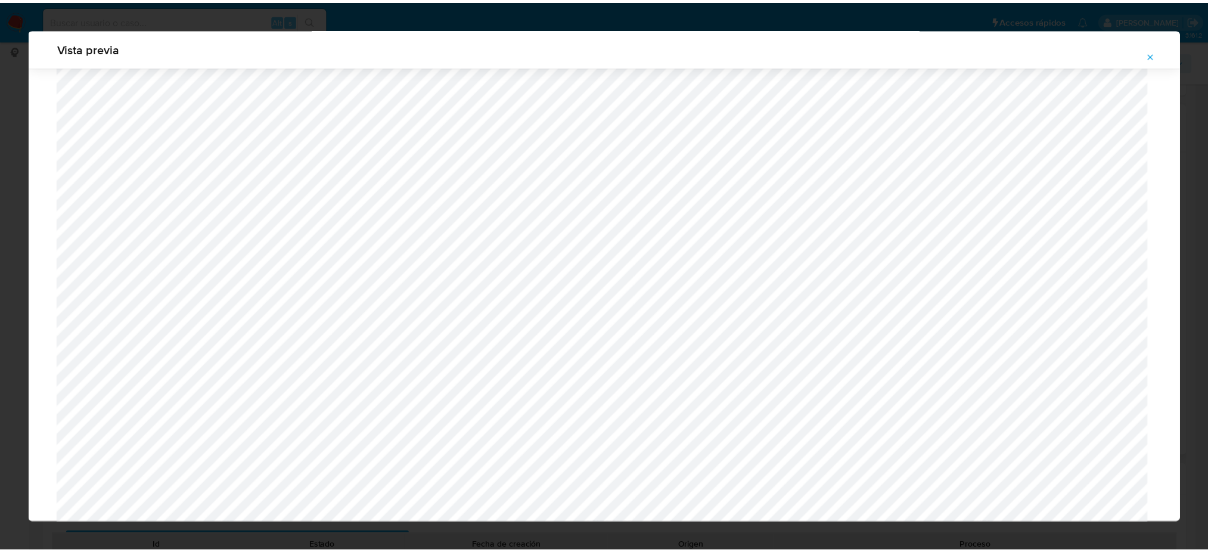
scroll to position [0, 0]
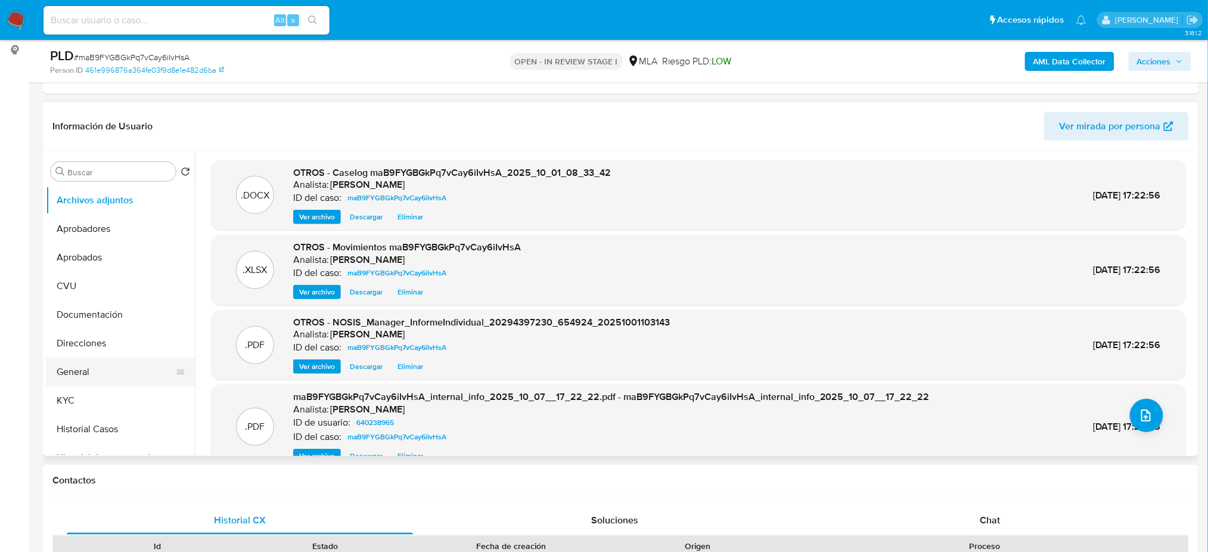
click at [109, 378] on button "General" at bounding box center [115, 372] width 139 height 29
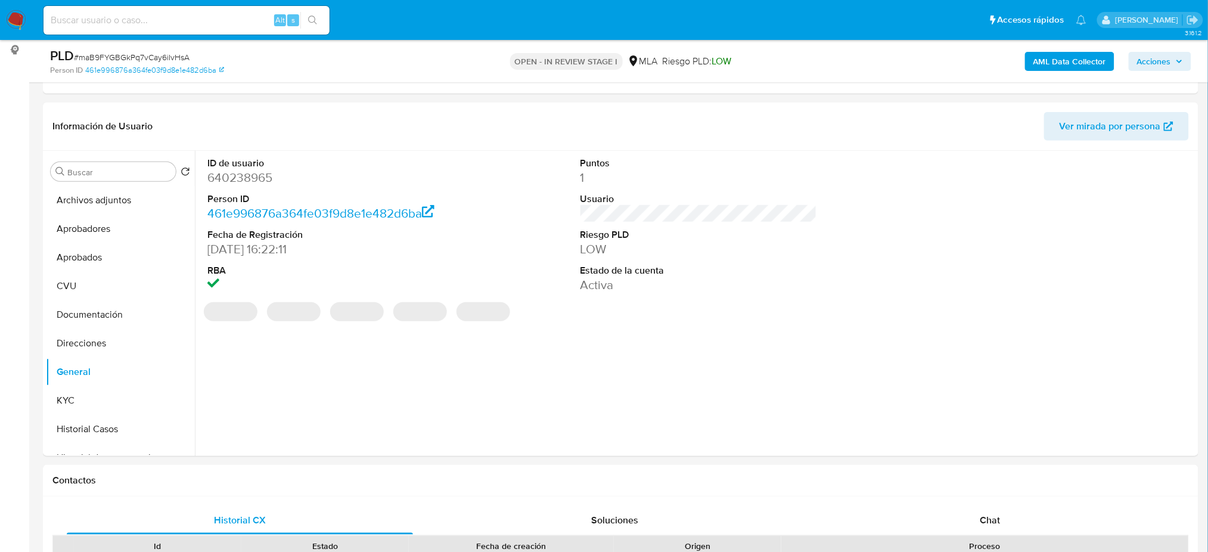
click at [230, 178] on dd "640238965" at bounding box center [325, 177] width 237 height 17
copy dd "640238965"
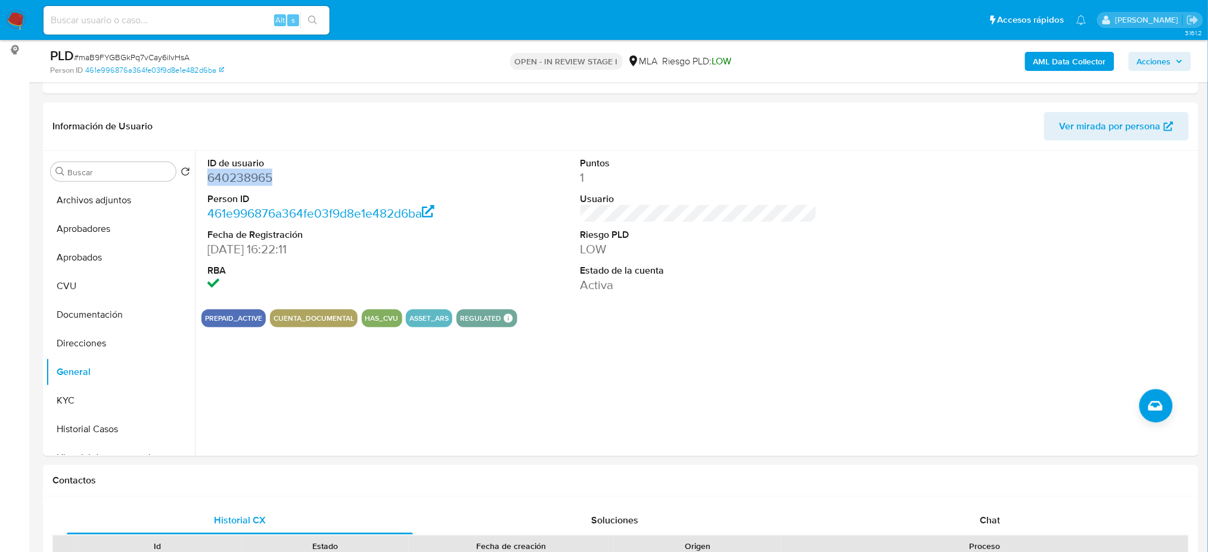
drag, startPoint x: 1159, startPoint y: 56, endPoint x: 1140, endPoint y: 65, distance: 21.6
click at [1159, 56] on span "Acciones" at bounding box center [1154, 61] width 34 height 19
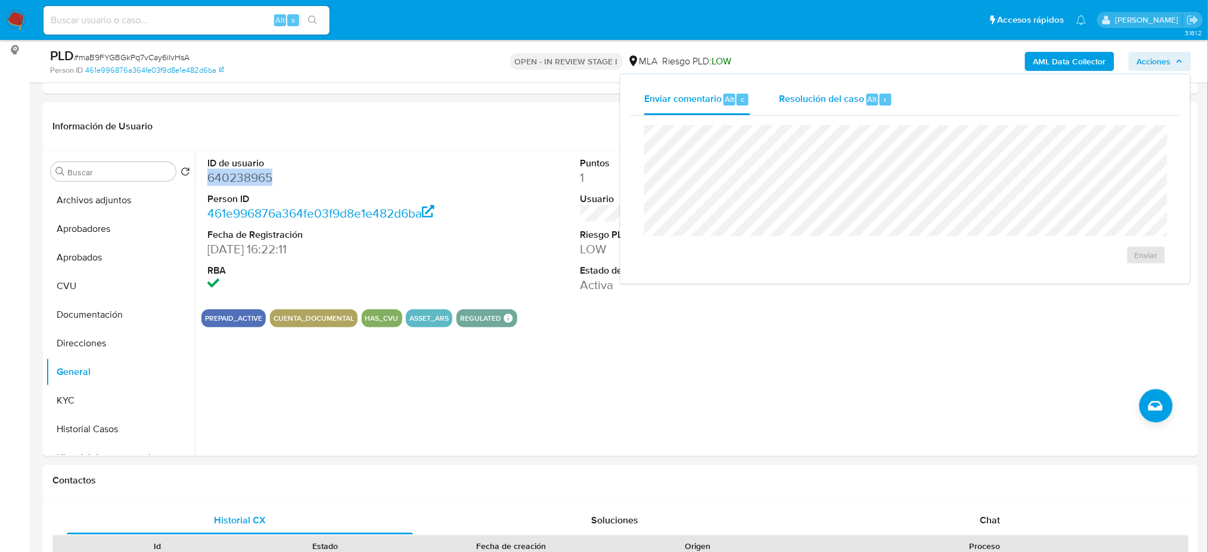
click at [850, 94] on span "Resolución del caso" at bounding box center [821, 99] width 85 height 14
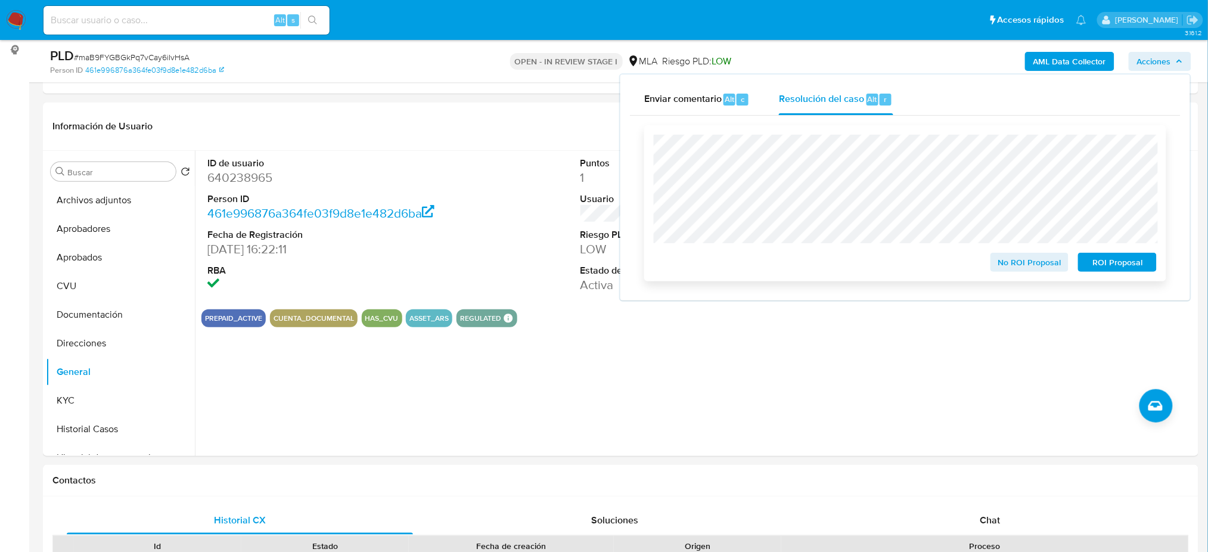
click at [1036, 259] on span "No ROI Proposal" at bounding box center [1030, 262] width 62 height 17
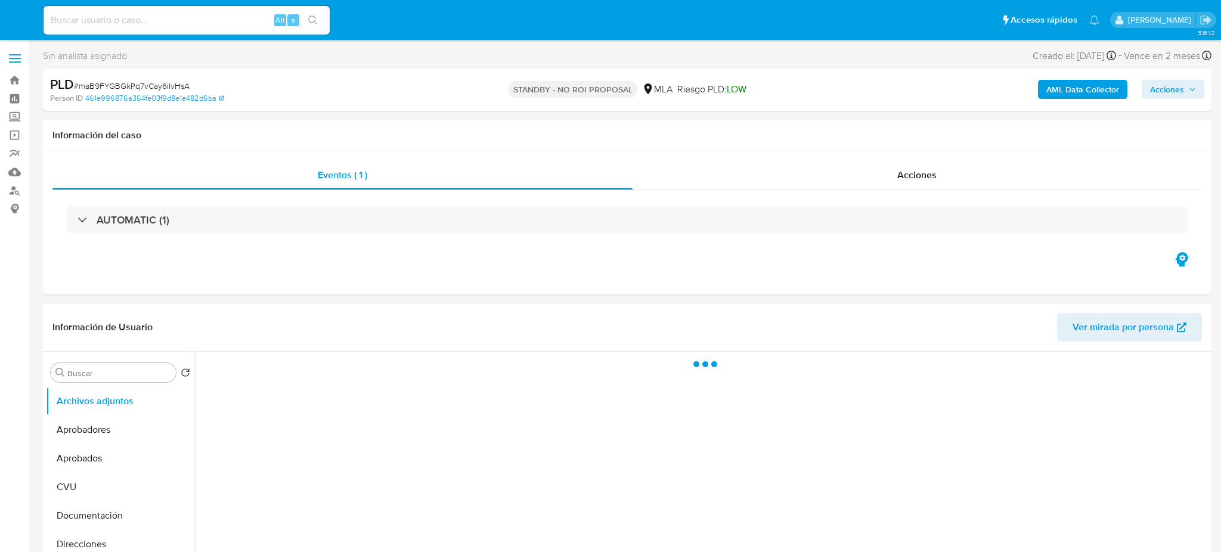
select select "10"
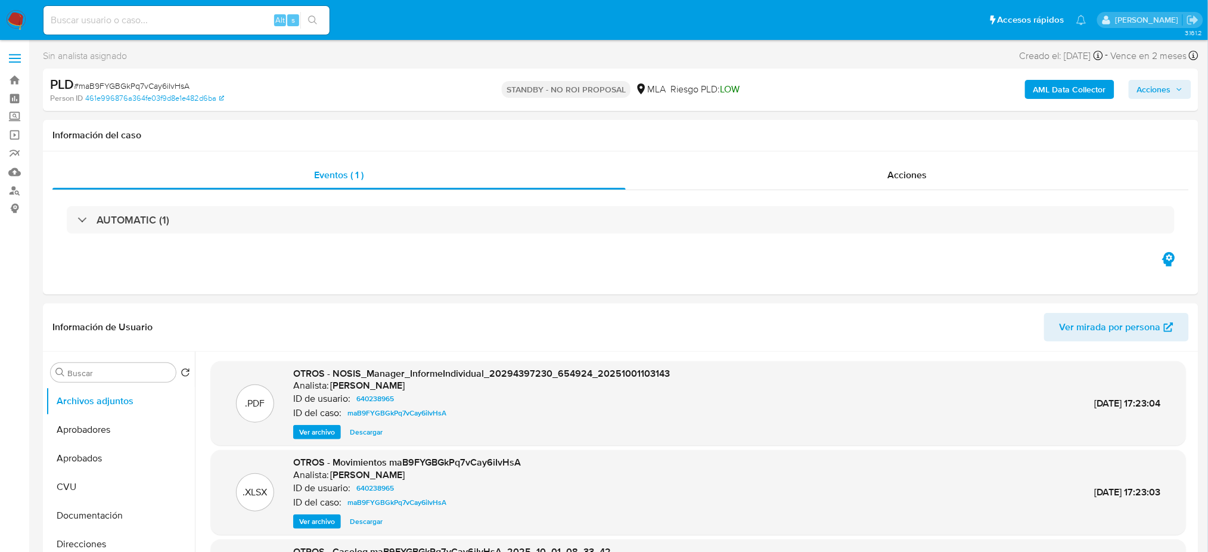
click at [201, 25] on input at bounding box center [187, 20] width 286 height 15
paste input "oTgiBHFiE3p5HpILMdXRrKCP"
type input "oTgiBHFiE3p5HpILMdXRrKCP"
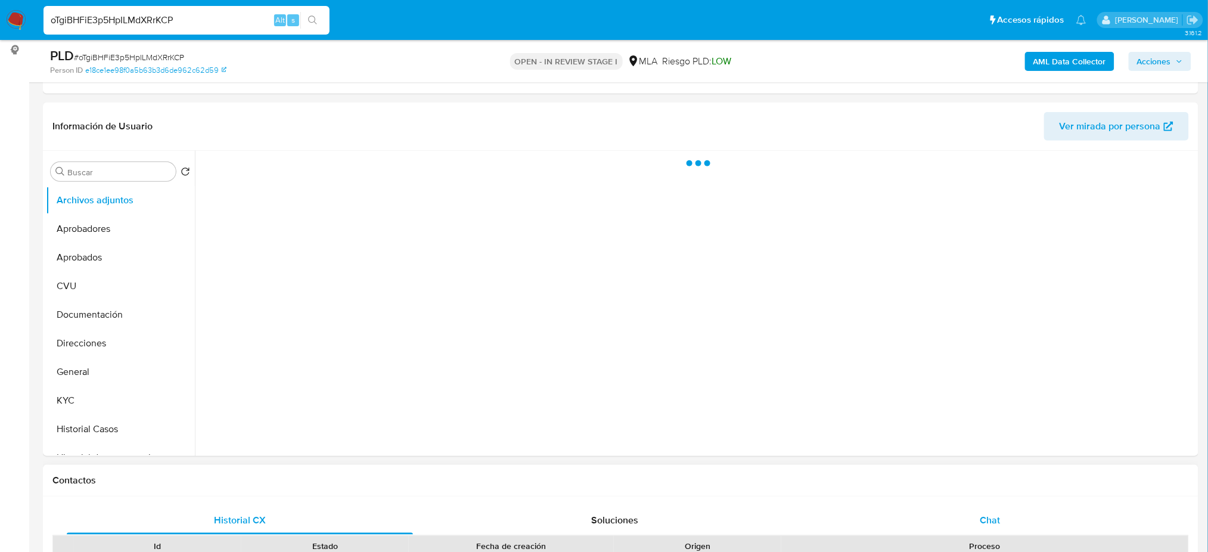
click at [999, 520] on span "Chat" at bounding box center [990, 520] width 20 height 14
select select "10"
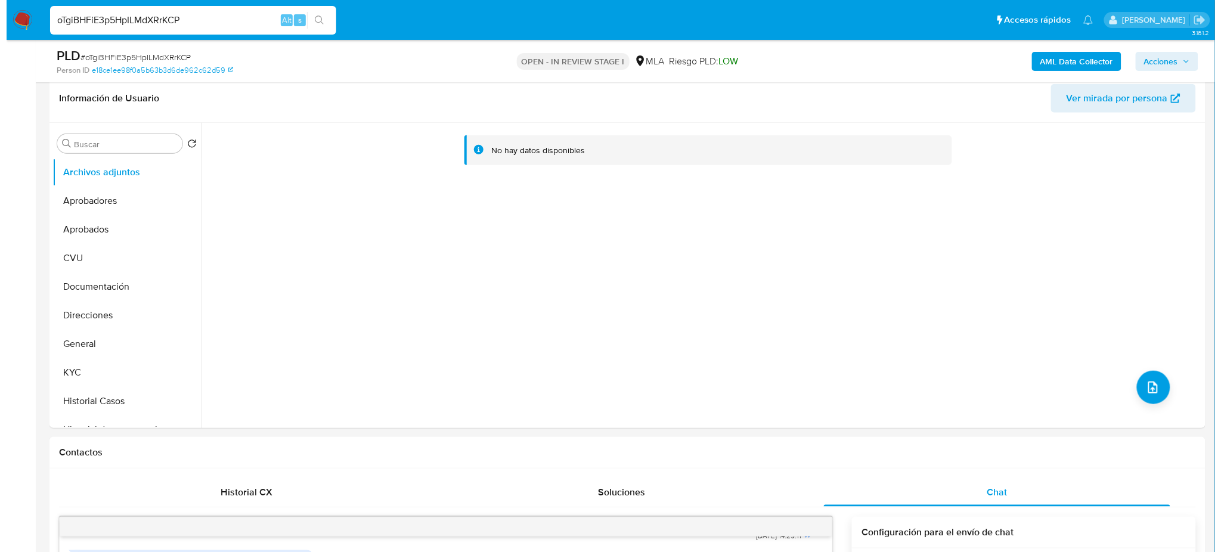
scroll to position [159, 0]
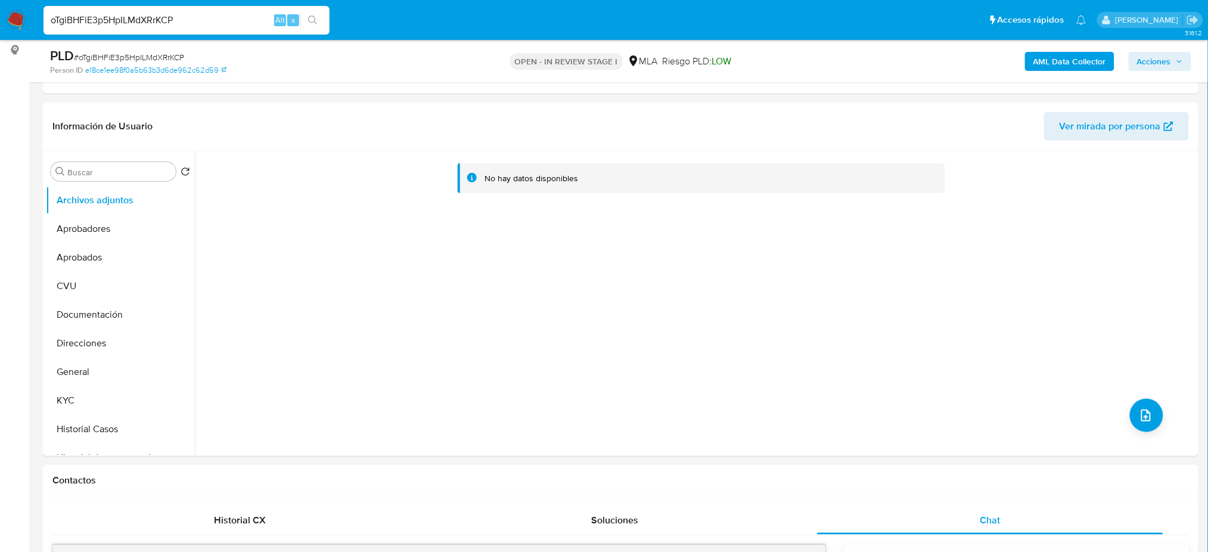
click at [1075, 69] on b "AML Data Collector" at bounding box center [1069, 61] width 73 height 19
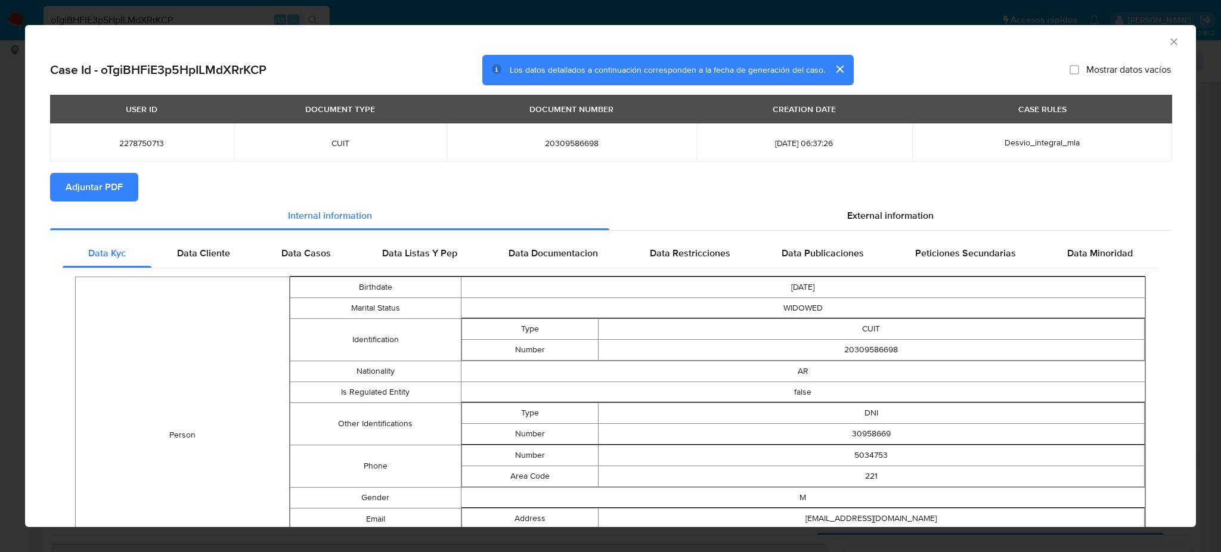
click at [110, 193] on span "Adjuntar PDF" at bounding box center [94, 187] width 57 height 26
click at [1167, 37] on div "AML Data Collector" at bounding box center [610, 40] width 1171 height 30
drag, startPoint x: 1162, startPoint y: 42, endPoint x: 663, endPoint y: 154, distance: 511.1
click at [1168, 42] on icon "Cerrar ventana" at bounding box center [1174, 42] width 12 height 12
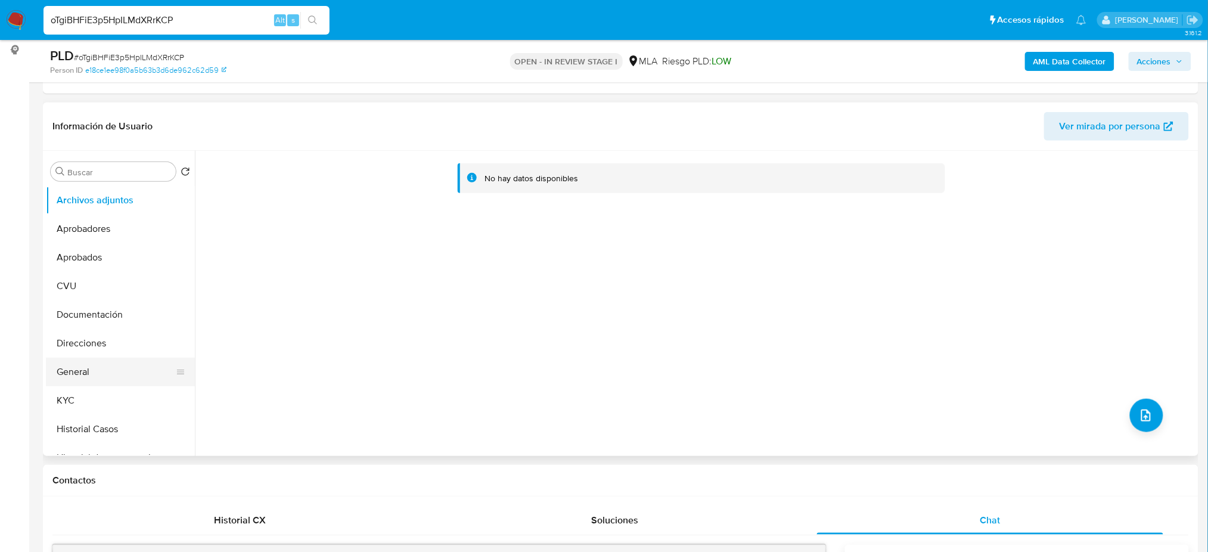
click at [80, 378] on button "General" at bounding box center [115, 372] width 139 height 29
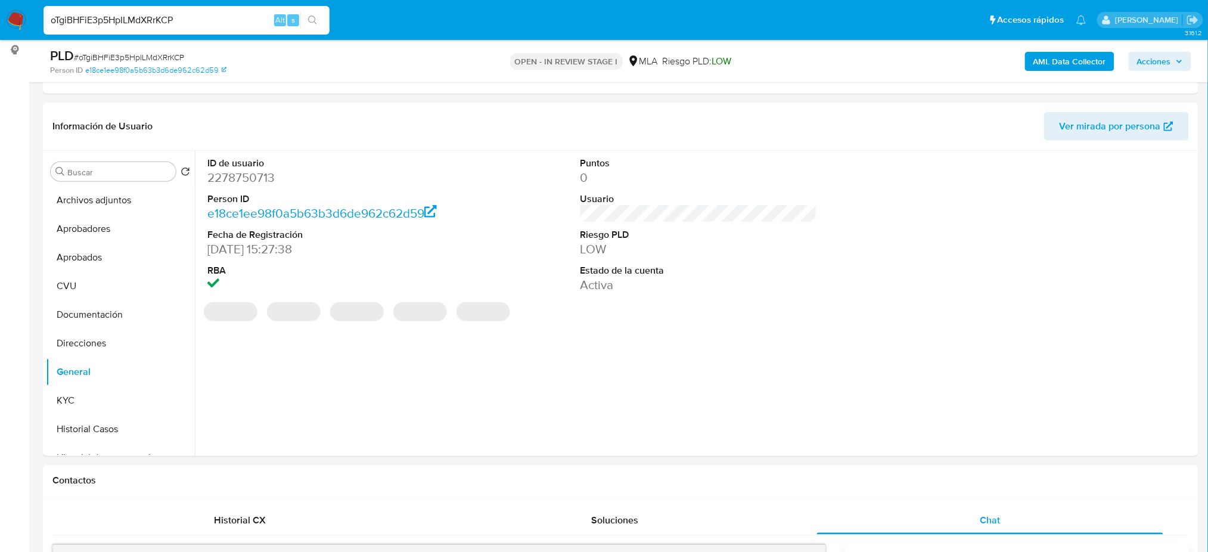
click at [223, 175] on dd "2278750713" at bounding box center [325, 177] width 237 height 17
copy dd "2278750713"
click at [111, 200] on button "Archivos adjuntos" at bounding box center [115, 200] width 139 height 29
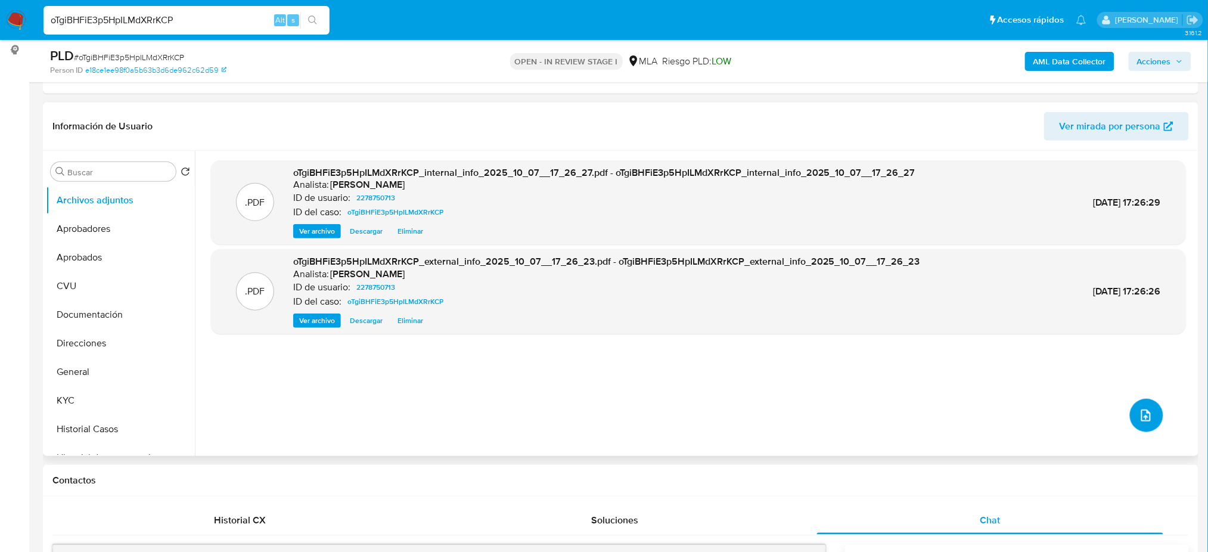
click at [1130, 417] on button "upload-file" at bounding box center [1146, 415] width 33 height 33
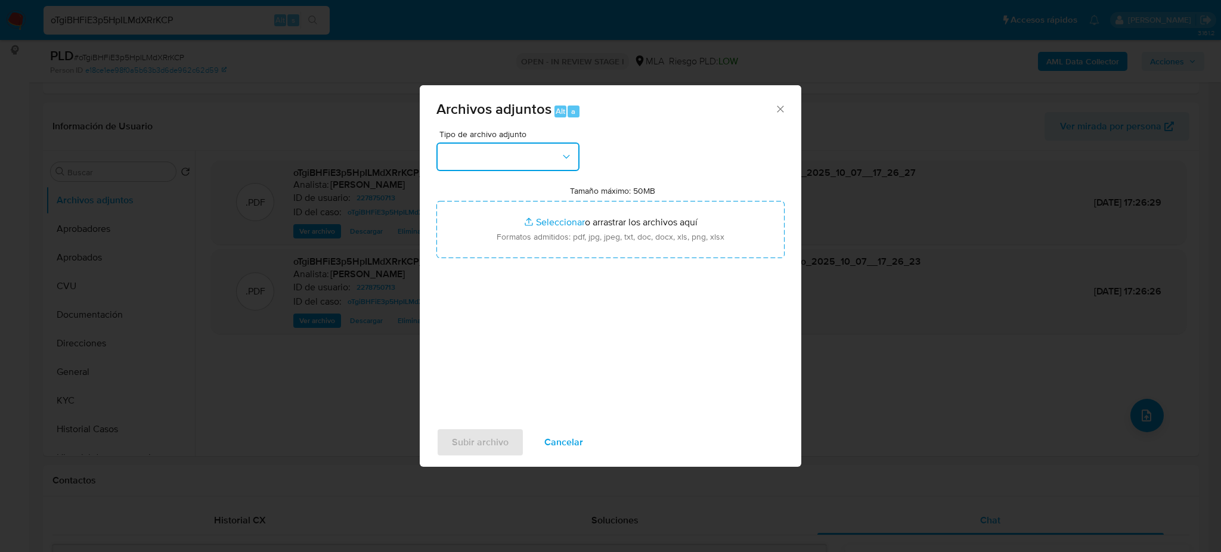
click at [527, 150] on button "button" at bounding box center [507, 156] width 143 height 29
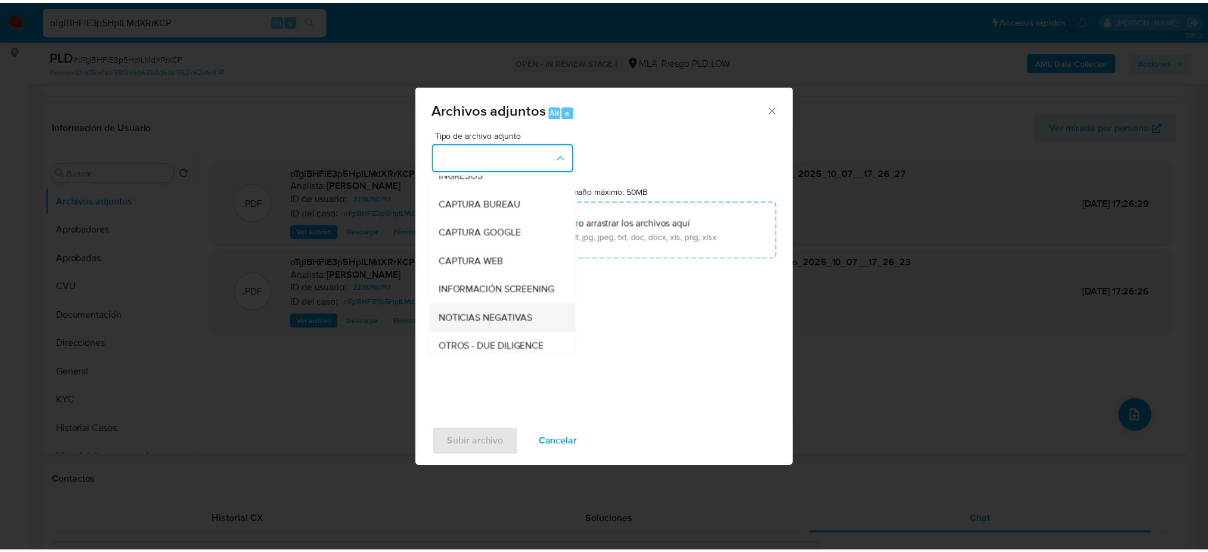
scroll to position [79, 0]
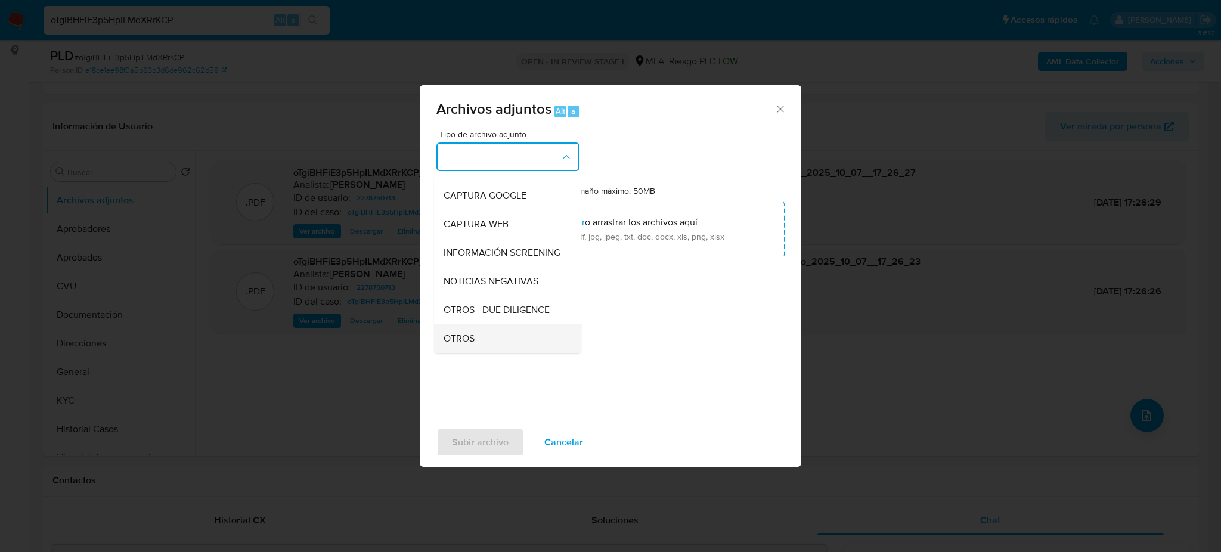
click at [483, 349] on div "OTROS" at bounding box center [504, 338] width 122 height 29
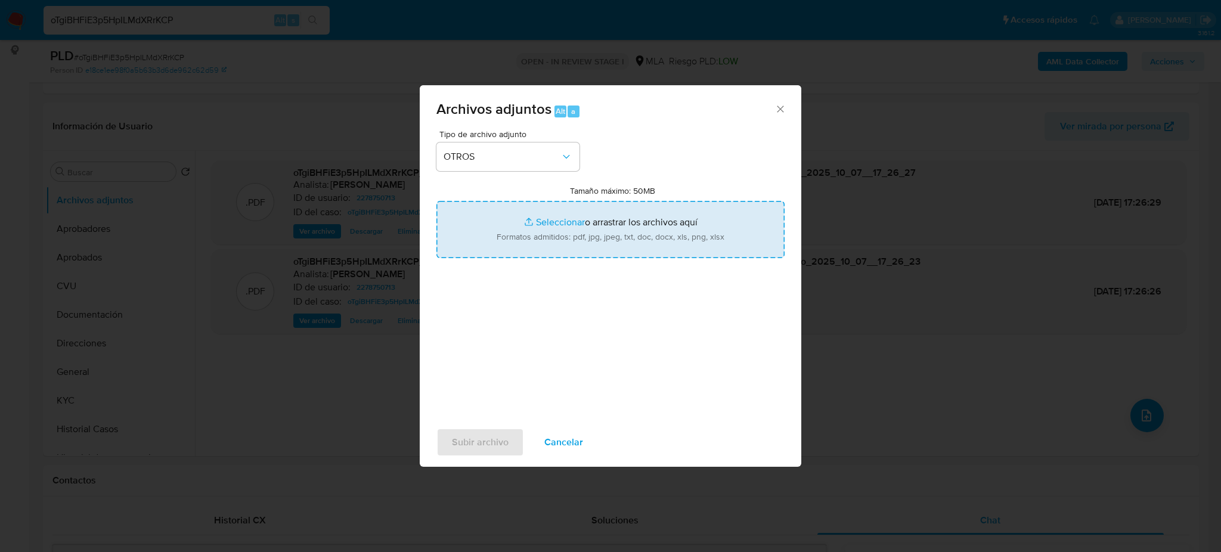
click at [539, 247] on input "Tamaño máximo: 50MB Seleccionar archivos" at bounding box center [610, 229] width 348 height 57
type input "C:\fakepath\Caselog oTgiBHFiE3p5HpILMdXRrKCP_2025_09_17_14_14_01.docx"
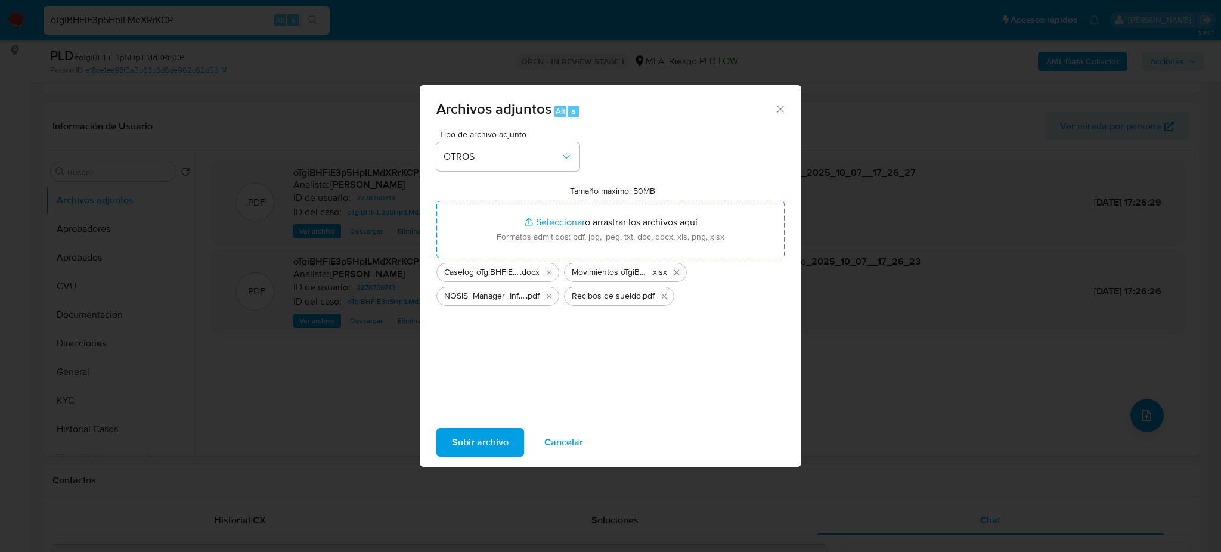
click at [485, 445] on span "Subir archivo" at bounding box center [480, 442] width 57 height 26
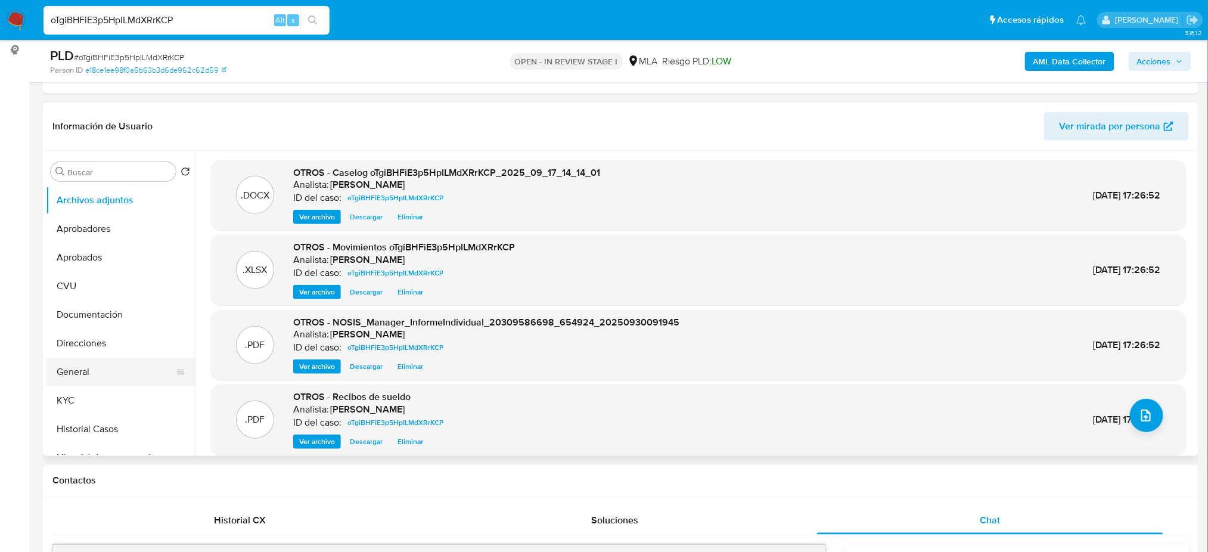
click at [108, 358] on button "General" at bounding box center [115, 372] width 139 height 29
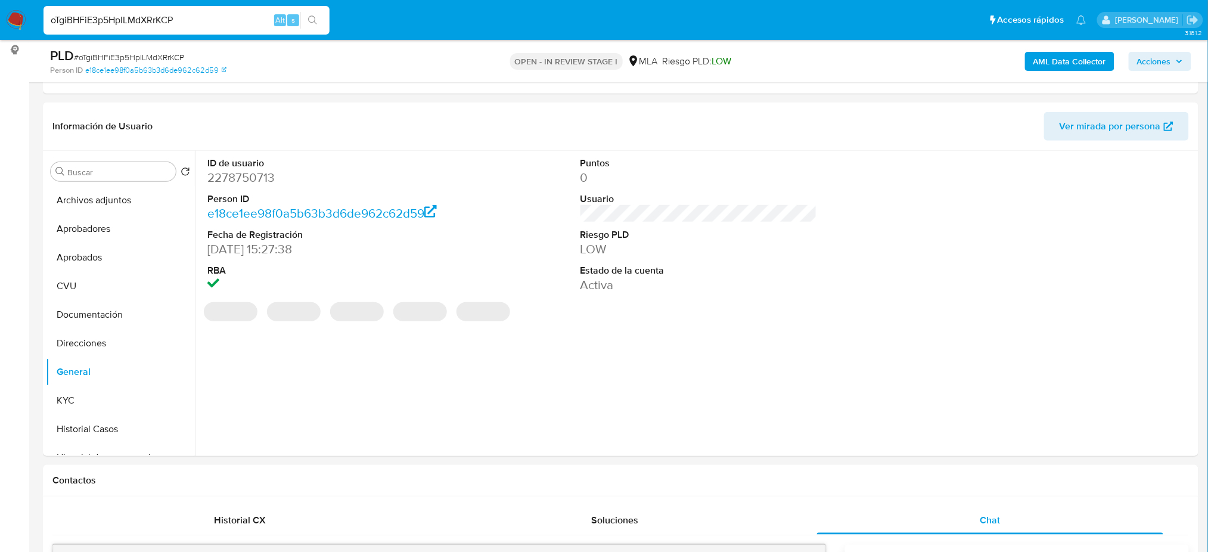
click at [245, 173] on dd "2278750713" at bounding box center [325, 177] width 237 height 17
copy dd "2278750713"
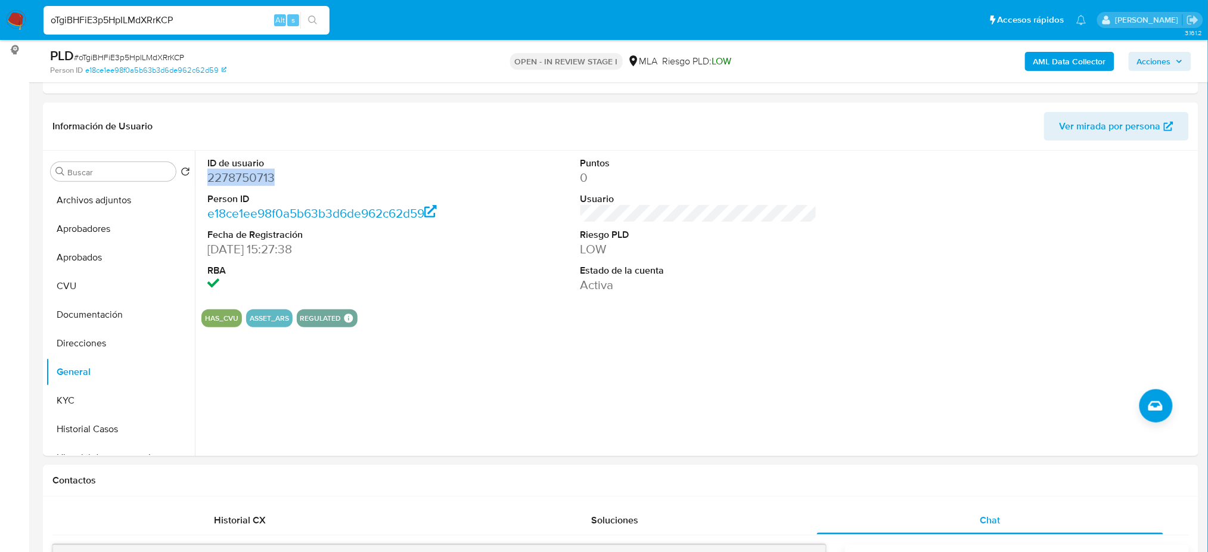
click at [1156, 52] on span "Acciones" at bounding box center [1154, 61] width 34 height 19
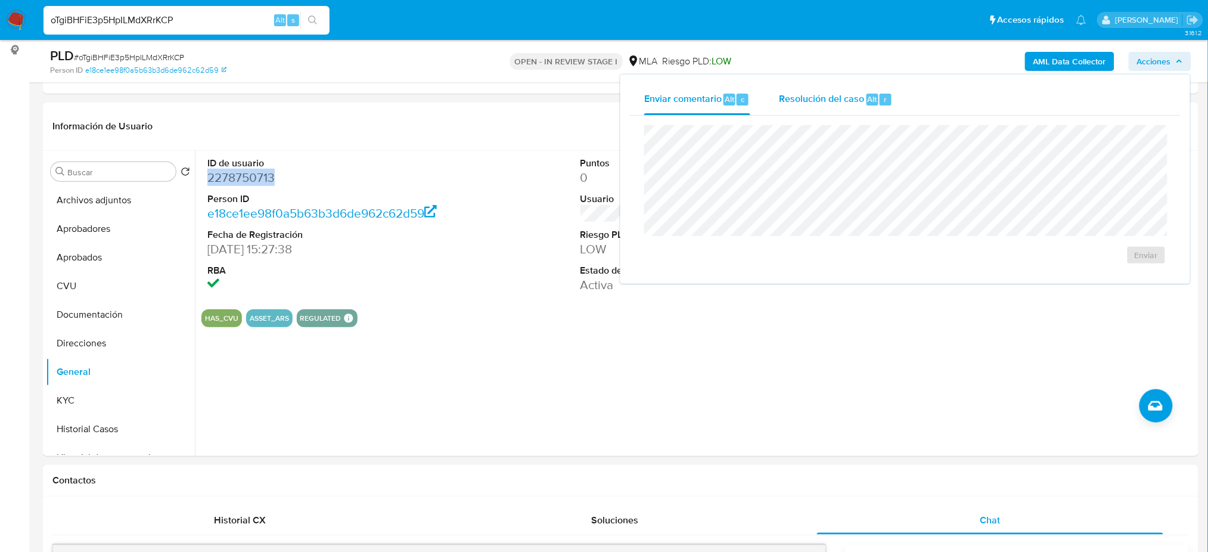
click at [847, 92] on span "Resolución del caso" at bounding box center [821, 99] width 85 height 14
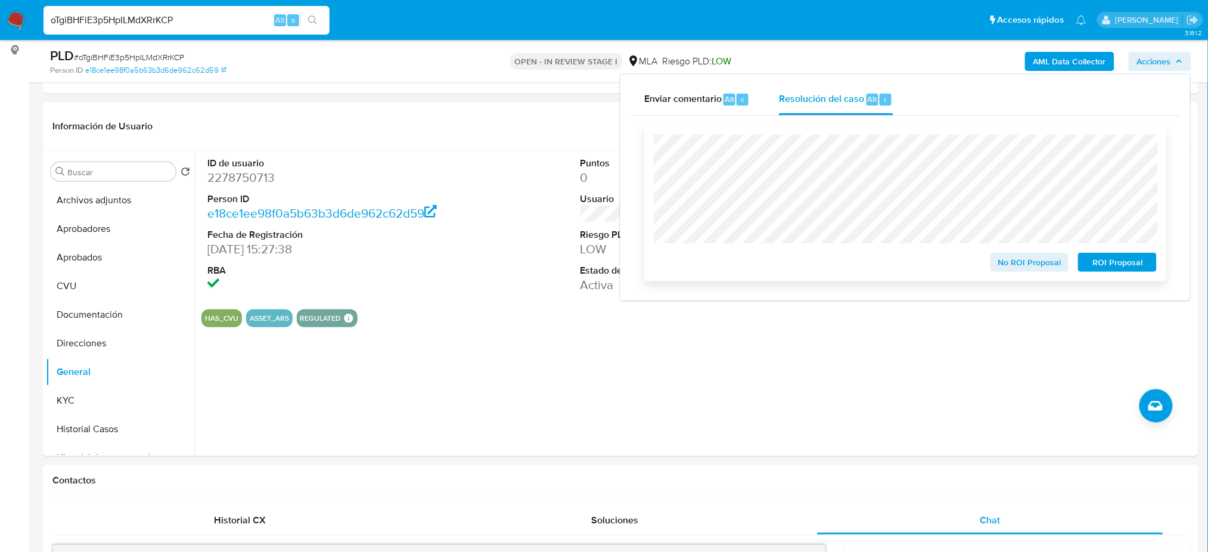
click at [1012, 254] on span "No ROI Proposal" at bounding box center [1030, 262] width 62 height 17
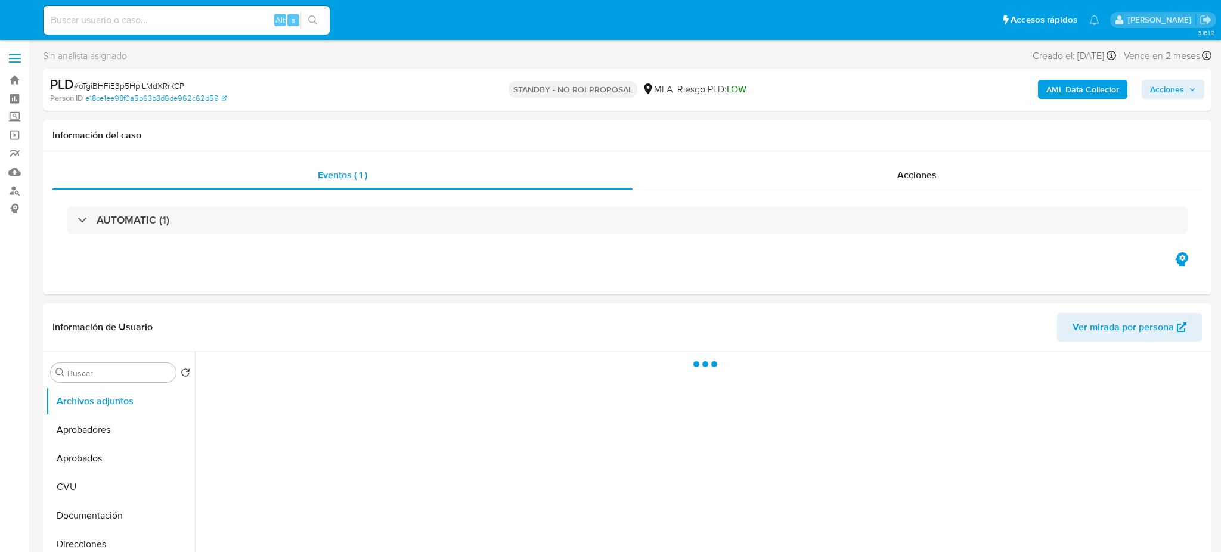
select select "10"
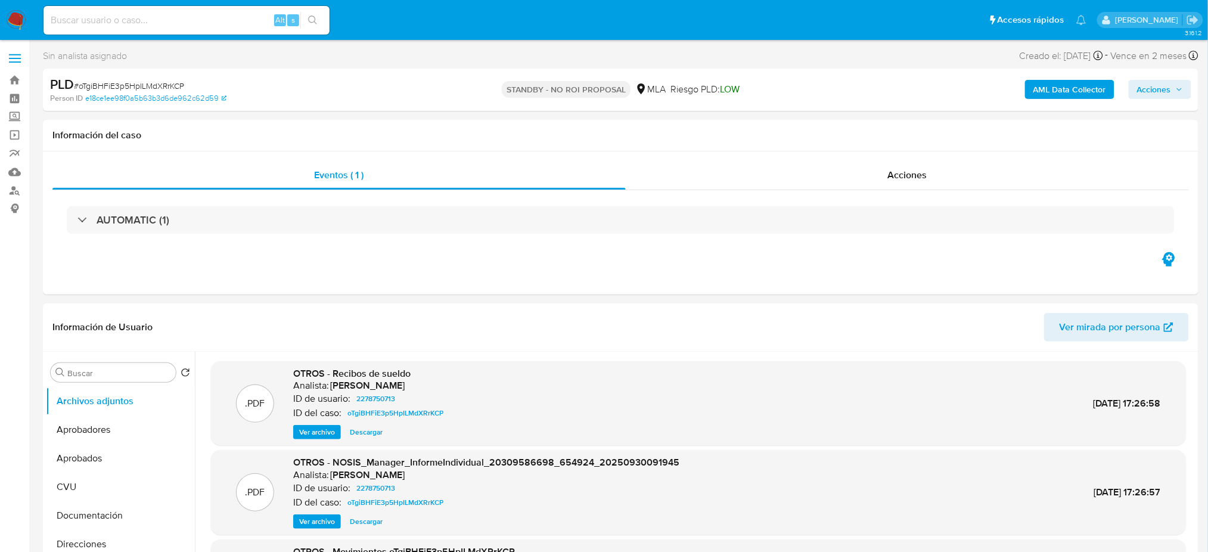
drag, startPoint x: 16, startPoint y: 19, endPoint x: 33, endPoint y: 35, distance: 23.6
click at [15, 19] on img at bounding box center [16, 20] width 20 height 20
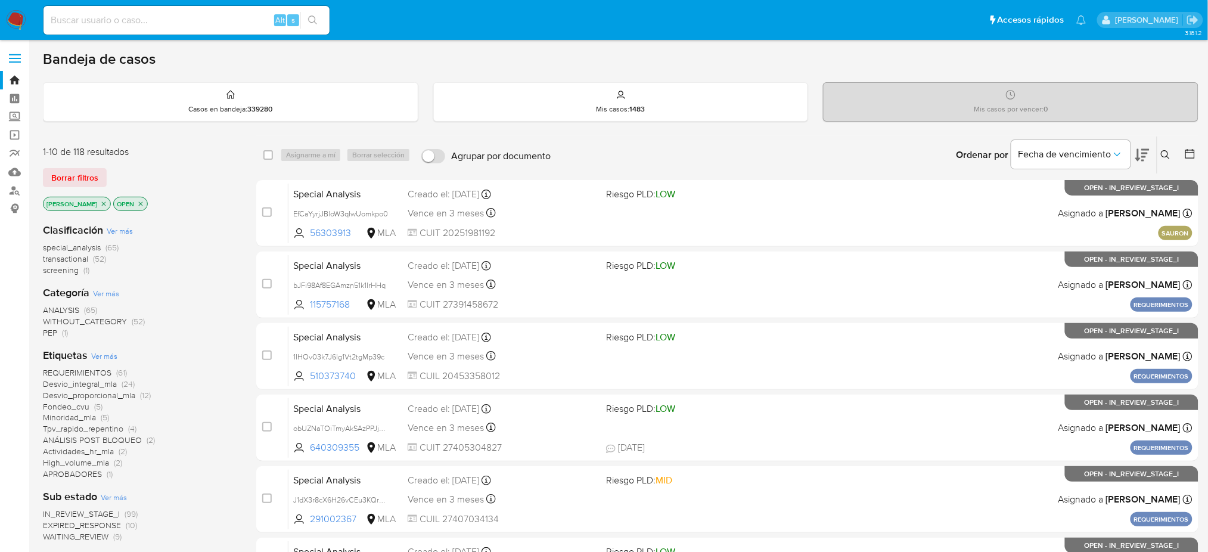
click at [214, 22] on input at bounding box center [187, 20] width 286 height 15
paste input "t1aAok3Z1xiwBdm9F9im06p4"
type input "t1aAok3Z1xiwBdm9F9im06p4"
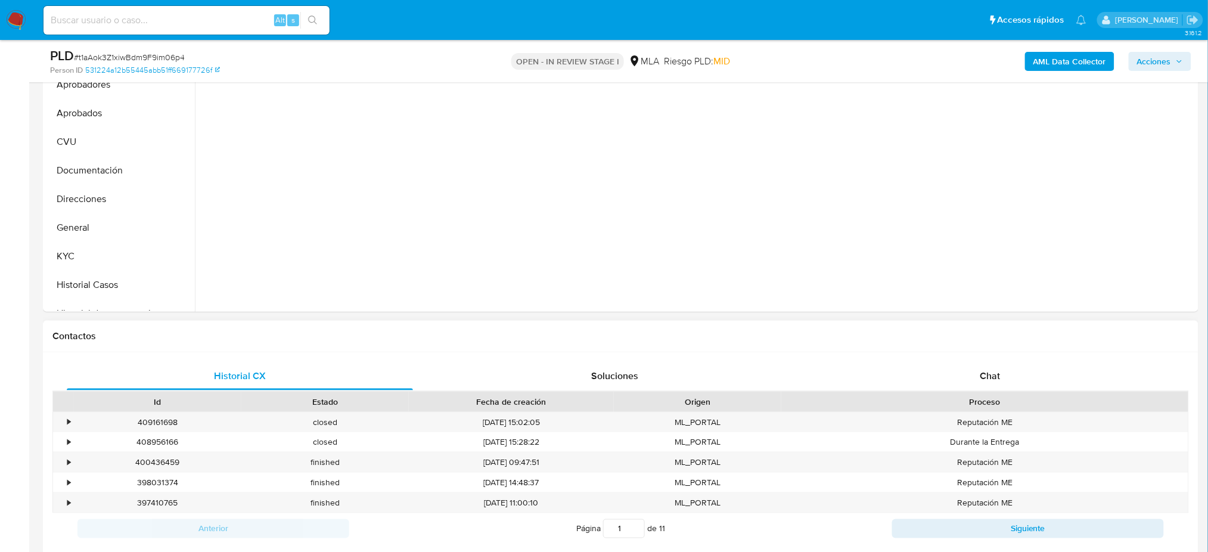
scroll to position [318, 0]
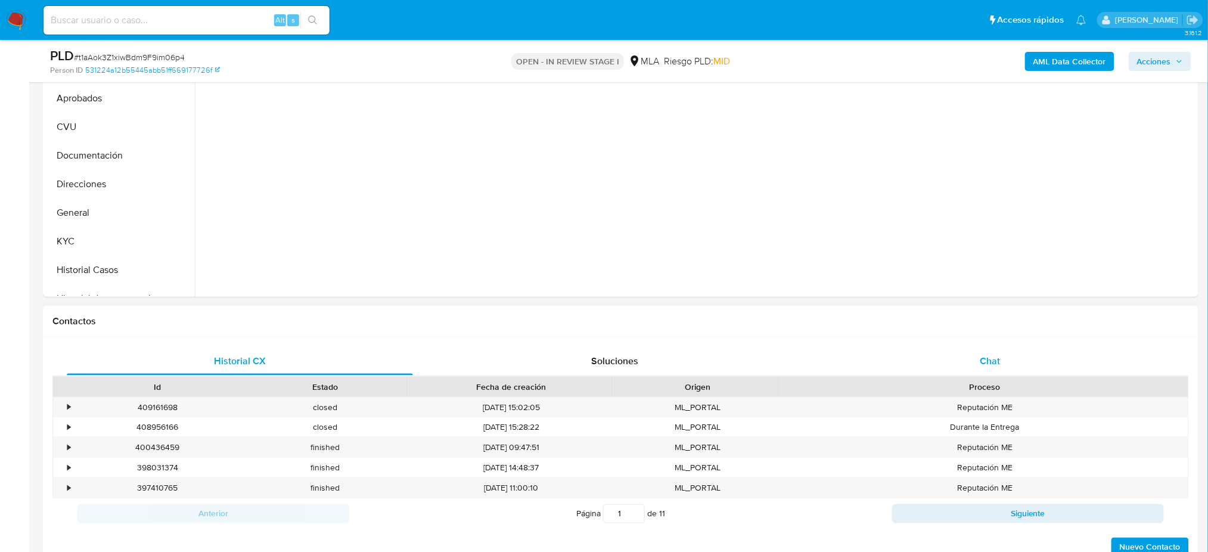
click at [968, 364] on div "Chat" at bounding box center [990, 361] width 346 height 29
select select "10"
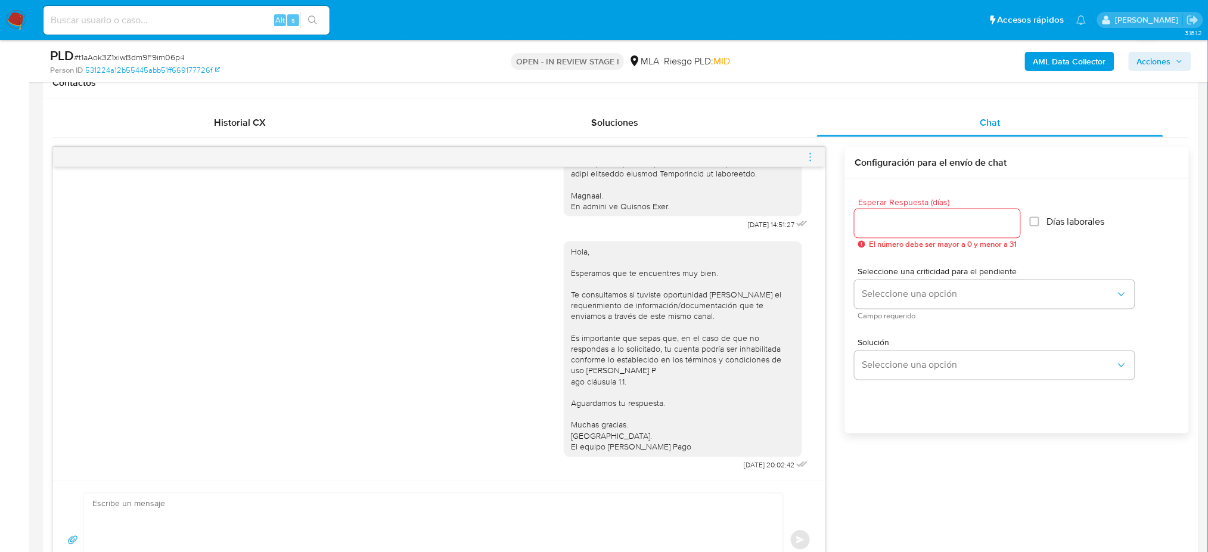
scroll to position [238, 0]
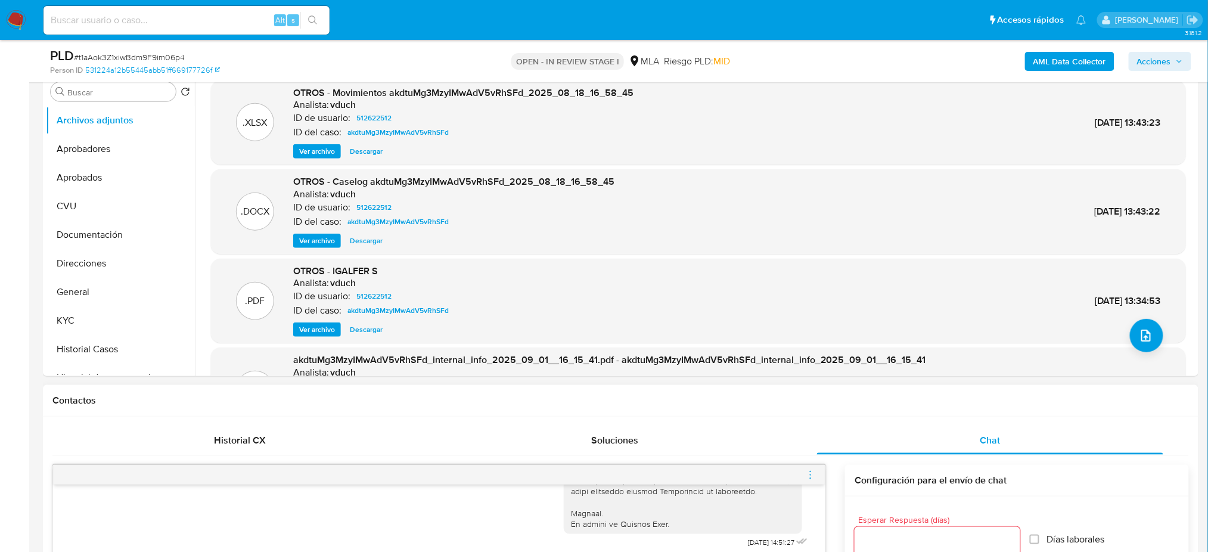
click at [22, 16] on img at bounding box center [16, 20] width 20 height 20
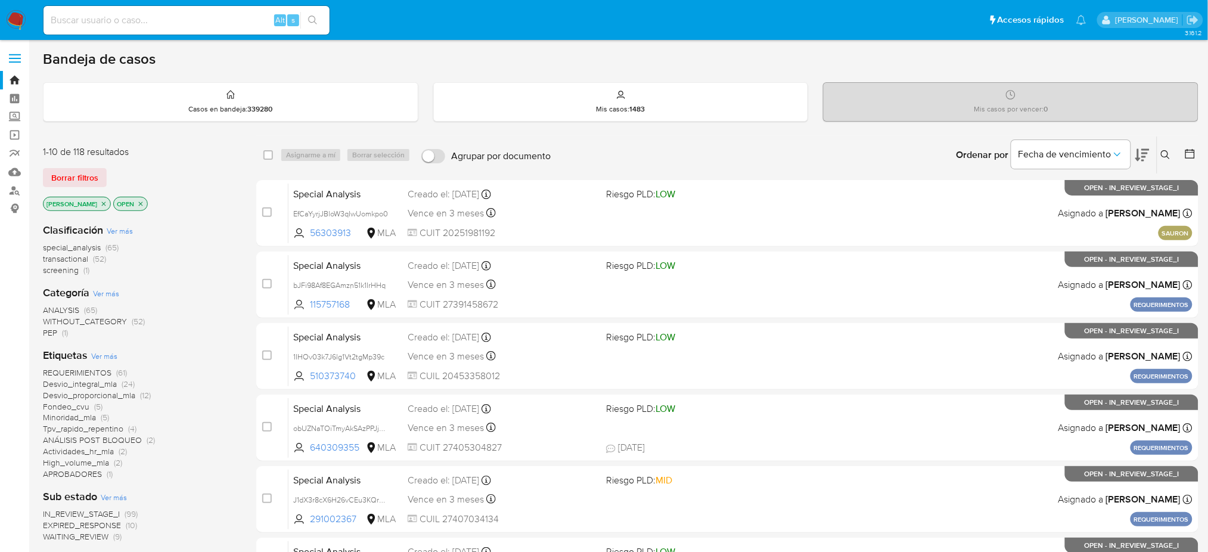
click at [155, 23] on input at bounding box center [187, 20] width 286 height 15
paste input "t1aAok3Z1xiwBdm9F9im06p4"
click at [155, 23] on input "t1aAok3Z1xiwBdm9F9im06p4" at bounding box center [187, 20] width 286 height 15
paste input "t1aAok3Z1xiwBdm9F9im06p4"
type input "t1aAok3Z1xiwBdm9F9im0t1aAok3Z1xiwBdm9F9im06p46p4"
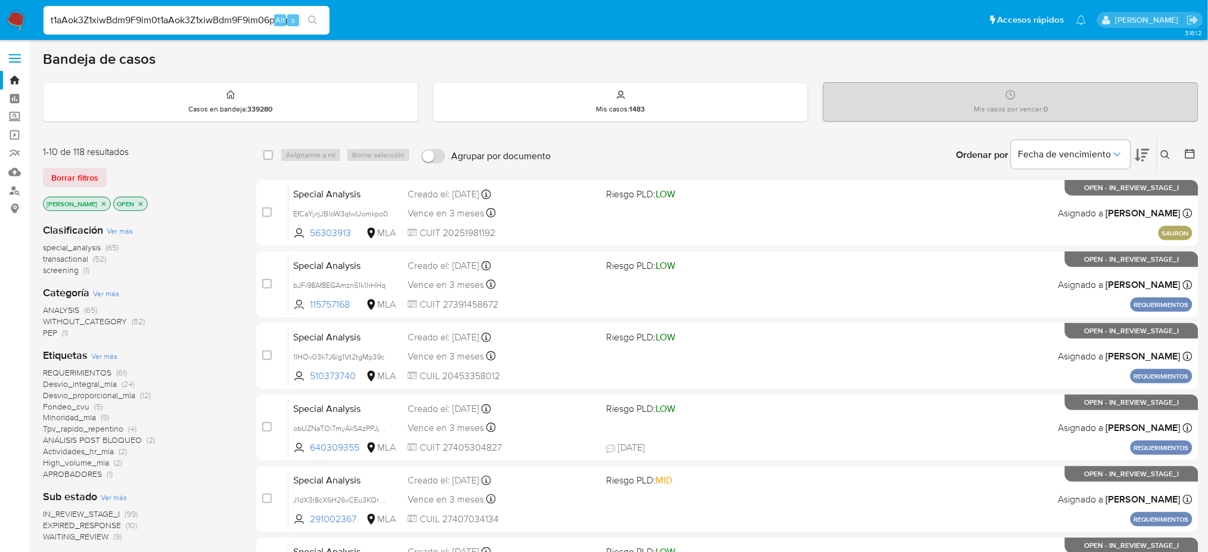
click at [193, 25] on input "t1aAok3Z1xiwBdm9F9im0t1aAok3Z1xiwBdm9F9im06p46p4" at bounding box center [187, 20] width 286 height 15
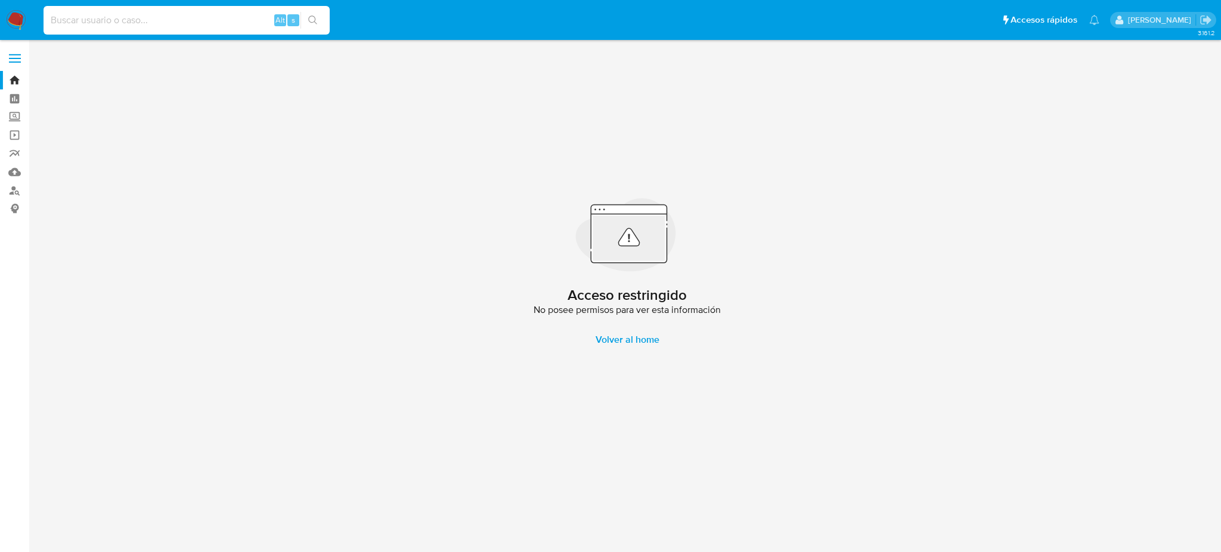
click at [183, 24] on input at bounding box center [187, 20] width 286 height 15
paste input "t1aAok3Z1xiwBdm9F9im06p4"
type input "t1aAok3Z1xiwBdm9F9im06p4"
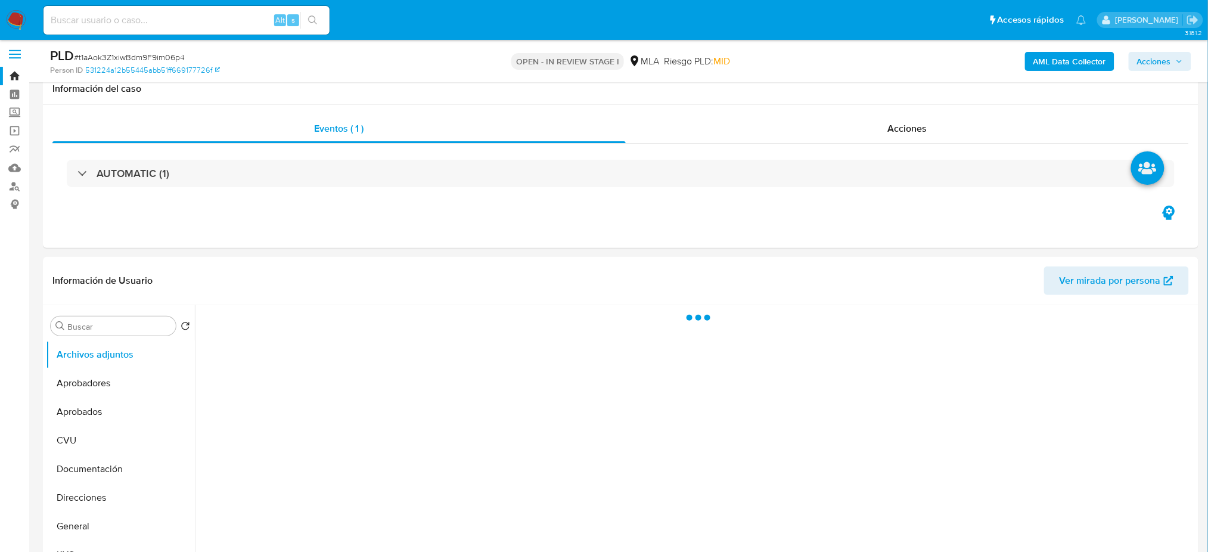
scroll to position [397, 0]
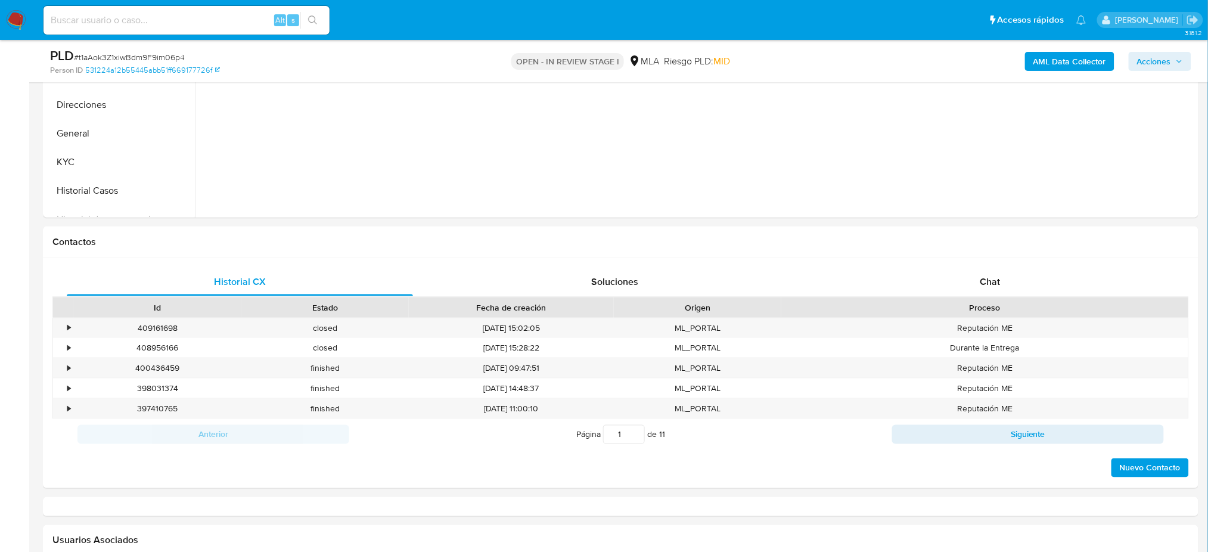
select select "10"
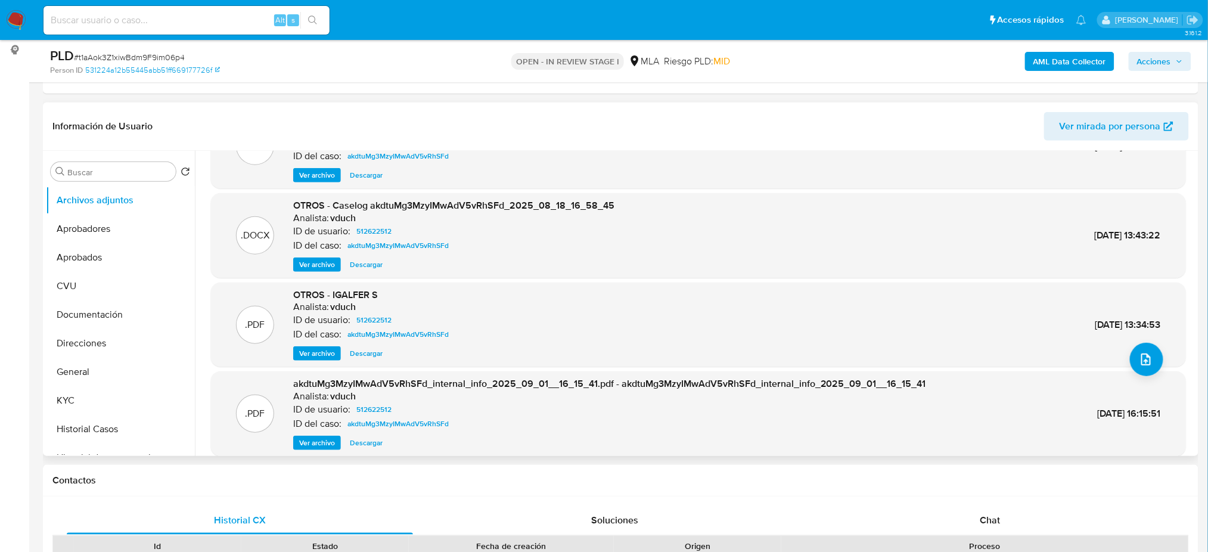
scroll to position [100, 0]
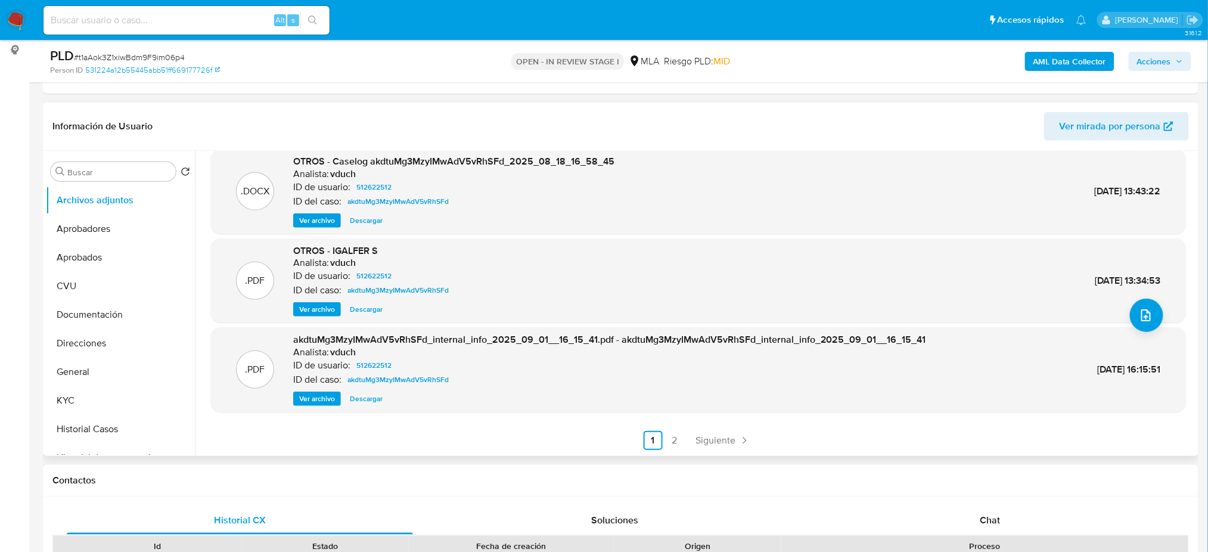
click at [321, 310] on span "Ver archivo" at bounding box center [317, 309] width 36 height 12
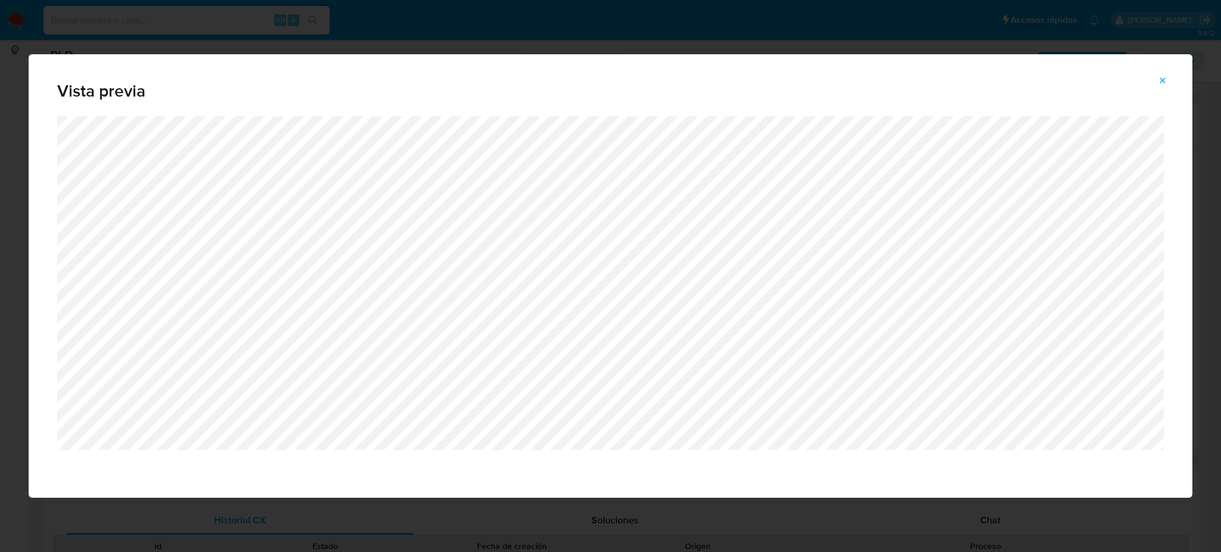
drag, startPoint x: 1157, startPoint y: 86, endPoint x: 1123, endPoint y: 101, distance: 37.9
click at [1157, 85] on span "Attachment preview" at bounding box center [1162, 80] width 10 height 17
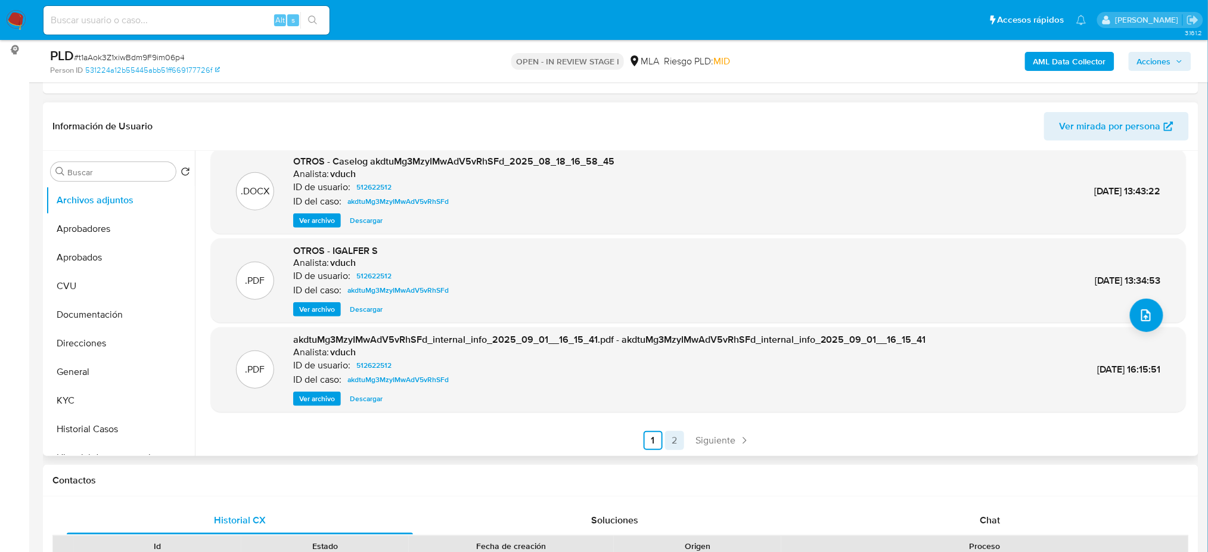
click at [665, 444] on link "2" at bounding box center [674, 440] width 19 height 19
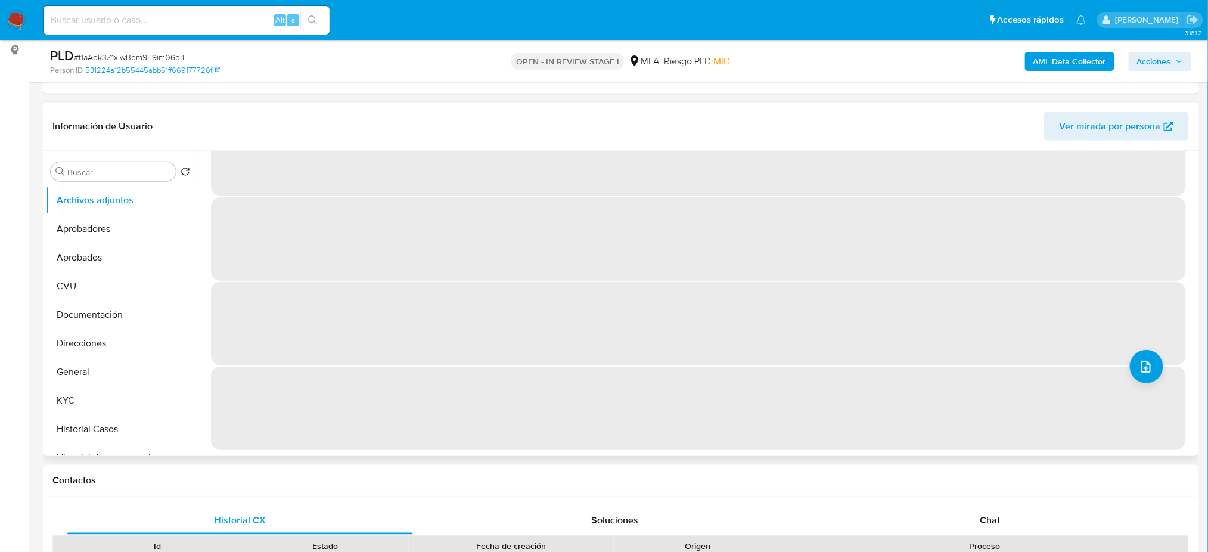
scroll to position [0, 0]
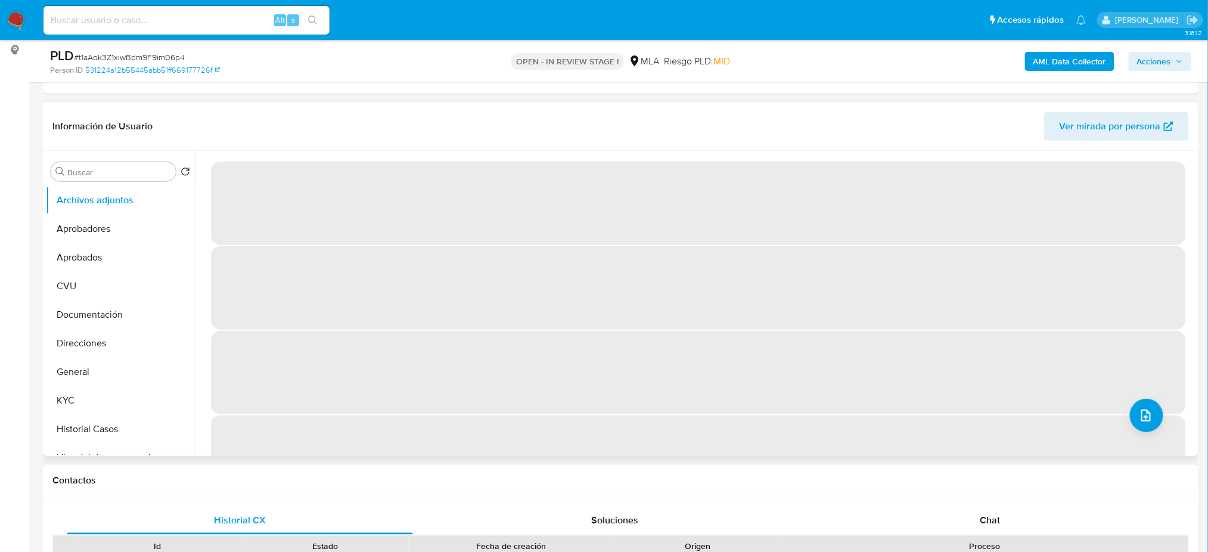
click at [673, 443] on span "‌" at bounding box center [698, 456] width 975 height 83
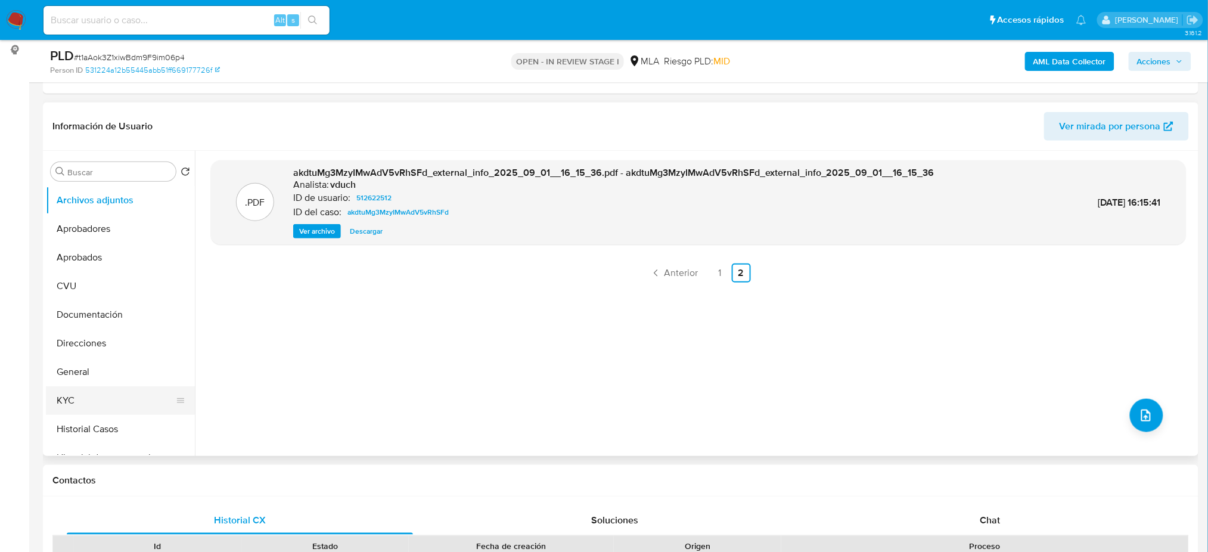
click at [65, 410] on button "KYC" at bounding box center [115, 400] width 139 height 29
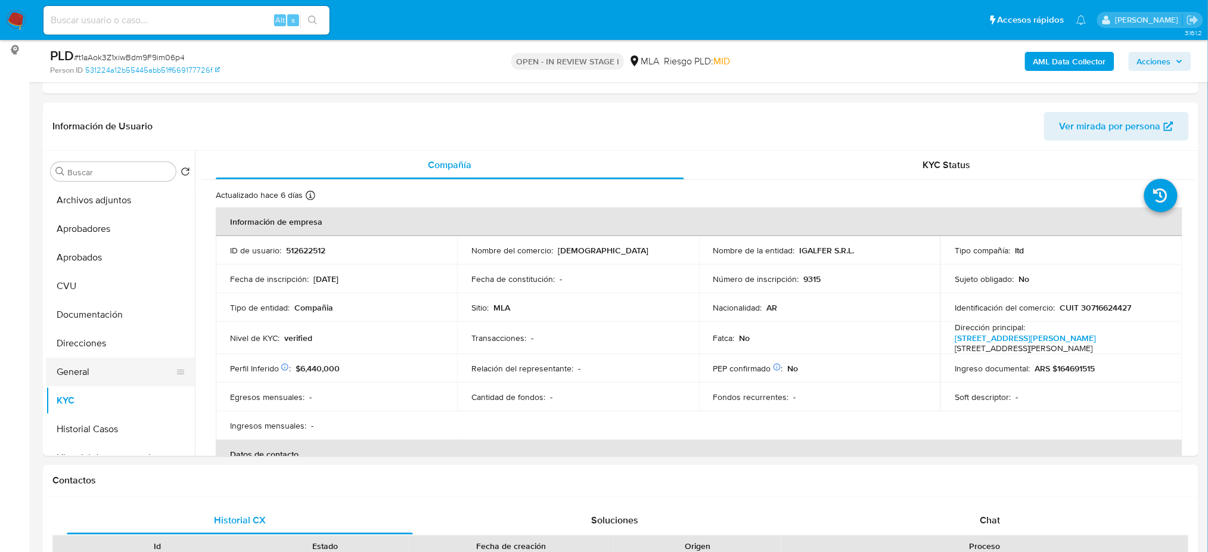
click at [71, 371] on button "General" at bounding box center [115, 372] width 139 height 29
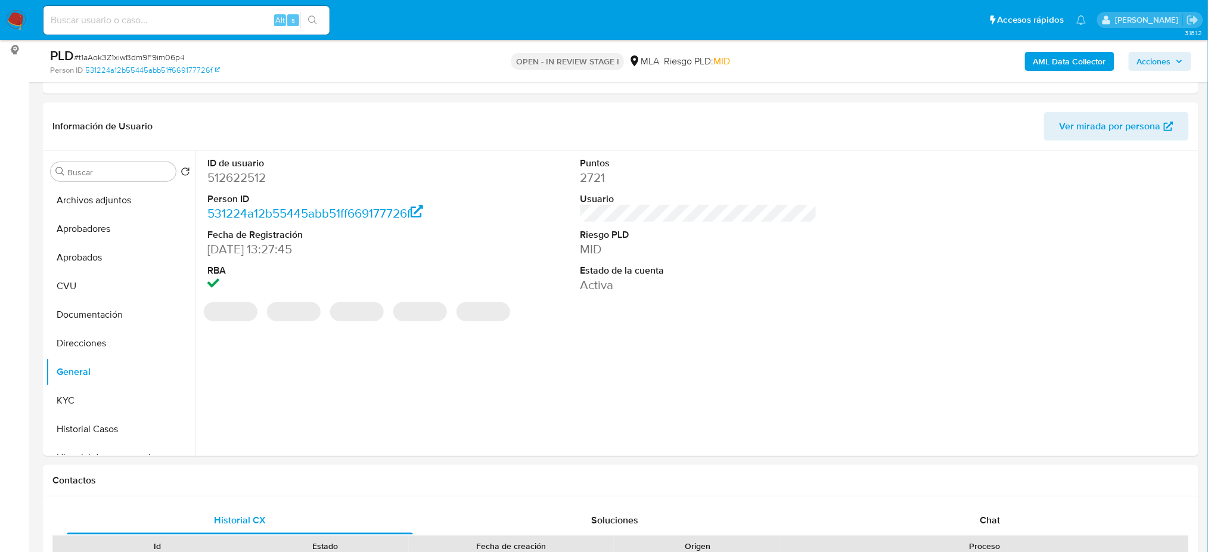
click at [236, 172] on dd "512622512" at bounding box center [325, 177] width 237 height 17
copy dd "512622512"
